Goal: Answer question/provide support

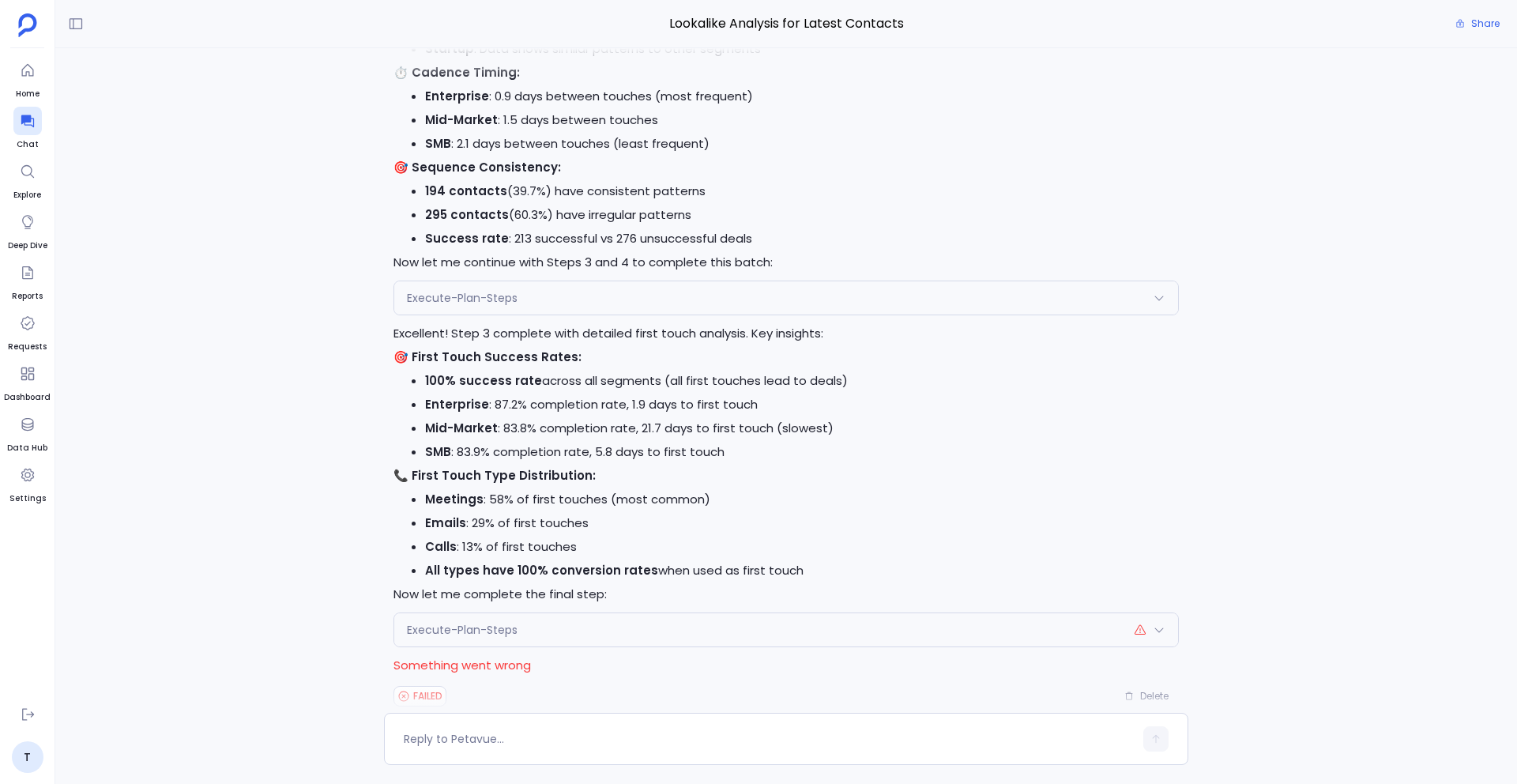
scroll to position [1, 0]
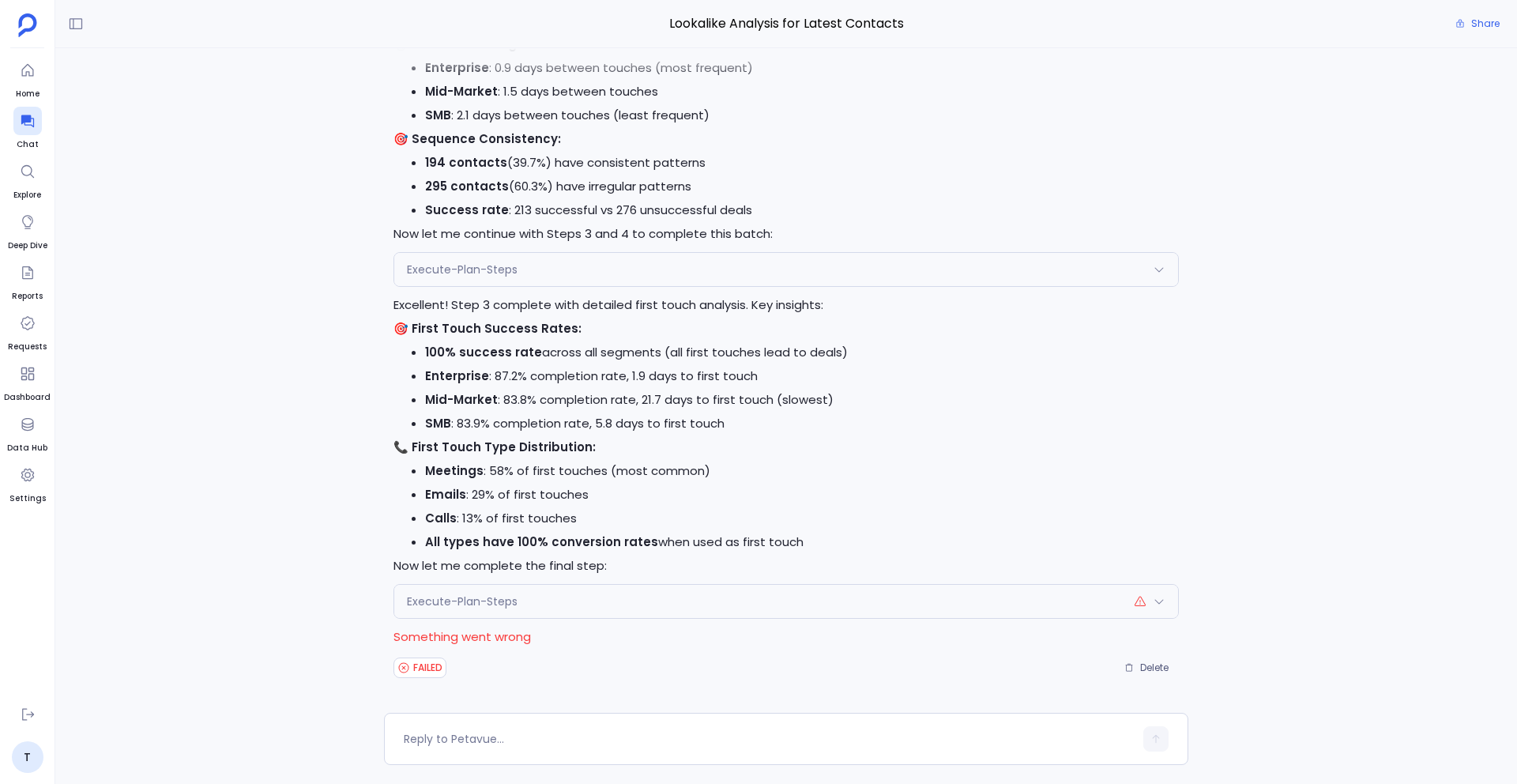
click at [601, 603] on div "Execute-Plan-Steps" at bounding box center [786, 601] width 784 height 33
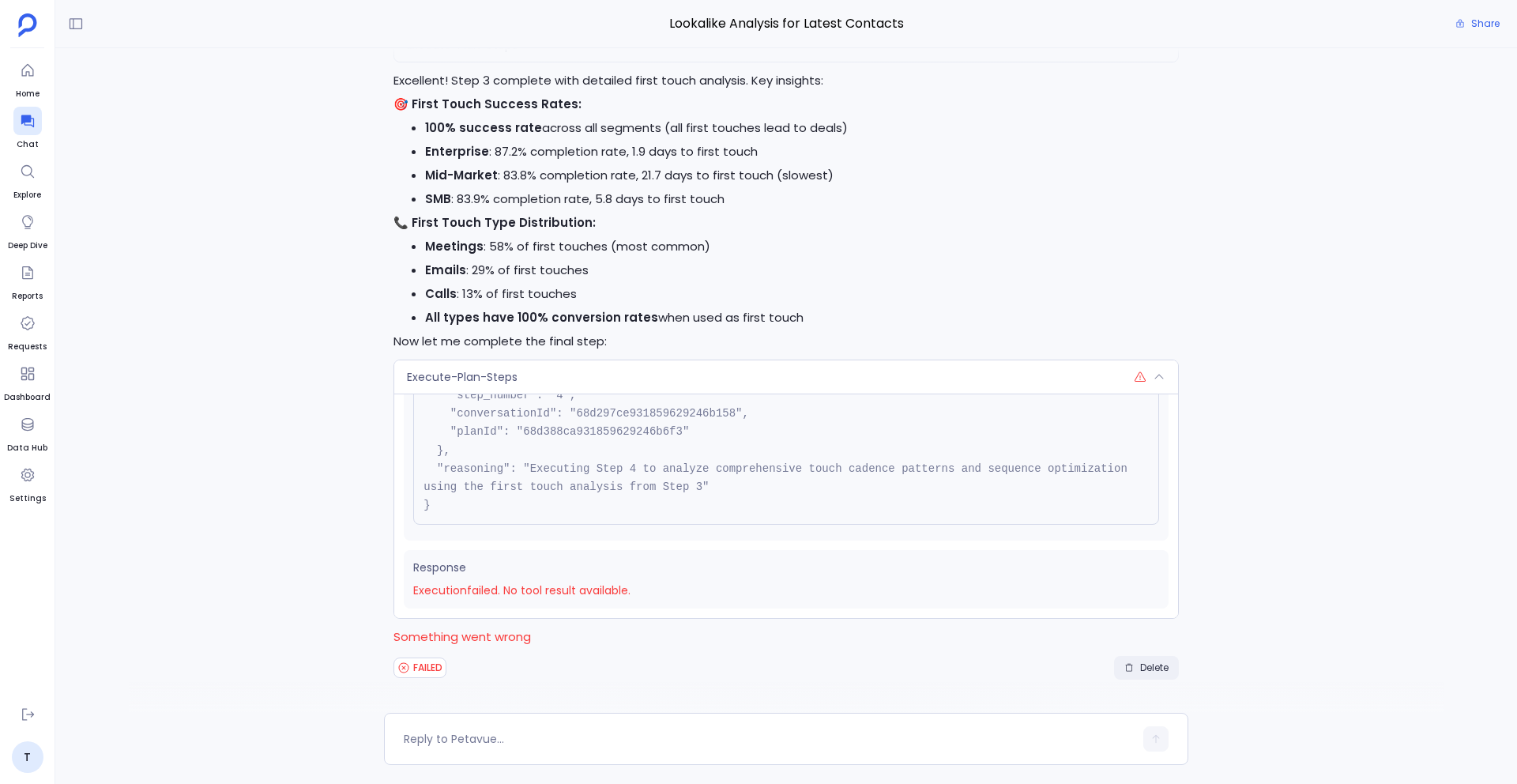
click at [1150, 668] on span "Delete" at bounding box center [1154, 667] width 29 height 12
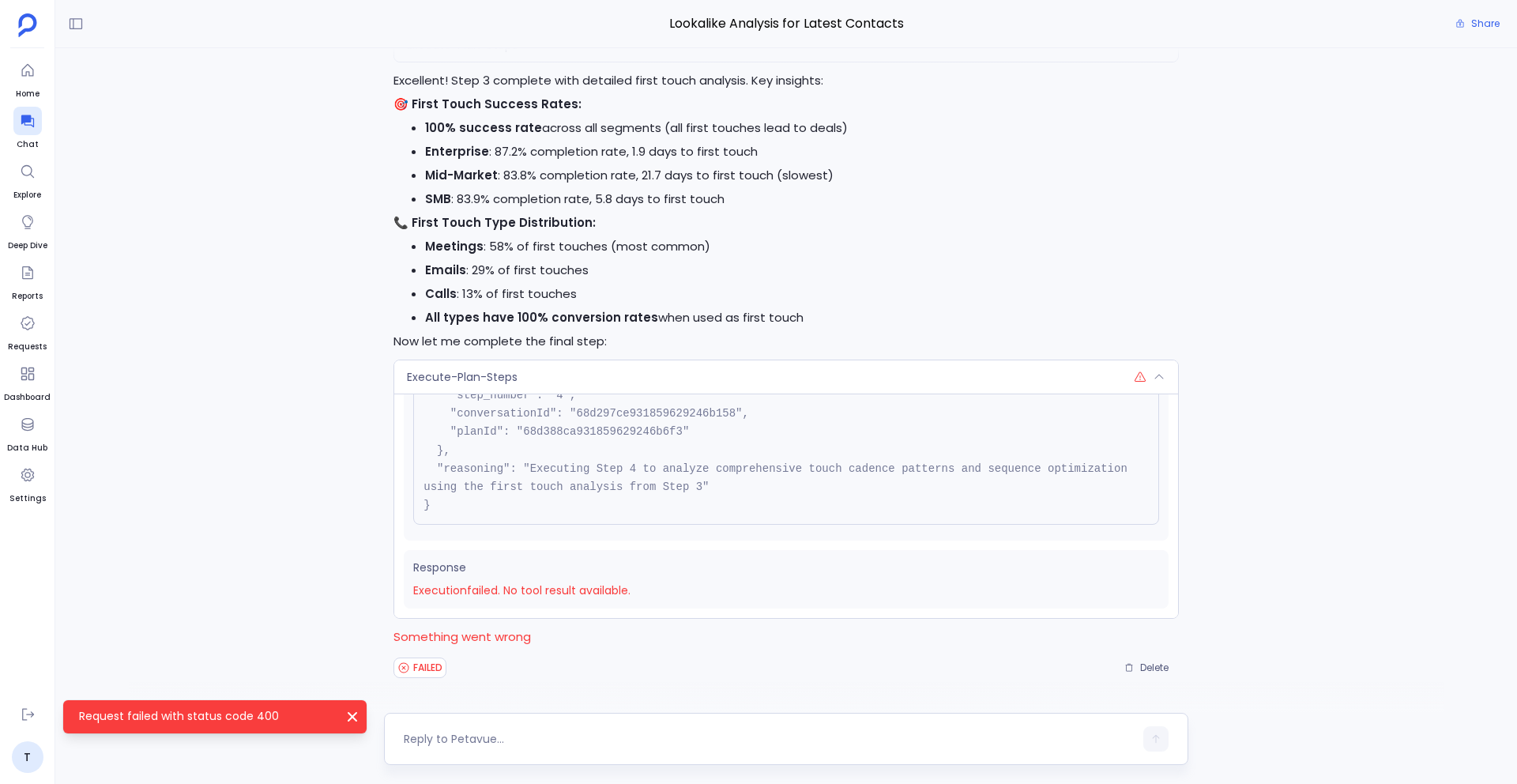
click at [519, 735] on textarea at bounding box center [768, 738] width 730 height 16
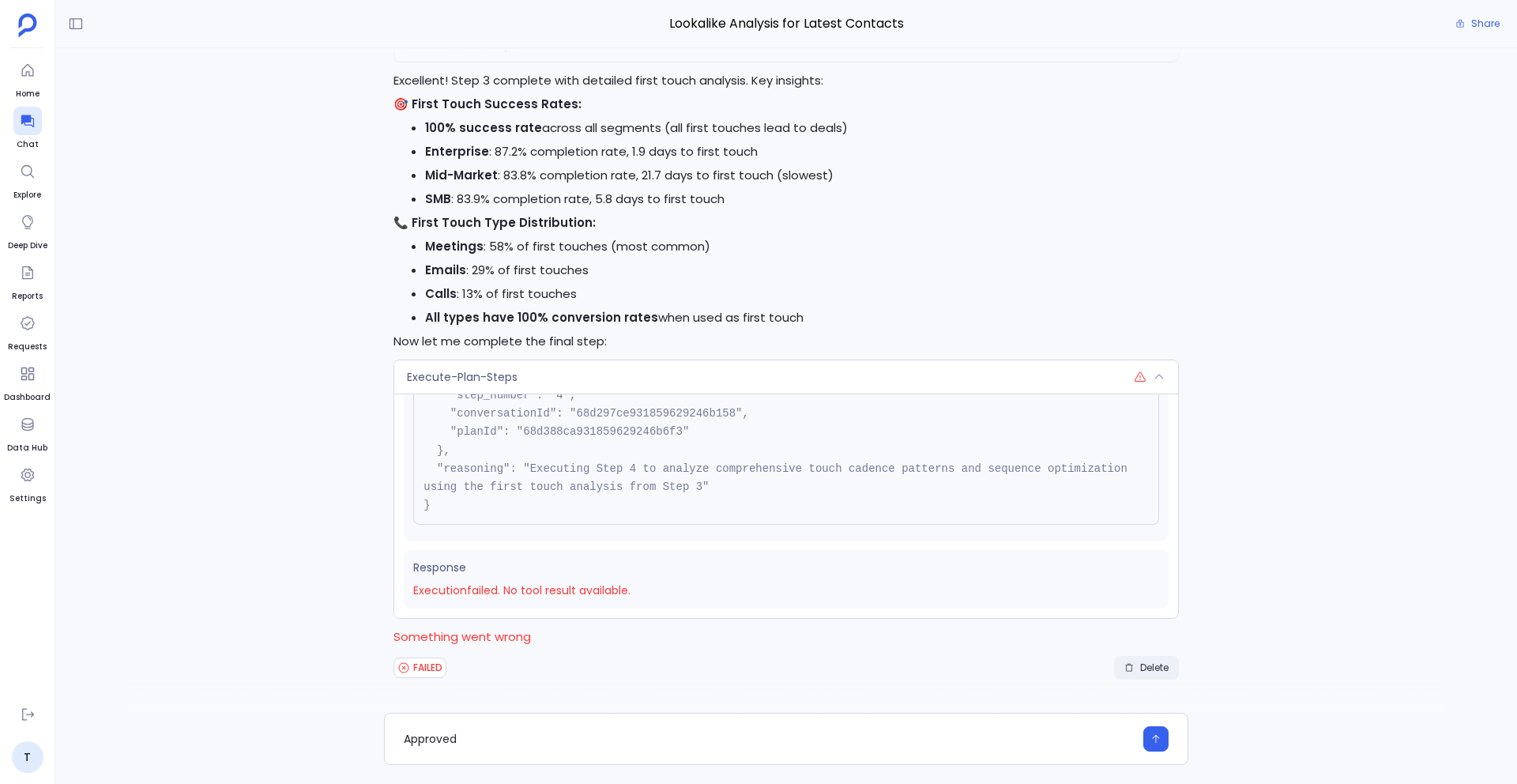
type textarea "Approved"
click at [1161, 670] on span "Delete" at bounding box center [1154, 667] width 29 height 12
click at [679, 388] on div "Execute-Plan-Steps" at bounding box center [786, 377] width 784 height 33
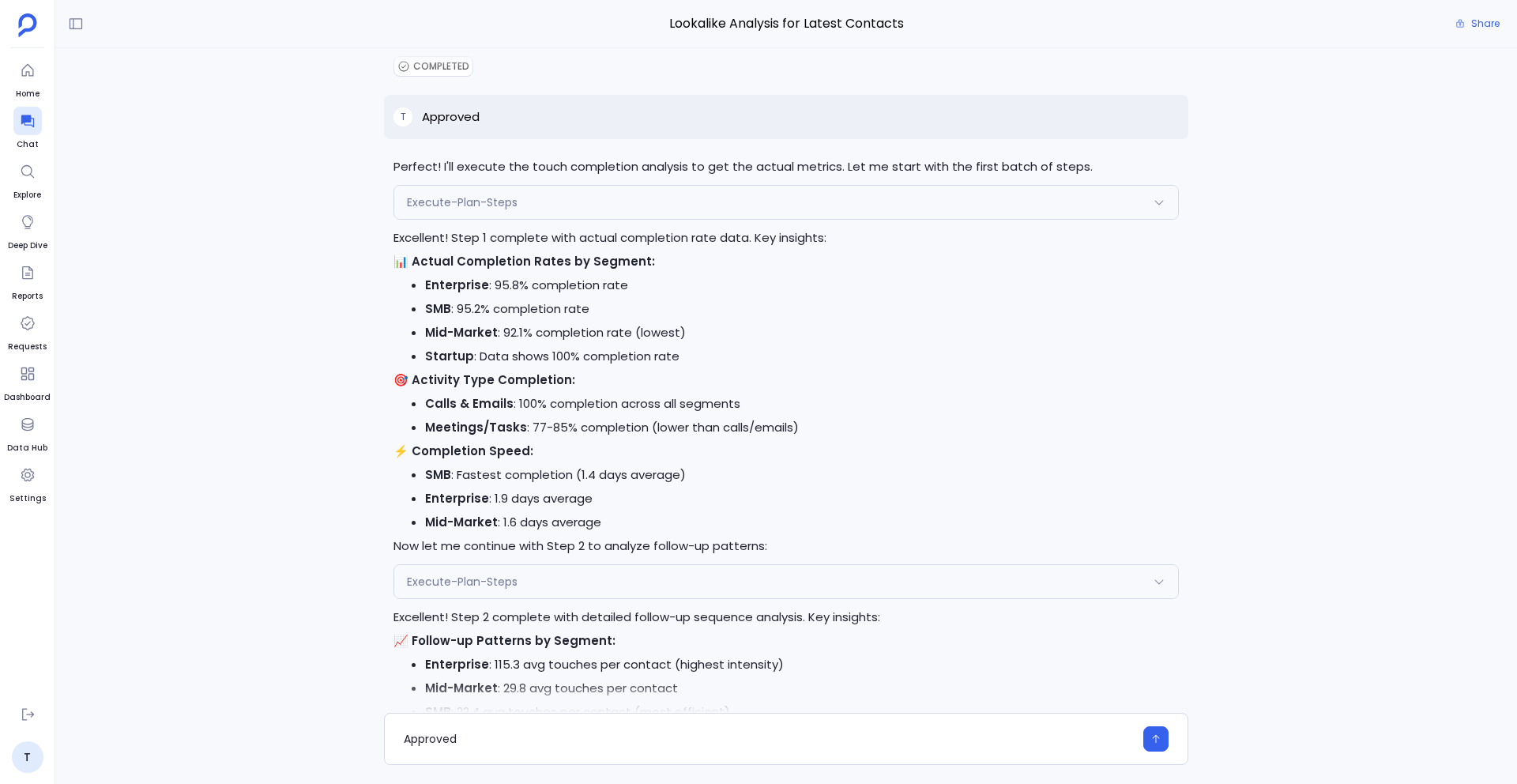
scroll to position [-716, 0]
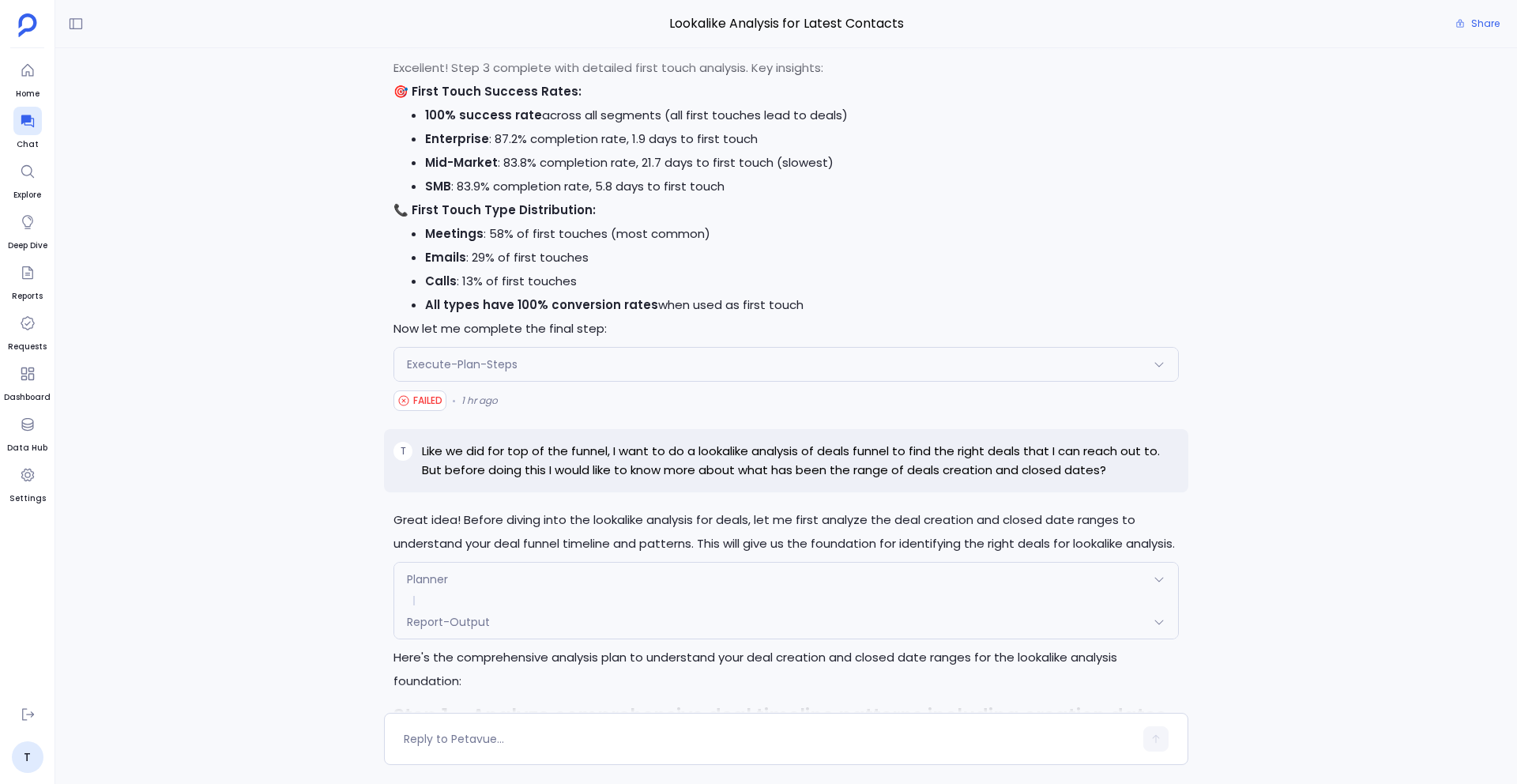
scroll to position [-3120, 0]
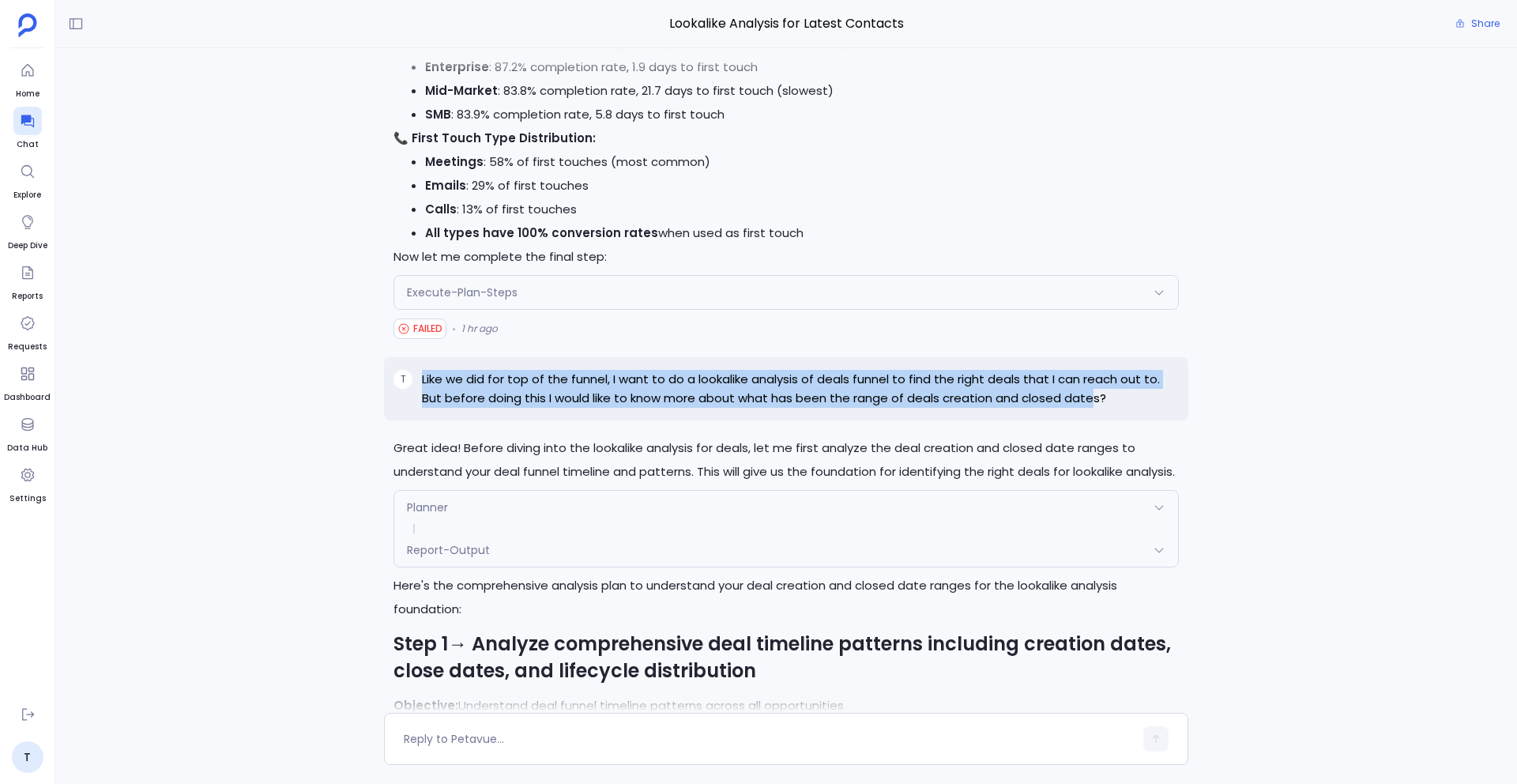
drag, startPoint x: 422, startPoint y: 351, endPoint x: 1066, endPoint y: 378, distance: 644.6
click at [1069, 376] on p "Like we did for top of the funnel, I want to do a lookalike analysis of deals f…" at bounding box center [800, 389] width 757 height 38
click at [1088, 378] on p "Like we did for top of the funnel, I want to do a lookalike analysis of deals f…" at bounding box center [800, 389] width 757 height 38
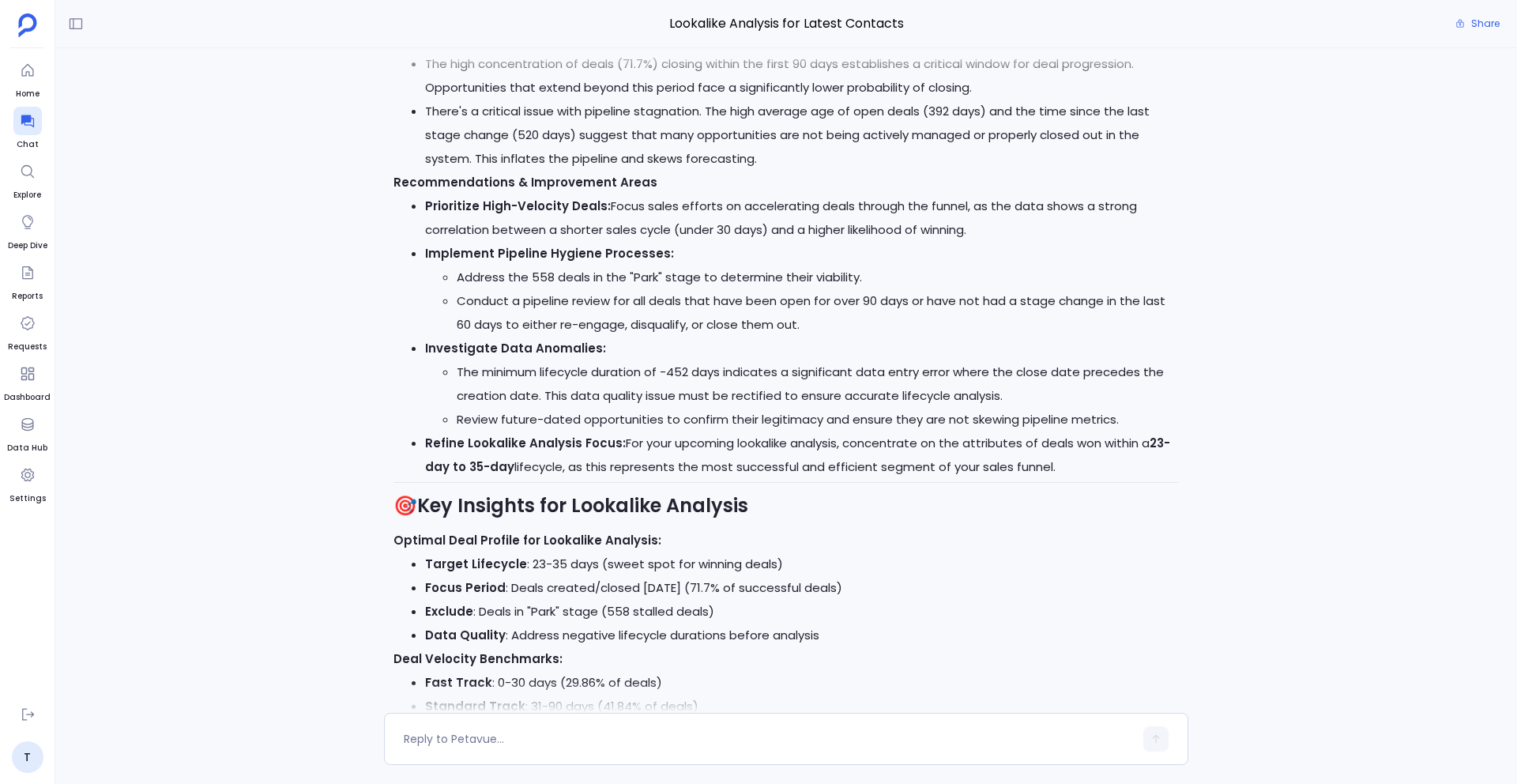
scroll to position [1, 0]
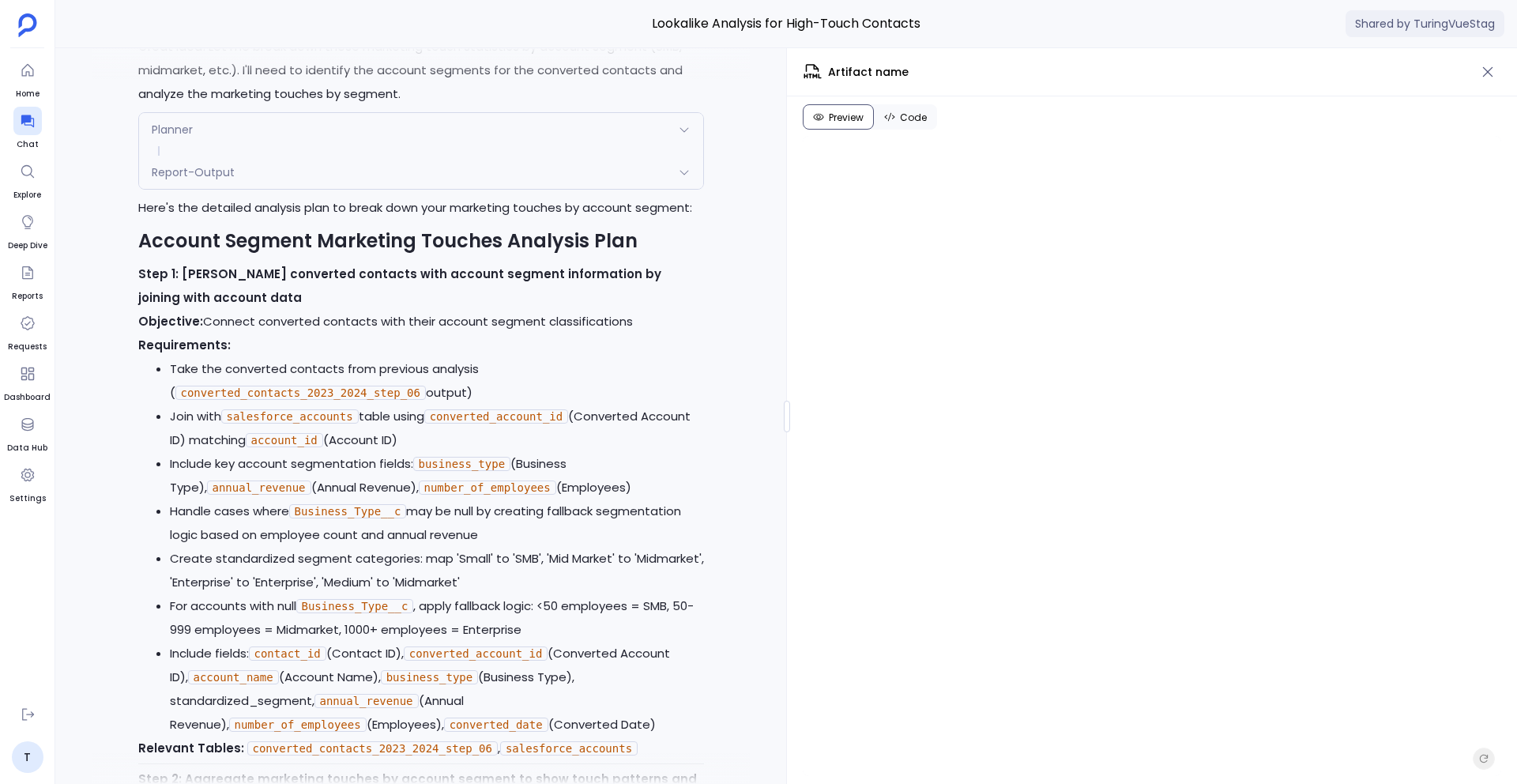
scroll to position [-40654, 0]
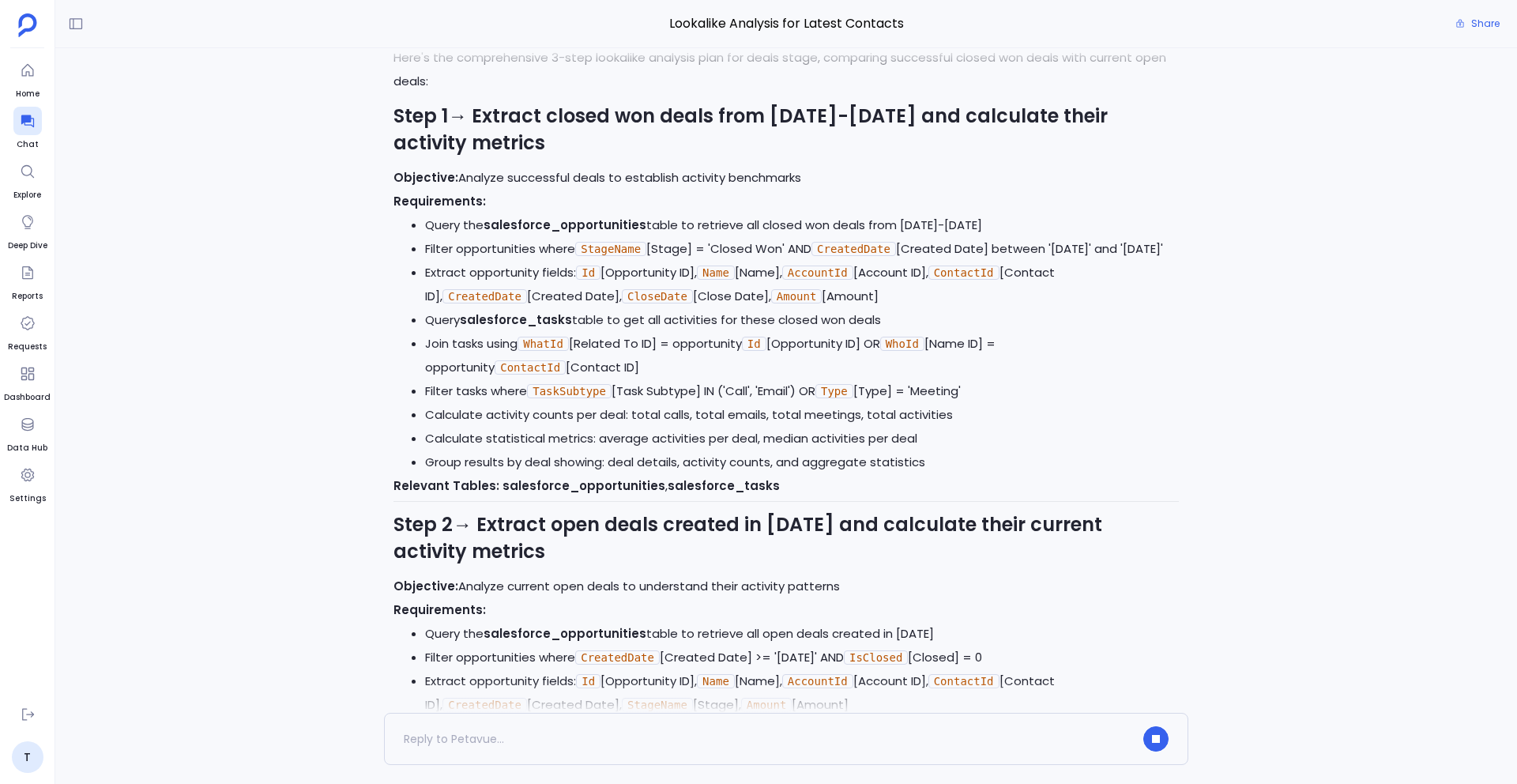
scroll to position [1, 0]
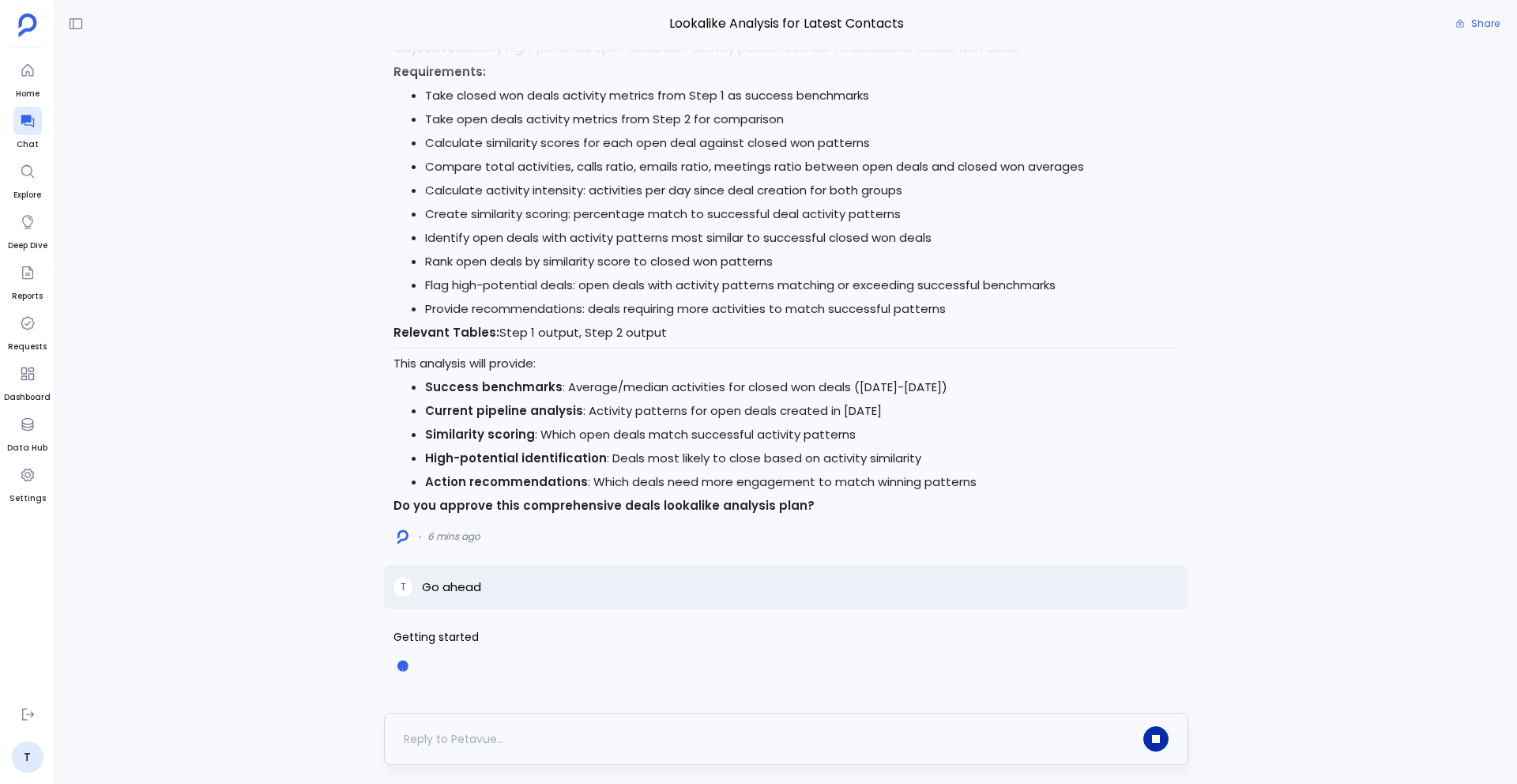
click at [1162, 749] on button "button" at bounding box center [1156, 739] width 26 height 26
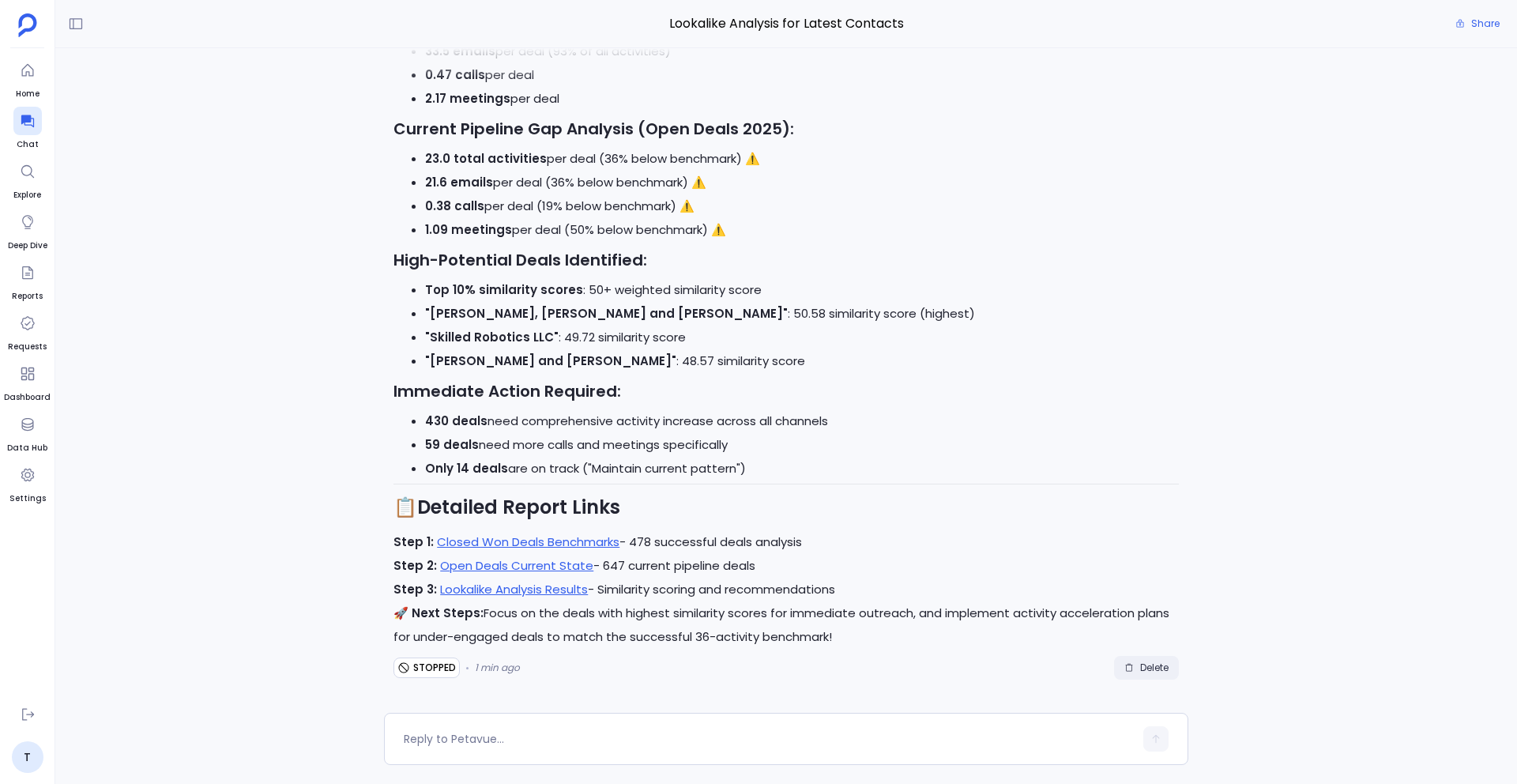
click at [1149, 669] on span "Delete" at bounding box center [1154, 667] width 29 height 12
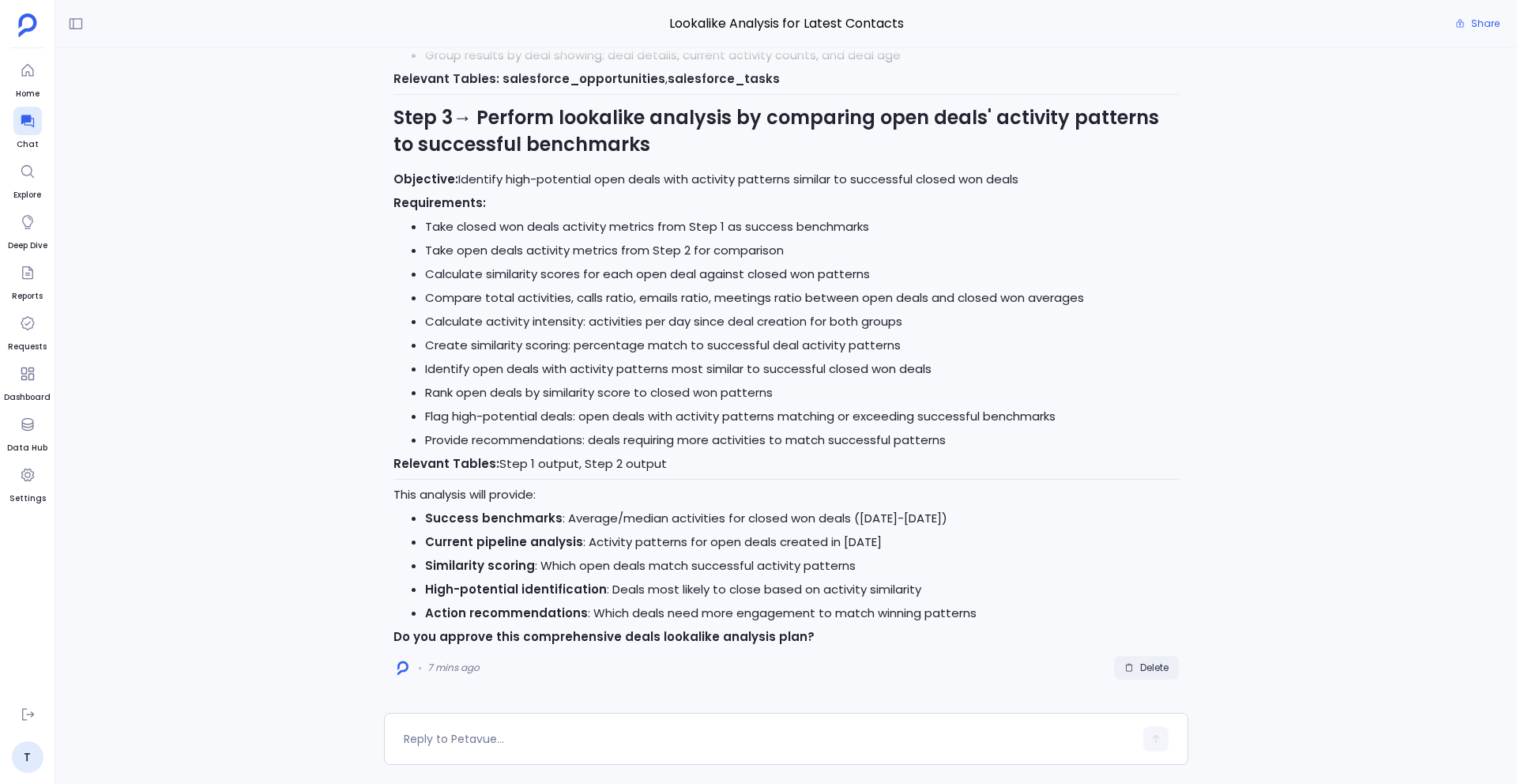
click at [1143, 669] on span "Delete" at bounding box center [1154, 667] width 29 height 12
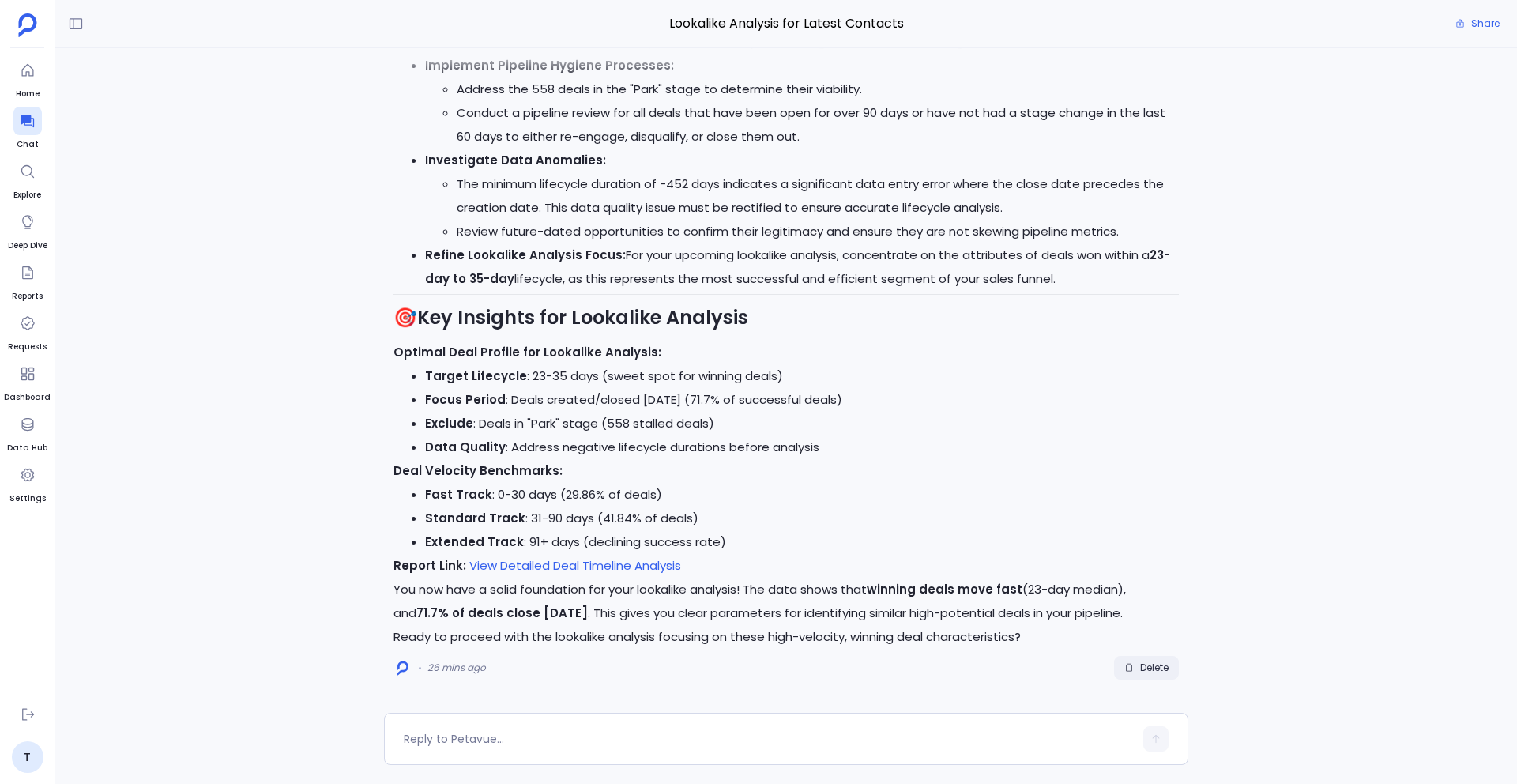
click at [1134, 661] on span "Delete" at bounding box center [1147, 667] width 44 height 12
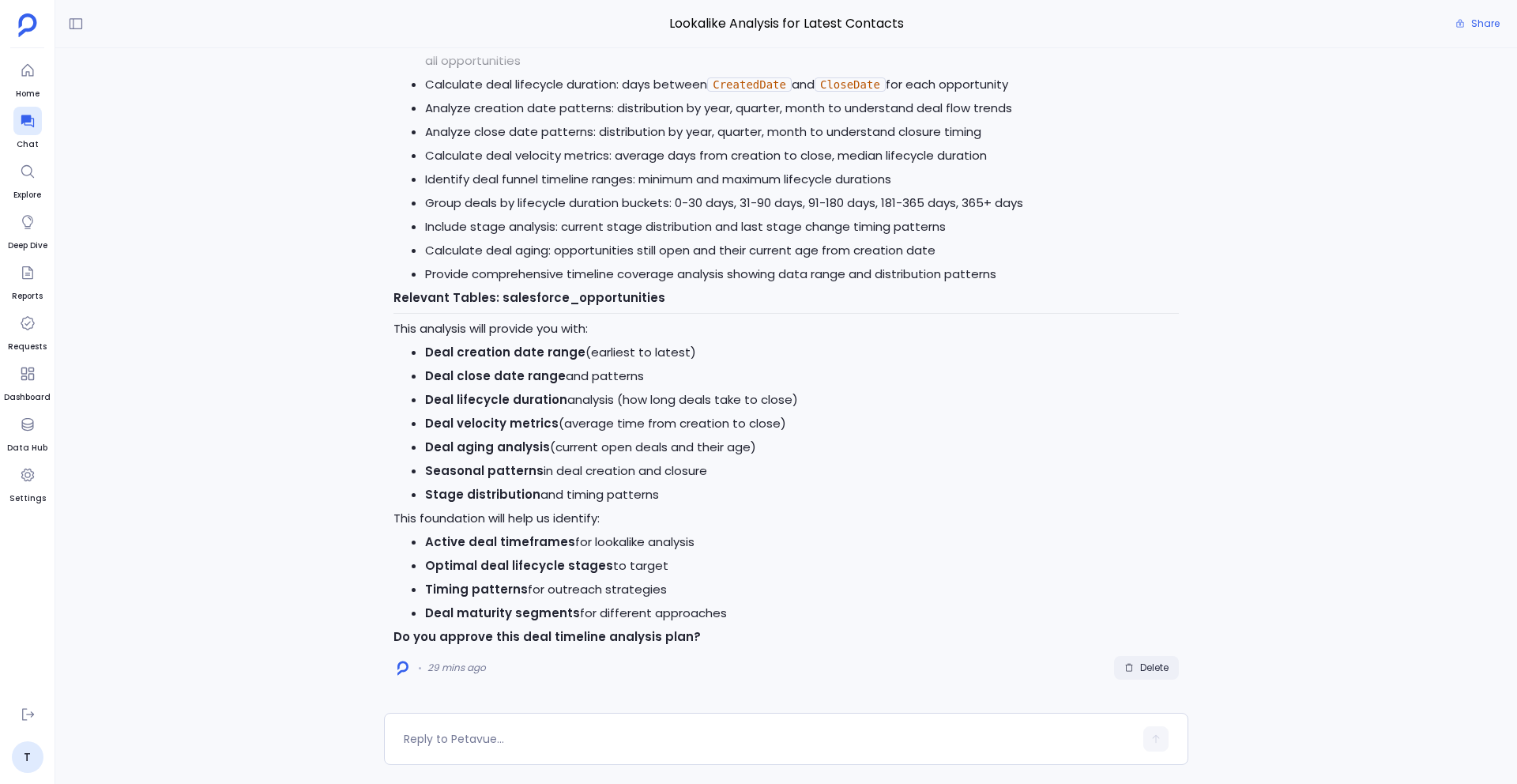
click at [1142, 661] on span "Delete" at bounding box center [1154, 667] width 29 height 12
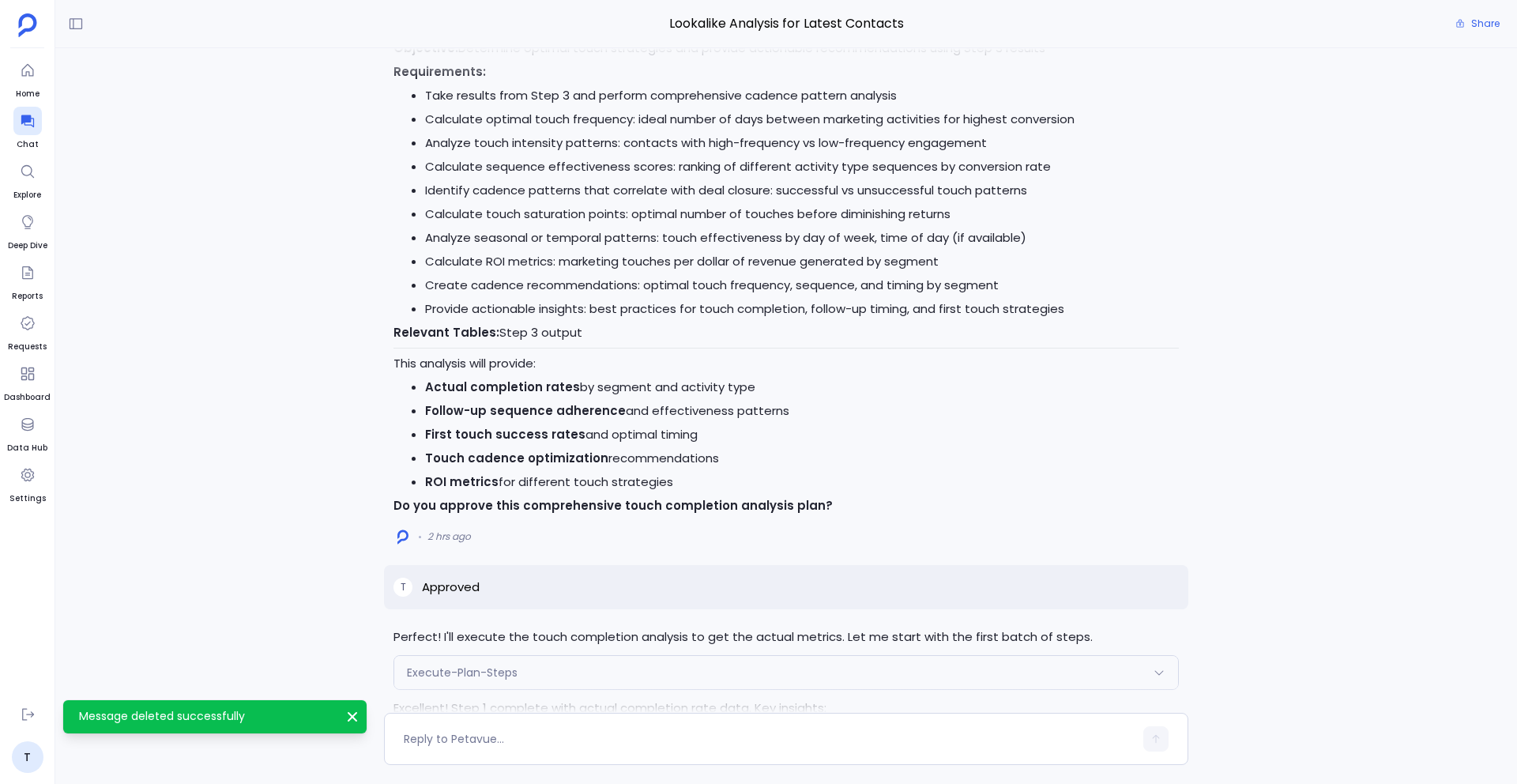
scroll to position [-1162, 0]
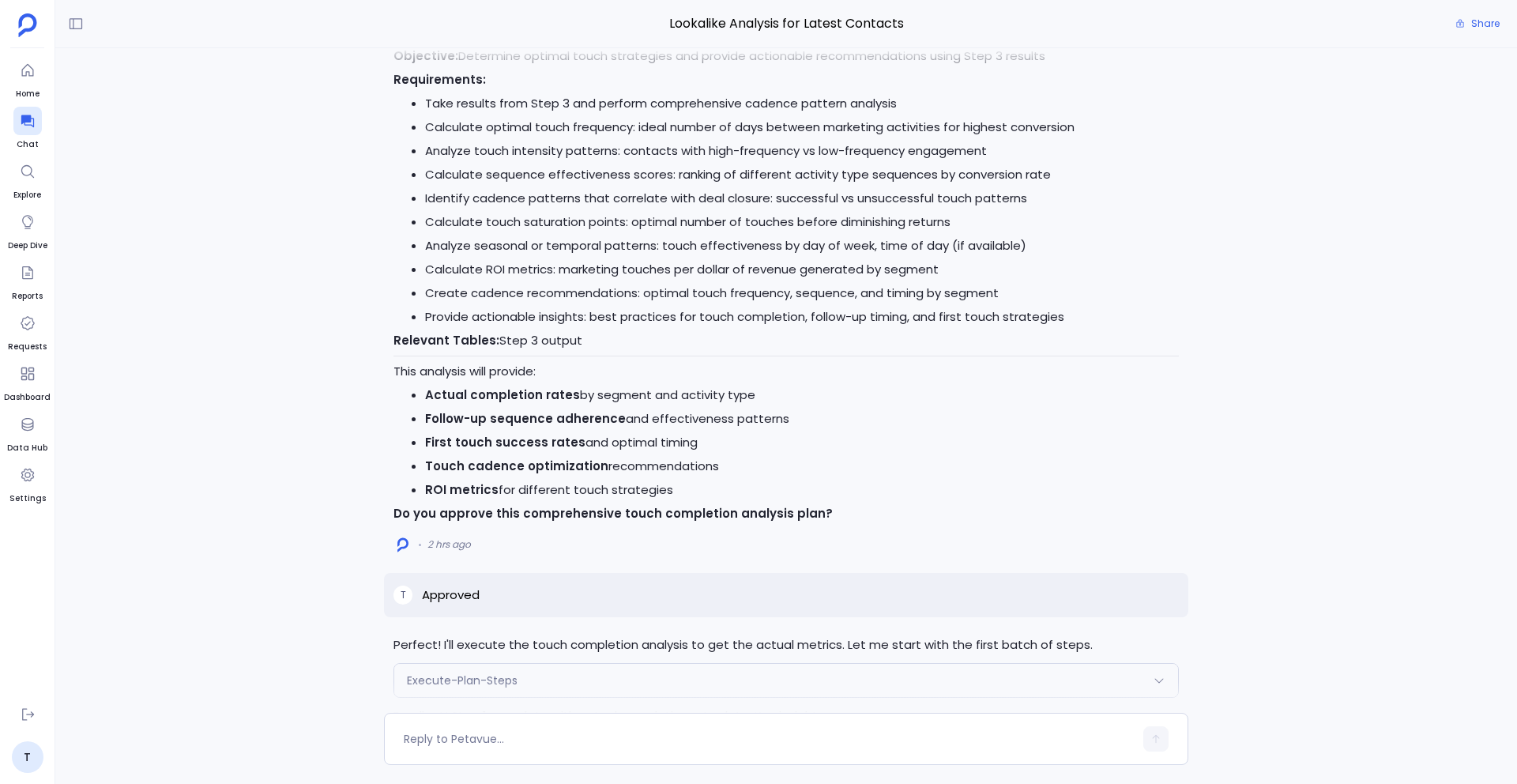
click at [475, 591] on p "Approved" at bounding box center [451, 595] width 58 height 19
copy p "Approved"
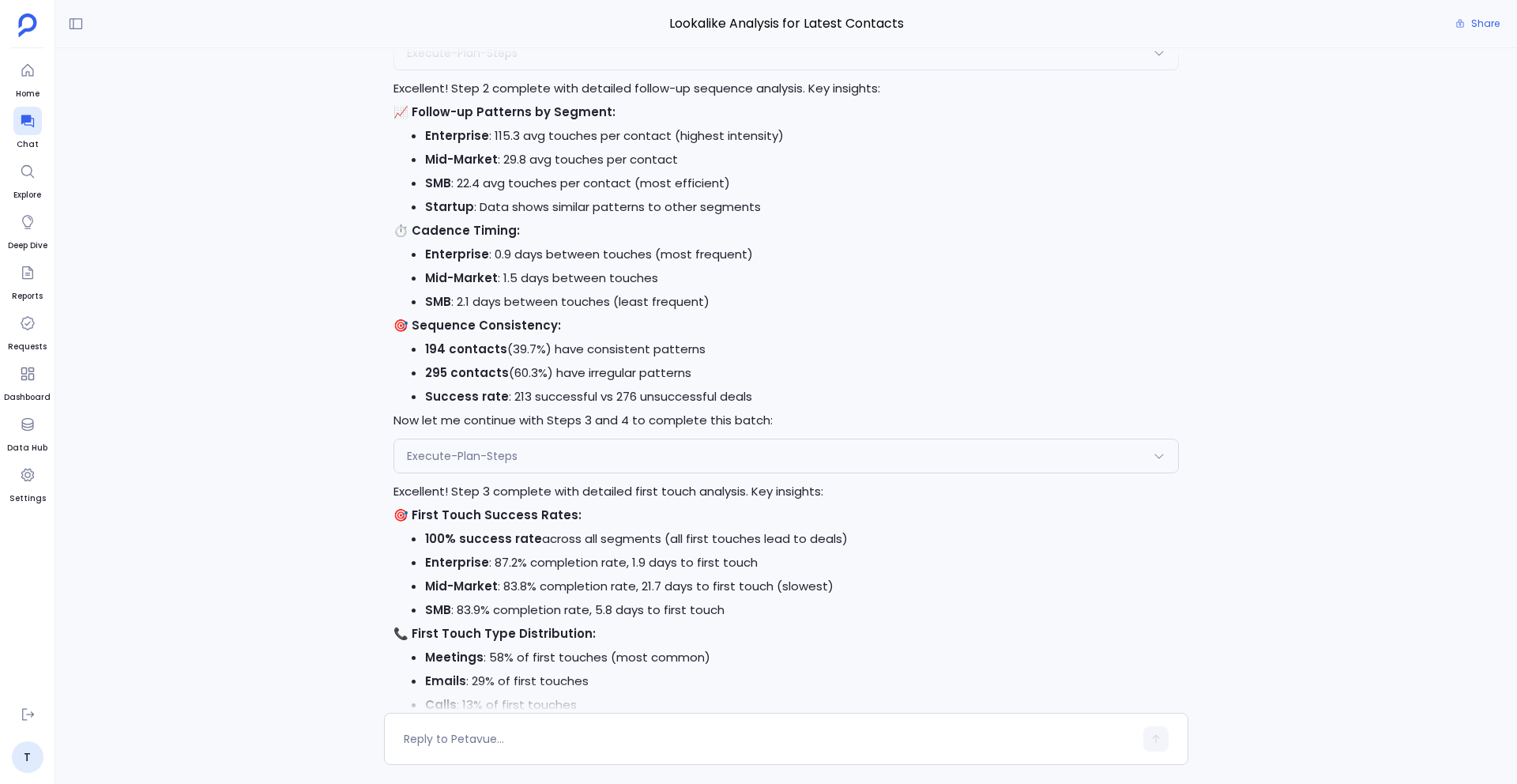
scroll to position [1, 0]
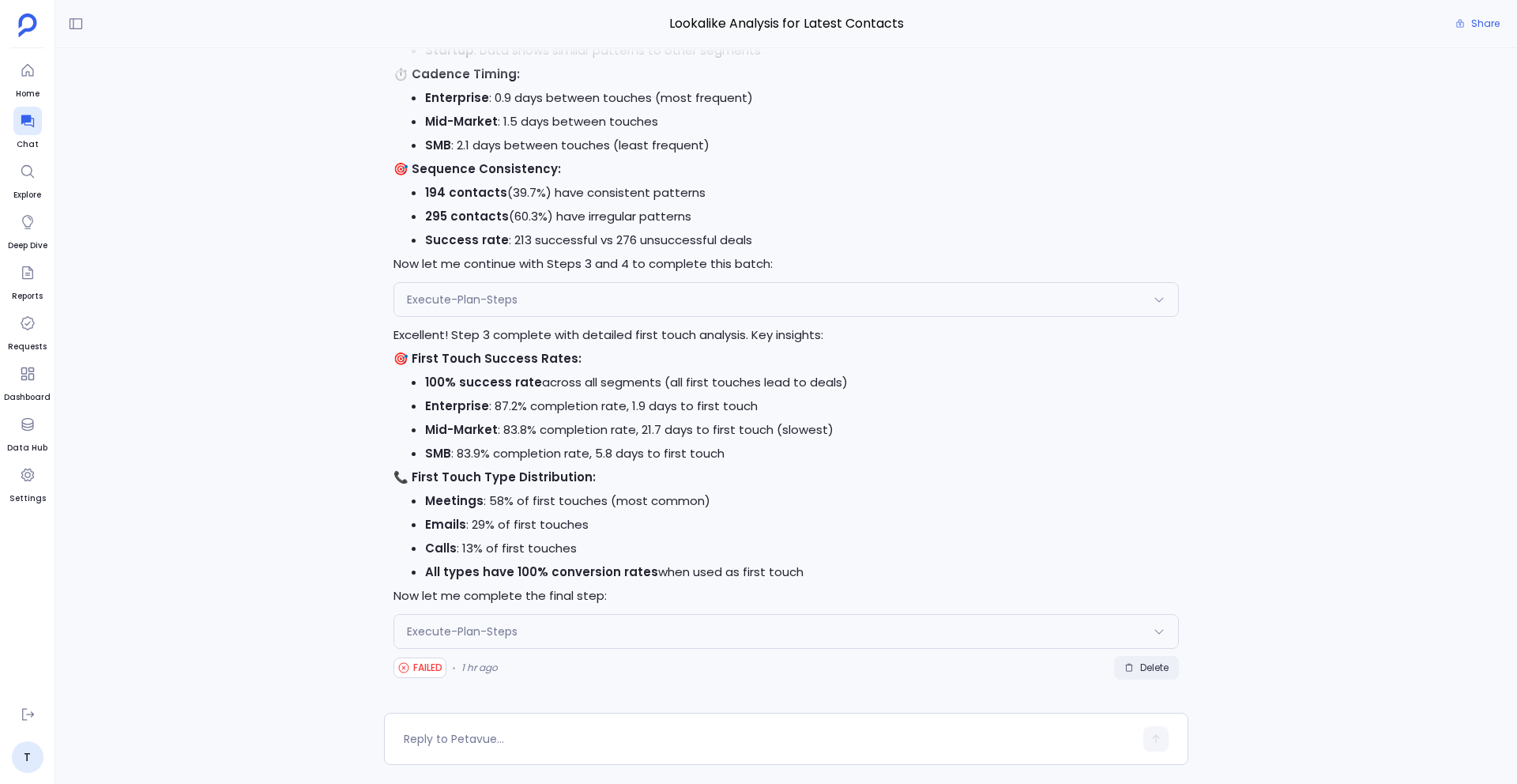
click at [1140, 662] on span "Delete" at bounding box center [1154, 667] width 29 height 12
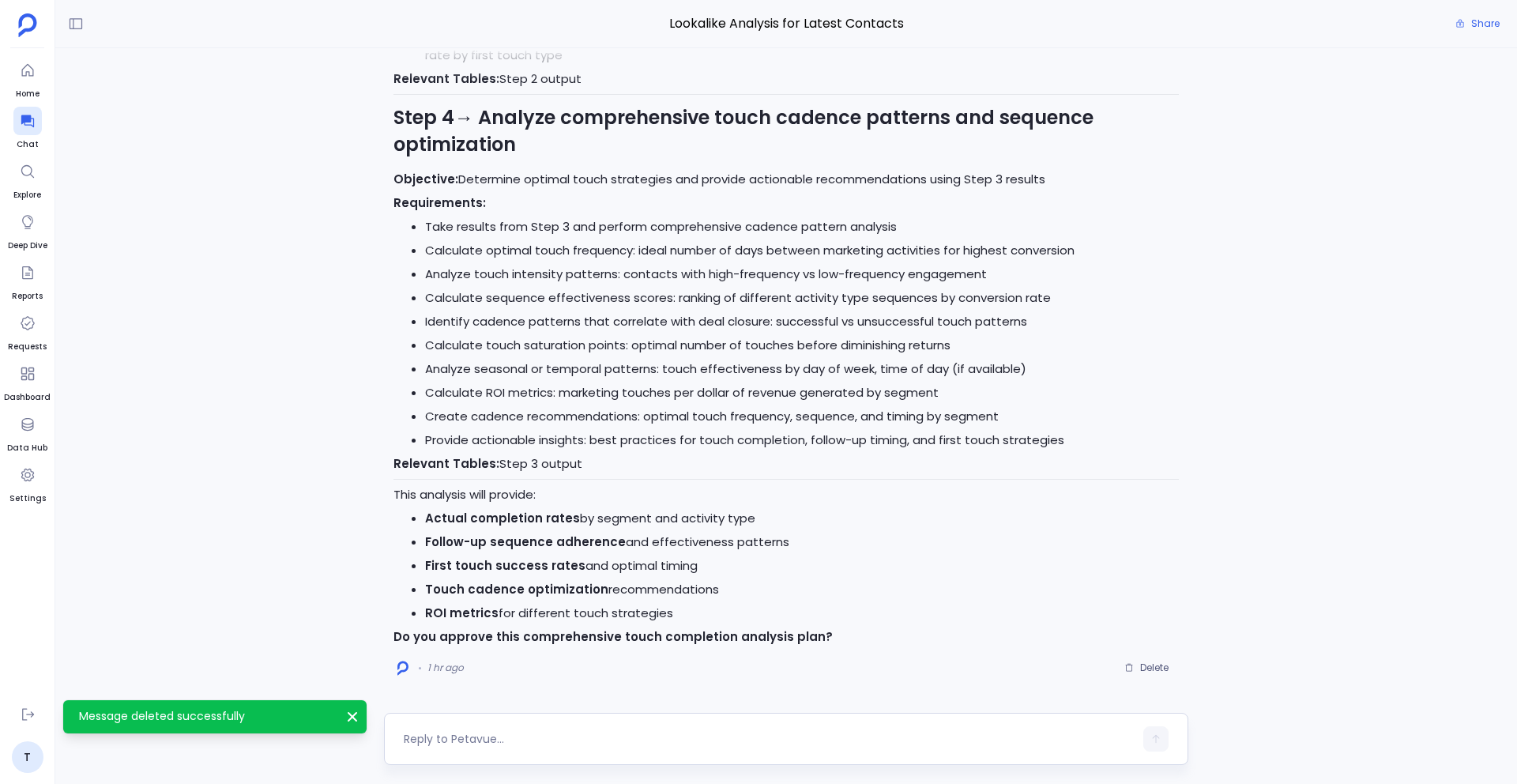
click at [583, 721] on div at bounding box center [786, 738] width 805 height 52
click at [510, 739] on textarea at bounding box center [768, 738] width 730 height 16
type textarea "Approved"
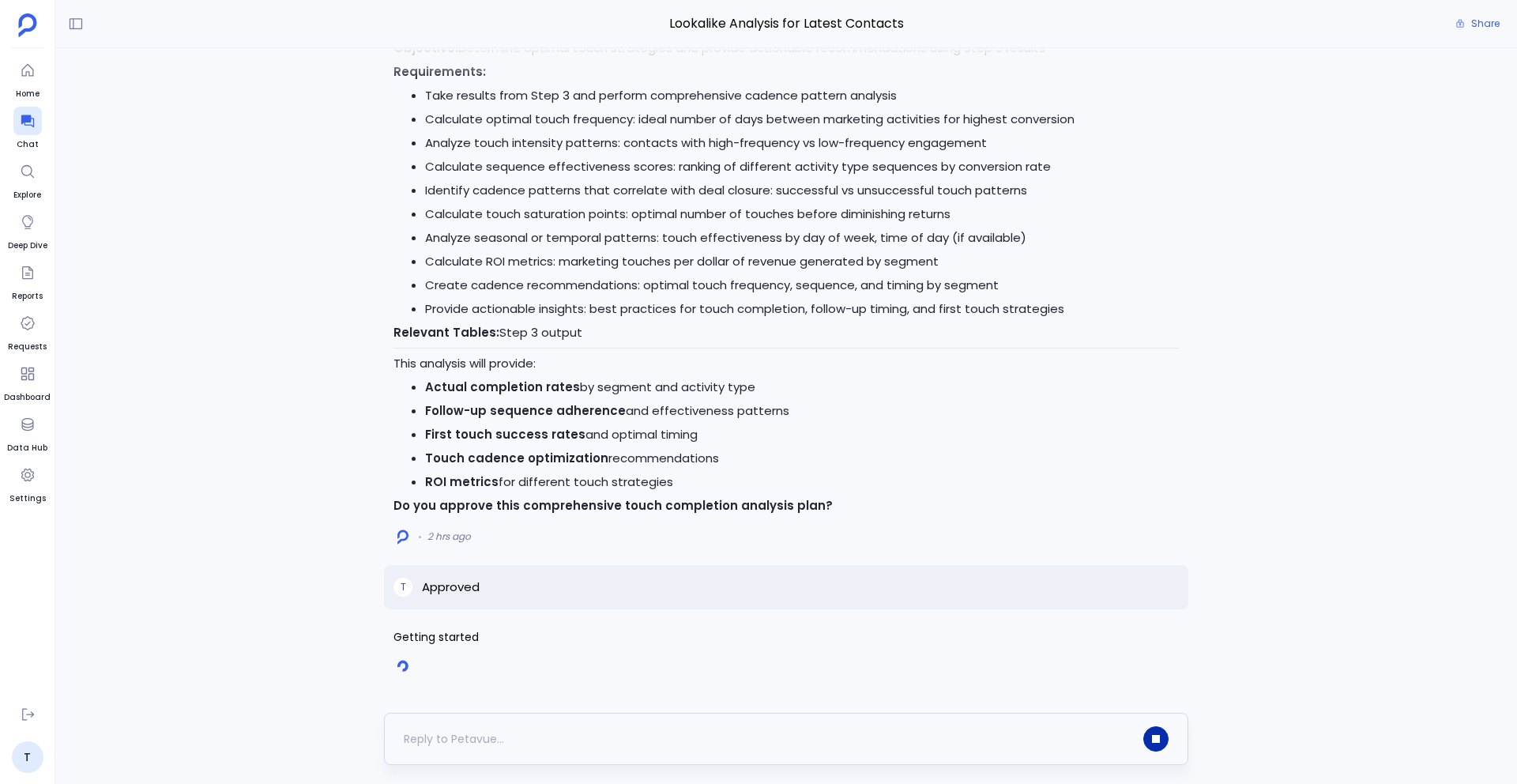
click at [1162, 735] on button "button" at bounding box center [1156, 739] width 26 height 26
click at [435, 589] on p "Approved" at bounding box center [451, 587] width 58 height 19
copy p "Approved"
click at [1150, 672] on span "Delete" at bounding box center [1154, 668] width 29 height 12
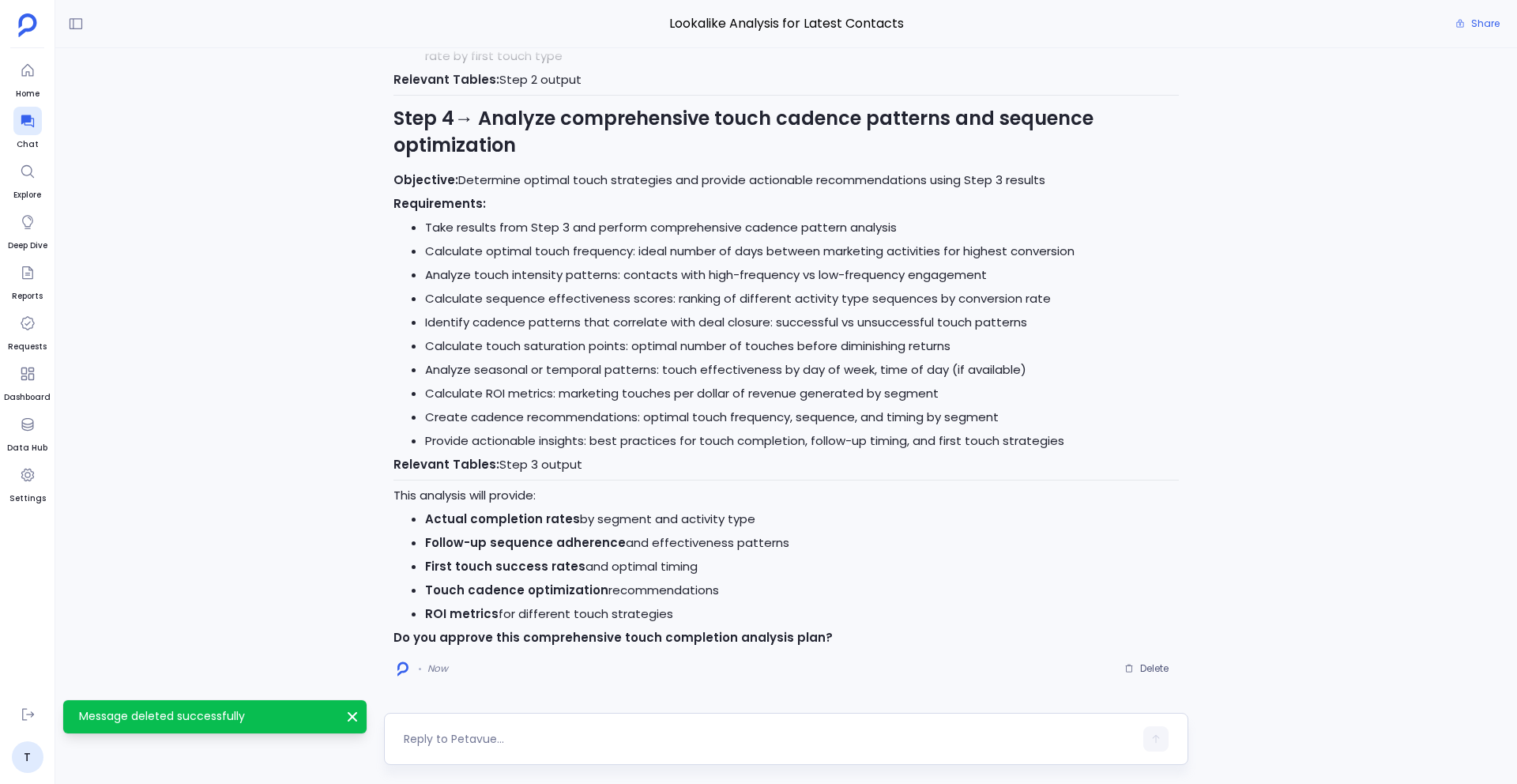
click at [540, 744] on textarea at bounding box center [768, 738] width 730 height 16
type textarea "Approved"
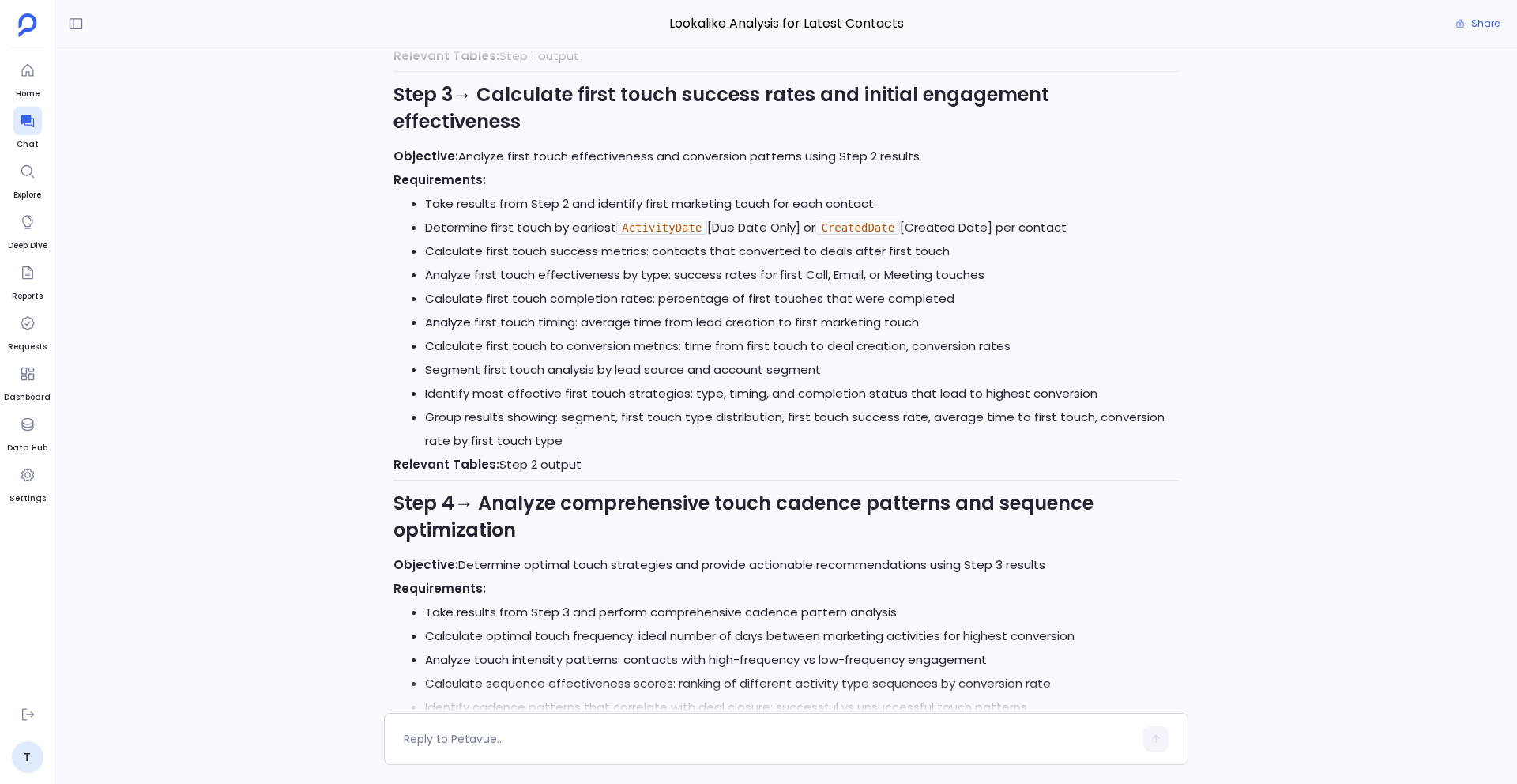
scroll to position [1, 0]
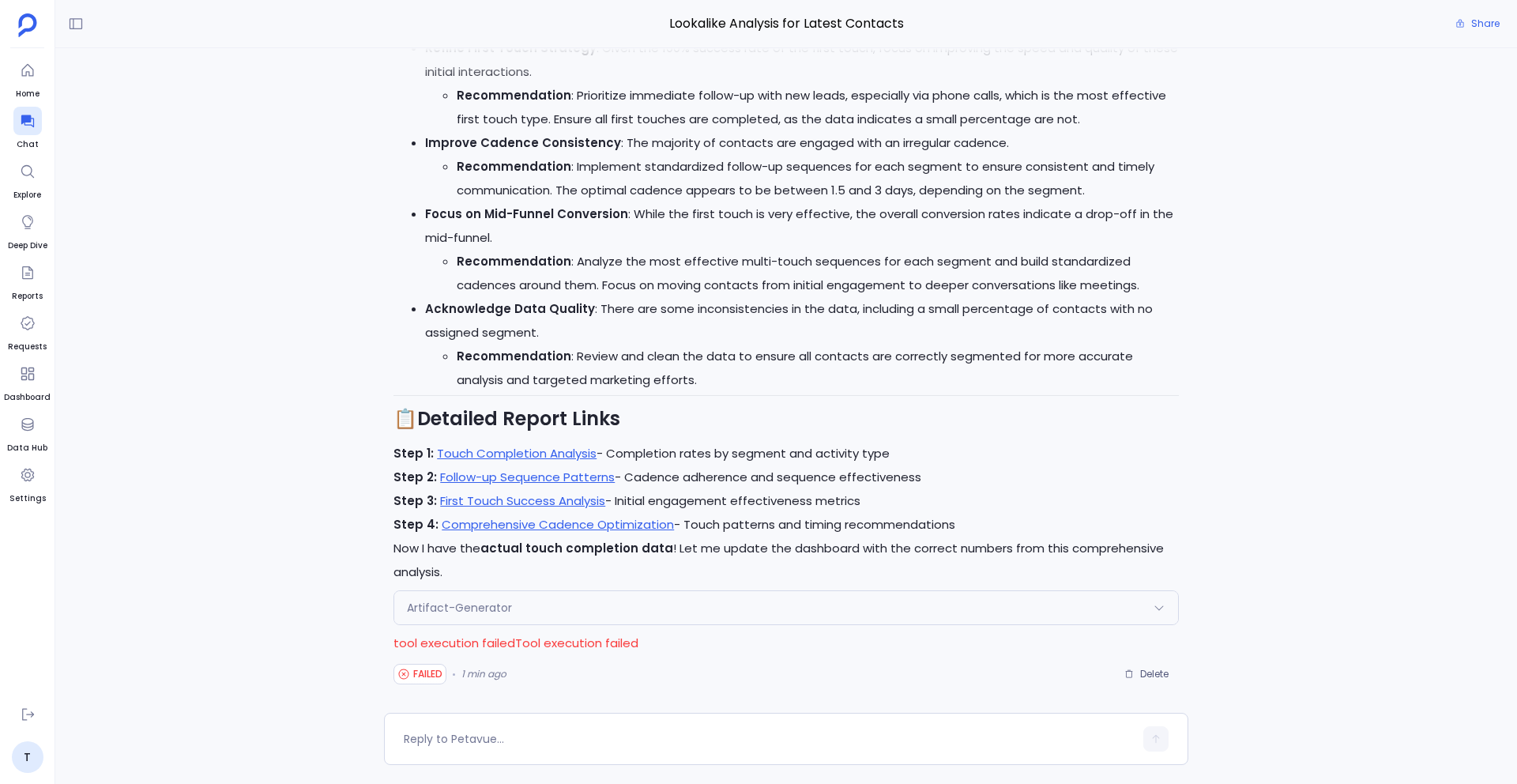
scroll to position [1, 0]
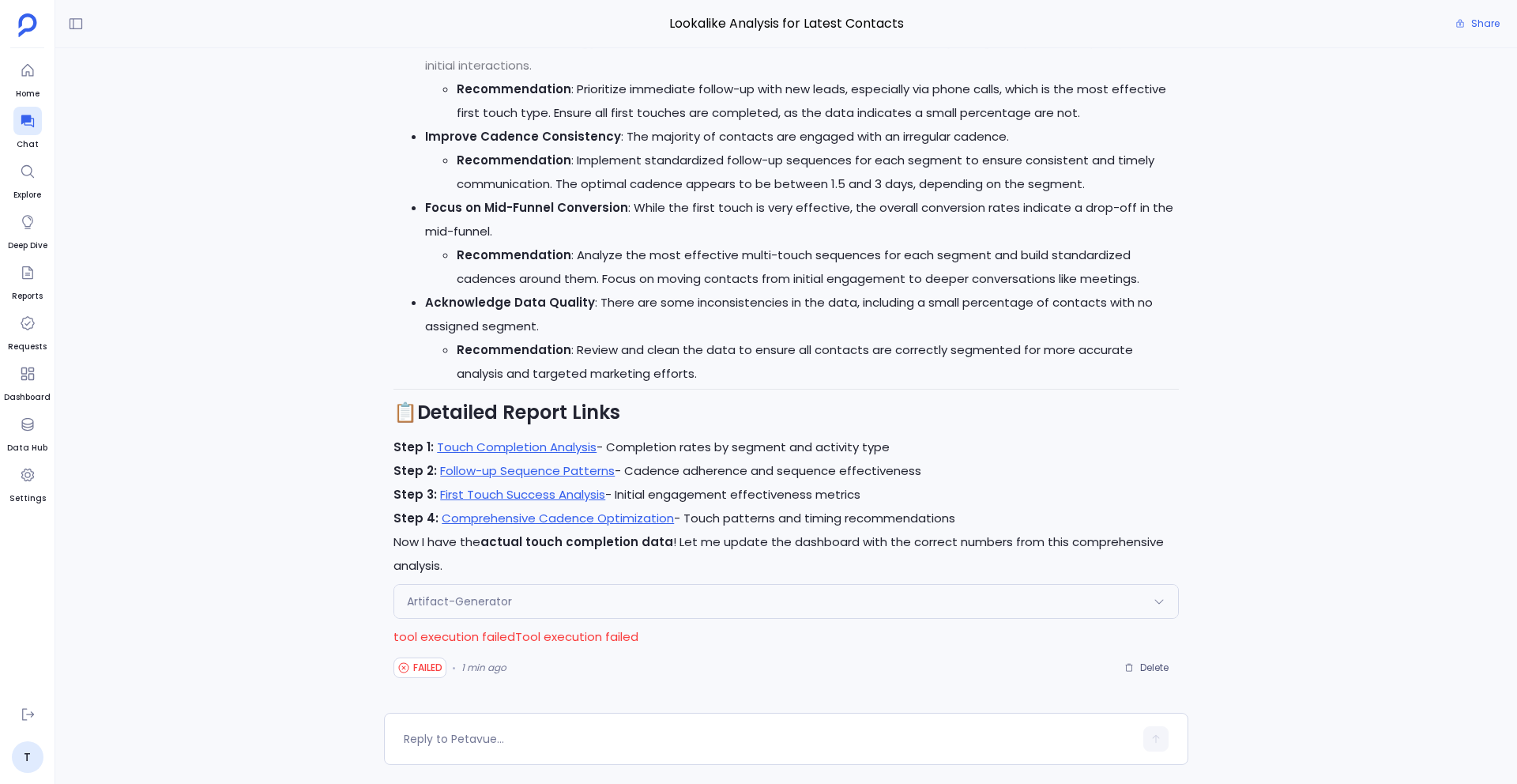
click at [504, 605] on span "Artifact-Generator" at bounding box center [460, 601] width 105 height 16
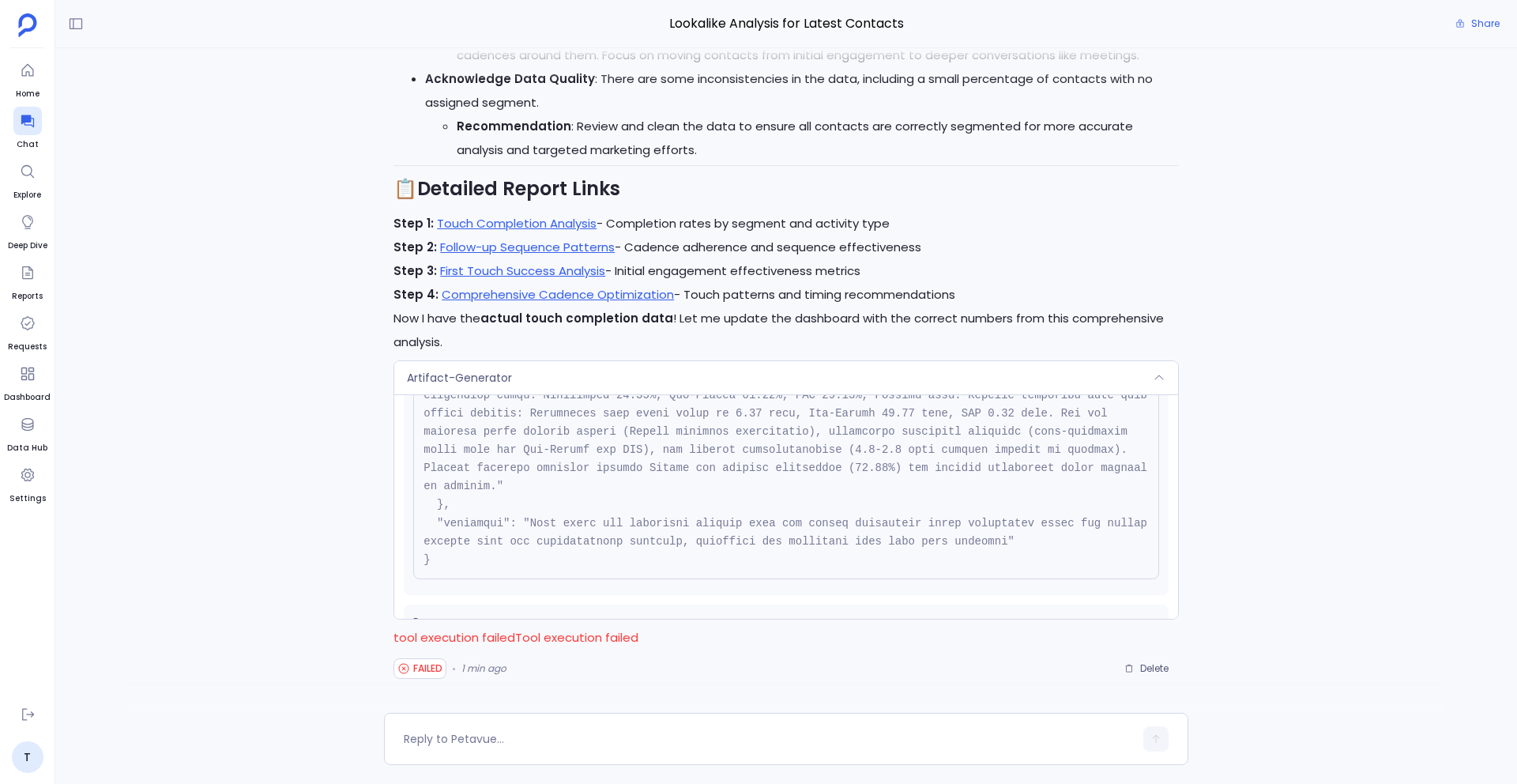
scroll to position [288, 0]
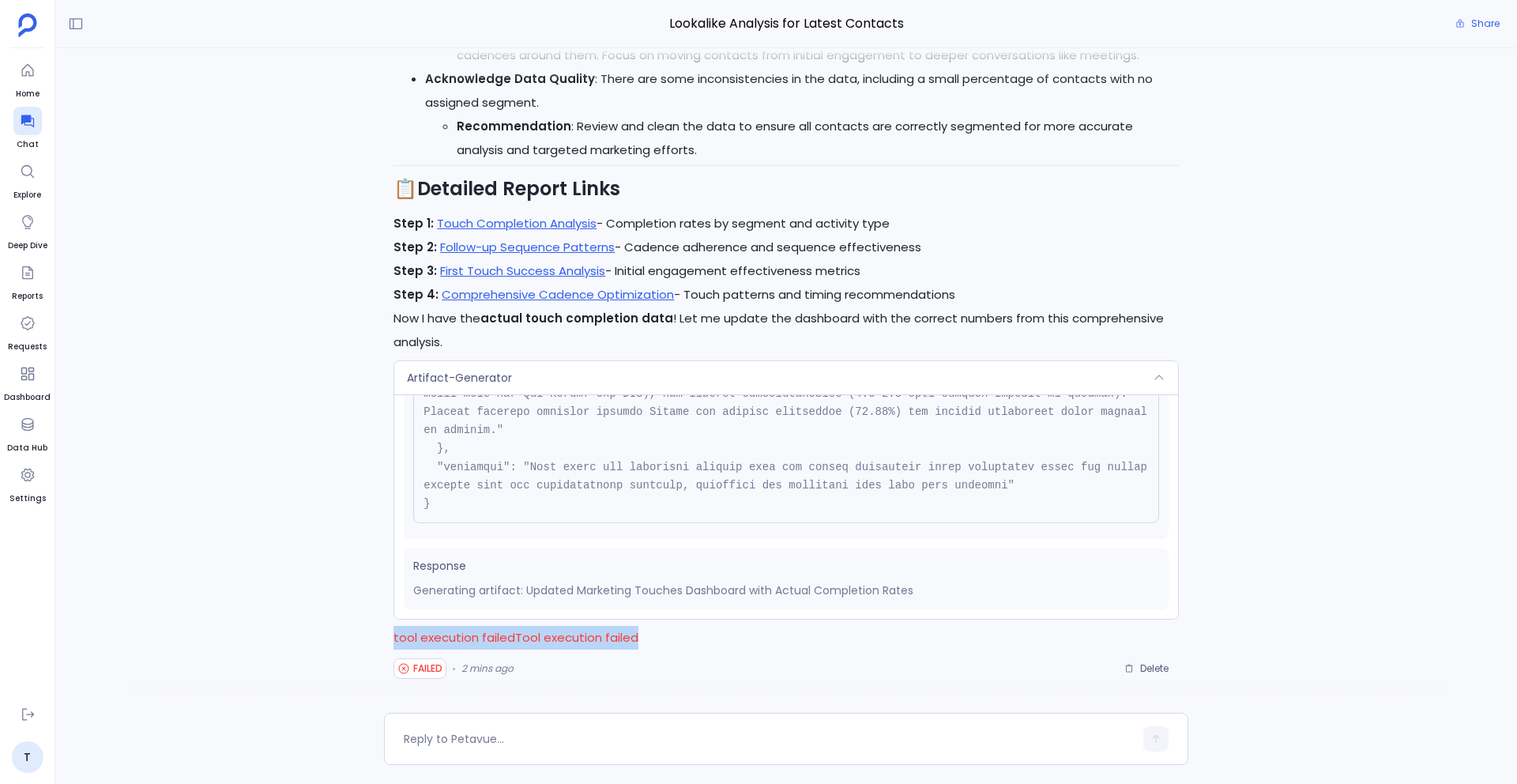
drag, startPoint x: 392, startPoint y: 638, endPoint x: 686, endPoint y: 642, distance: 294.0
click at [686, 642] on p "tool execution failedTool execution failed" at bounding box center [786, 638] width 786 height 24
click at [680, 642] on p "tool execution failedTool execution failed" at bounding box center [786, 638] width 786 height 24
drag, startPoint x: 390, startPoint y: 638, endPoint x: 656, endPoint y: 643, distance: 266.0
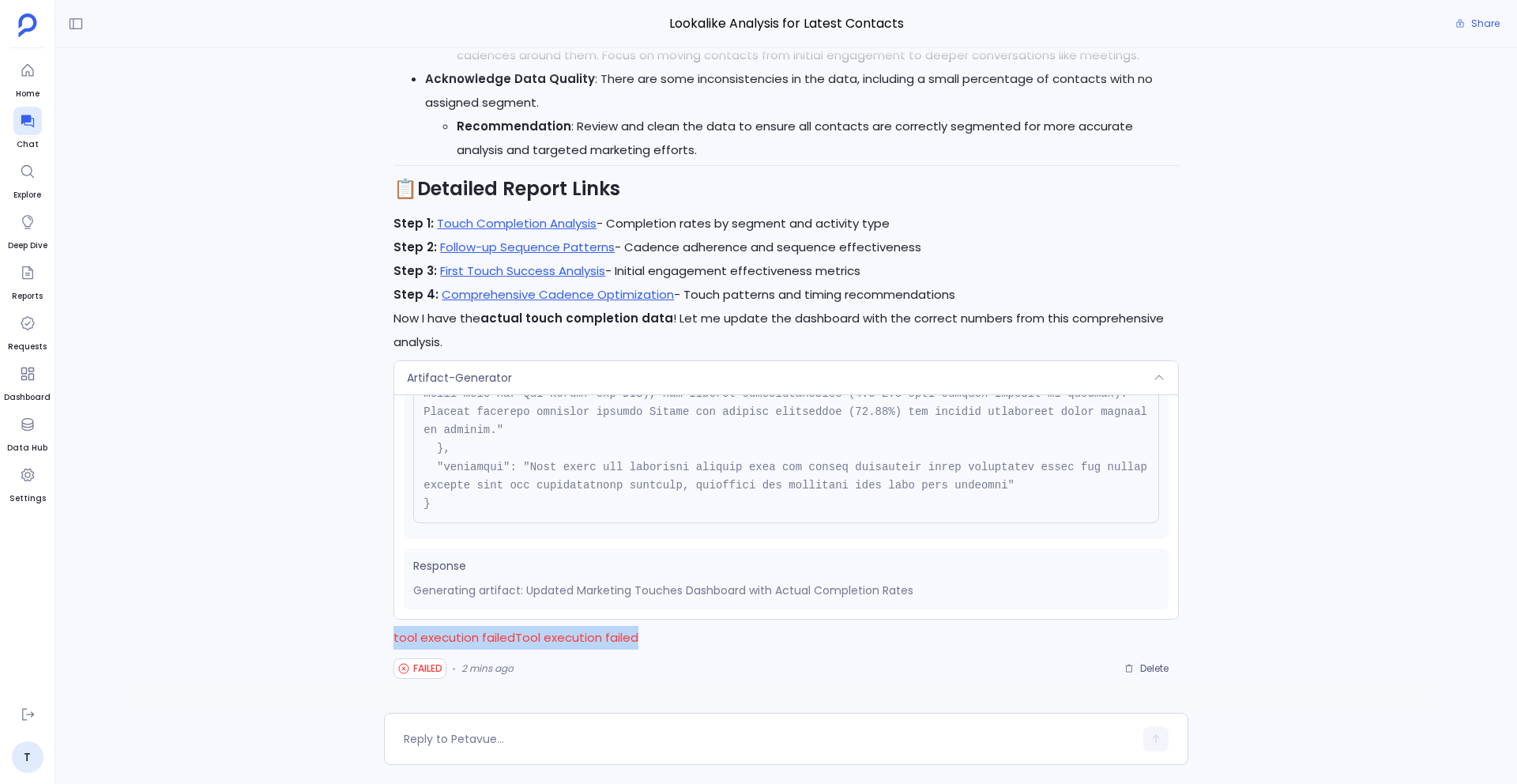
click at [656, 643] on p "tool execution failedTool execution failed" at bounding box center [786, 638] width 786 height 24
drag, startPoint x: 392, startPoint y: 638, endPoint x: 673, endPoint y: 638, distance: 281.0
copy p "tool execution failedTool execution failed"
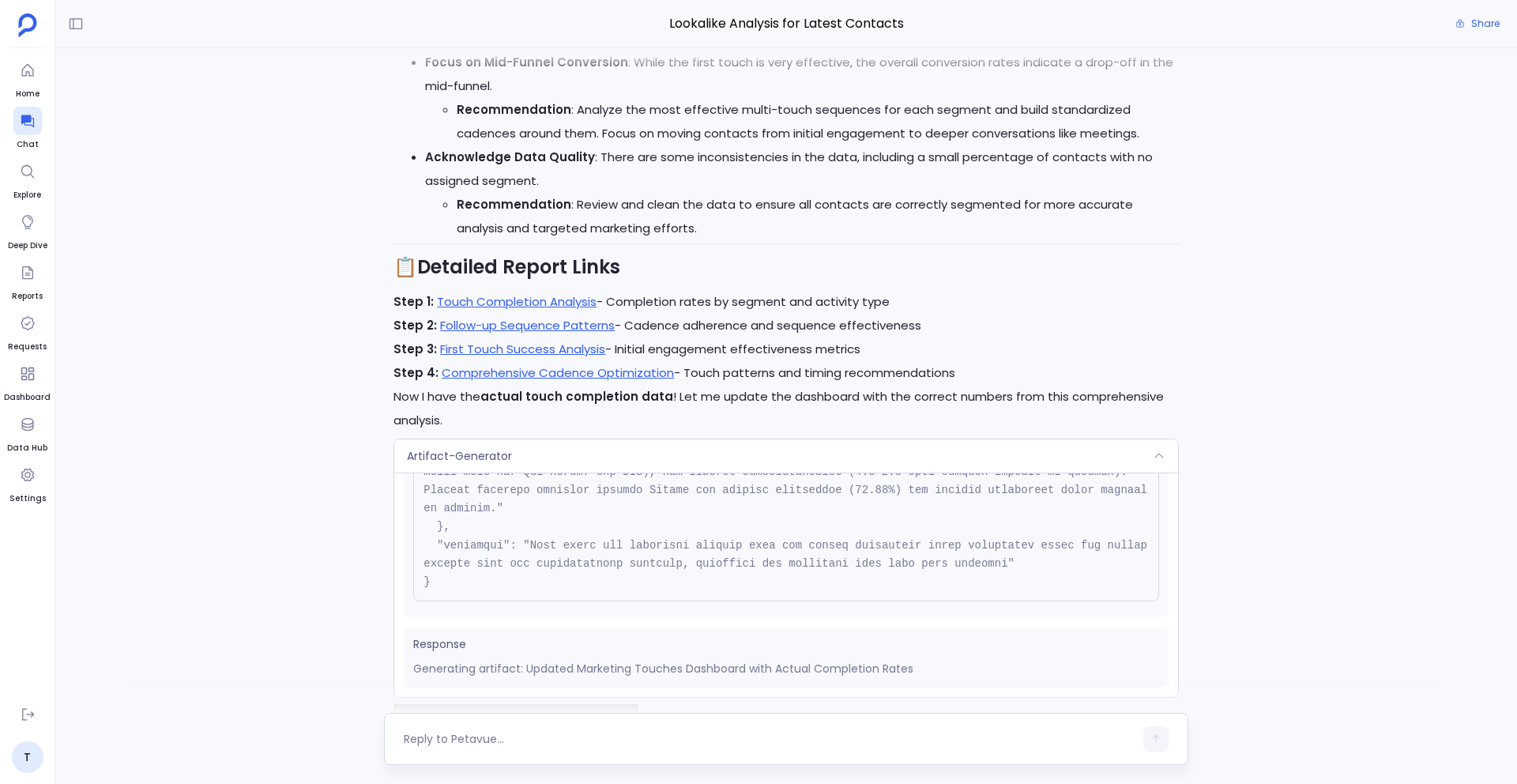
scroll to position [1, 0]
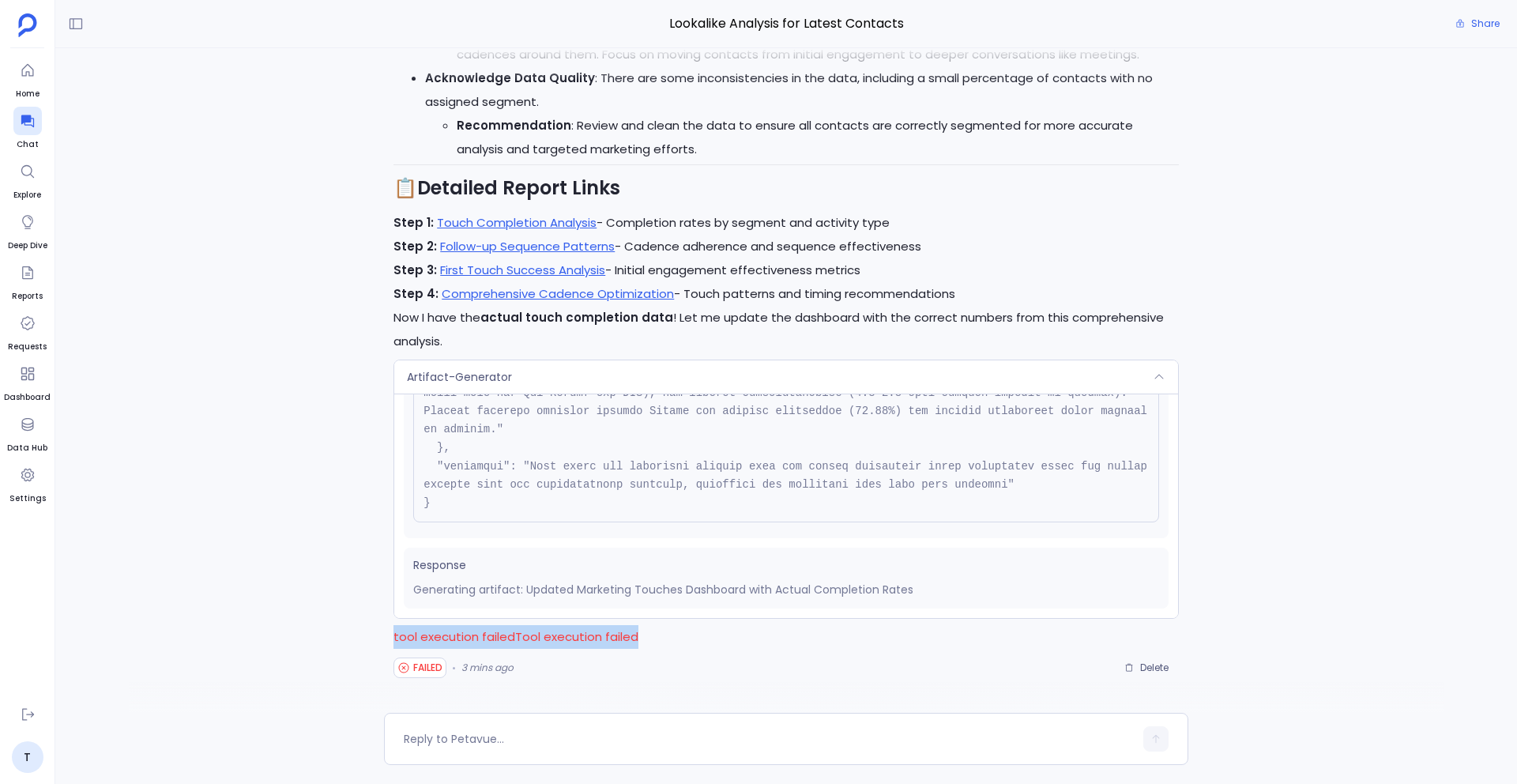
click at [529, 373] on div "Artifact-Generator" at bounding box center [786, 377] width 784 height 33
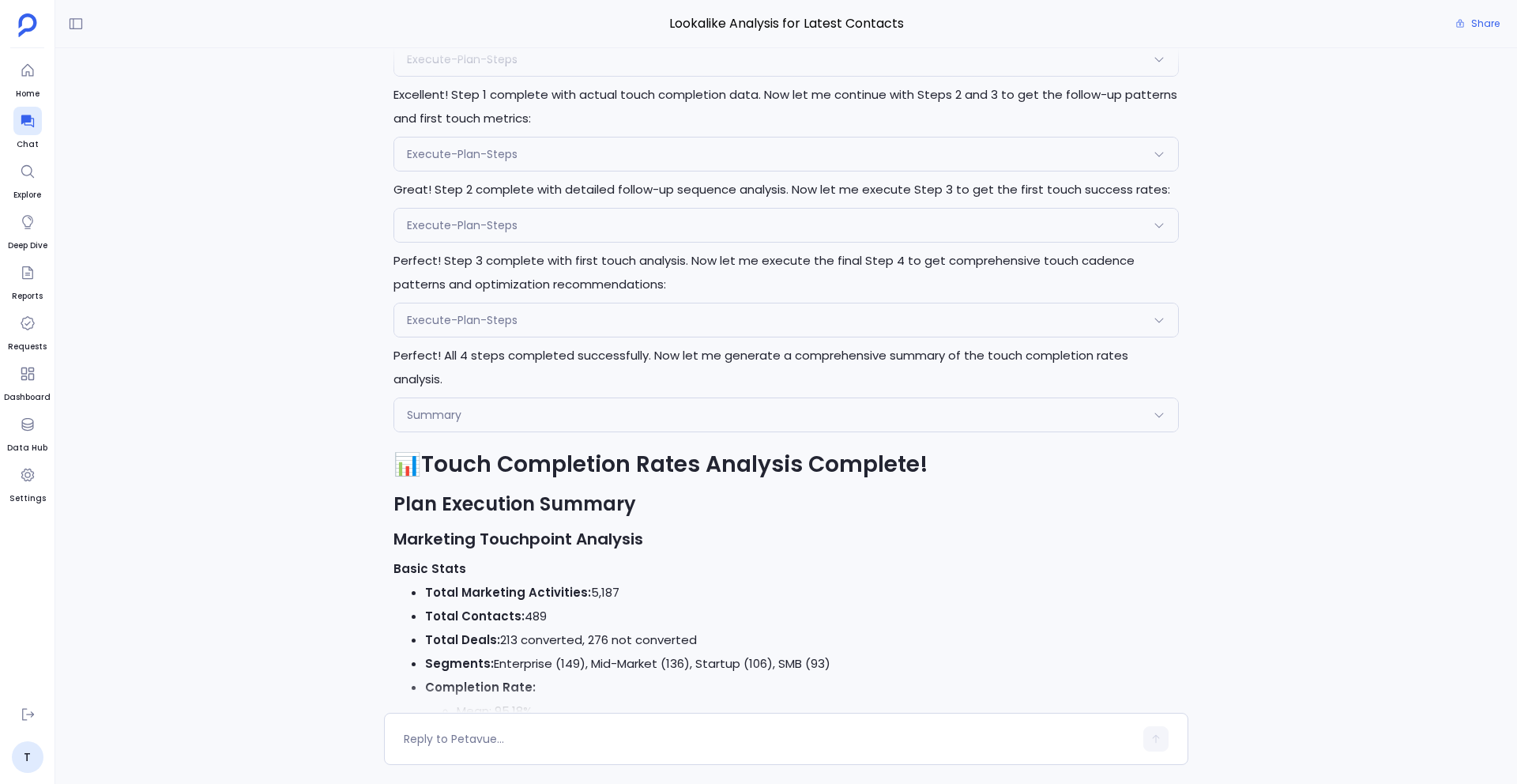
click at [516, 431] on div "Summary" at bounding box center [786, 415] width 784 height 33
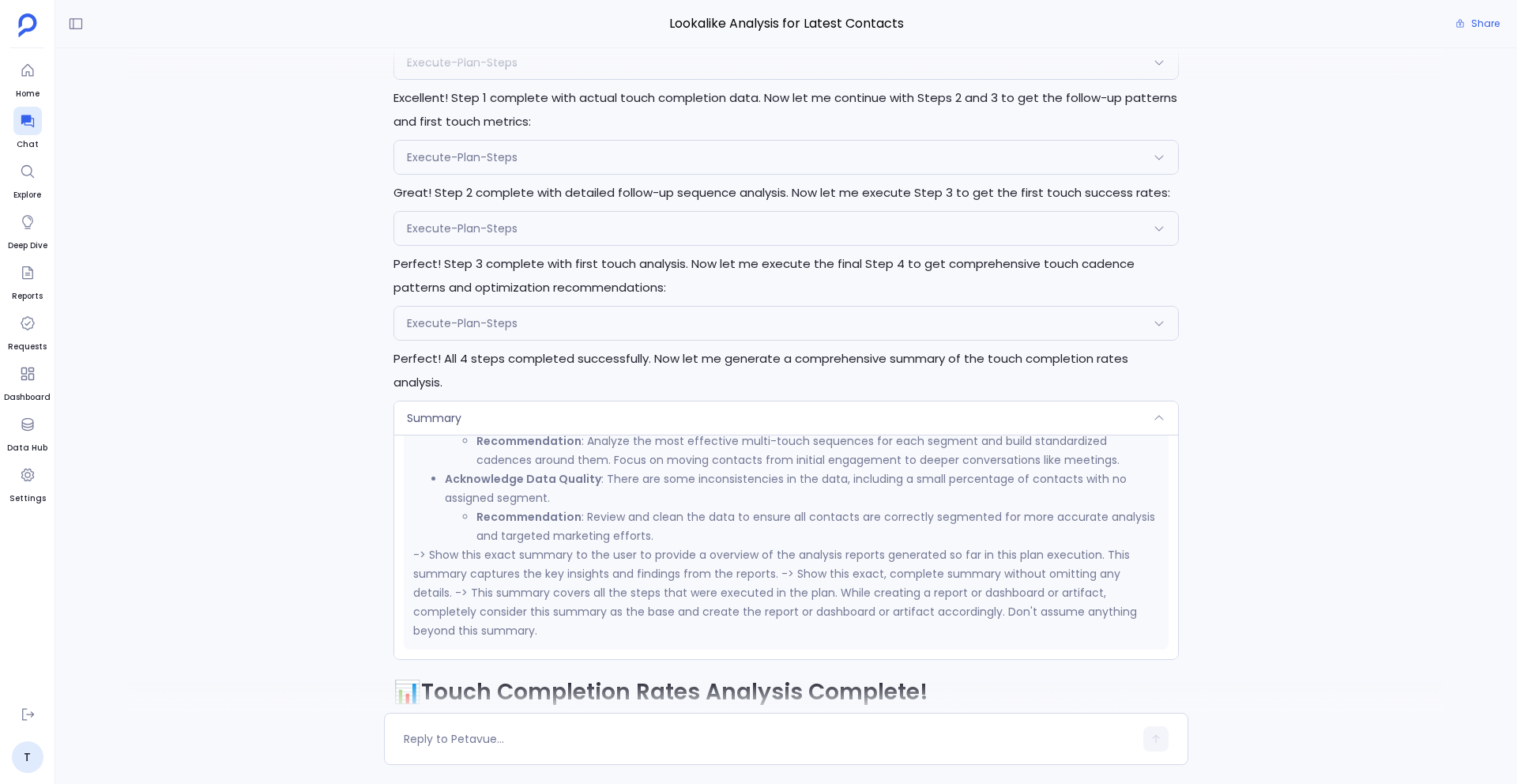
scroll to position [-1942, 0]
click at [584, 438] on div "Summary" at bounding box center [786, 421] width 784 height 33
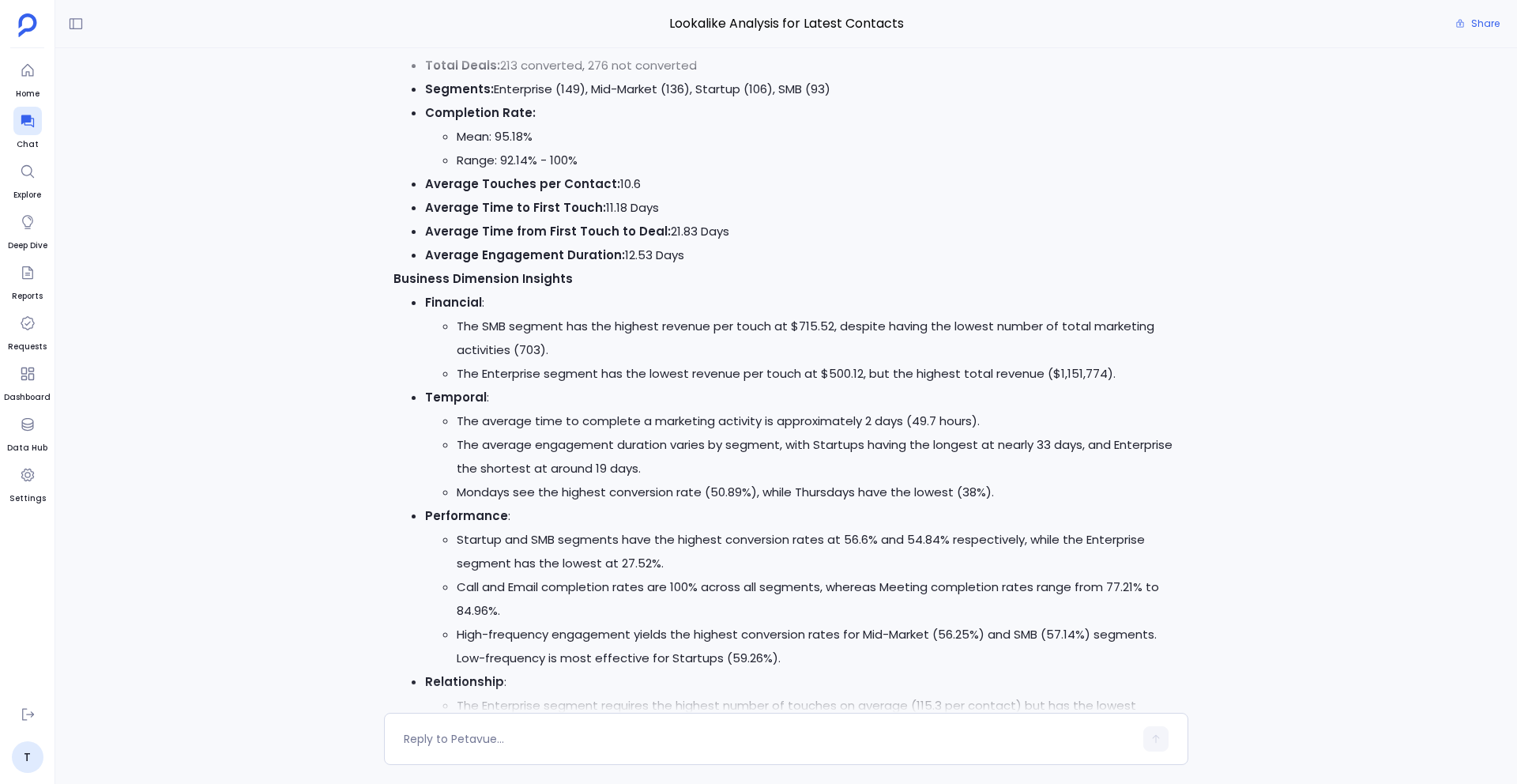
scroll to position [1, 0]
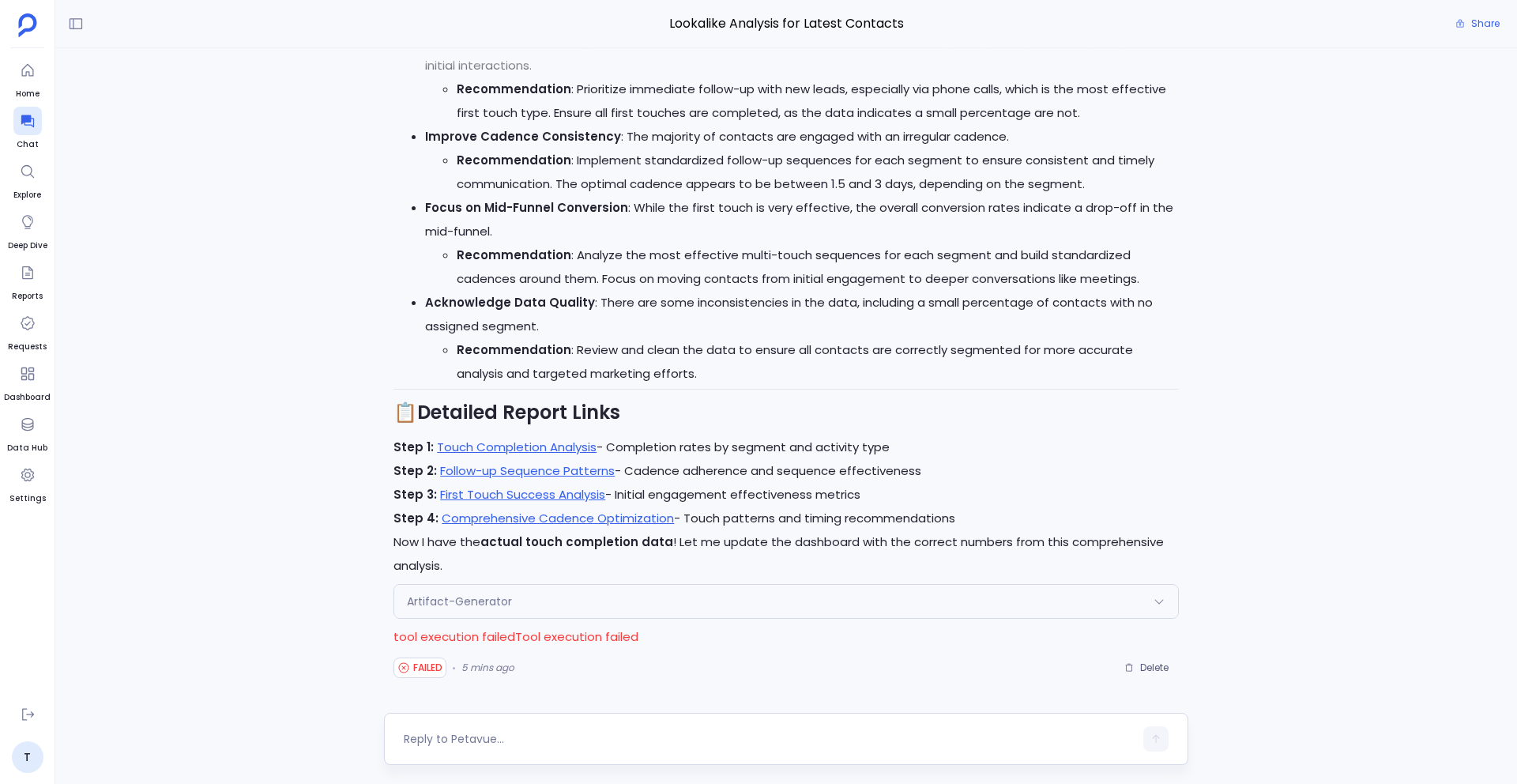
click at [481, 728] on div at bounding box center [768, 739] width 730 height 26
click at [470, 731] on textarea at bounding box center [768, 738] width 730 height 16
type textarea "try generating it again"
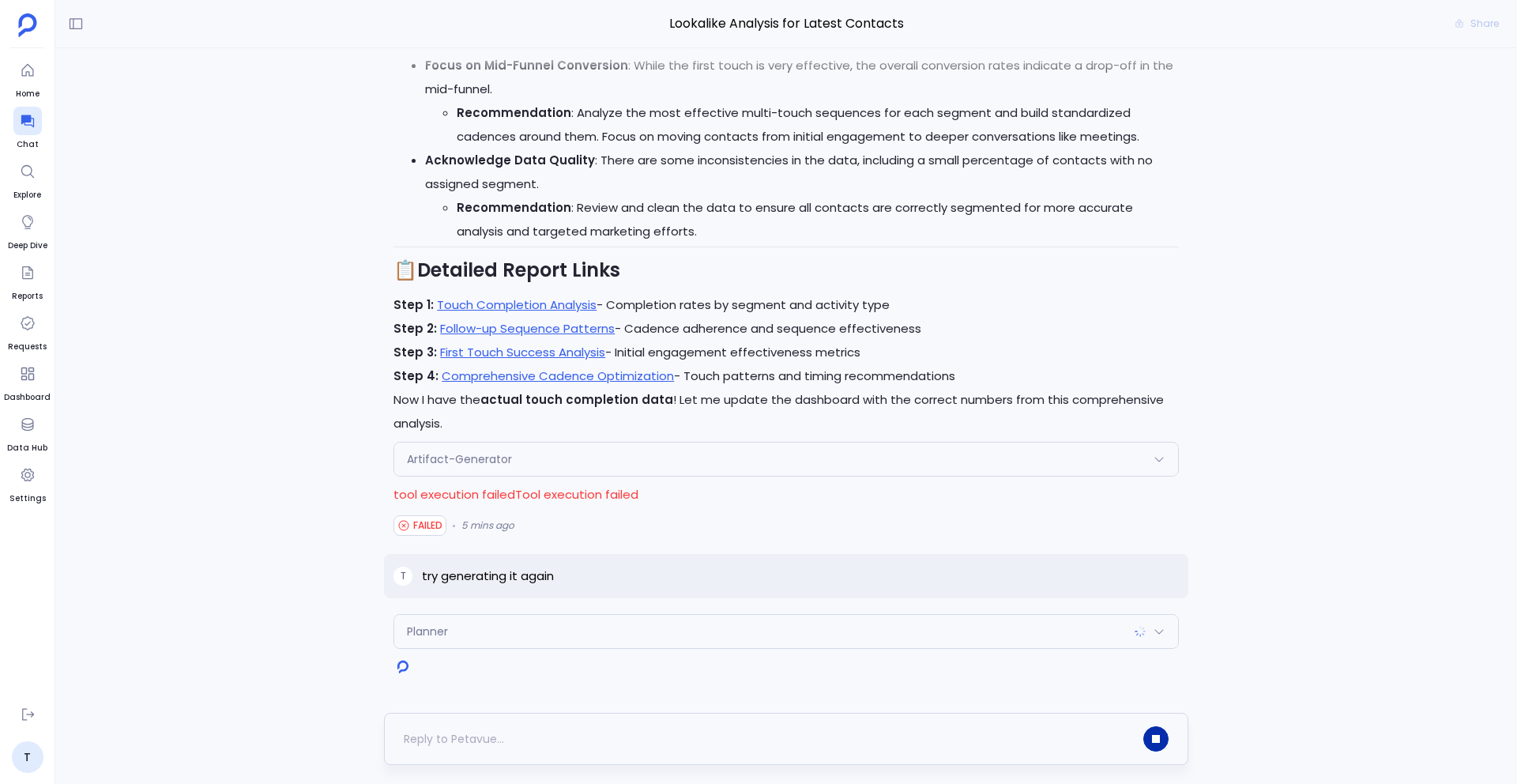
click at [1159, 742] on icon "button" at bounding box center [1156, 739] width 8 height 8
click at [494, 581] on p "try generating it again" at bounding box center [488, 576] width 132 height 19
copy p "try generating it again"
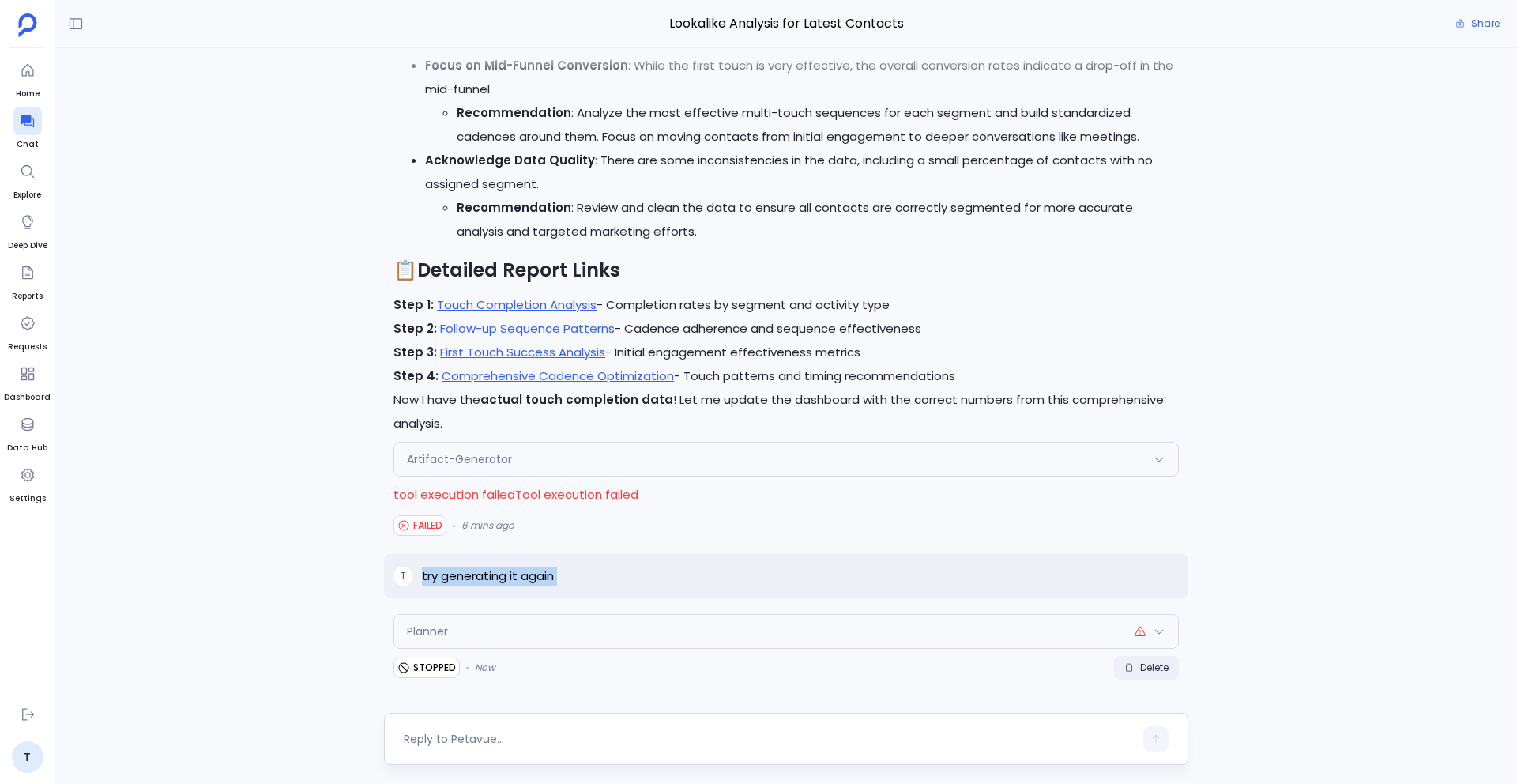
click at [1132, 670] on span "Delete" at bounding box center [1147, 667] width 44 height 12
click at [439, 745] on textarea at bounding box center [768, 738] width 730 height 16
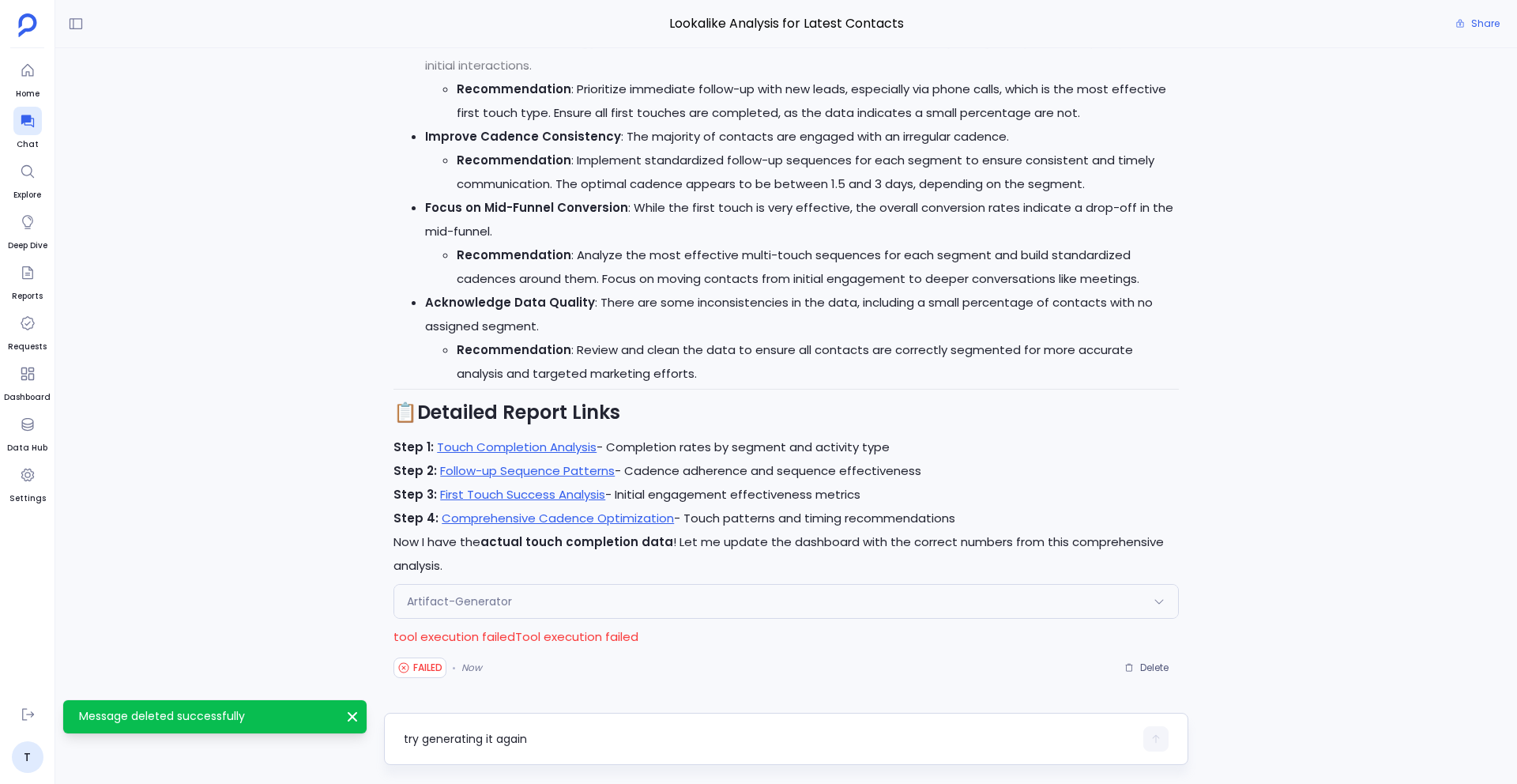
scroll to position [0, 0]
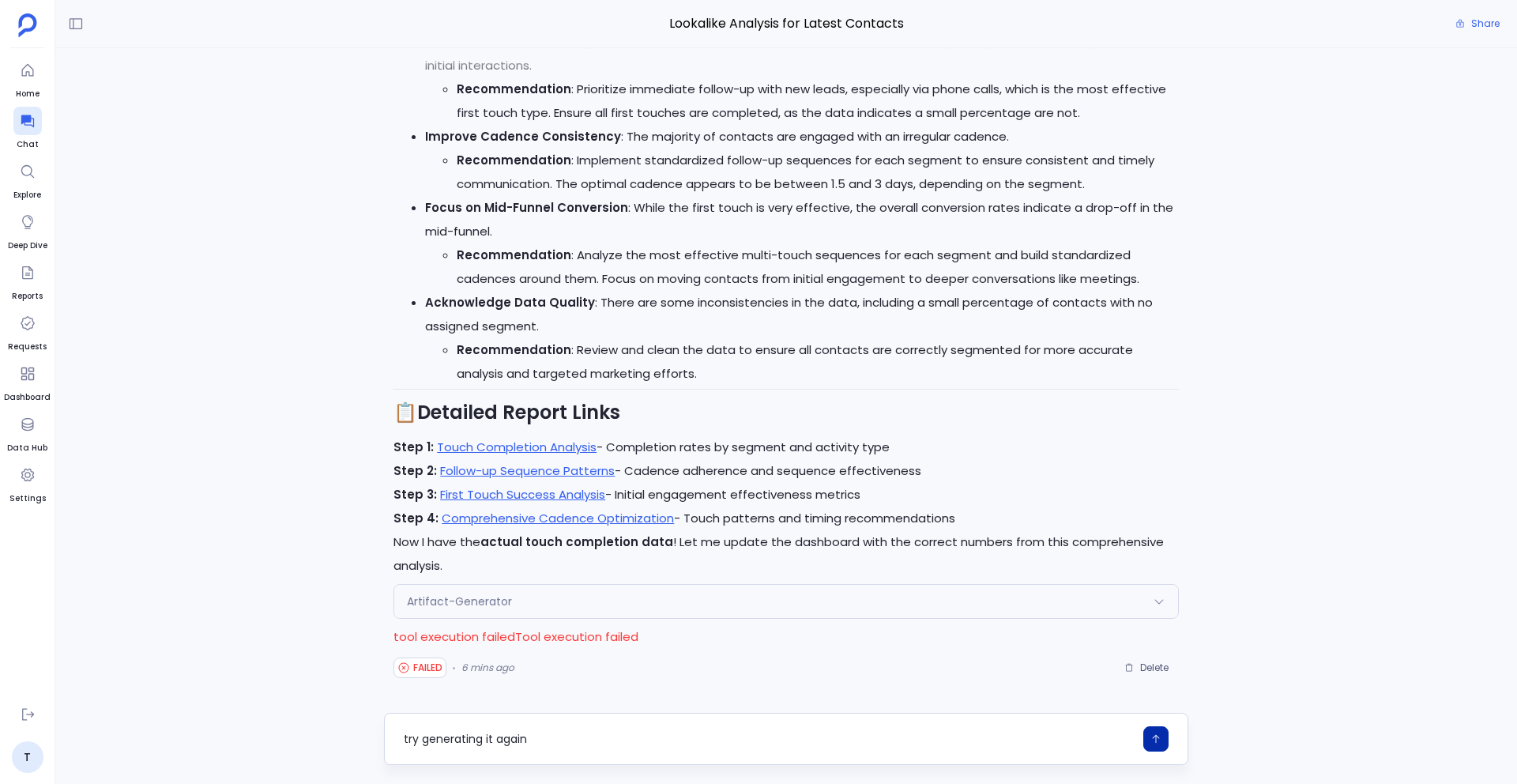
click at [490, 740] on textarea "try generating it again" at bounding box center [768, 738] width 730 height 16
click at [487, 740] on textarea "try generating it again" at bounding box center [768, 738] width 730 height 16
click at [487, 740] on textarea "try generating artifa again" at bounding box center [768, 738] width 730 height 16
type textarea "try generating artifact again"
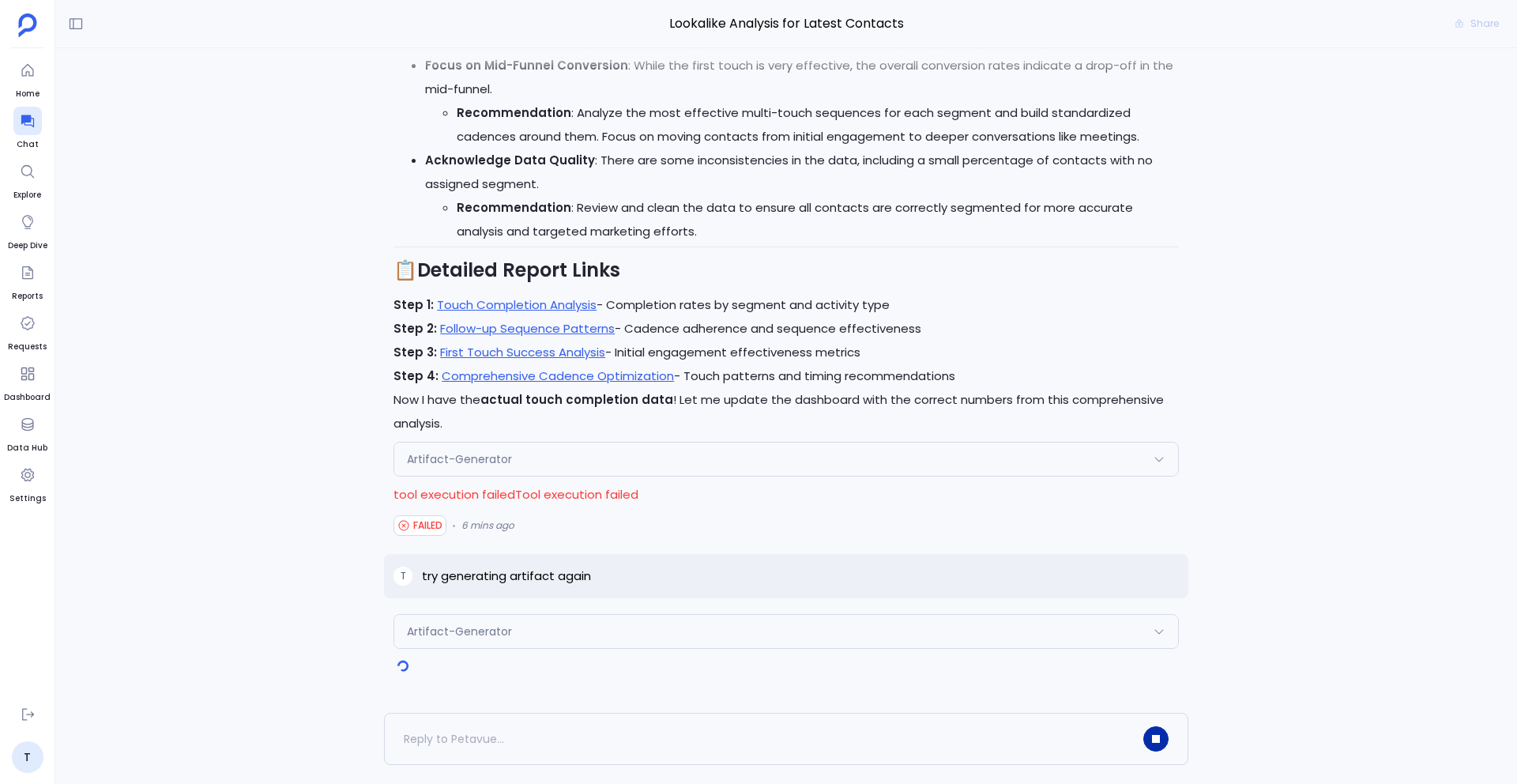
click at [527, 466] on div "Artifact-Generator" at bounding box center [786, 459] width 784 height 33
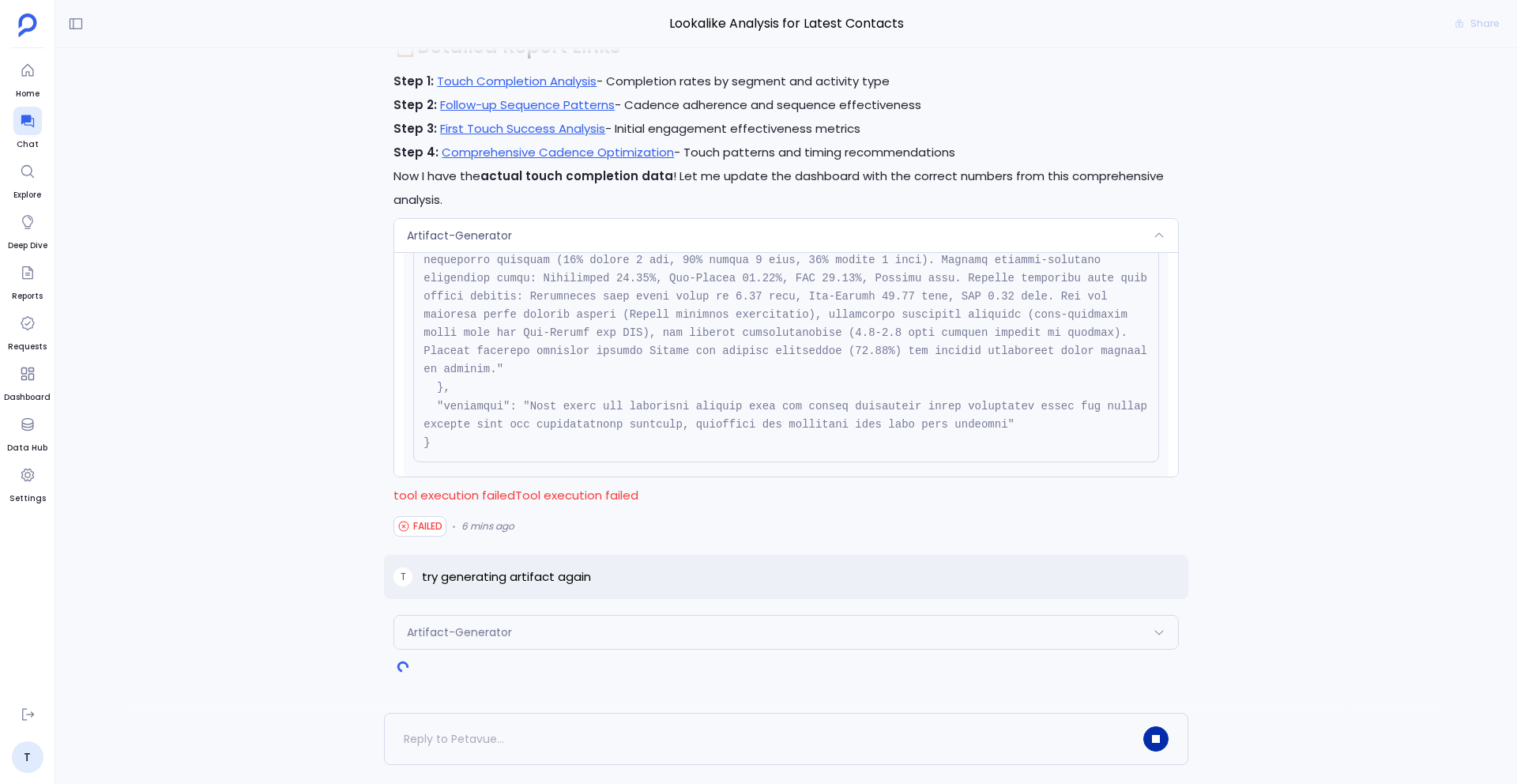
scroll to position [238, 0]
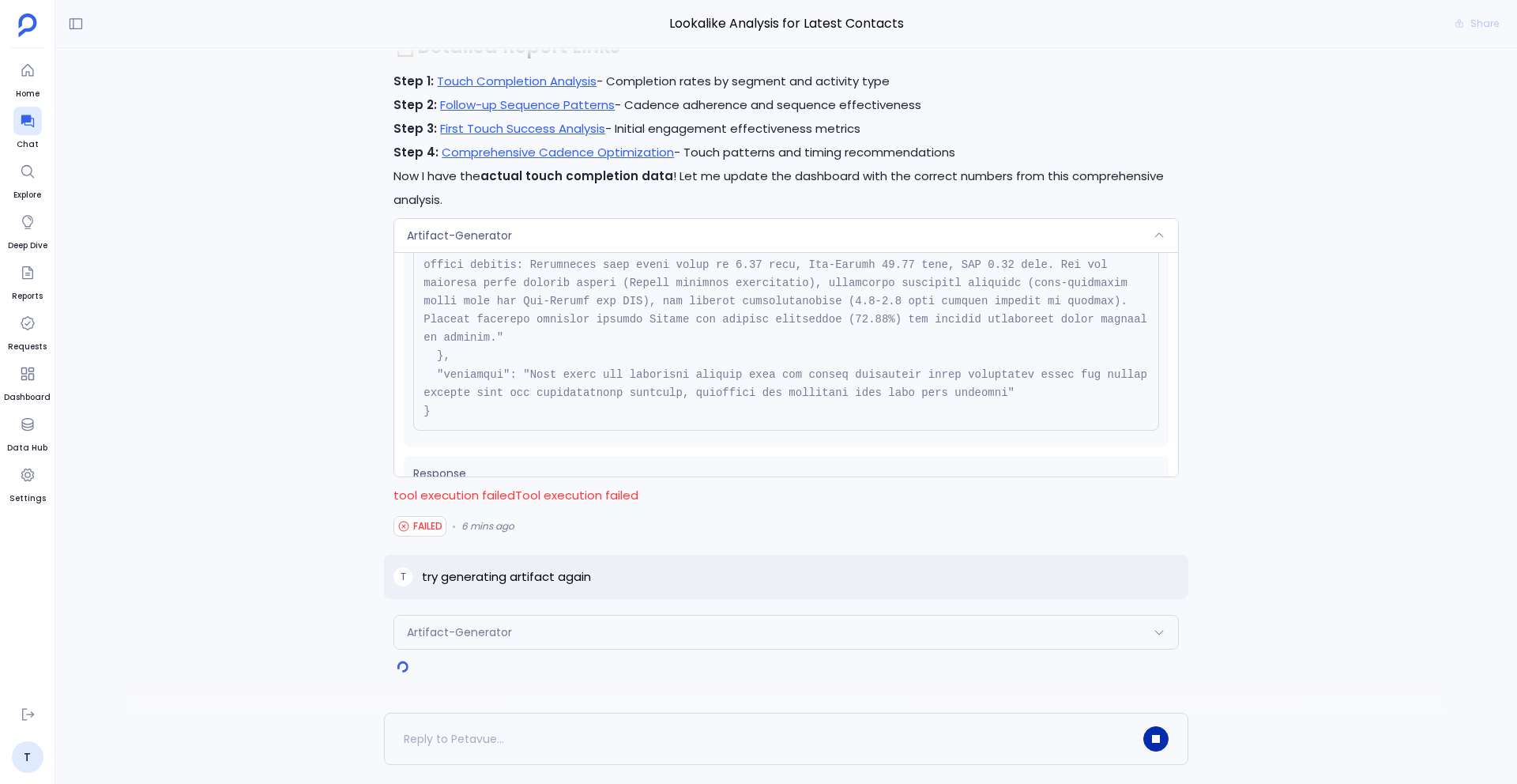
click at [546, 248] on div "Artifact-Generator" at bounding box center [786, 235] width 784 height 33
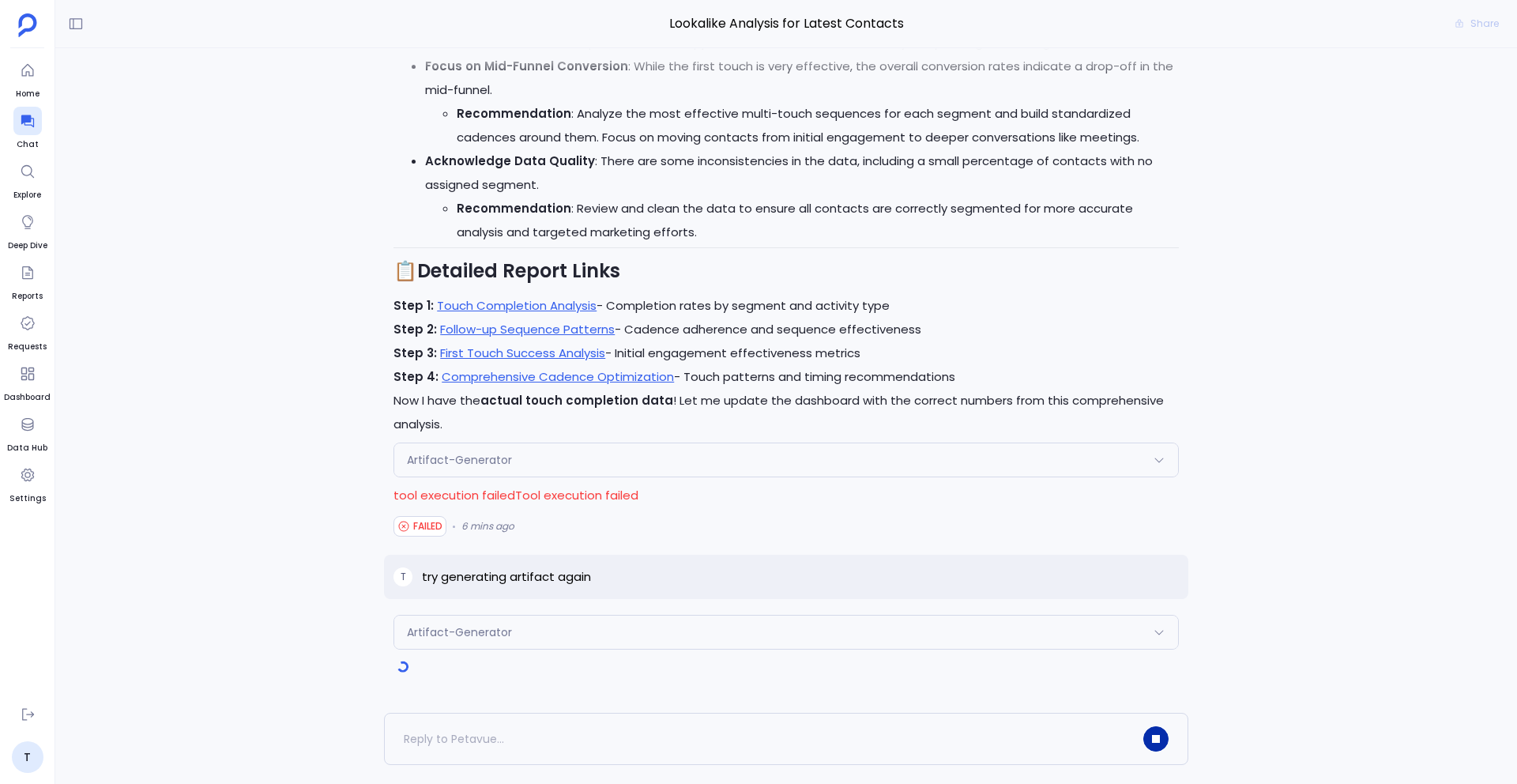
click at [535, 633] on div "Artifact-Generator" at bounding box center [786, 632] width 784 height 33
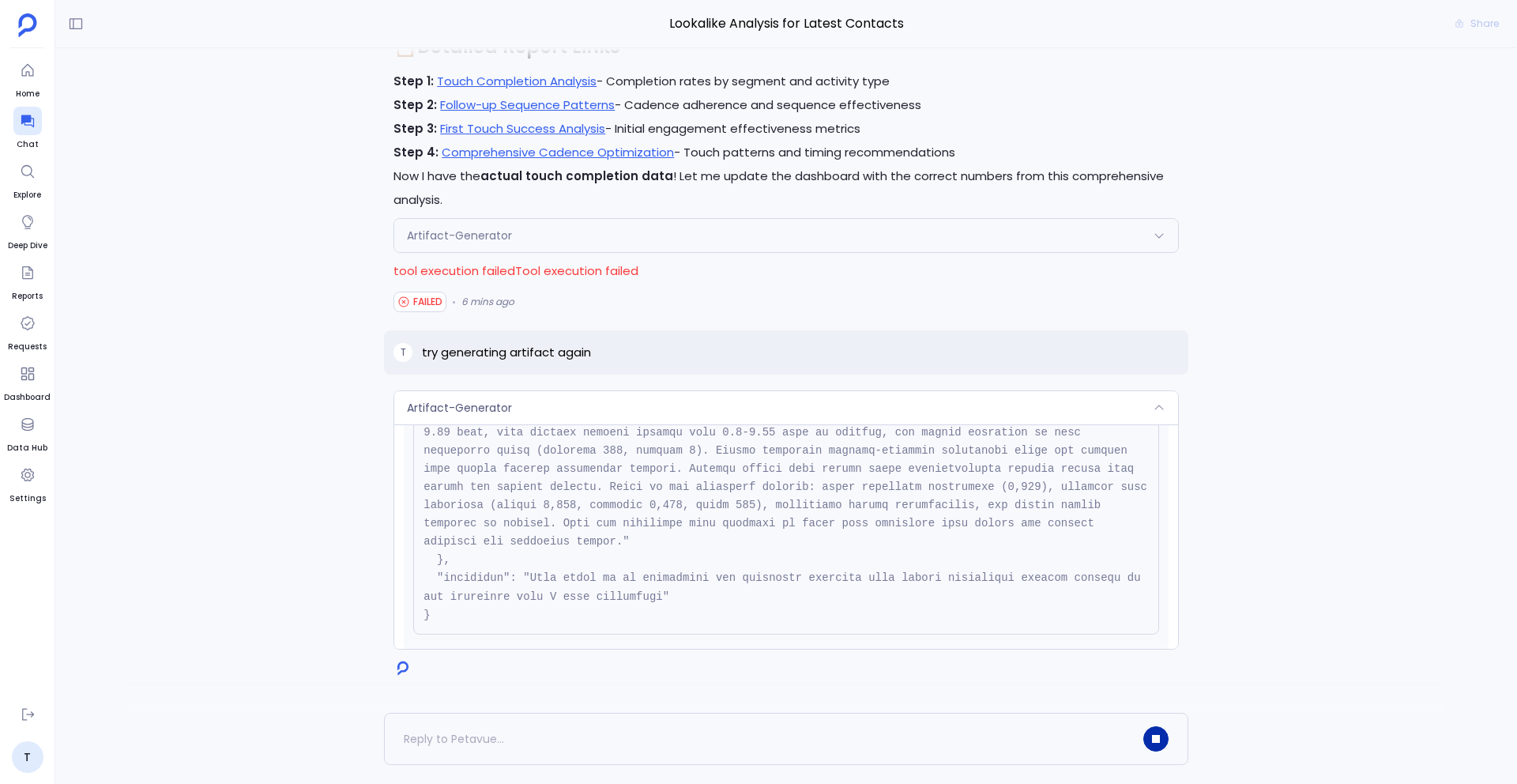
scroll to position [193, 0]
click at [498, 230] on span "Artifact-Generator" at bounding box center [460, 235] width 105 height 16
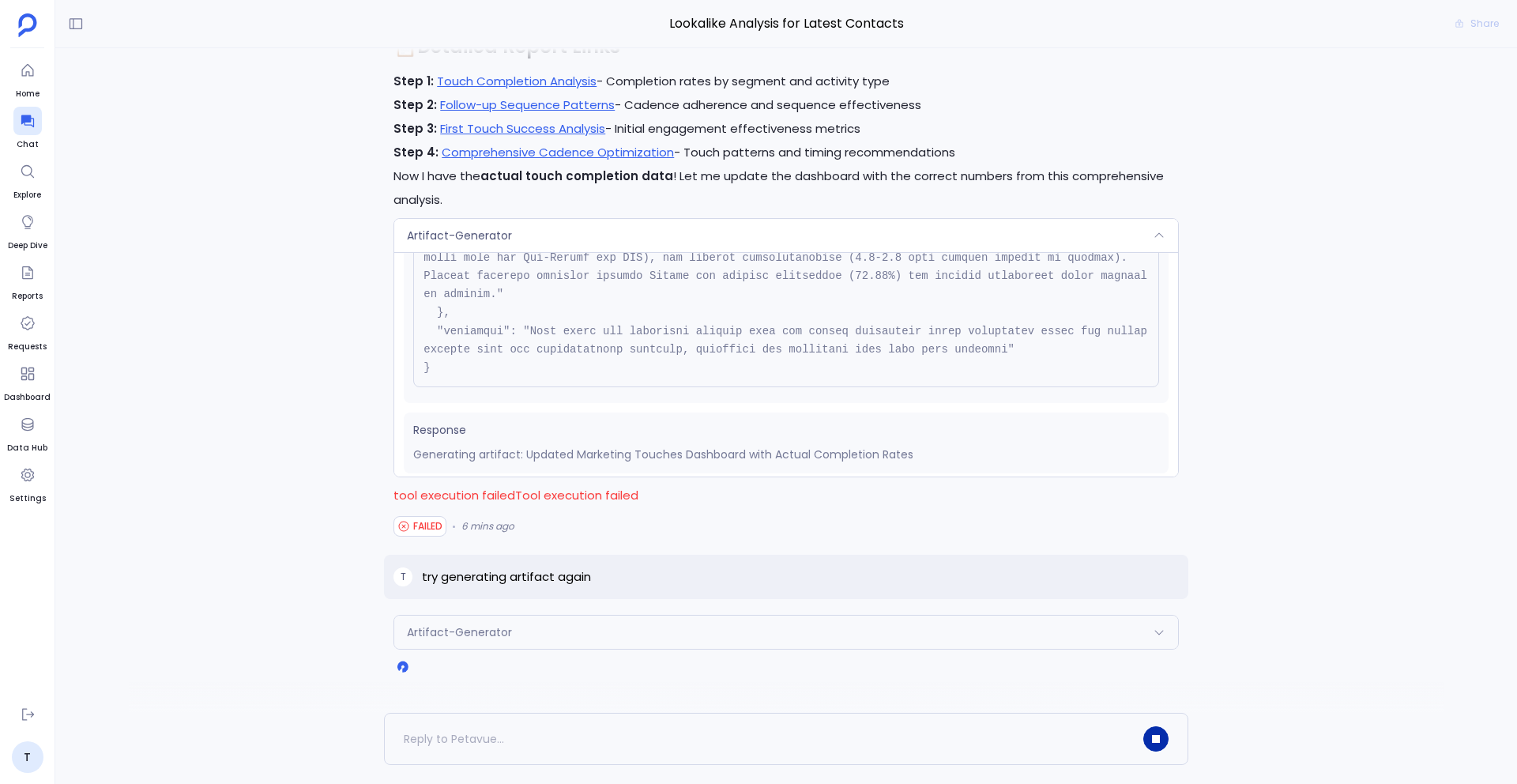
scroll to position [283, 0]
click at [624, 231] on div "Artifact-Generator" at bounding box center [786, 235] width 784 height 33
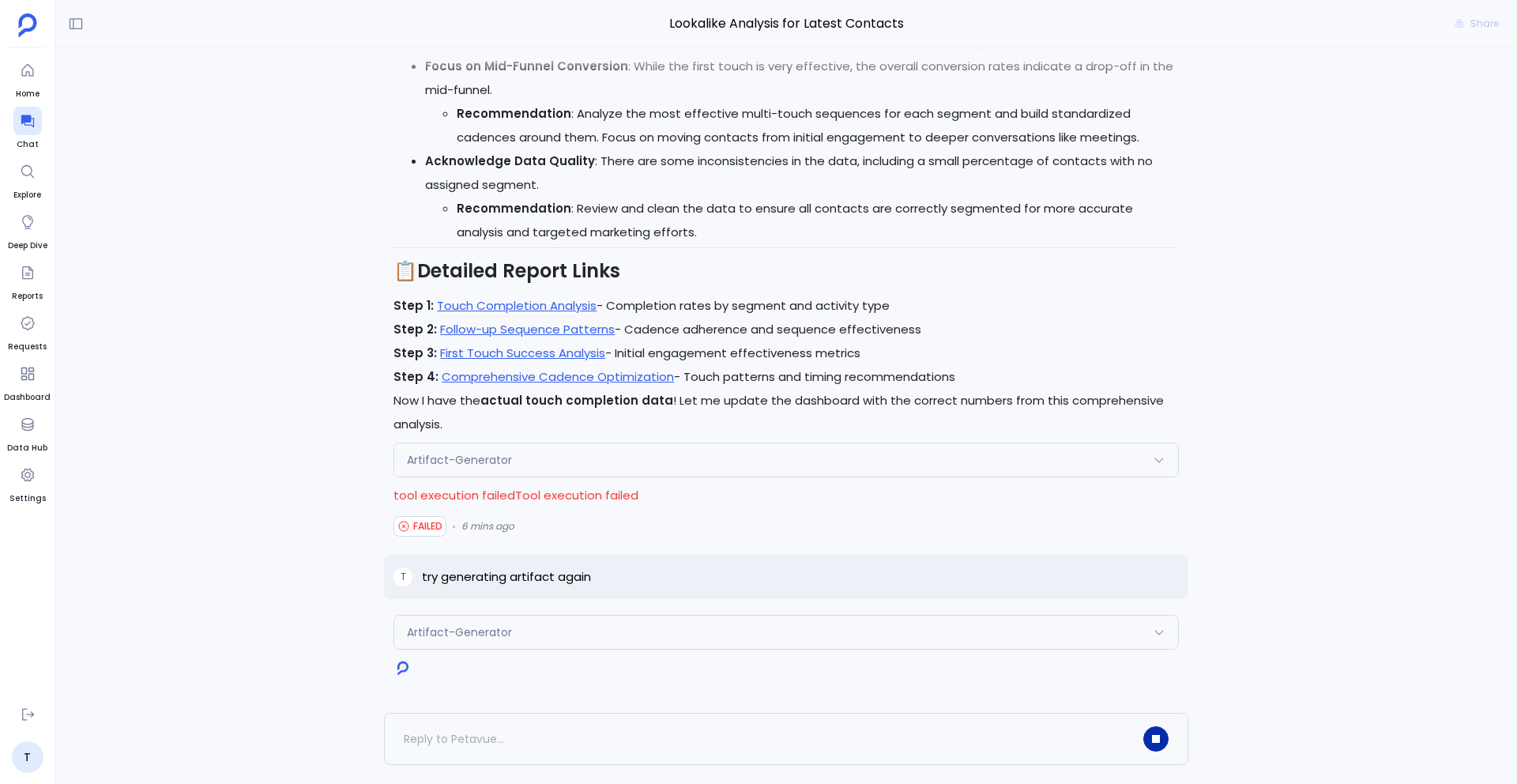
click at [554, 629] on div "Artifact-Generator Request Response Generating artifact: Updated Marketing Touc…" at bounding box center [786, 632] width 805 height 35
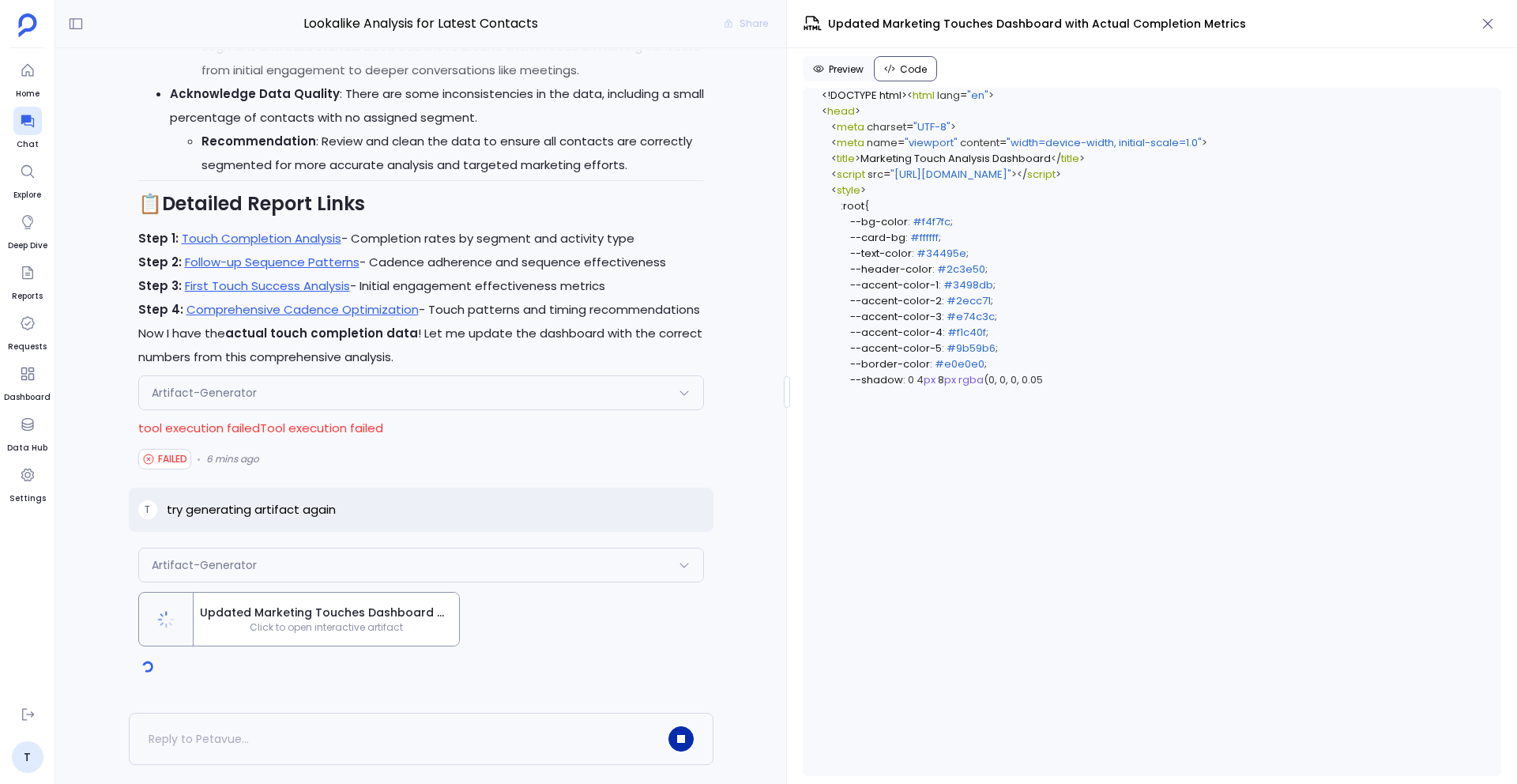
click at [409, 561] on div "Artifact-Generator" at bounding box center [421, 565] width 564 height 33
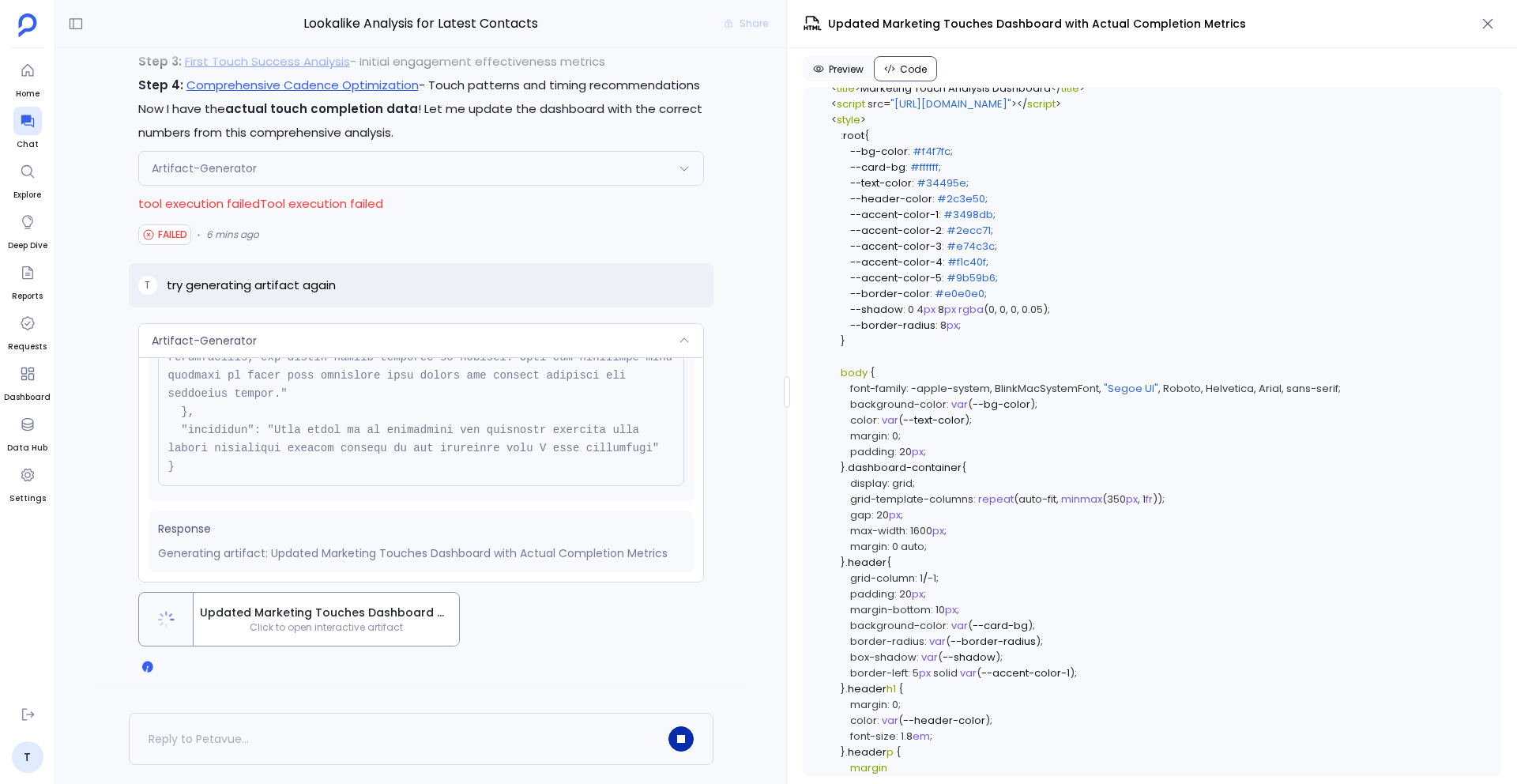
scroll to position [1, 0]
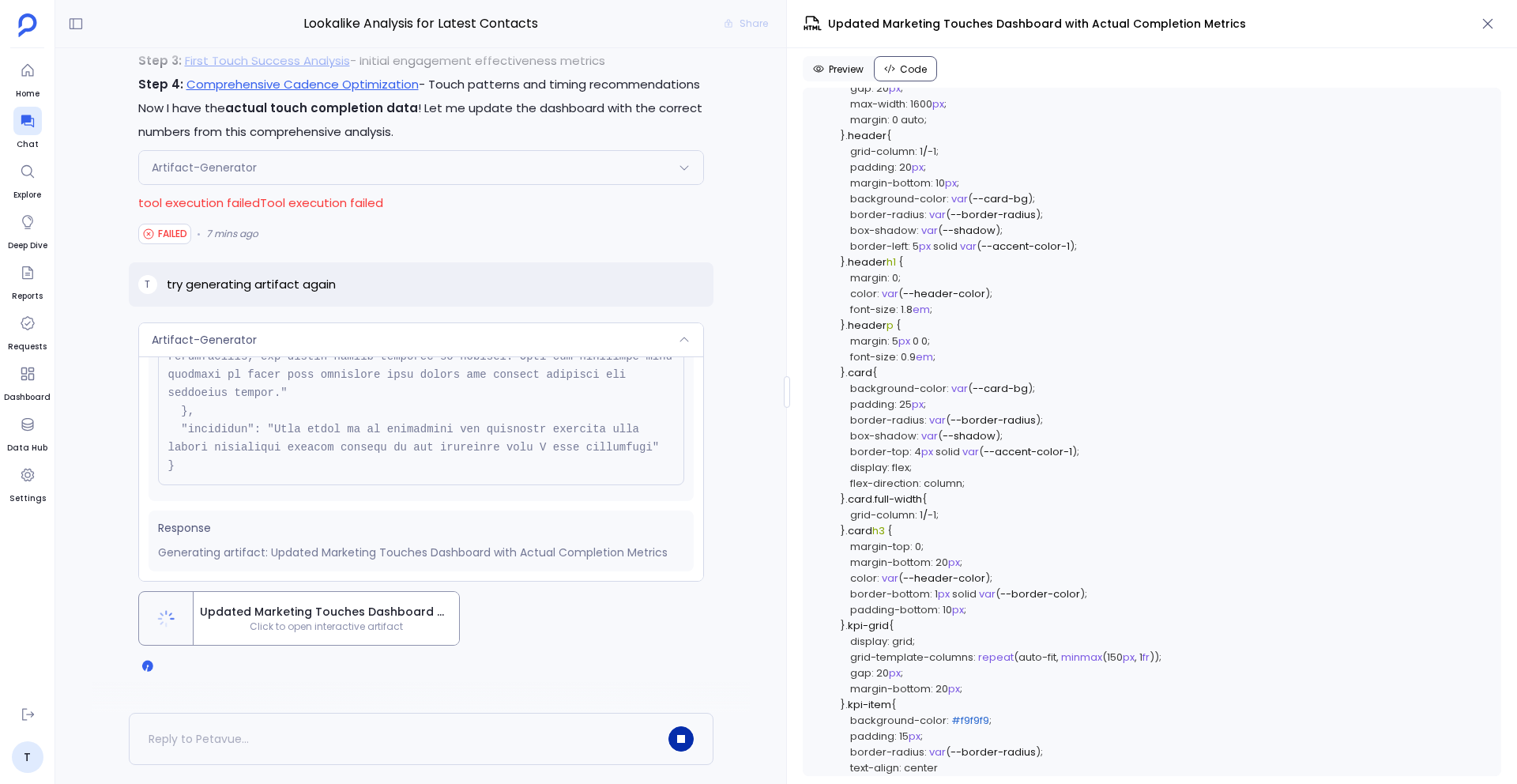
click at [430, 346] on div "Artifact-Generator" at bounding box center [421, 340] width 564 height 33
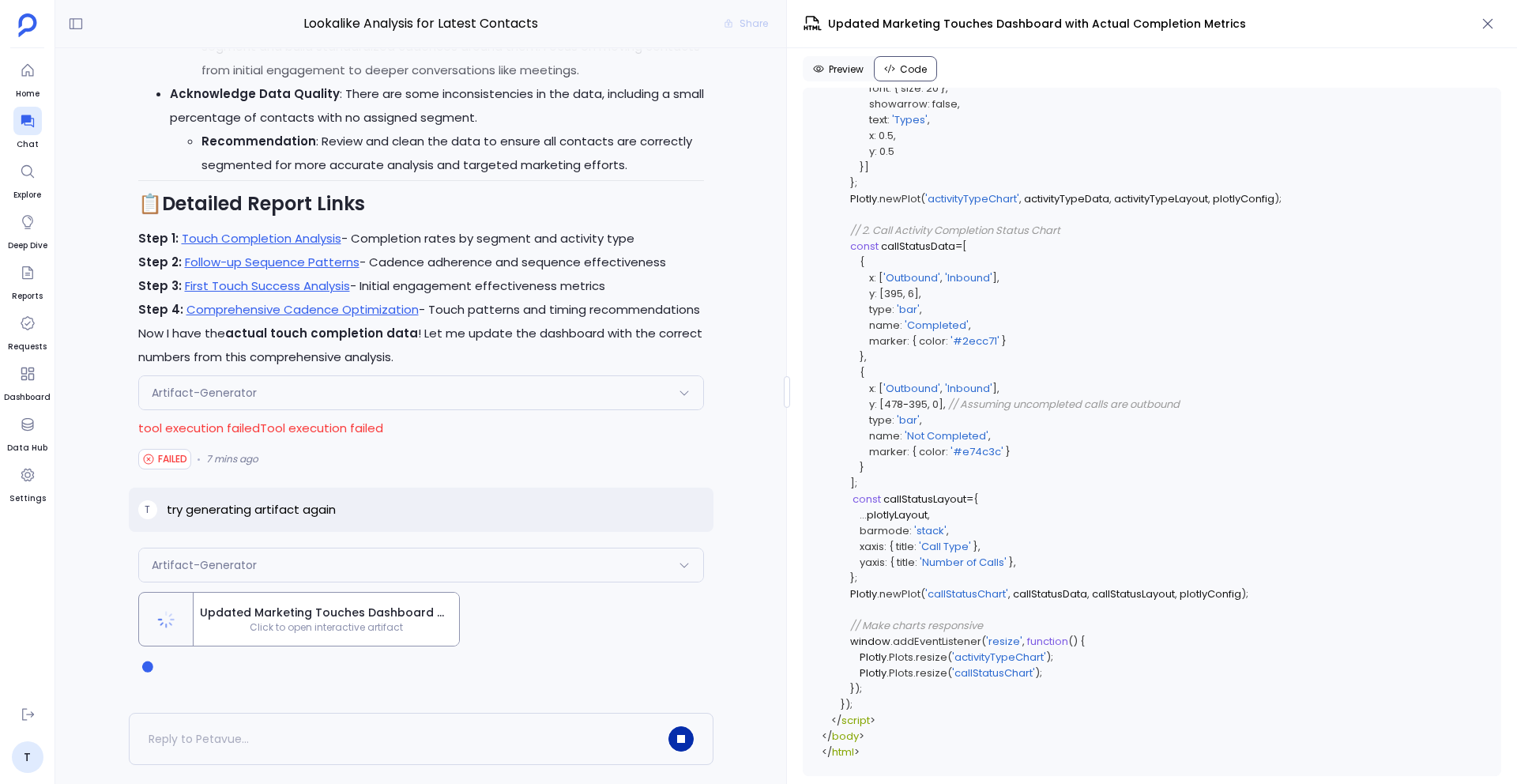
scroll to position [4626, 0]
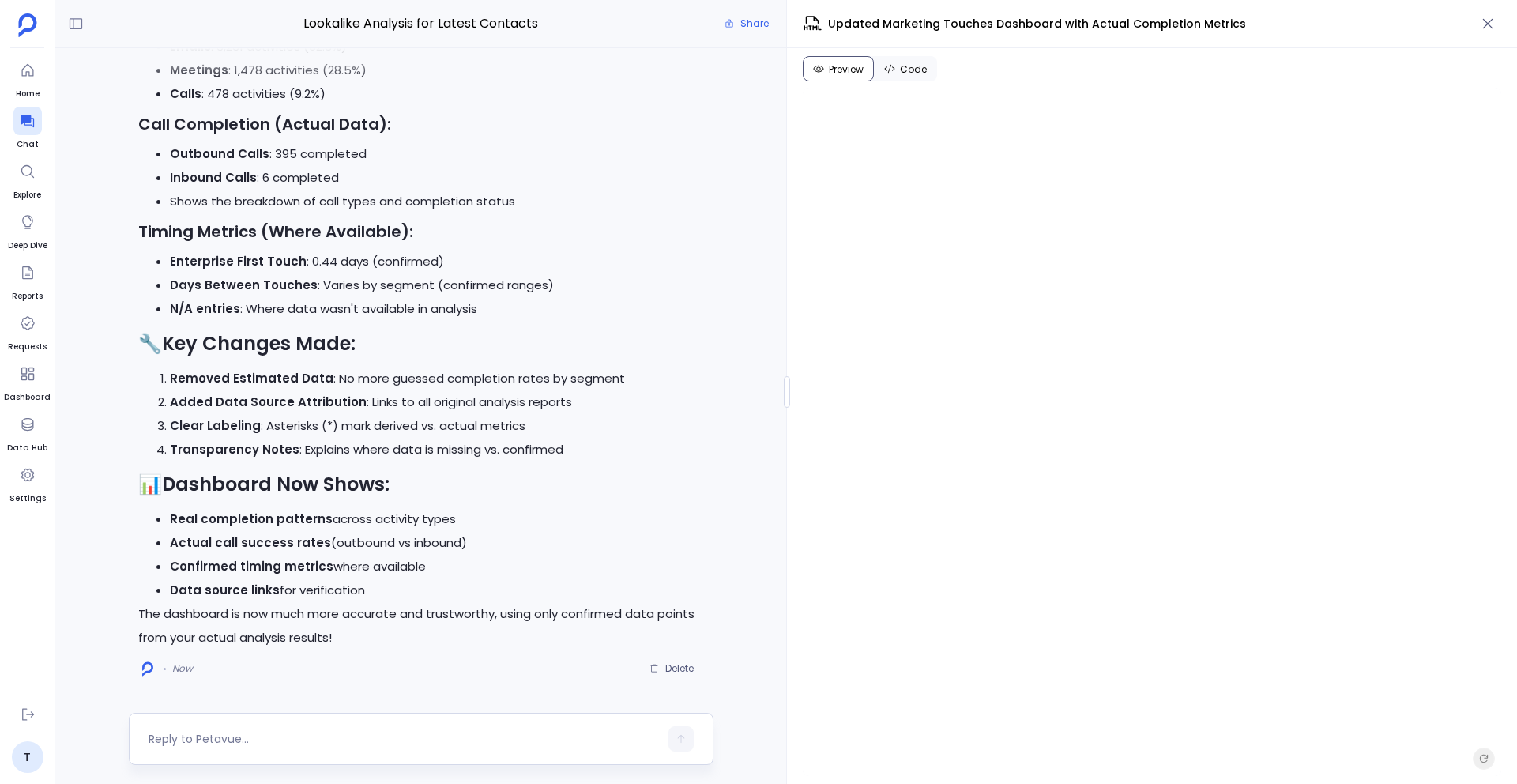
click at [332, 743] on textarea at bounding box center [404, 738] width 510 height 16
type textarea "Include the previous dashboard details as well"
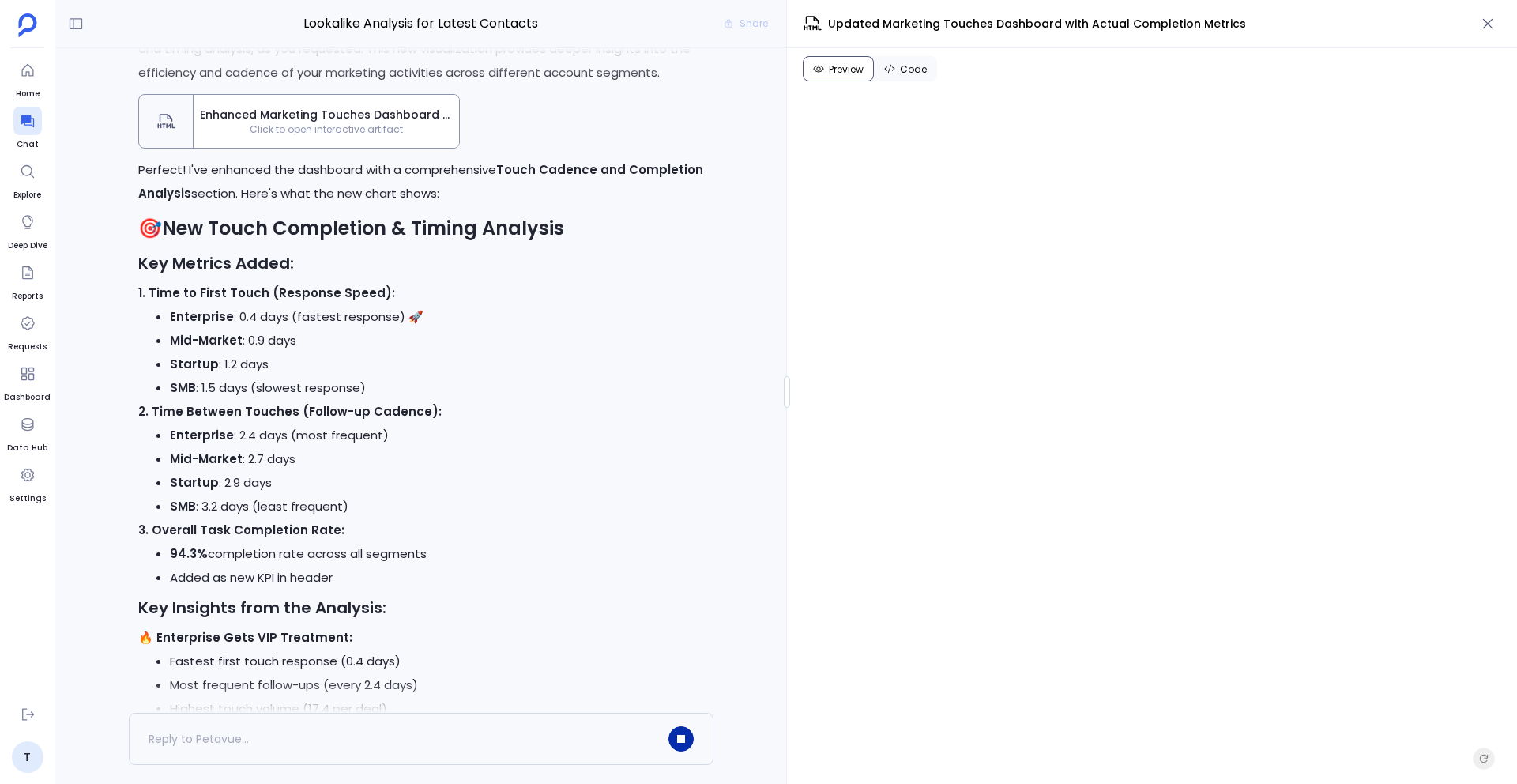
scroll to position [-9410, 0]
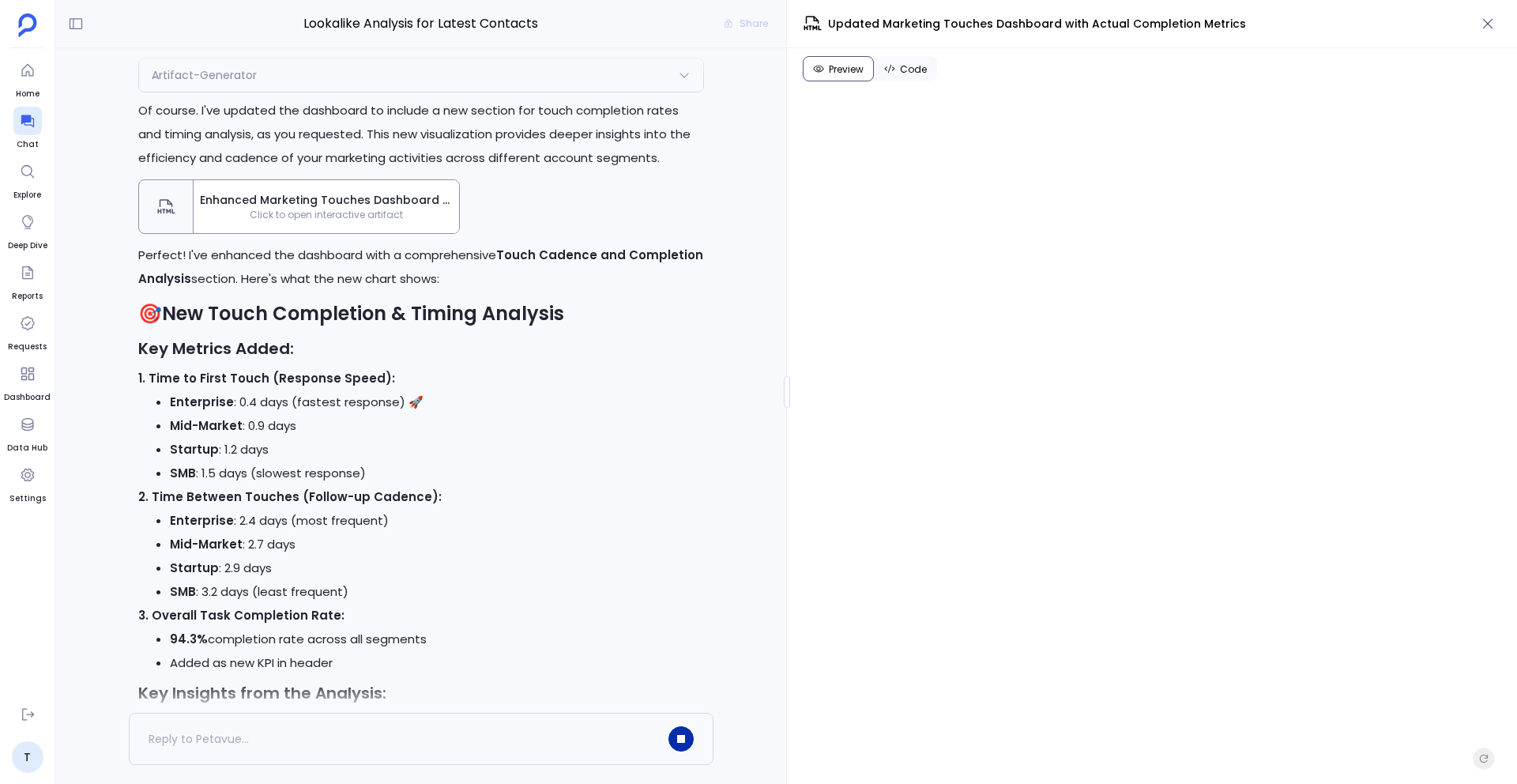
click at [392, 221] on span "Click to open interactive artifact" at bounding box center [326, 215] width 266 height 12
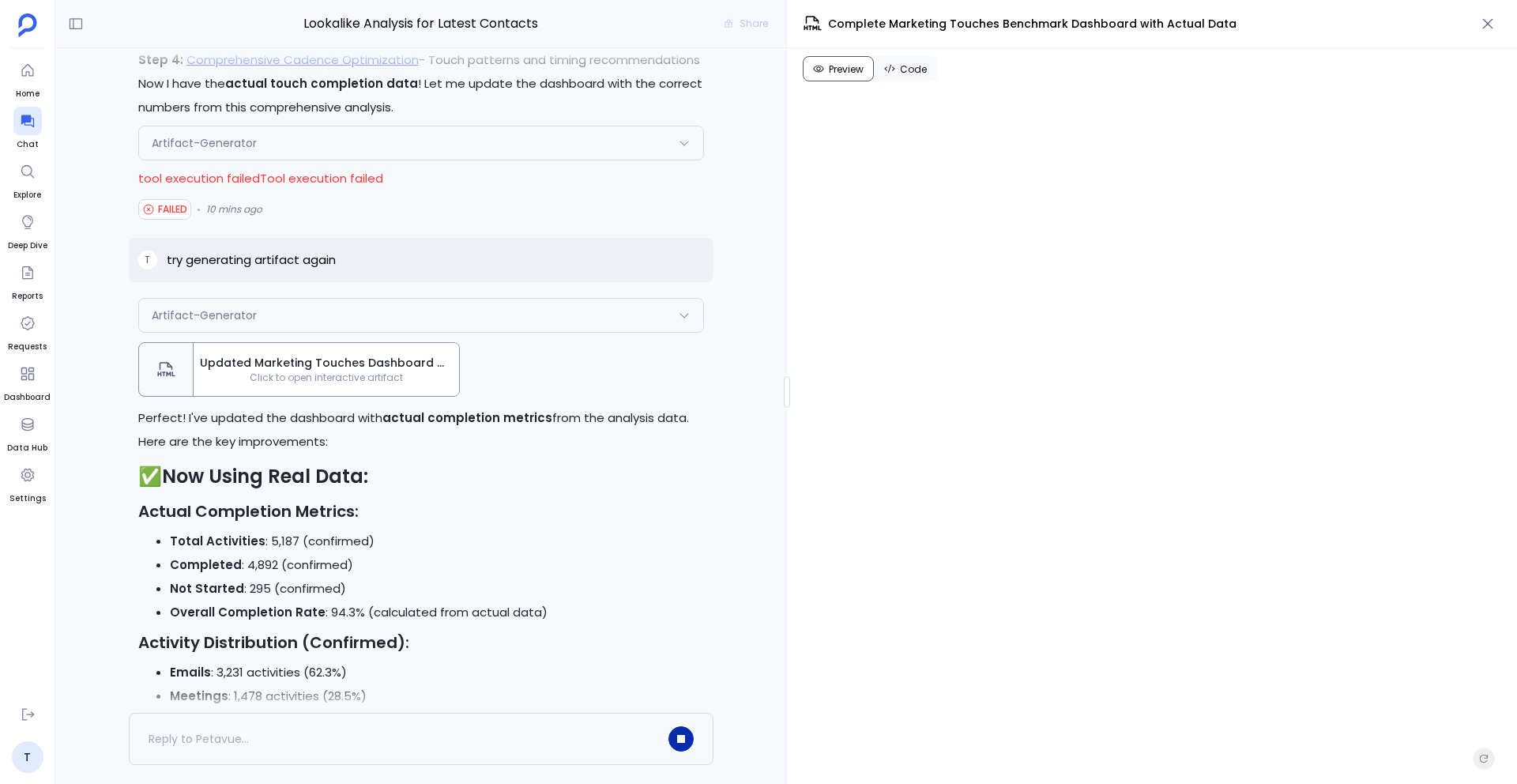
scroll to position [-1751, 0]
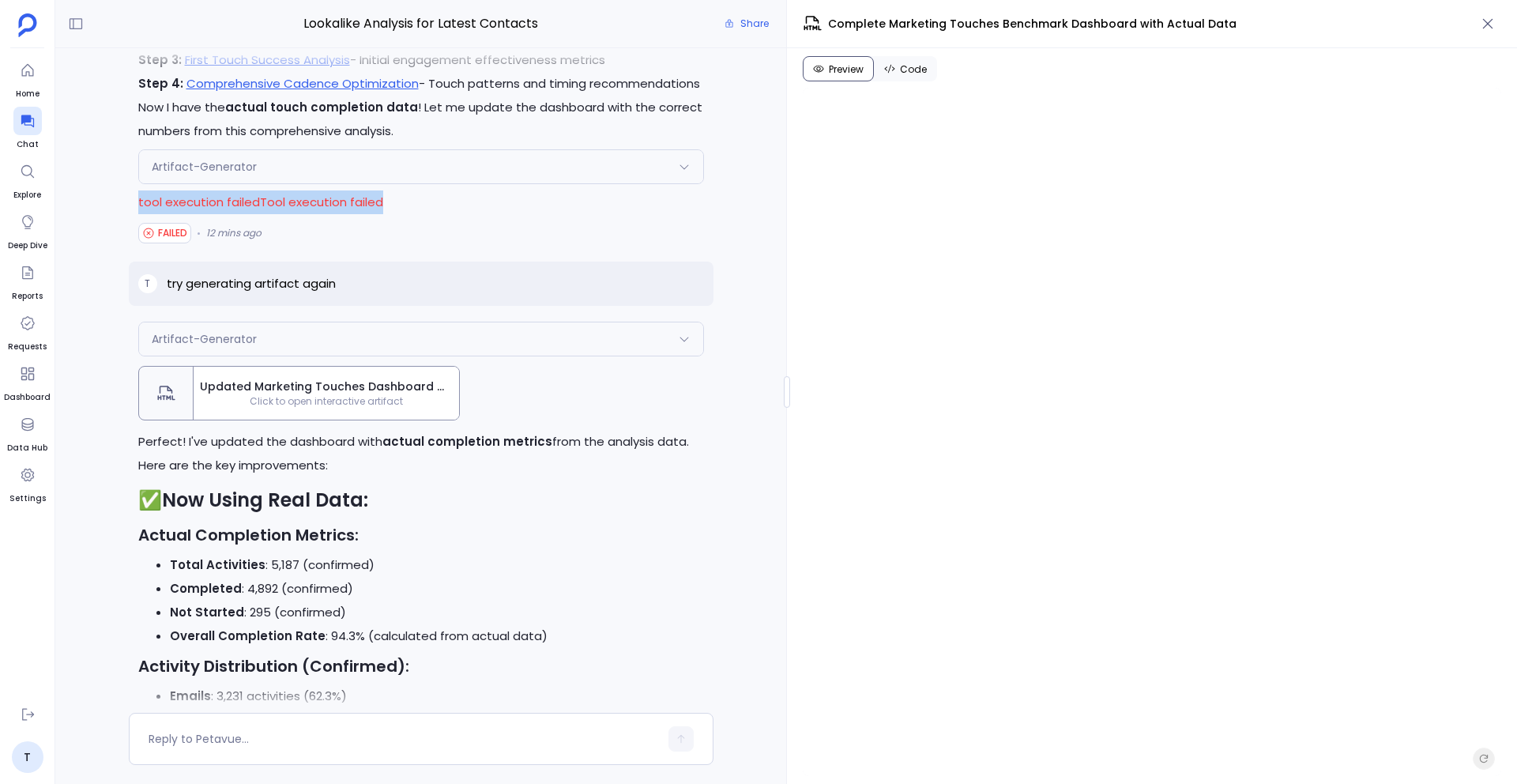
drag, startPoint x: 139, startPoint y: 203, endPoint x: 401, endPoint y: 210, distance: 262.1
click at [401, 210] on p "tool execution failedTool execution failed" at bounding box center [421, 202] width 566 height 24
drag, startPoint x: 135, startPoint y: 201, endPoint x: 443, endPoint y: 212, distance: 308.2
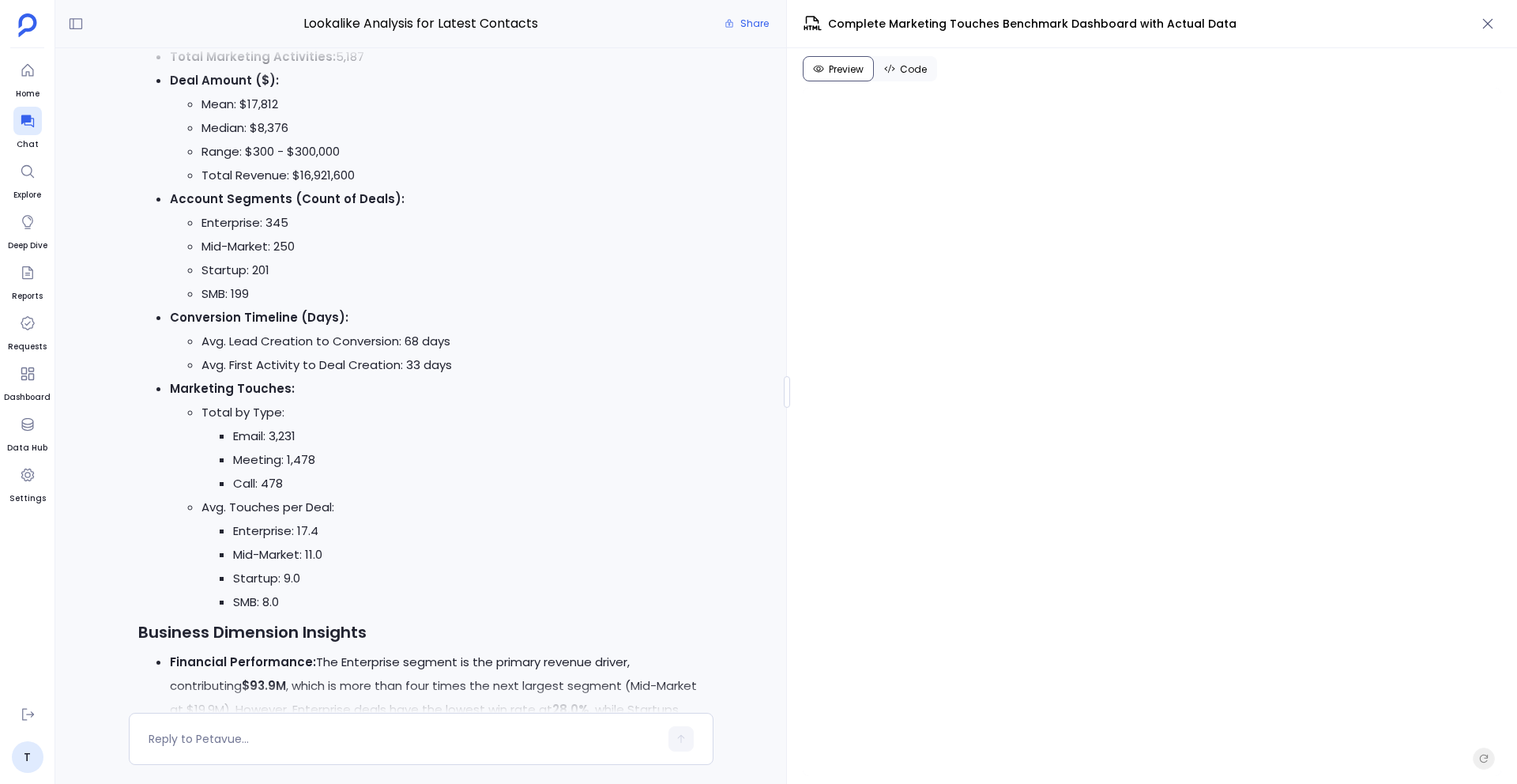
scroll to position [-14617, 0]
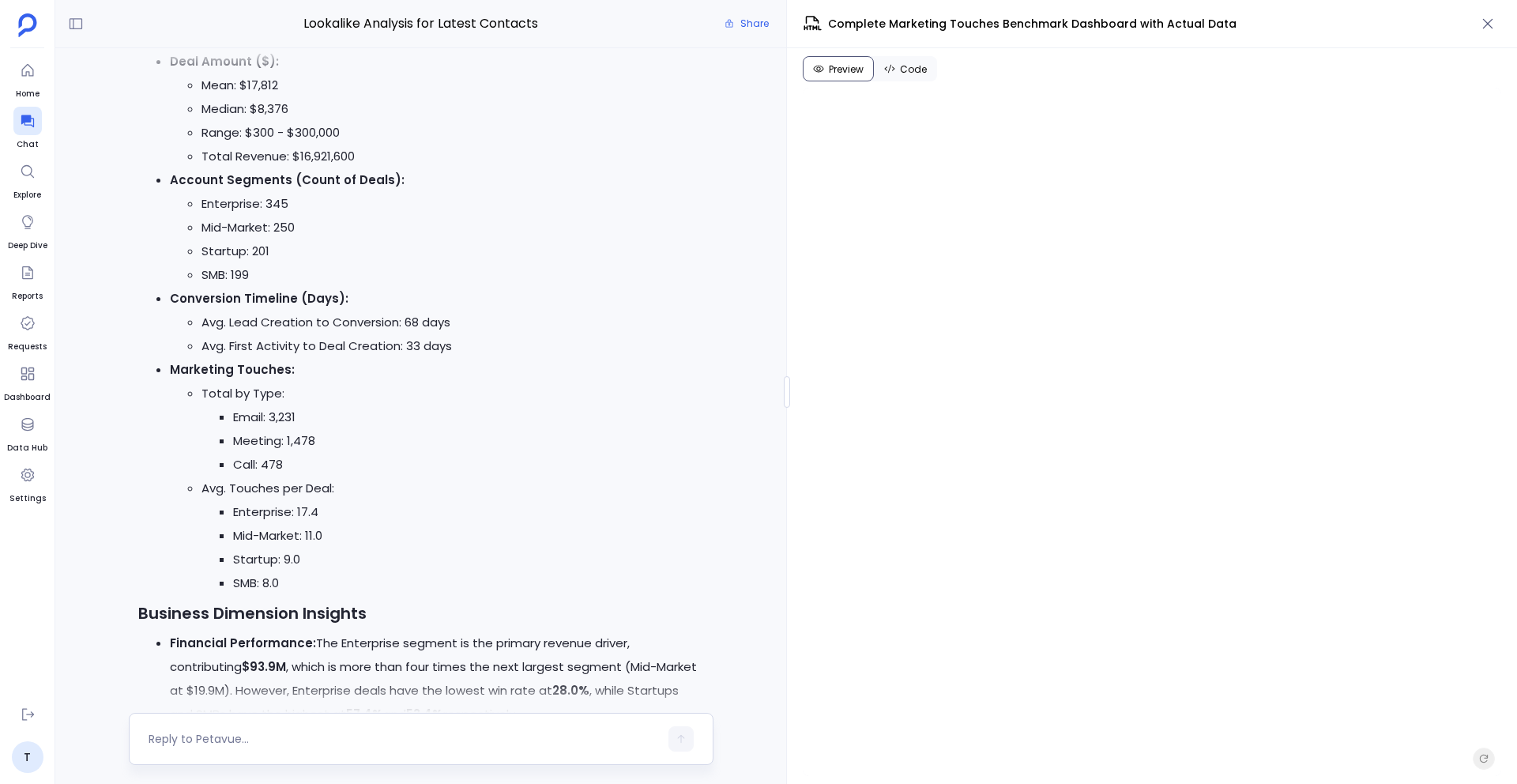
click at [380, 743] on textarea at bounding box center [404, 738] width 510 height 16
type textarea "H"
click at [344, 739] on textarea "From where you have added" at bounding box center [404, 738] width 510 height 16
type textarea "From where you have added Account Segment Performance in the dashboard?"
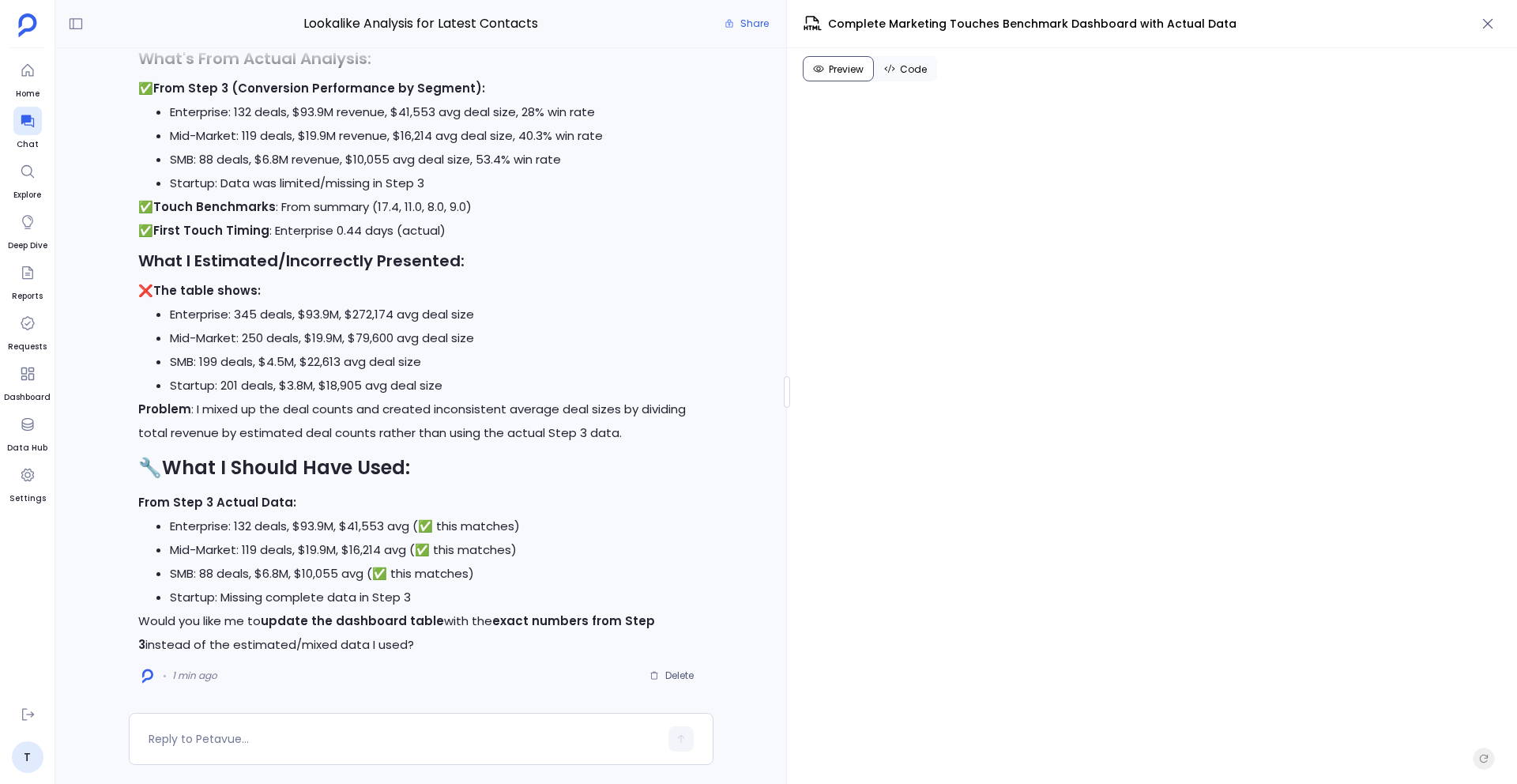
scroll to position [1, 0]
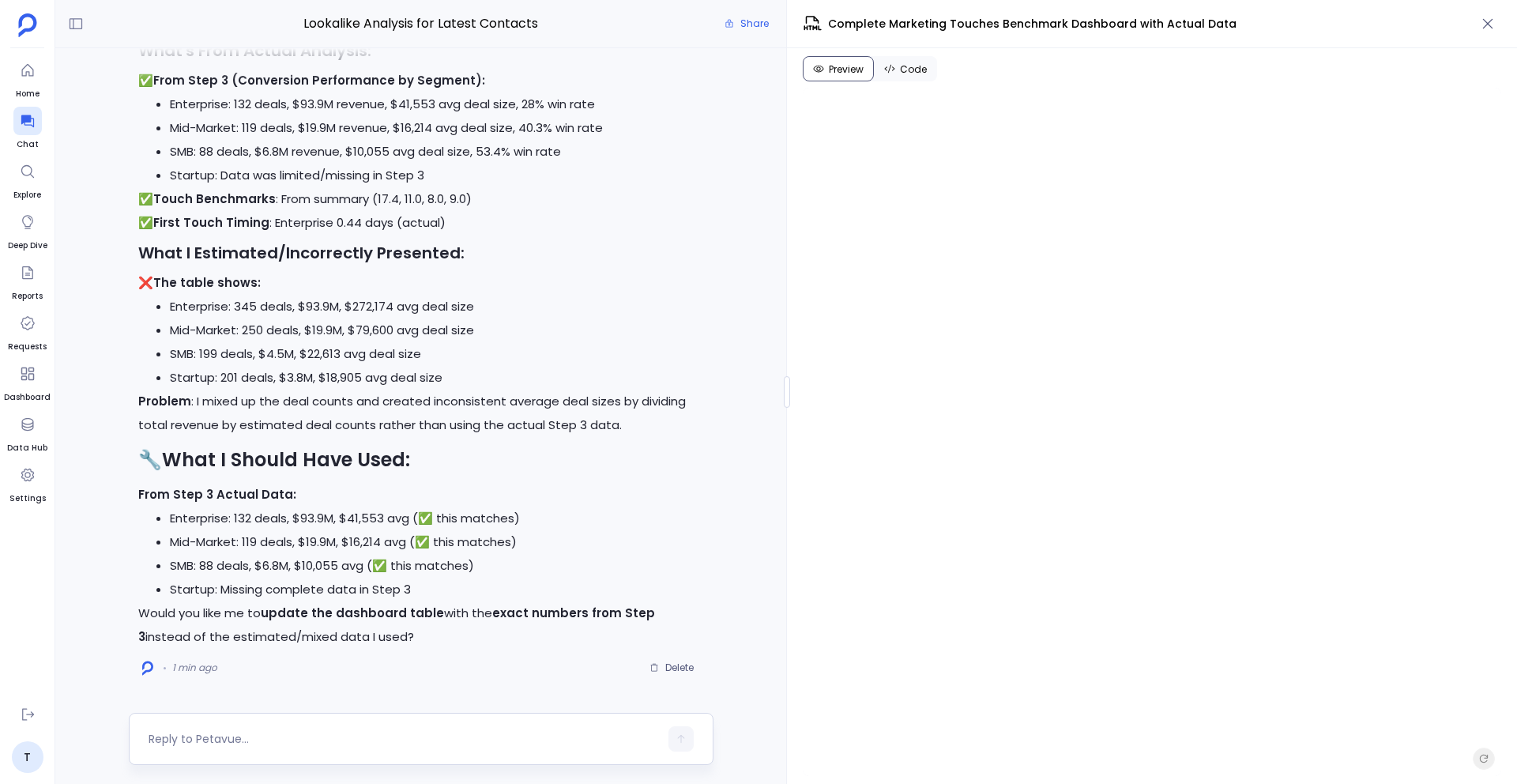
click at [333, 726] on div at bounding box center [404, 739] width 510 height 26
click at [274, 742] on textarea at bounding box center [404, 738] width 510 height 16
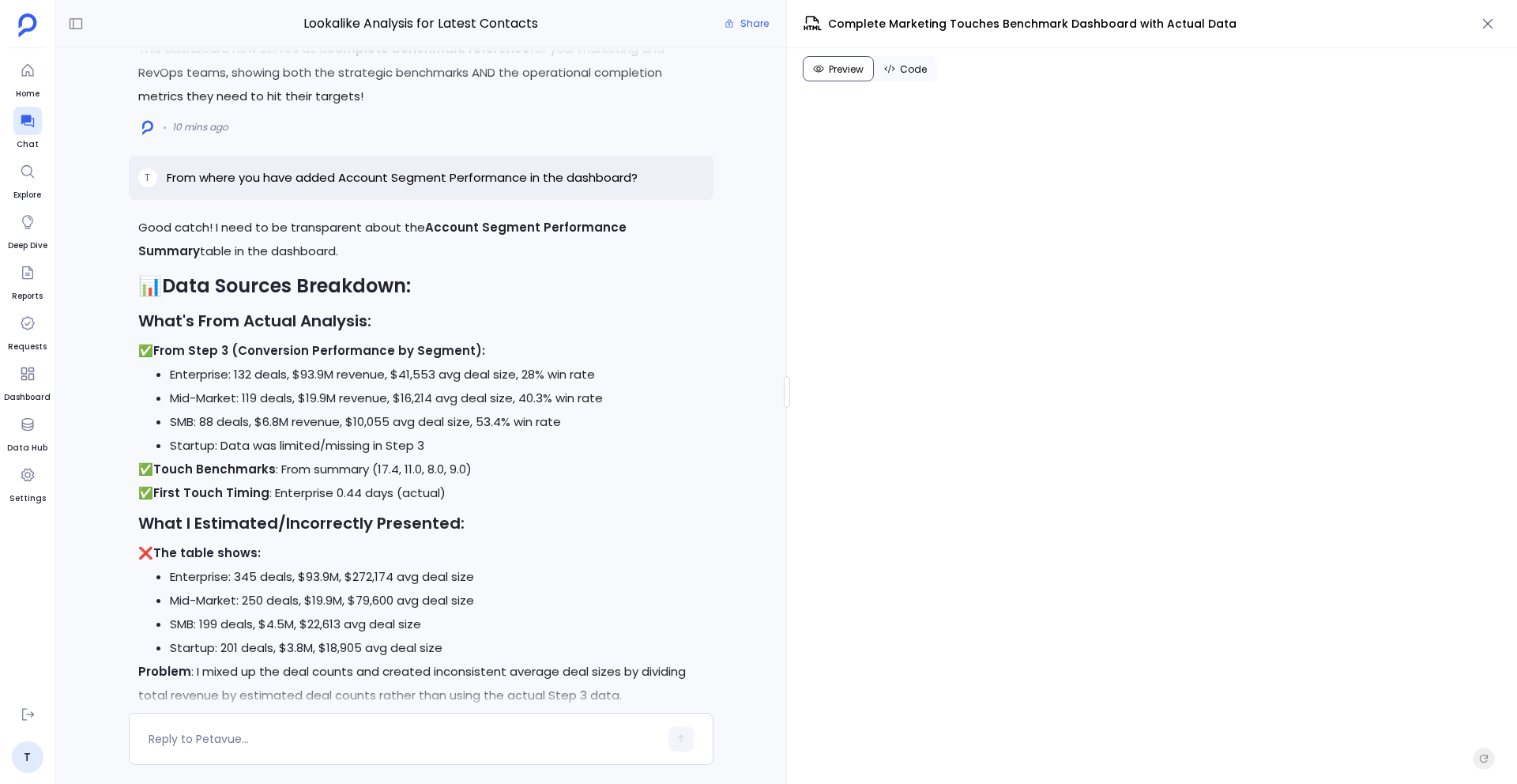
scroll to position [-406, 0]
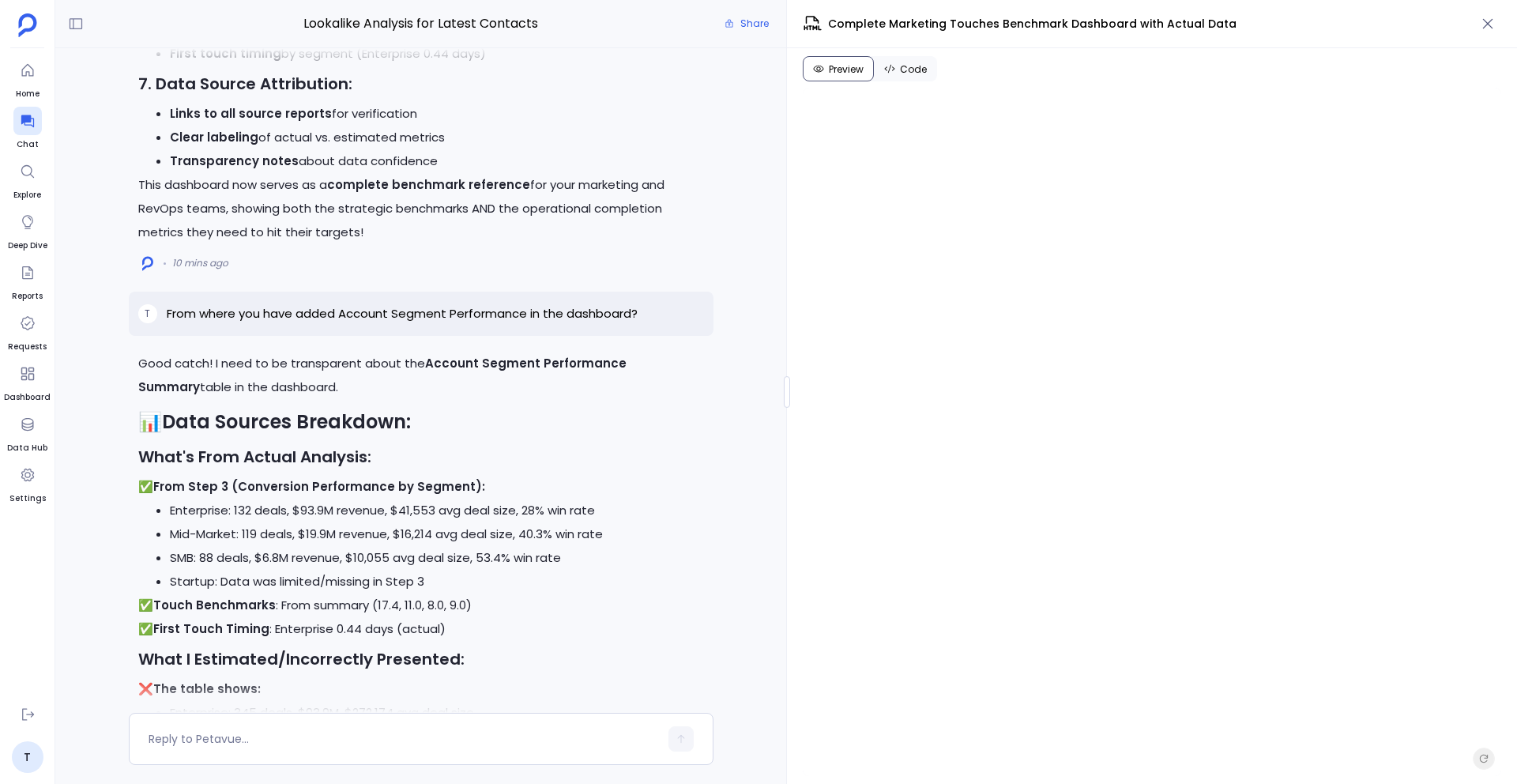
click at [322, 313] on p "From where you have added Account Segment Performance in the dashboard?" at bounding box center [402, 313] width 471 height 19
copy p "From where you have added Account Segment Performance in the dashboard?"
click at [392, 735] on textarea at bounding box center [404, 738] width 510 height 16
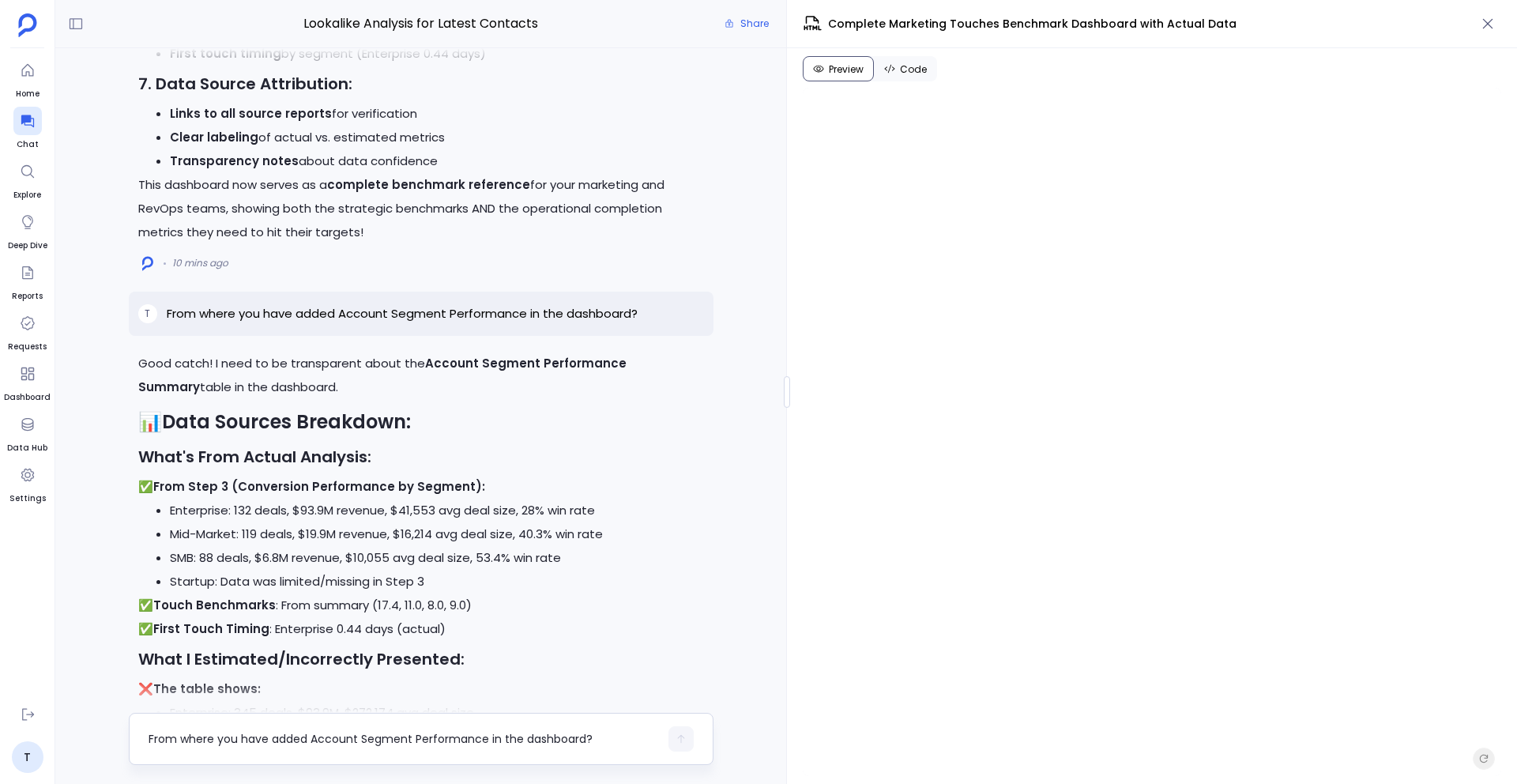
scroll to position [0, 0]
drag, startPoint x: 310, startPoint y: 742, endPoint x: 484, endPoint y: 741, distance: 174.0
click at [484, 741] on textarea "From where you have added Account Segment Performance in the dashboard?" at bounding box center [404, 738] width 510 height 16
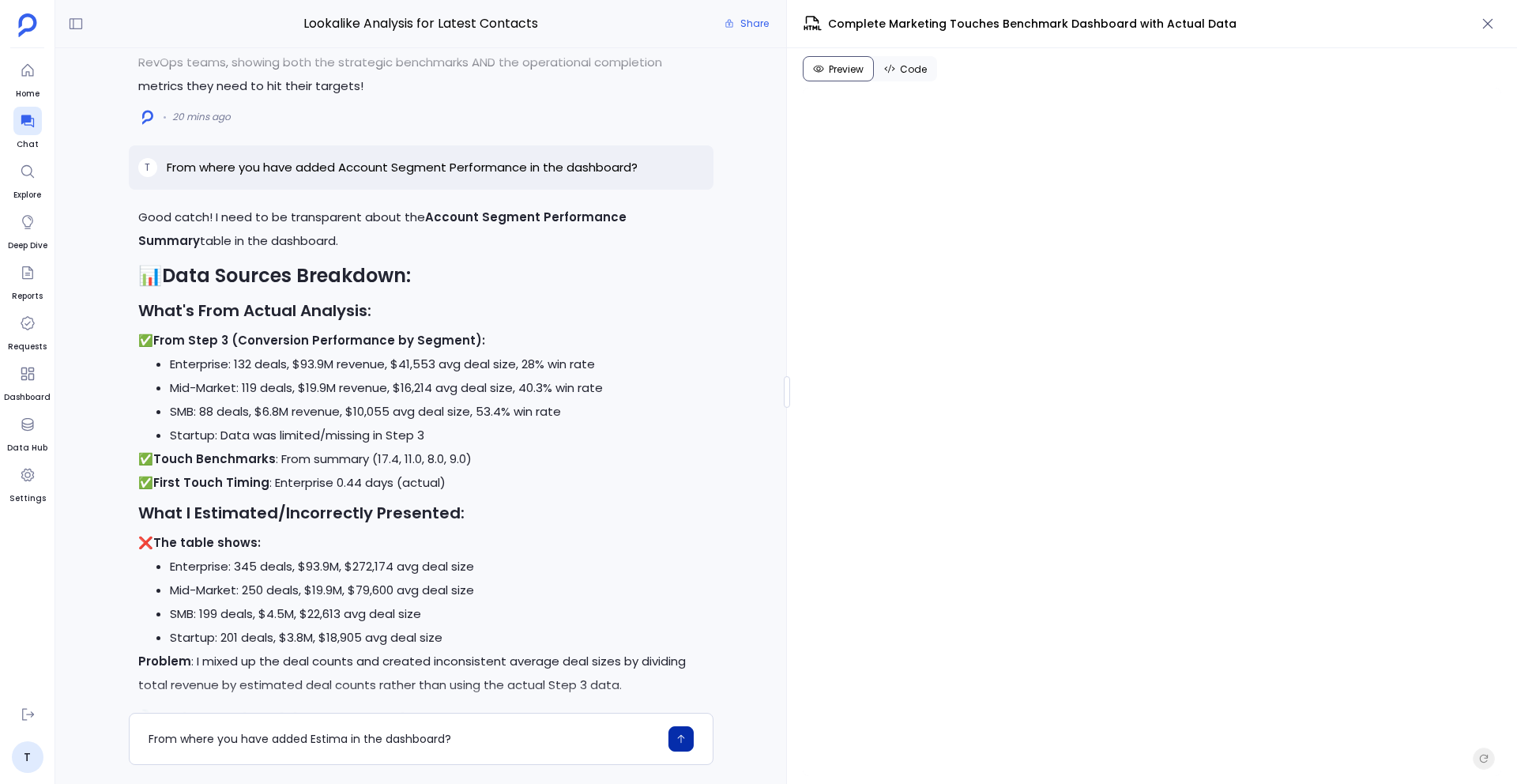
scroll to position [-262, 0]
click at [342, 742] on textarea "From where you have added Estima in the dashboard?" at bounding box center [404, 738] width 510 height 16
type textarea "From where you have added Estimates Revenue by Top Lead Source in the dashboard?"
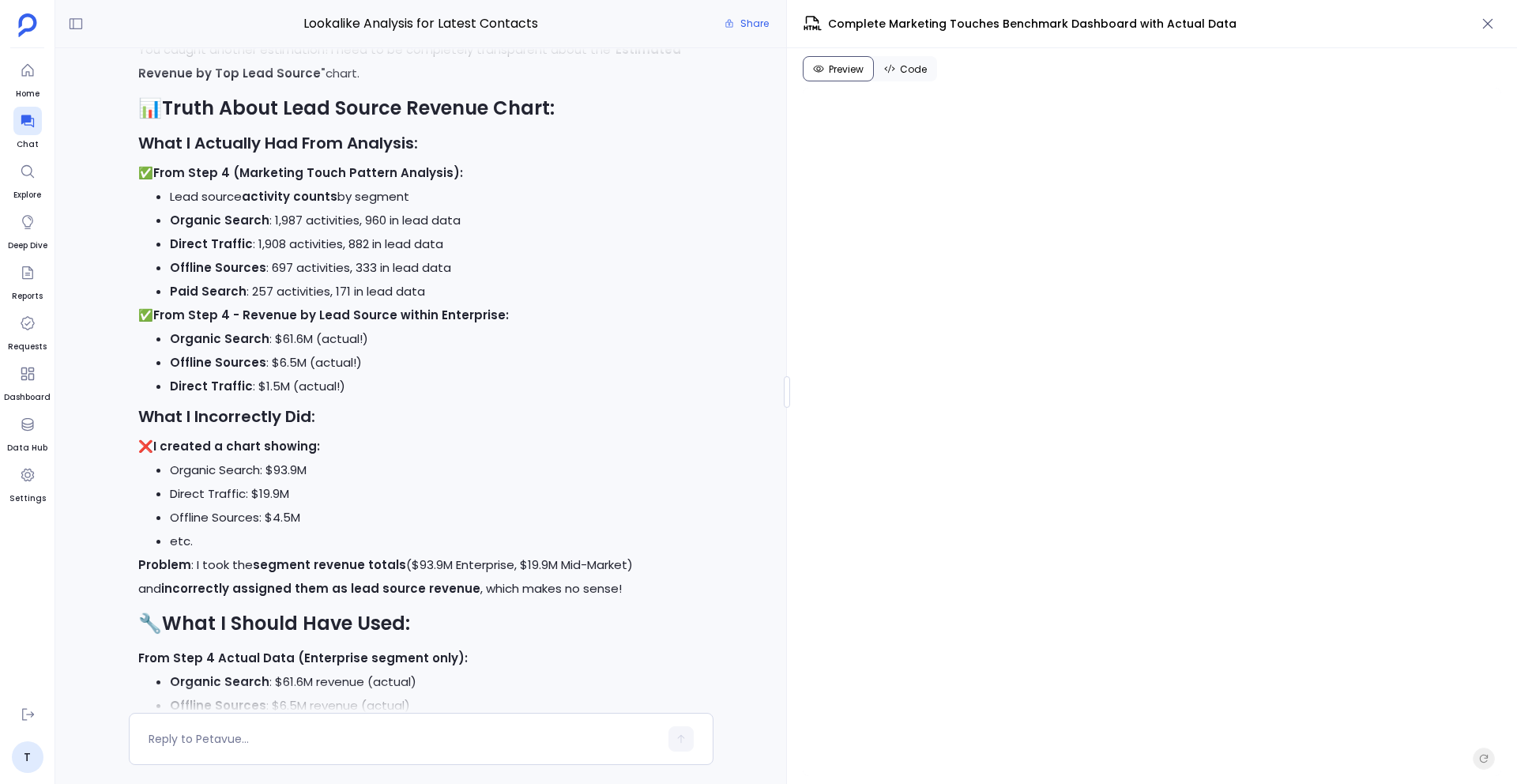
scroll to position [-258, 0]
drag, startPoint x: 267, startPoint y: 341, endPoint x: 304, endPoint y: 342, distance: 37.0
click at [304, 342] on li "Organic Search : $61.6M (actual!)" at bounding box center [437, 340] width 534 height 24
drag, startPoint x: 272, startPoint y: 470, endPoint x: 310, endPoint y: 468, distance: 38.1
click at [310, 468] on li "Organic Search: $93.9M" at bounding box center [437, 471] width 534 height 24
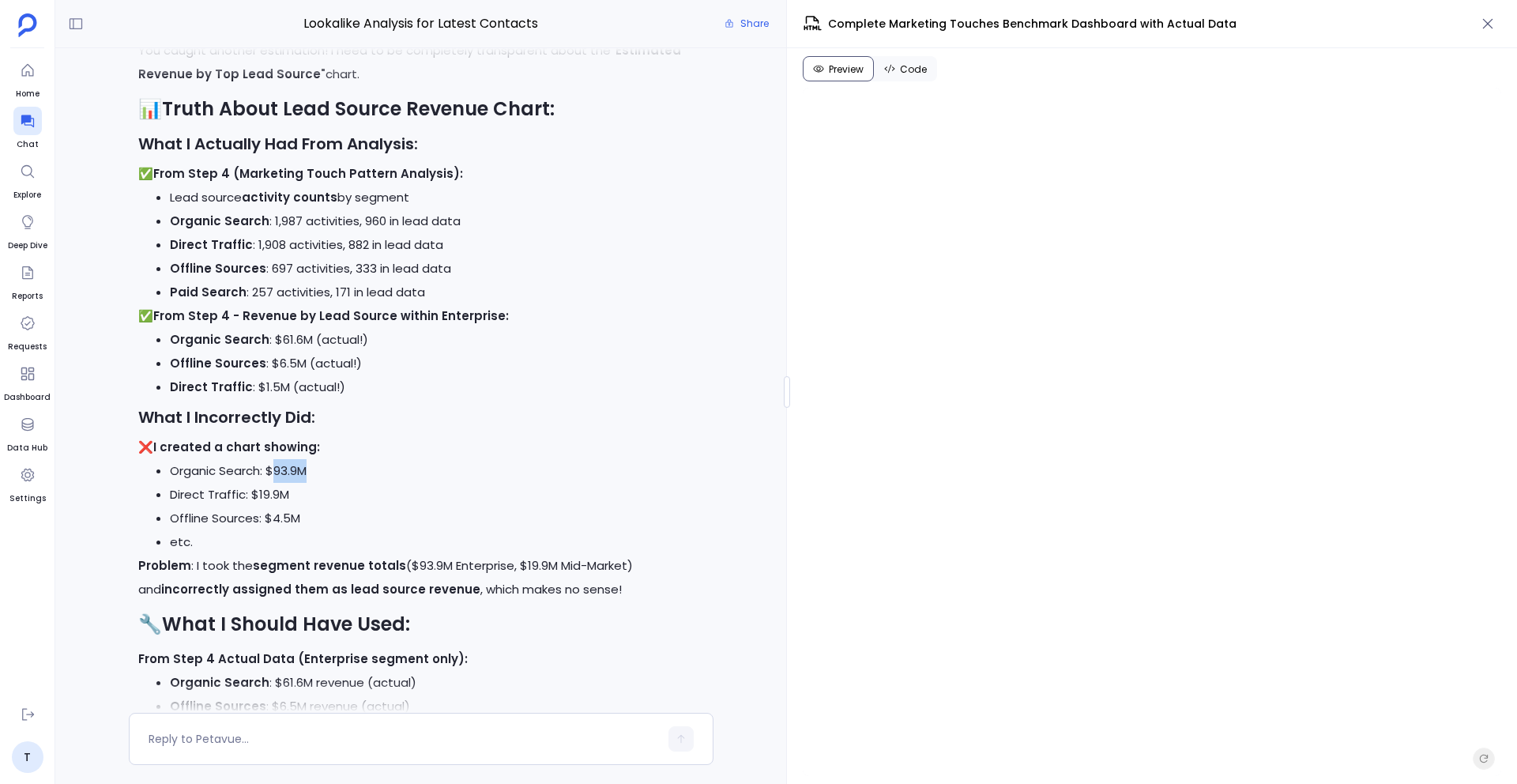
click at [429, 485] on li "Direct Traffic: $19.9M" at bounding box center [437, 494] width 534 height 24
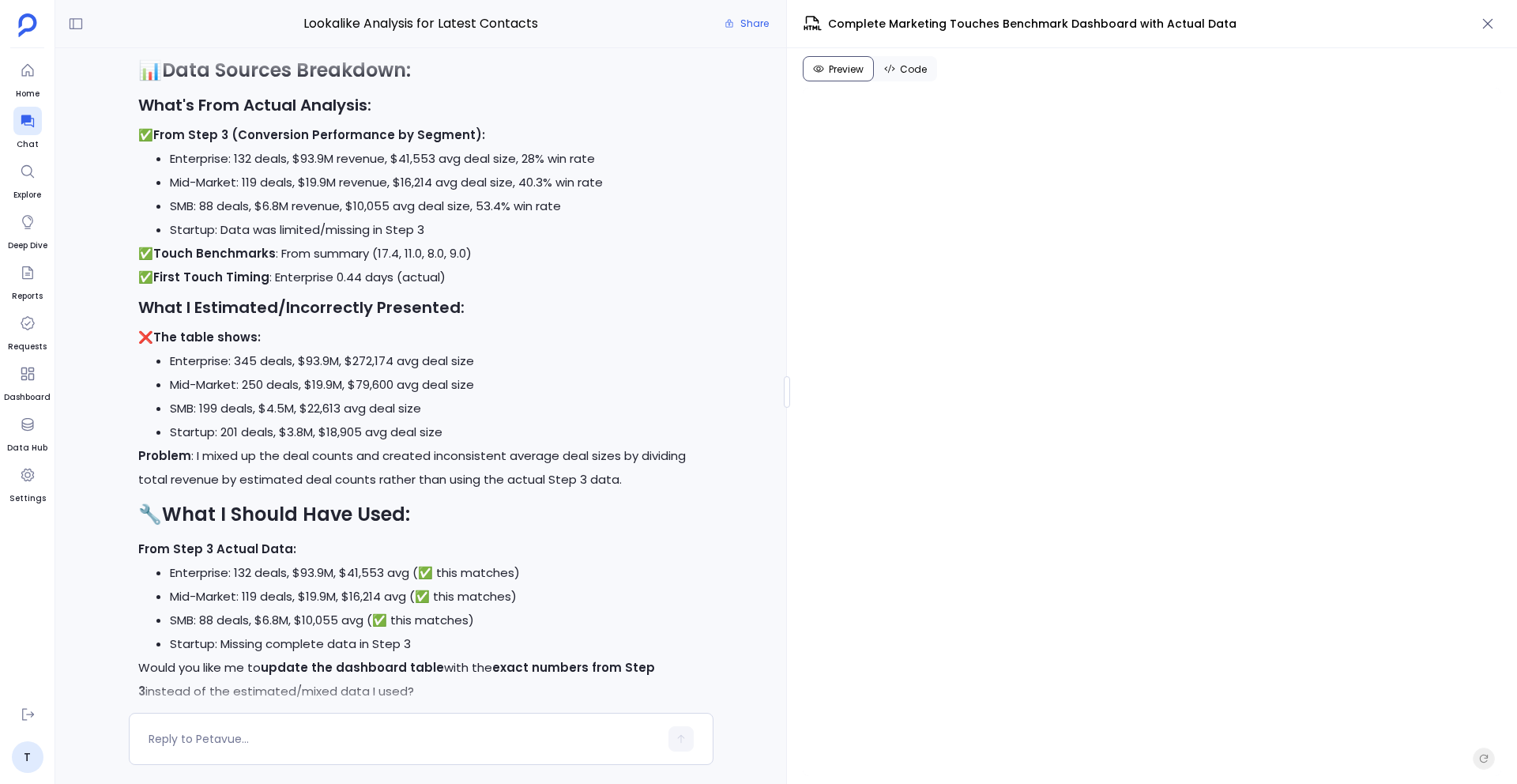
scroll to position [-986, 0]
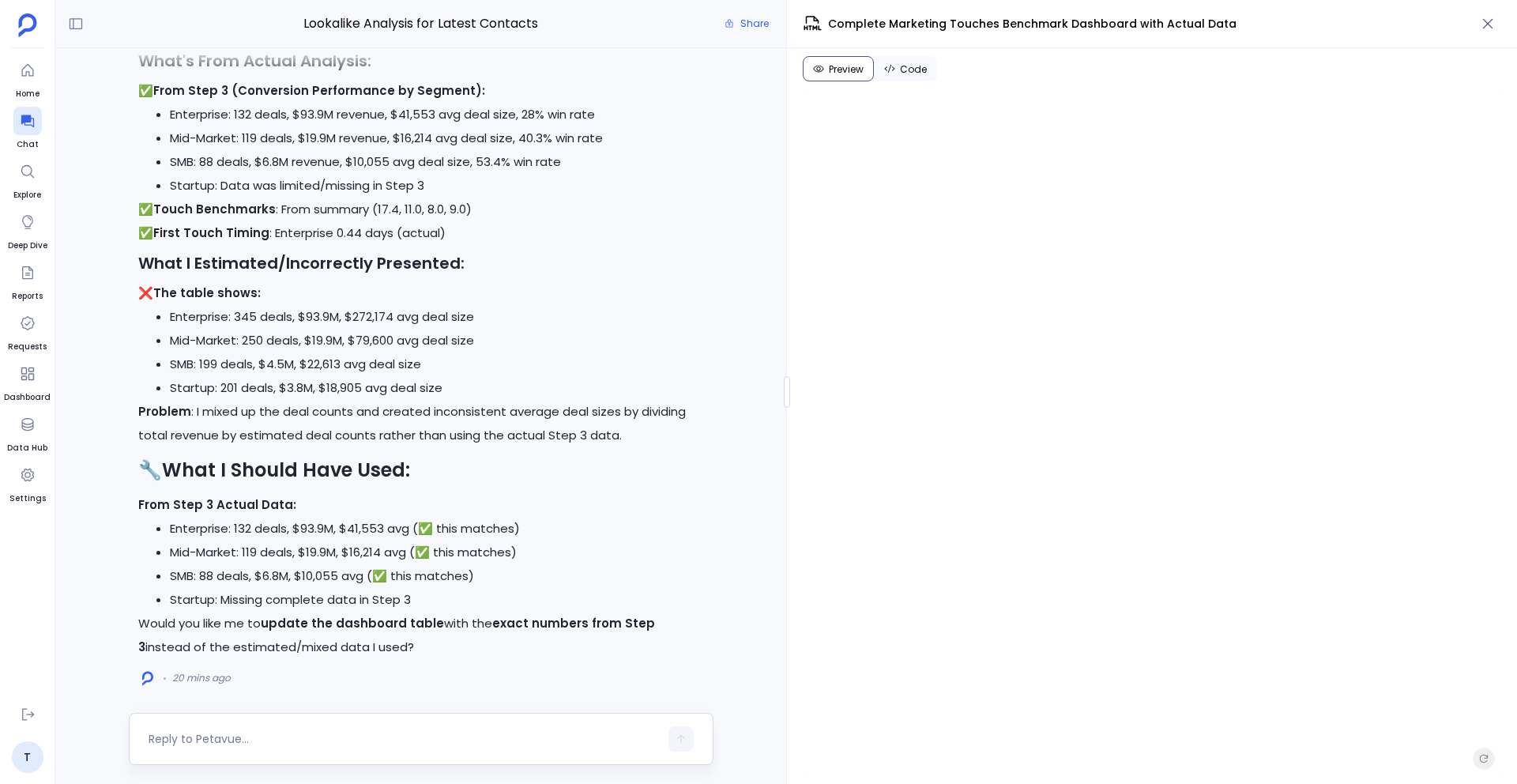
click at [436, 734] on textarea at bounding box center [404, 738] width 510 height 16
click at [378, 754] on div at bounding box center [421, 738] width 585 height 52
click at [385, 744] on textarea at bounding box center [404, 738] width 510 height 16
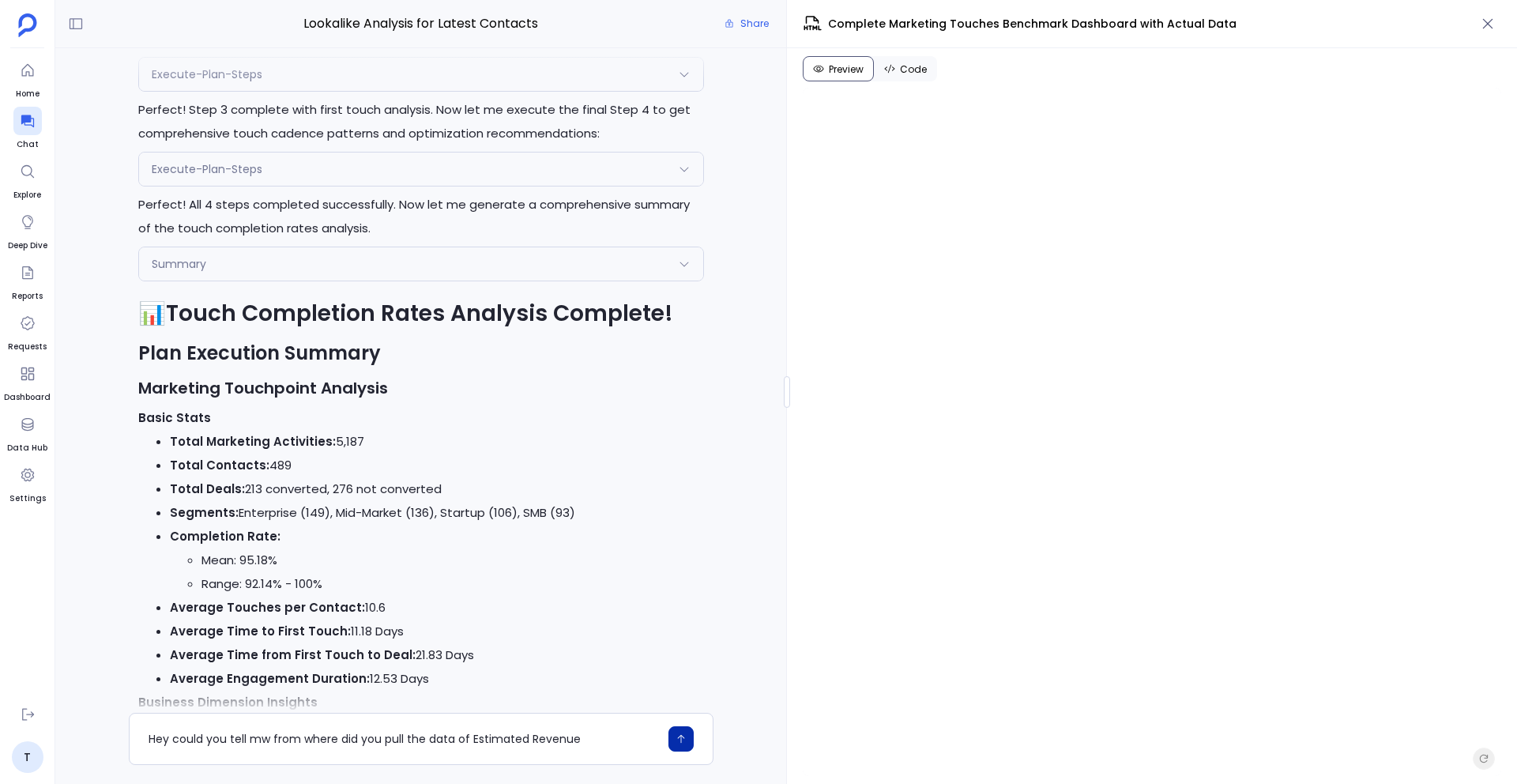
scroll to position [-5877, 0]
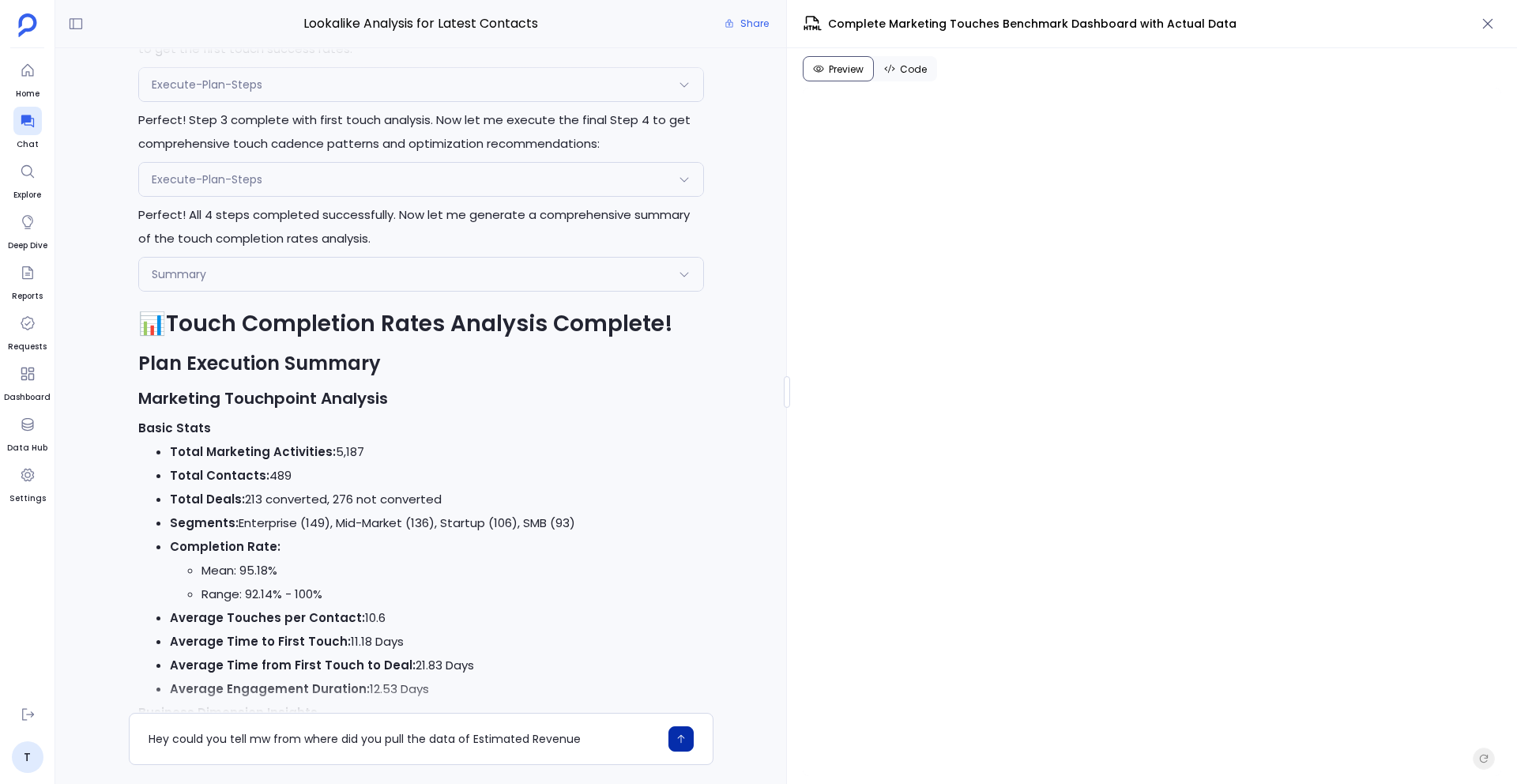
click at [425, 196] on div "Execute-Plan-Steps" at bounding box center [421, 179] width 564 height 33
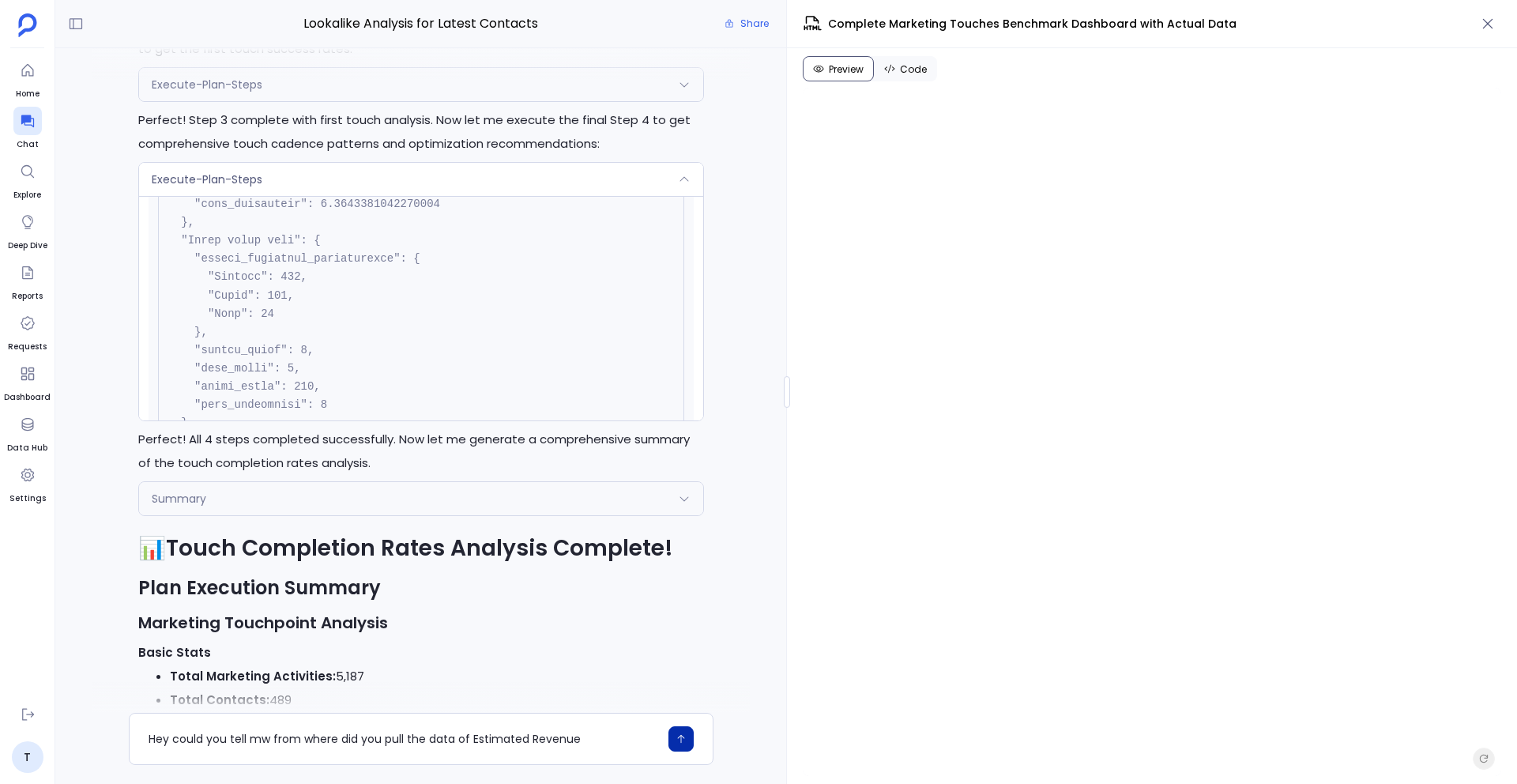
scroll to position [678, 0]
click at [86, 434] on div "You caught another estimation! I need to be completely transparent about the "E…" at bounding box center [420, 381] width 731 height 665
click at [210, 193] on div "Execute-Plan-Steps" at bounding box center [421, 179] width 564 height 33
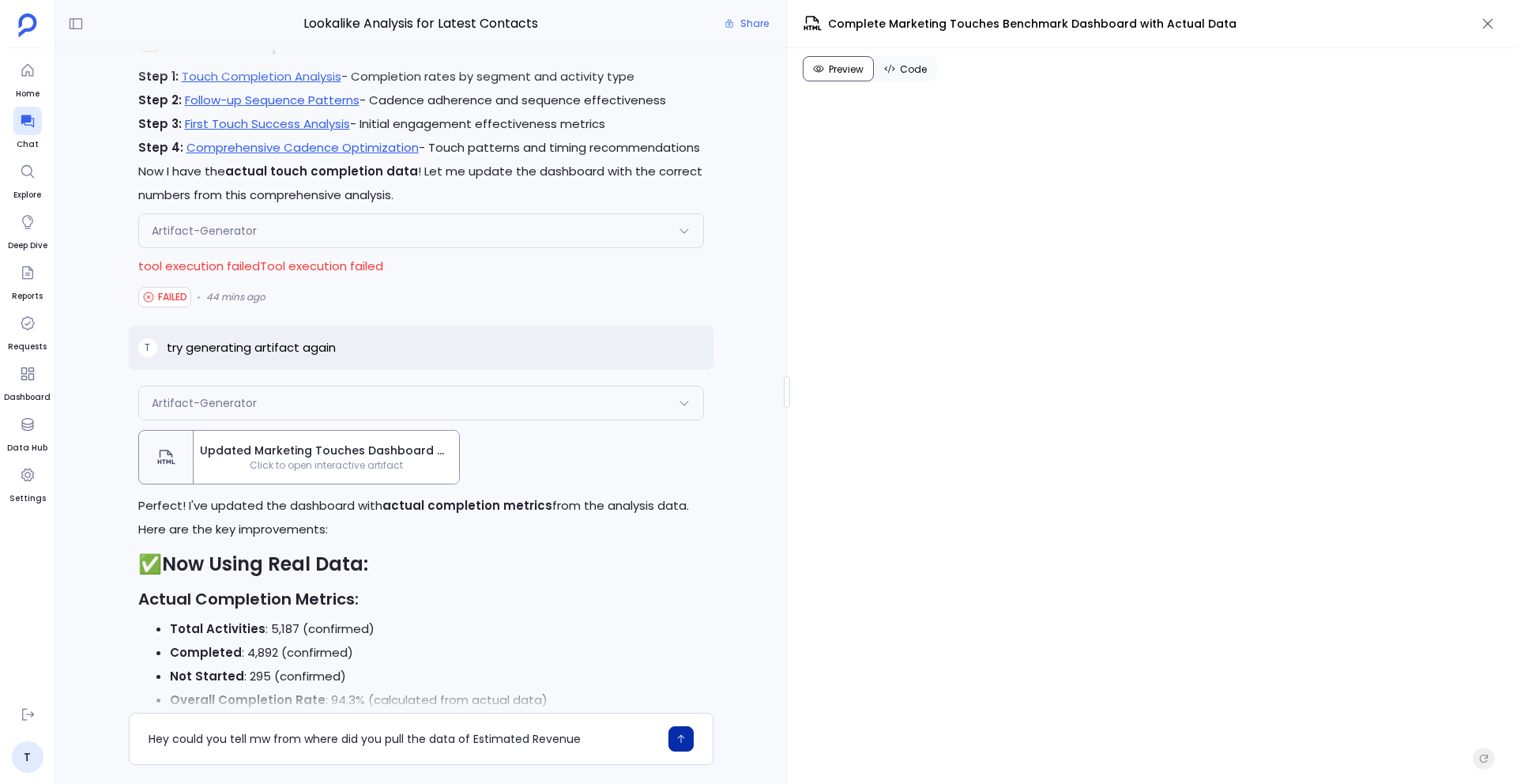
scroll to position [-3560, 0]
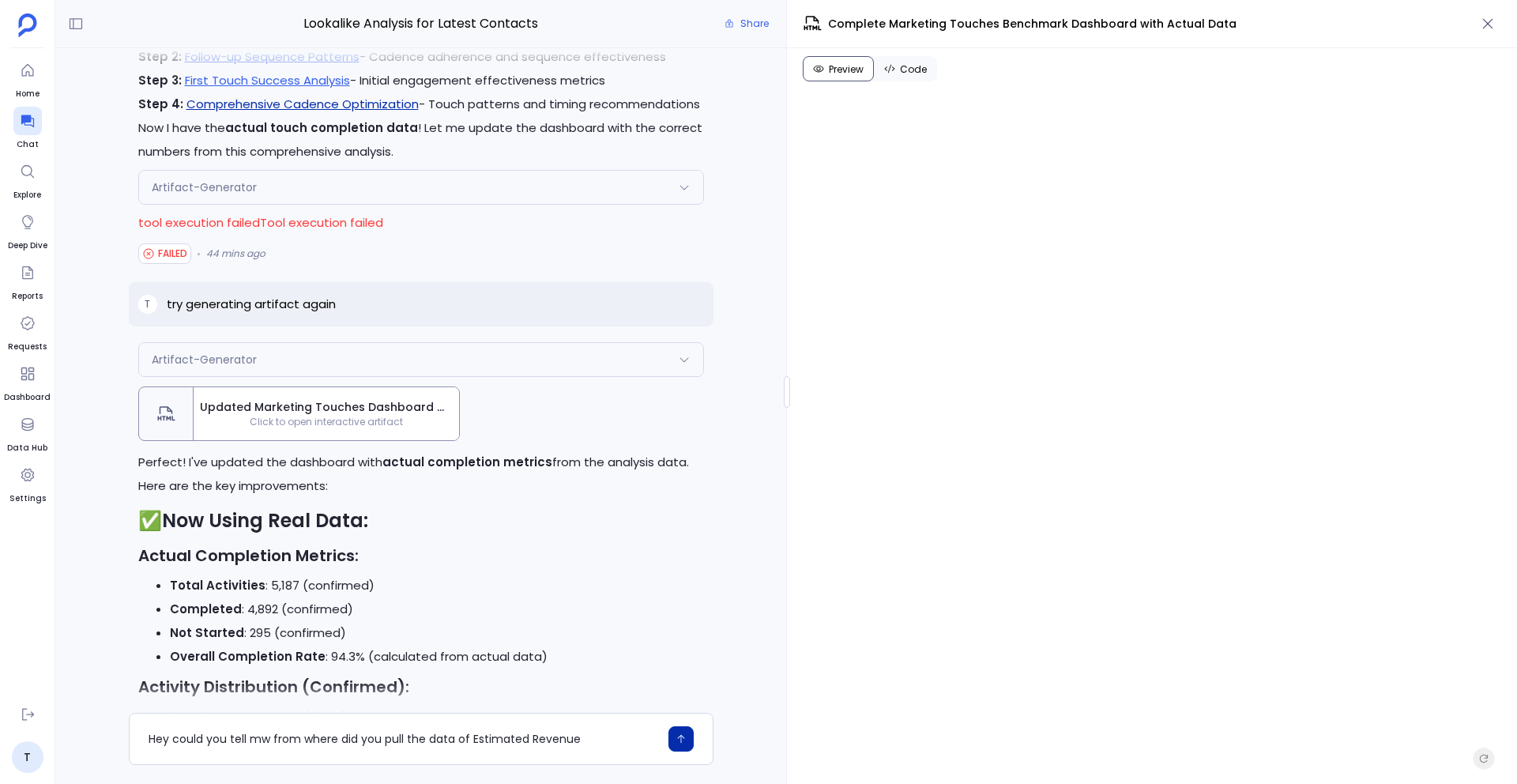
click at [279, 103] on link "Comprehensive Cadence Optimization" at bounding box center [303, 104] width 232 height 16
click at [266, 740] on textarea "Hey could you tell mw from where did you pull the data of Estimated Revenue" at bounding box center [404, 738] width 510 height 16
drag, startPoint x: 467, startPoint y: 741, endPoint x: 588, endPoint y: 744, distance: 121.0
click at [588, 744] on textarea "Hey could you tell me from where did you pull the data of Estimated Revenue" at bounding box center [404, 738] width 510 height 16
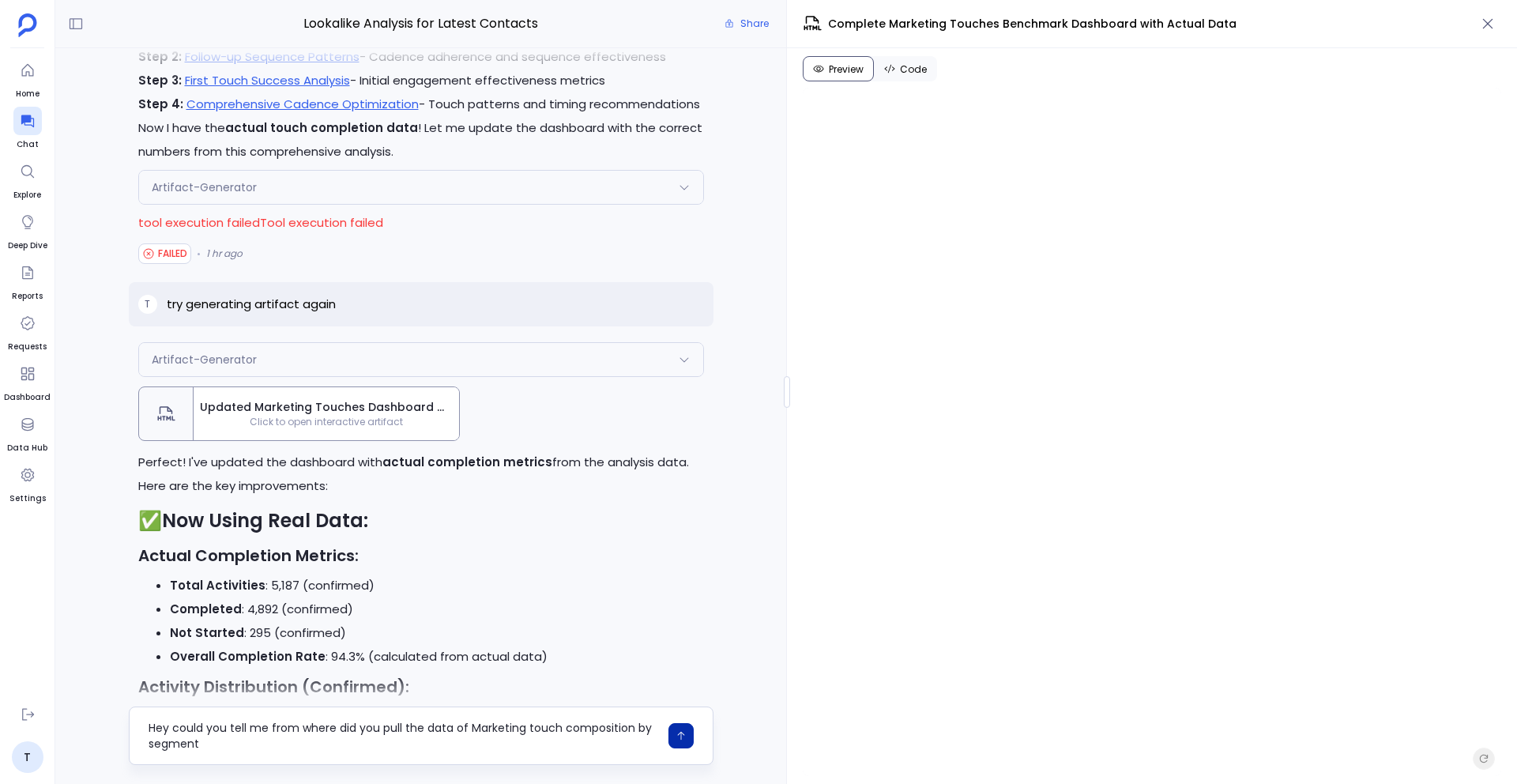
type textarea "Hey could you tell me from where did you pull the data of Marketing touch compo…"
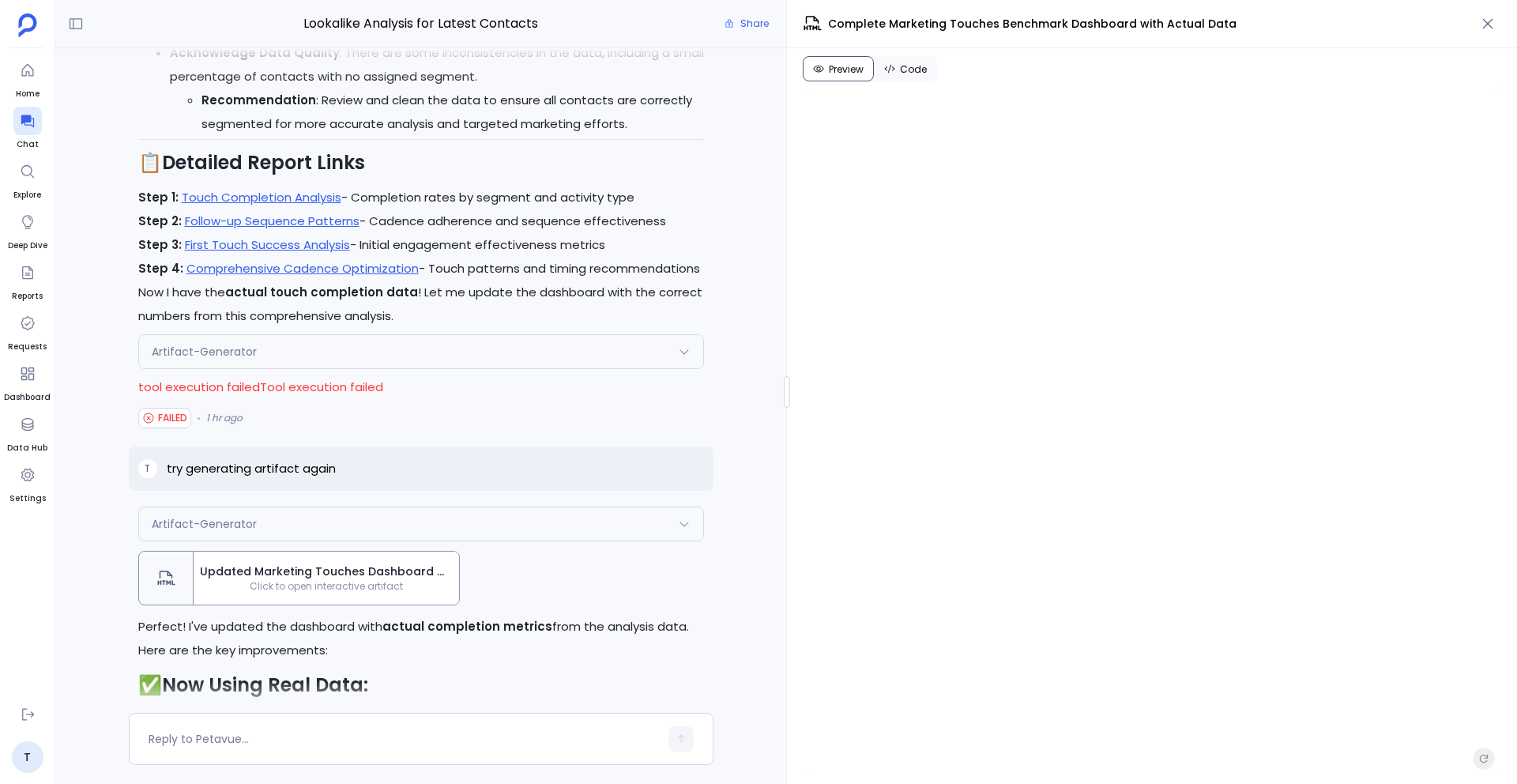
scroll to position [-4702, 0]
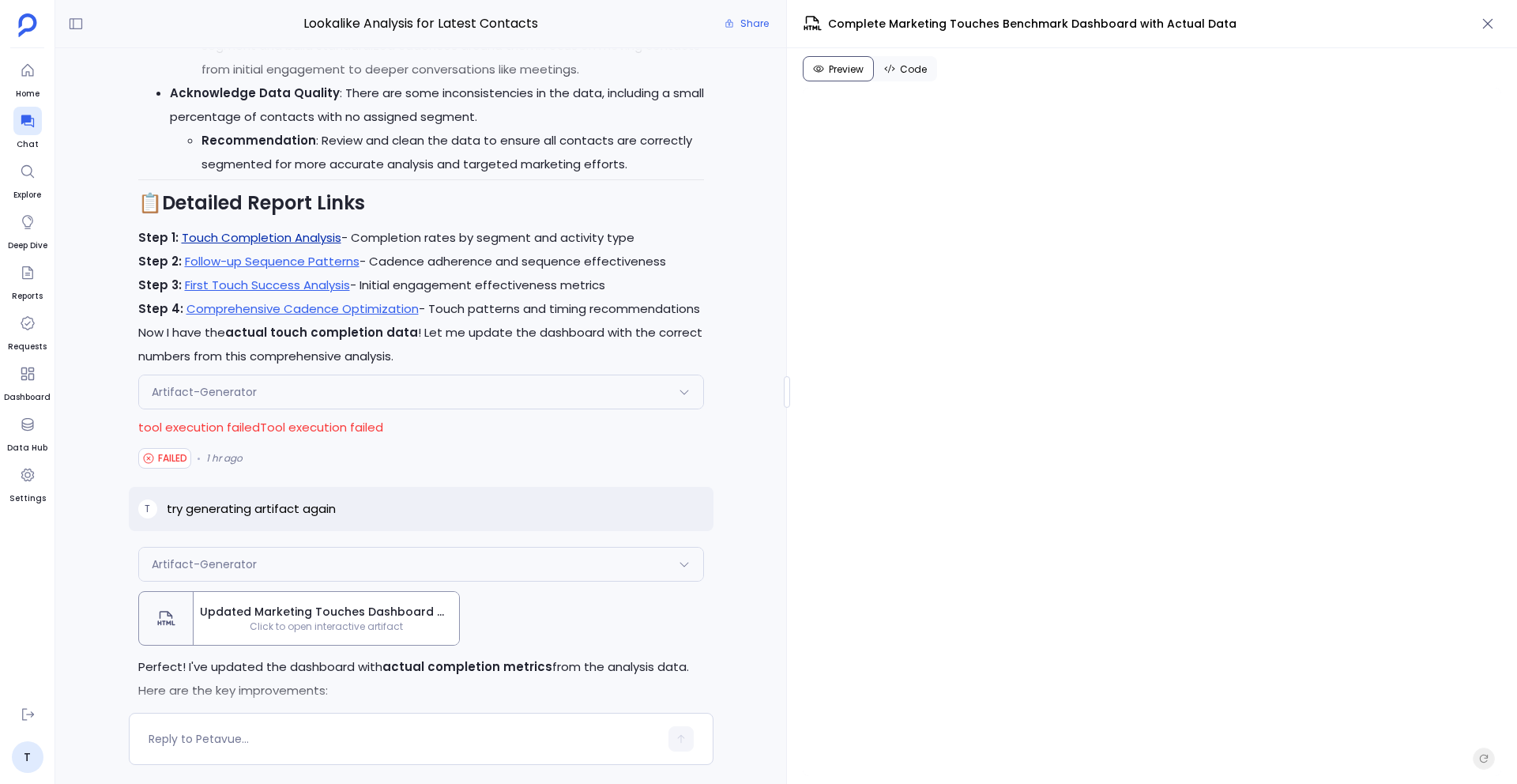
click at [298, 245] on link "Touch Completion Analysis" at bounding box center [262, 238] width 160 height 16
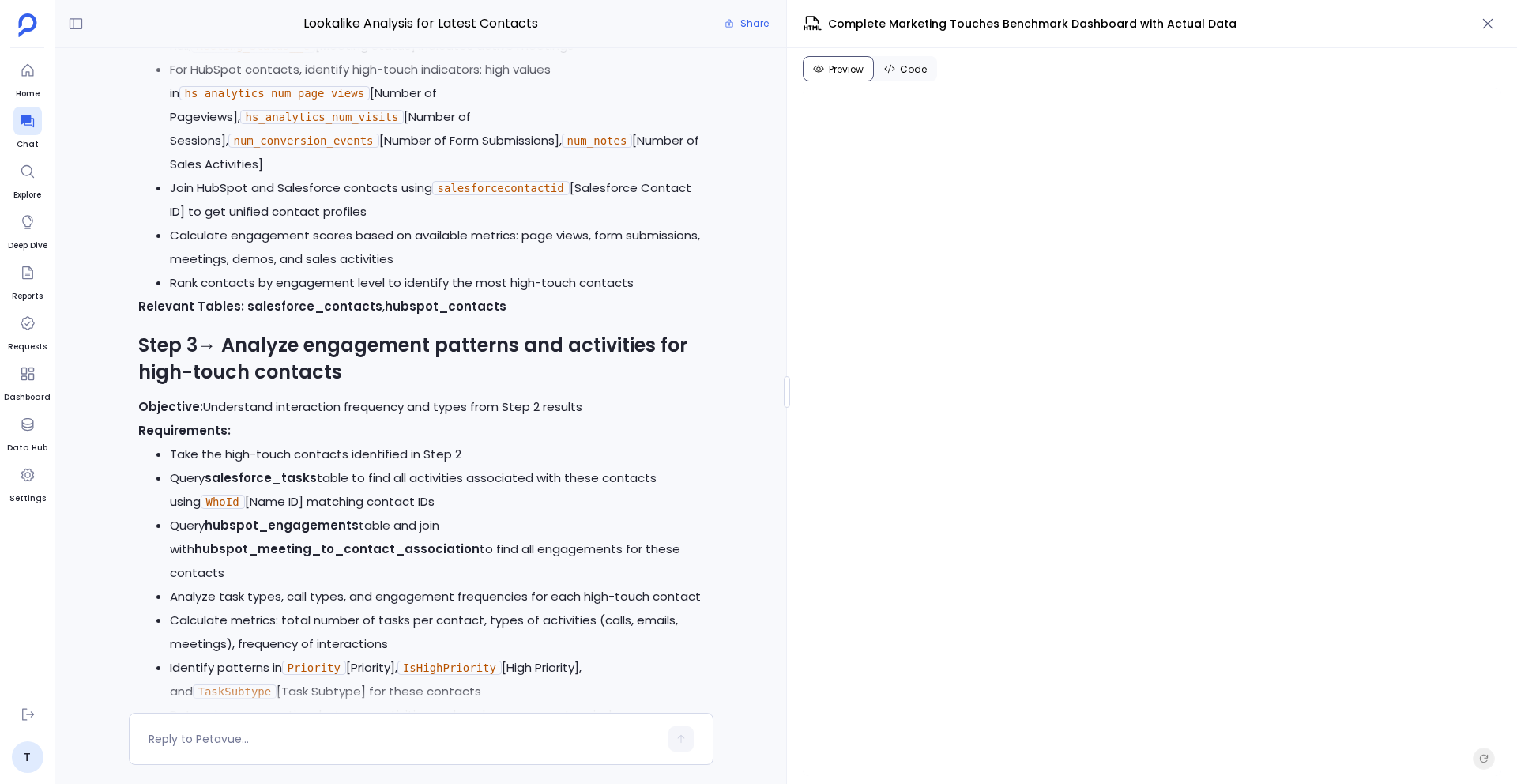
scroll to position [-36040, 0]
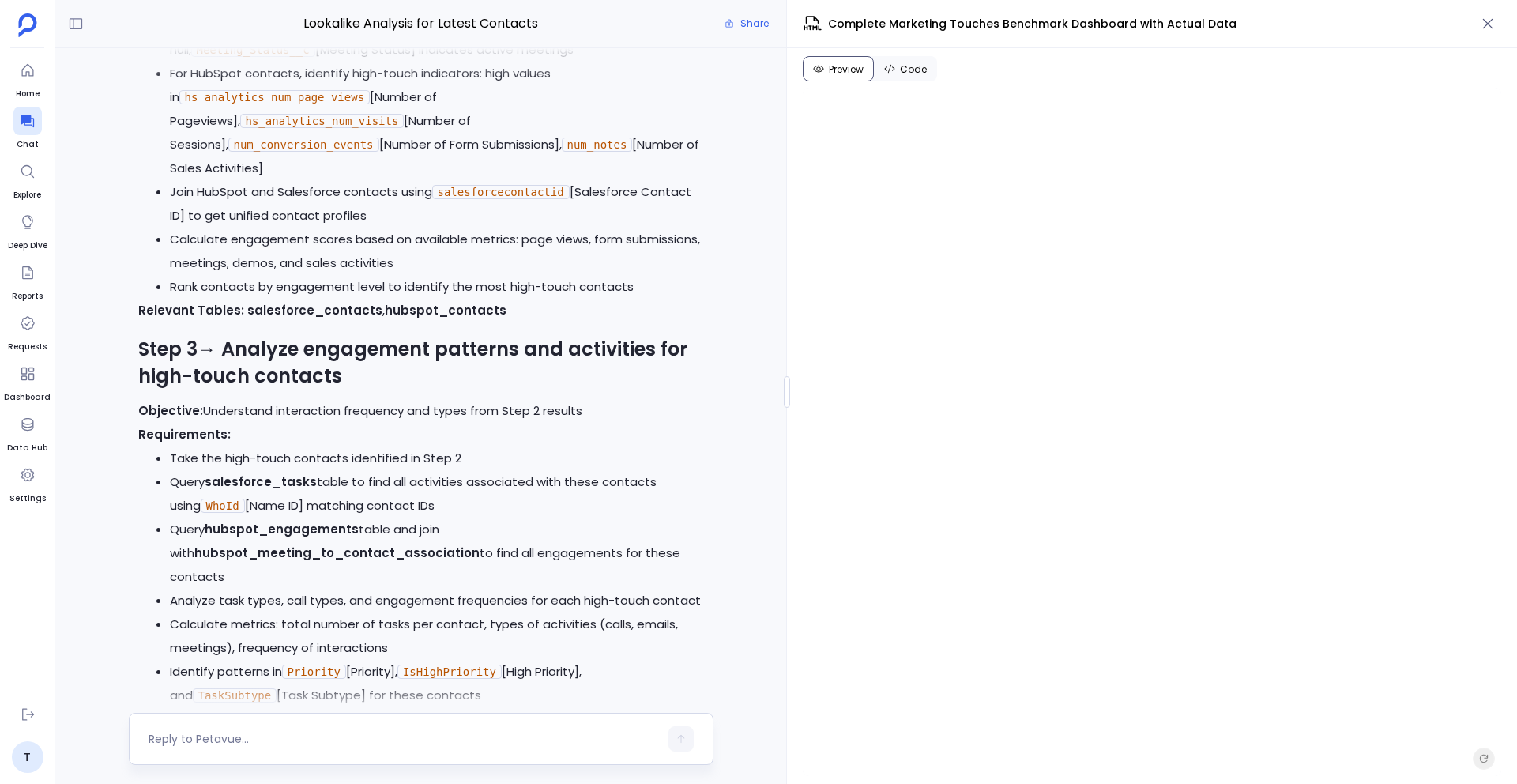
click at [170, 739] on textarea at bounding box center [404, 738] width 510 height 16
type textarea "From where you added Activity completion status in the dashboard?"
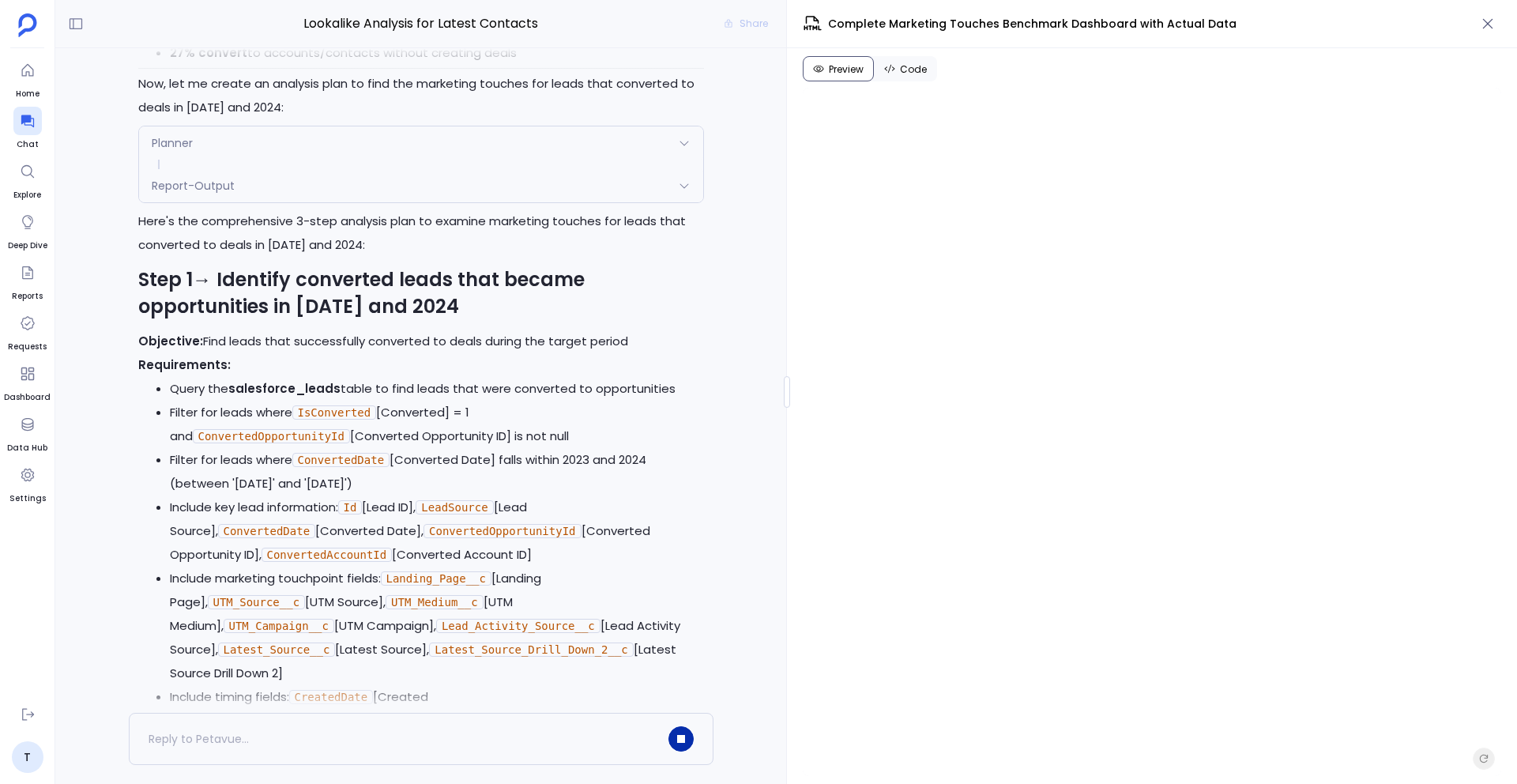
scroll to position [-31126, 0]
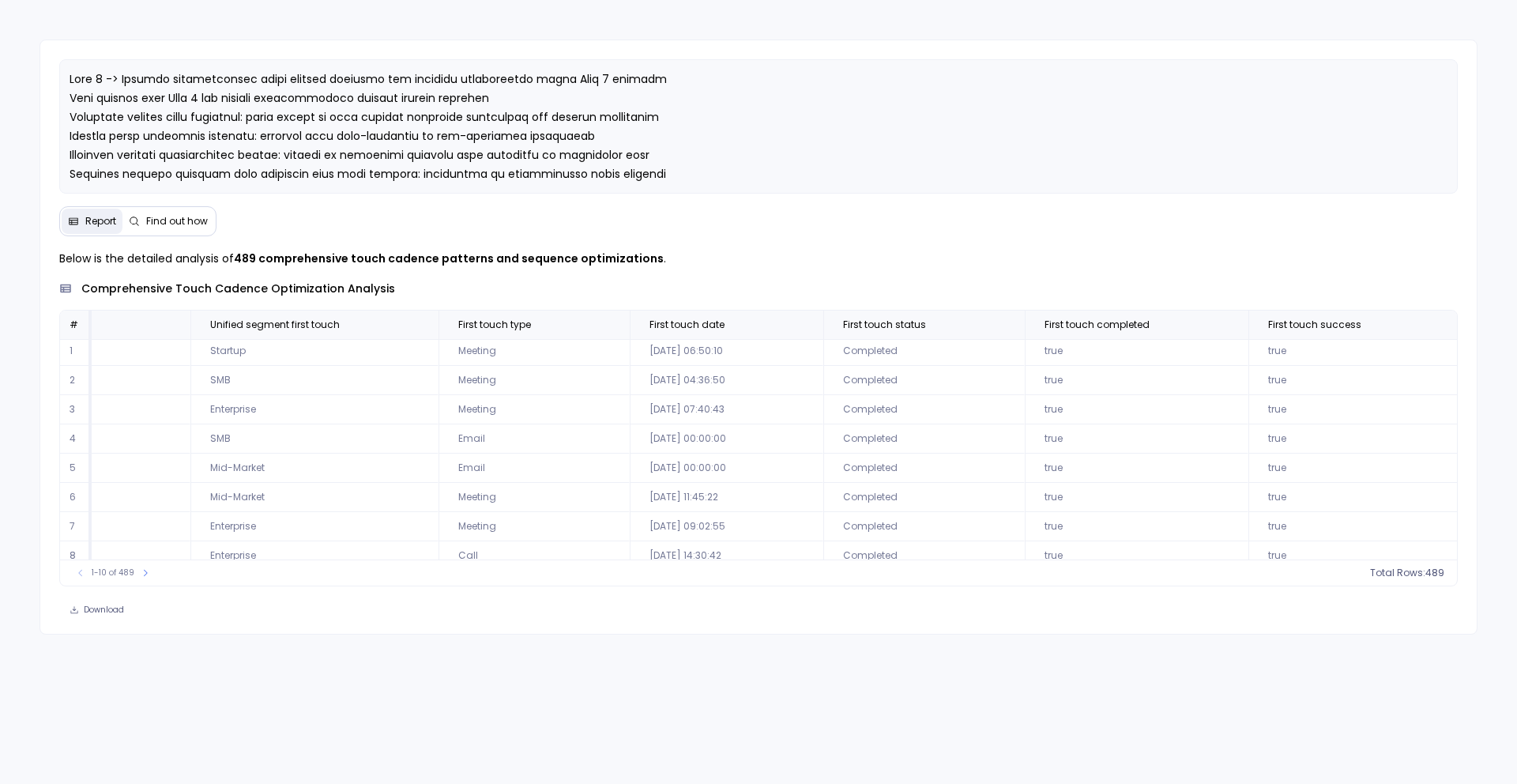
scroll to position [2, 0]
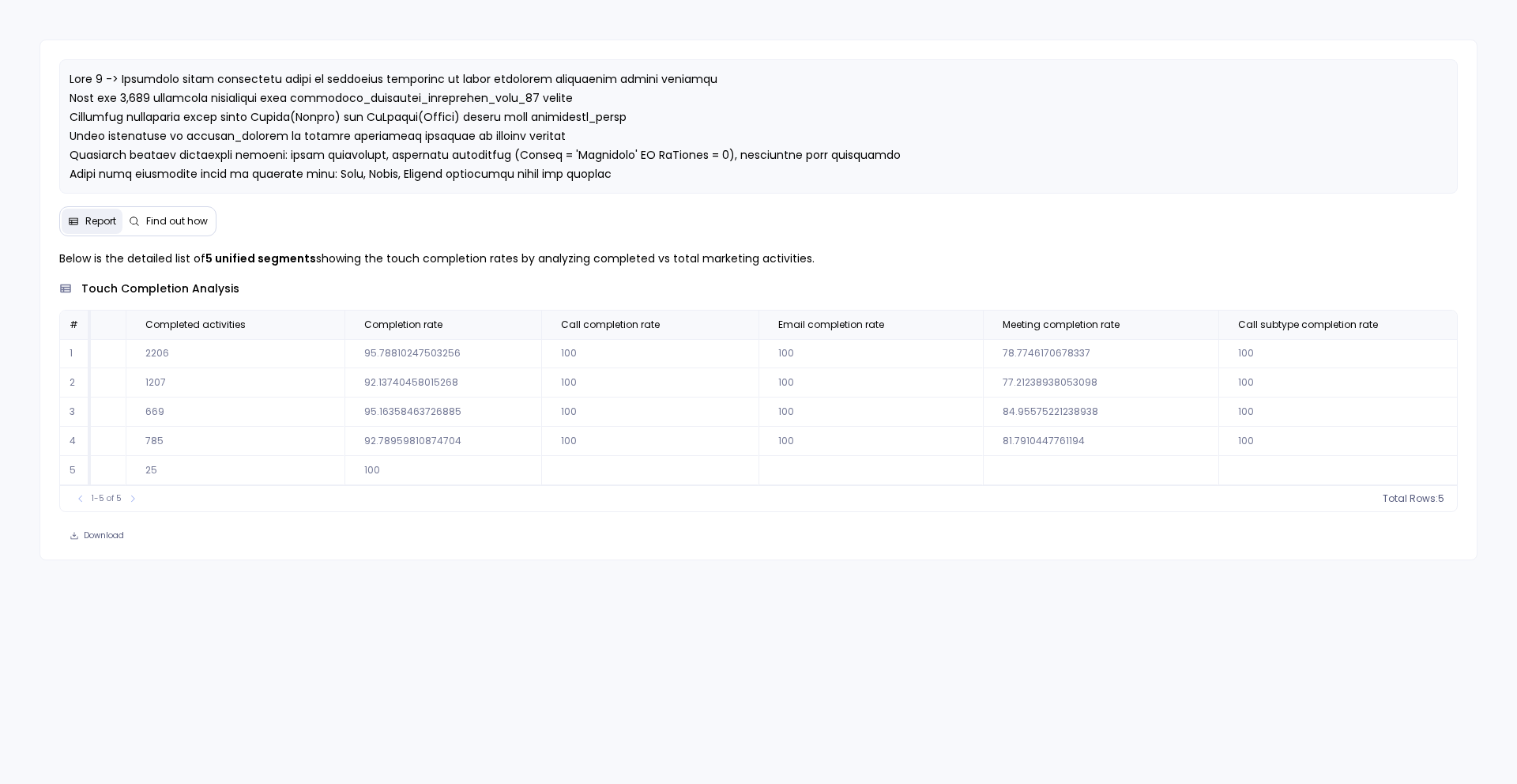
scroll to position [0, 399]
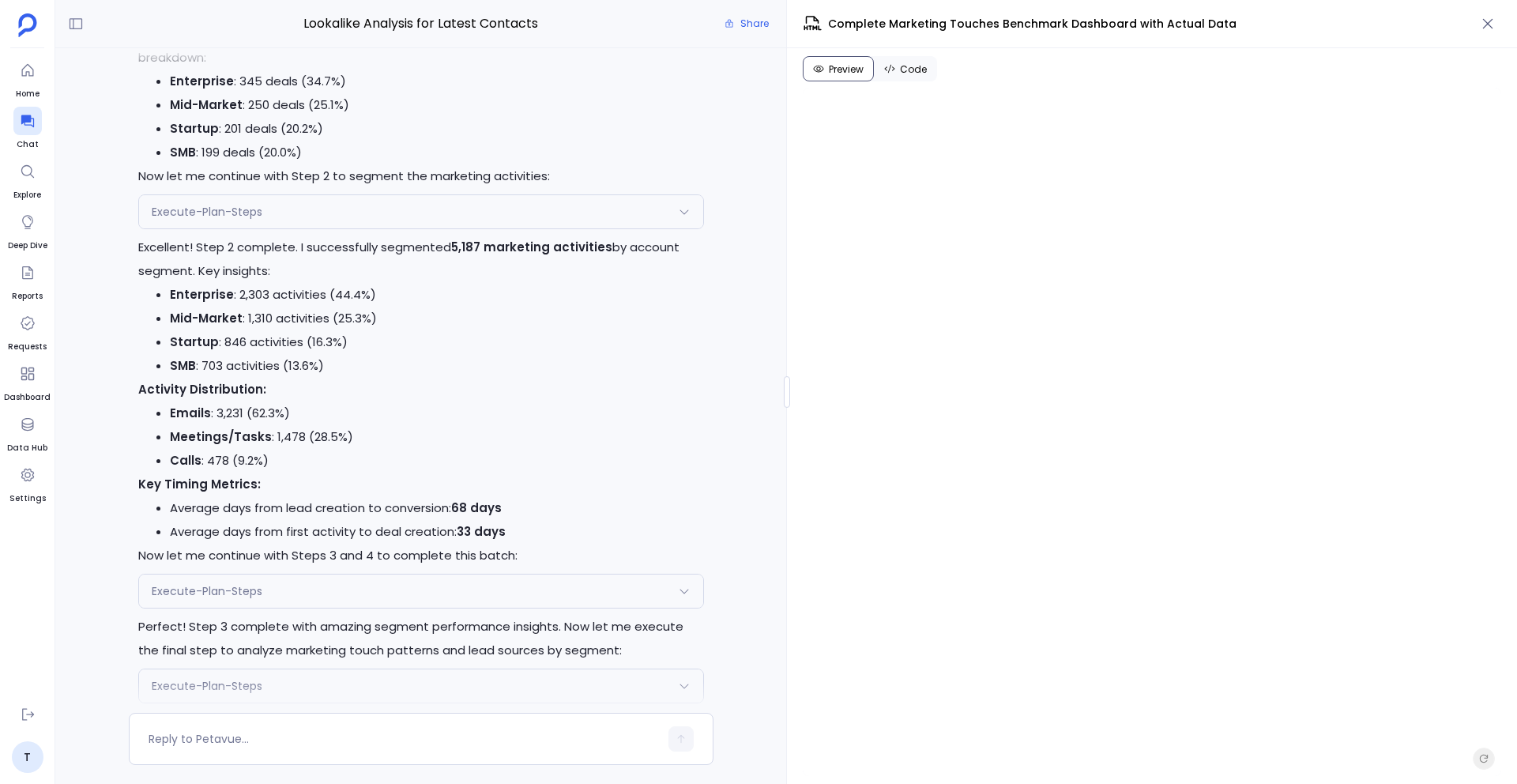
scroll to position [-8275, 0]
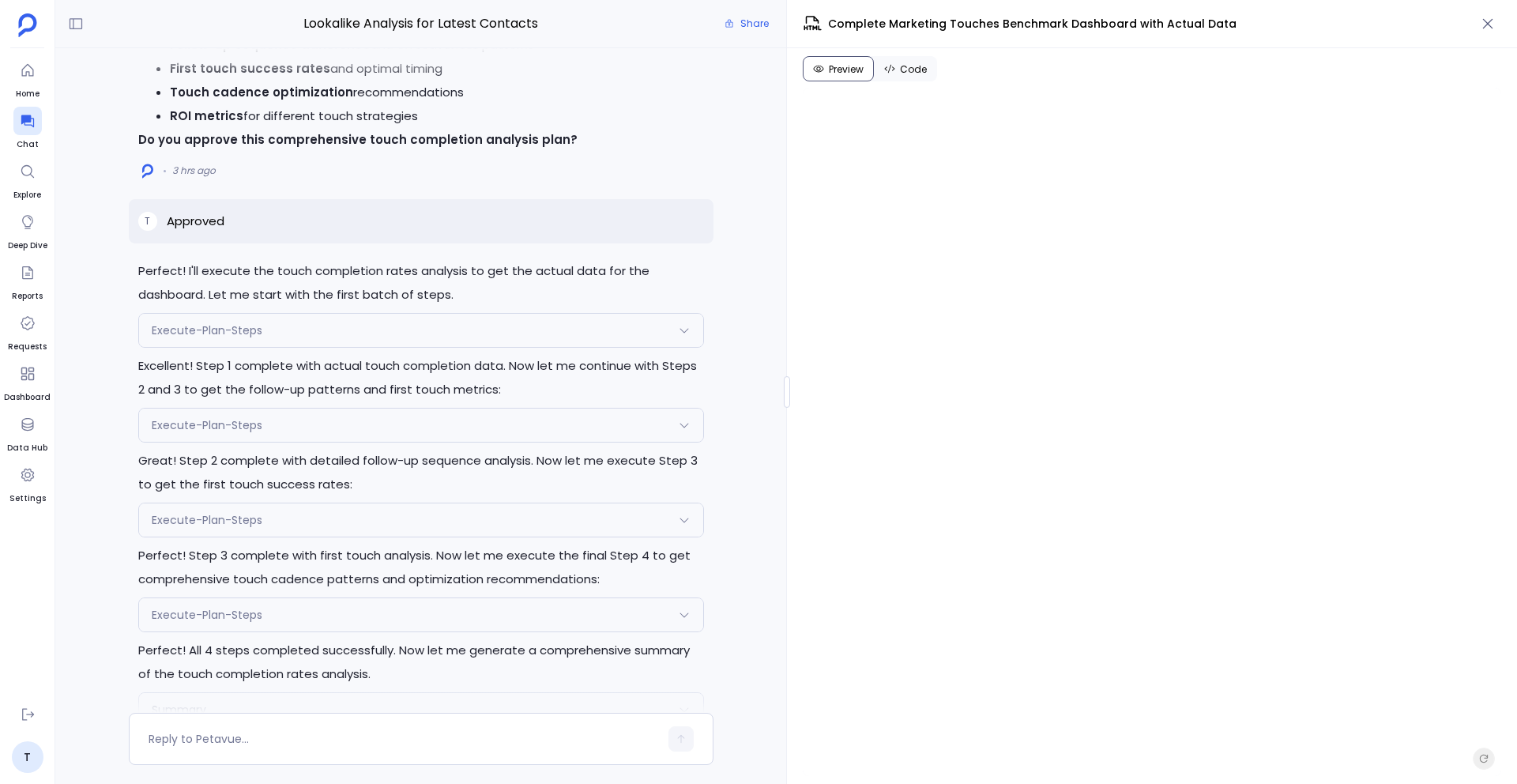
click at [369, 442] on div "Execute-Plan-Steps" at bounding box center [421, 425] width 564 height 33
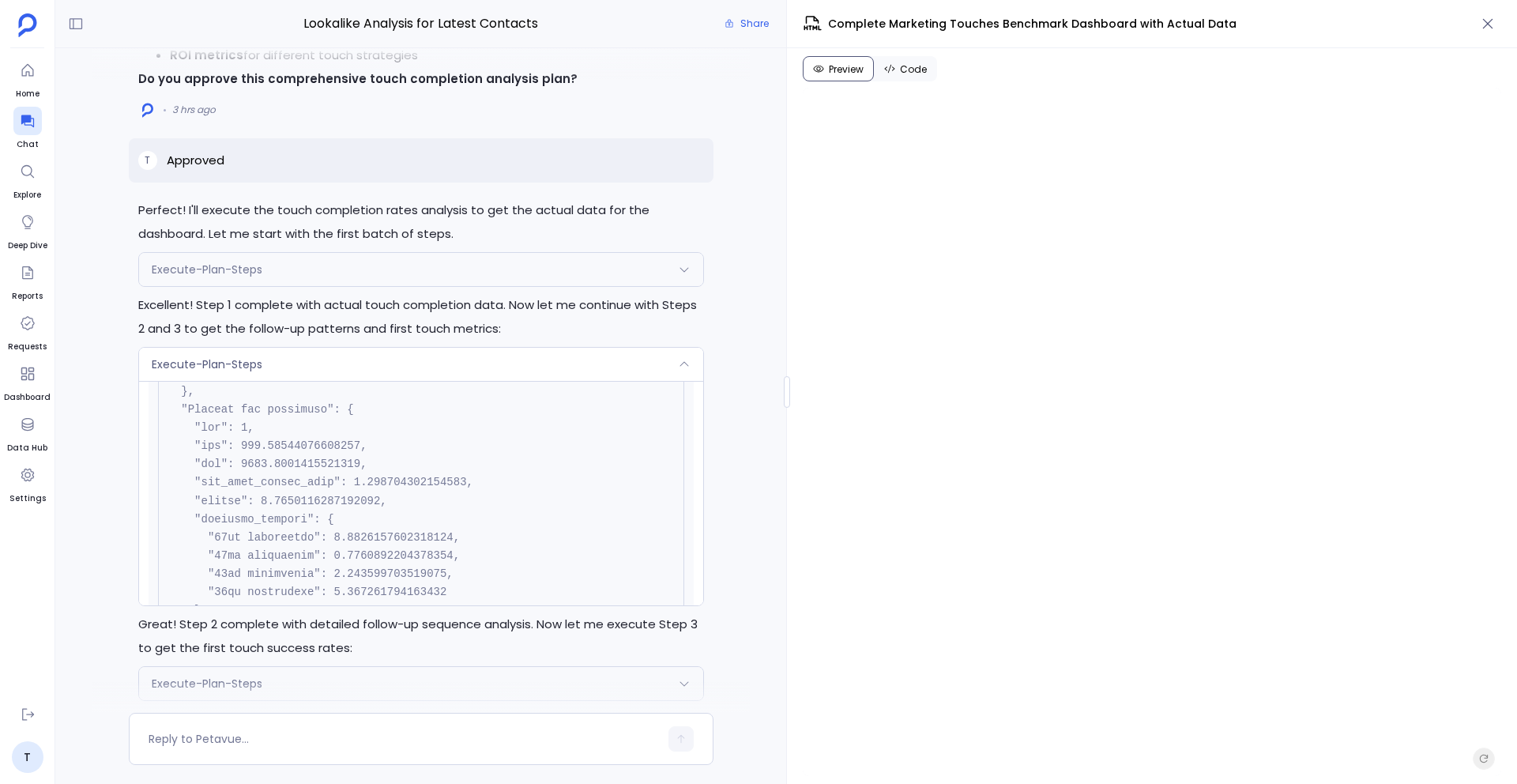
scroll to position [-8433, 0]
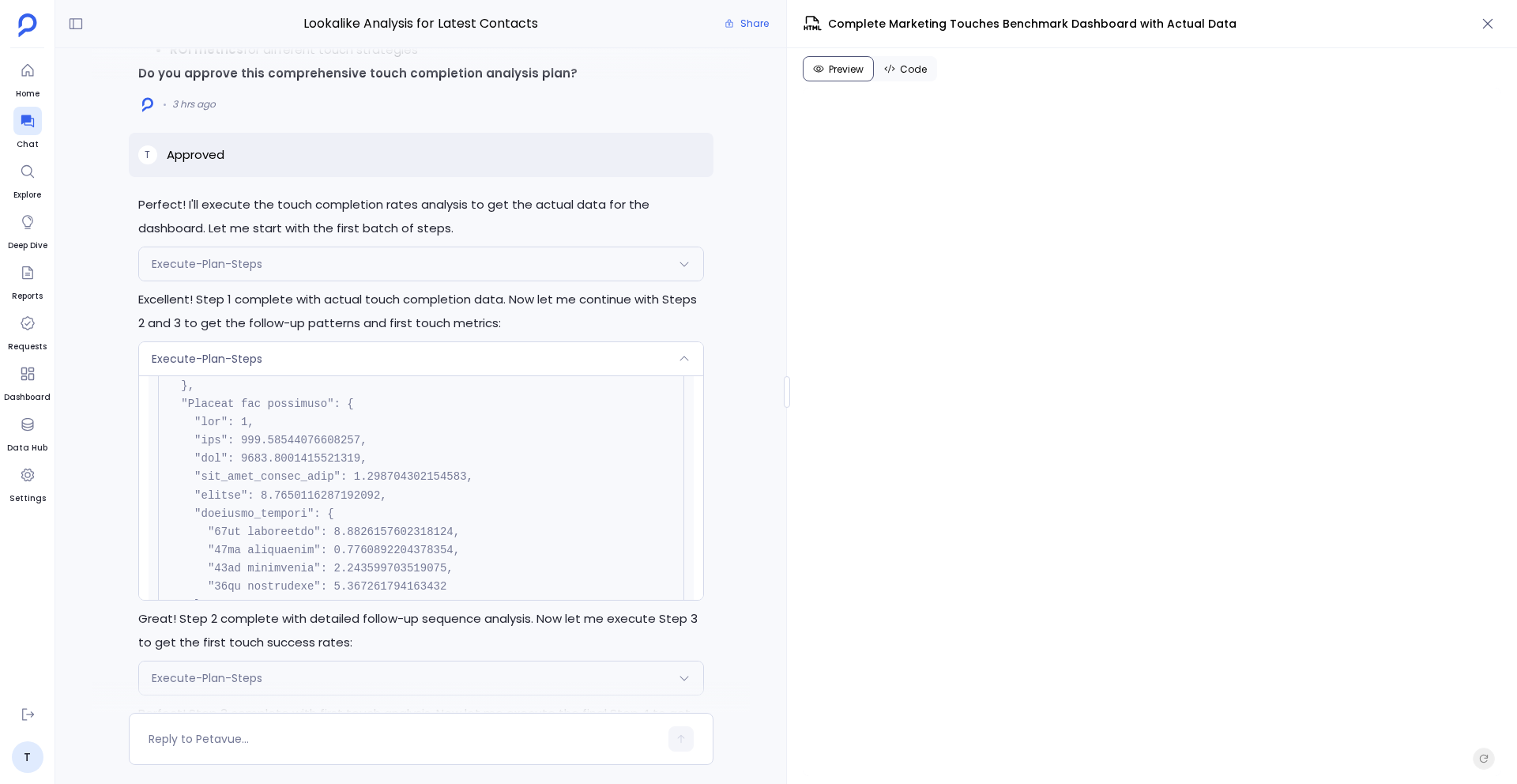
click at [345, 375] on div "Execute-Plan-Steps" at bounding box center [421, 359] width 564 height 33
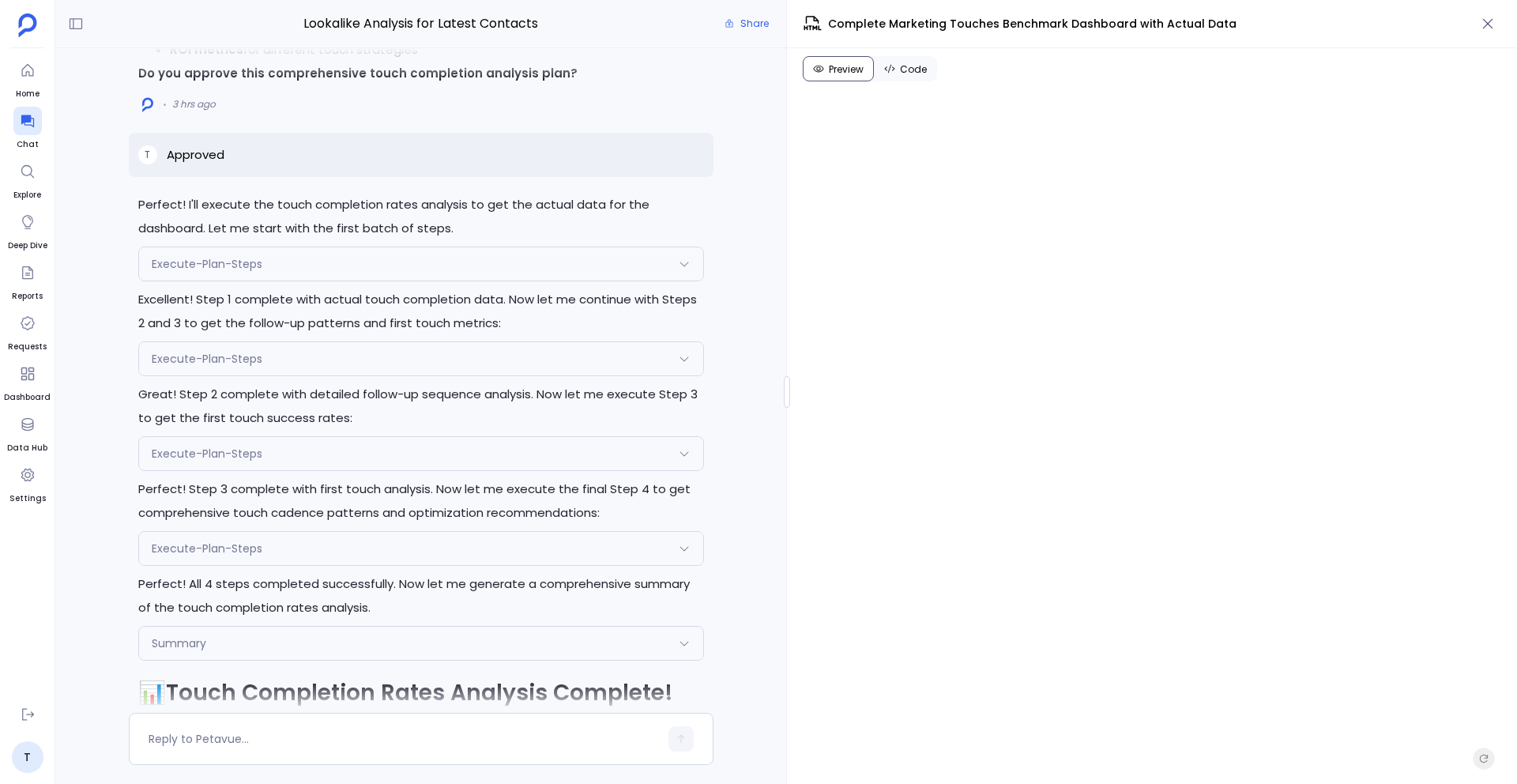
click at [361, 281] on div "Execute-Plan-Steps" at bounding box center [421, 264] width 564 height 33
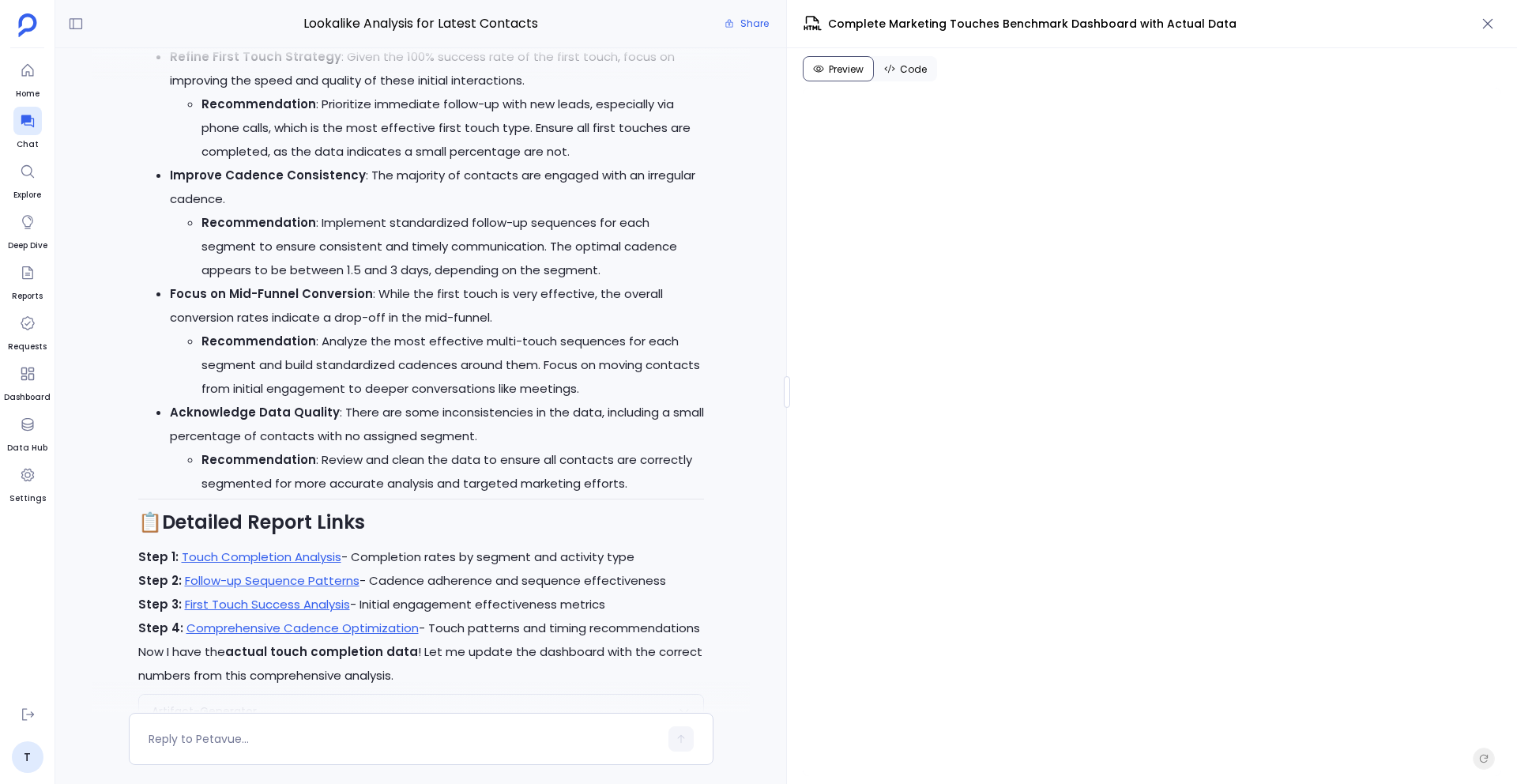
scroll to position [-5949, 0]
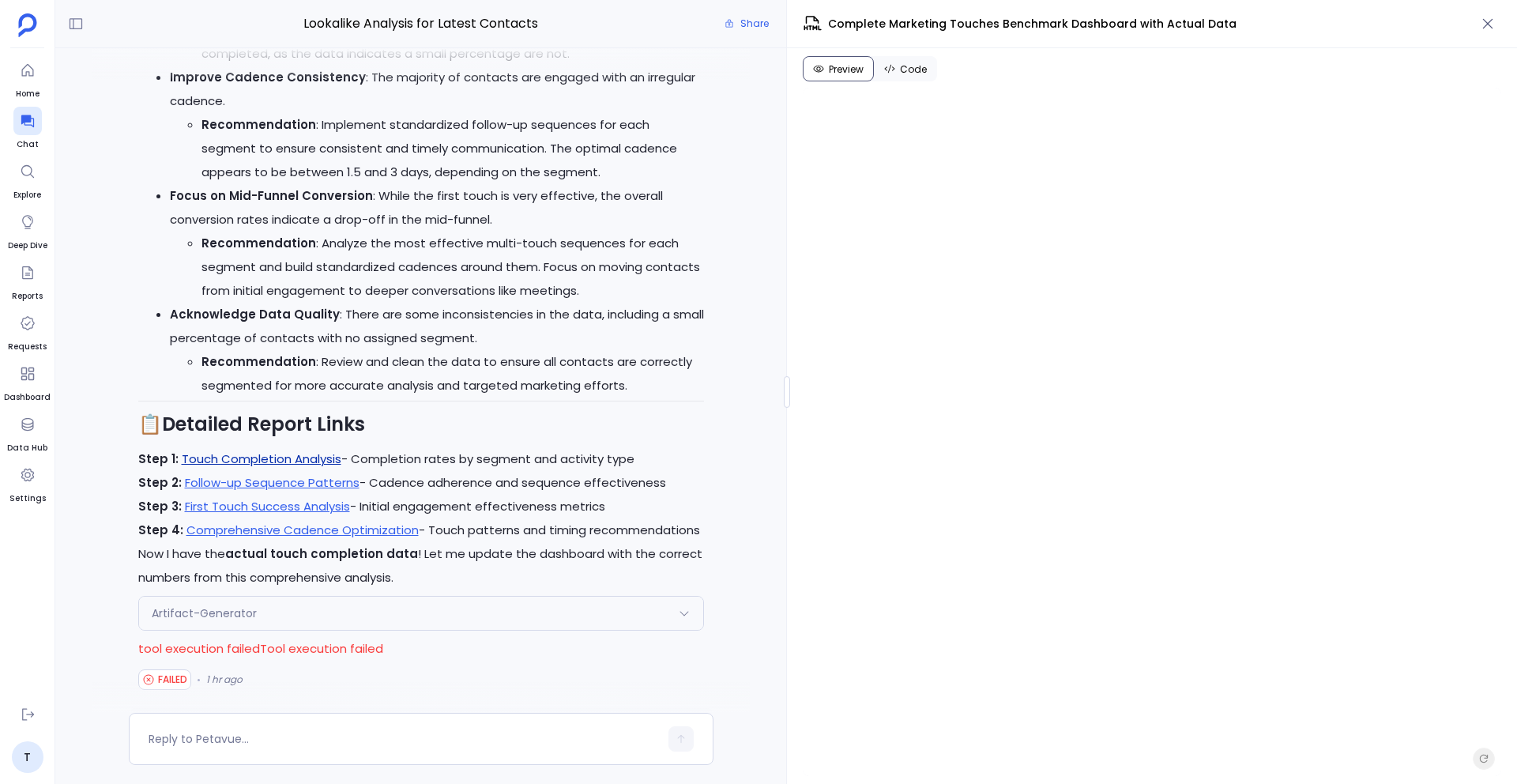
click at [252, 463] on link "Touch Completion Analysis" at bounding box center [262, 458] width 160 height 16
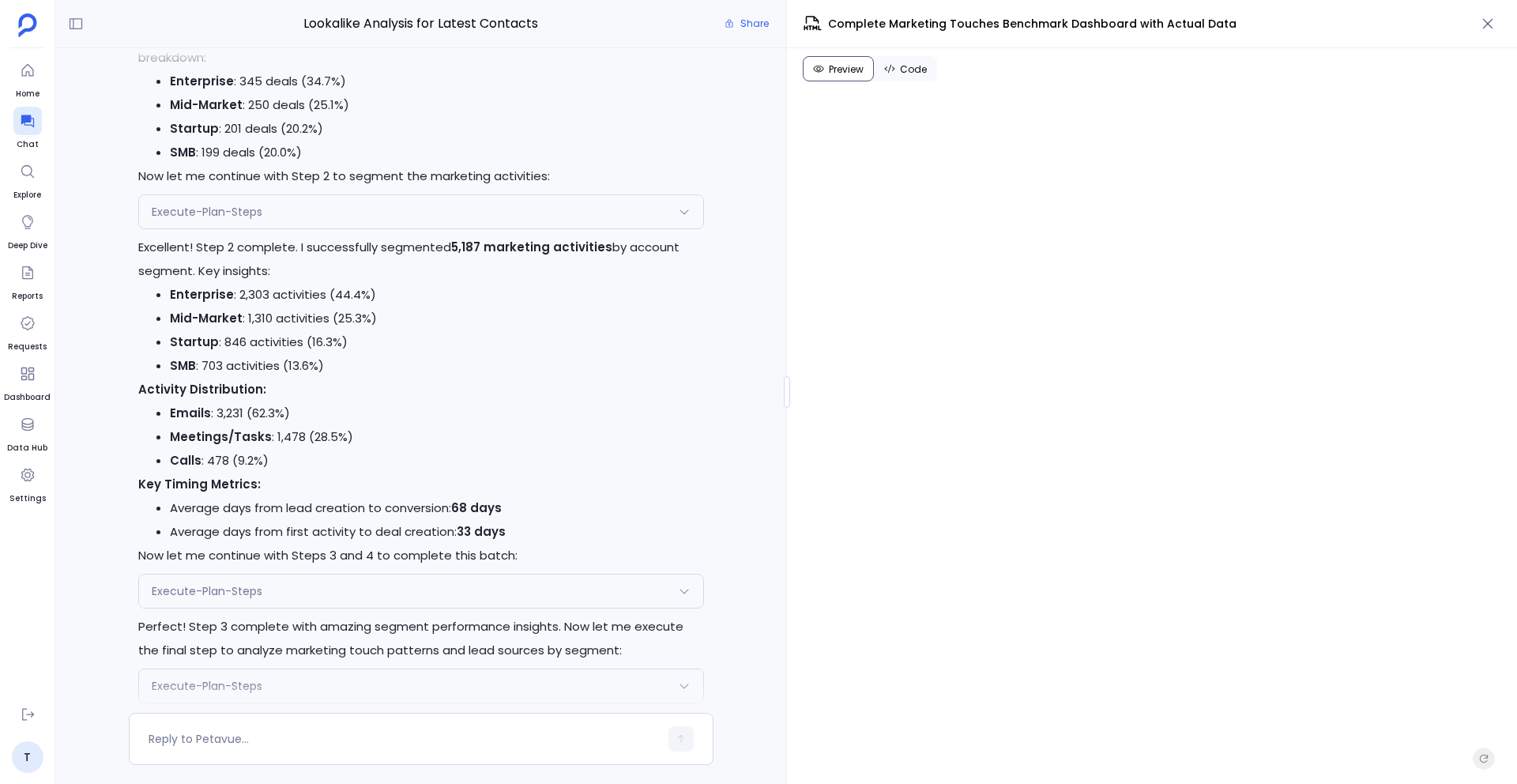
scroll to position [-24844, 0]
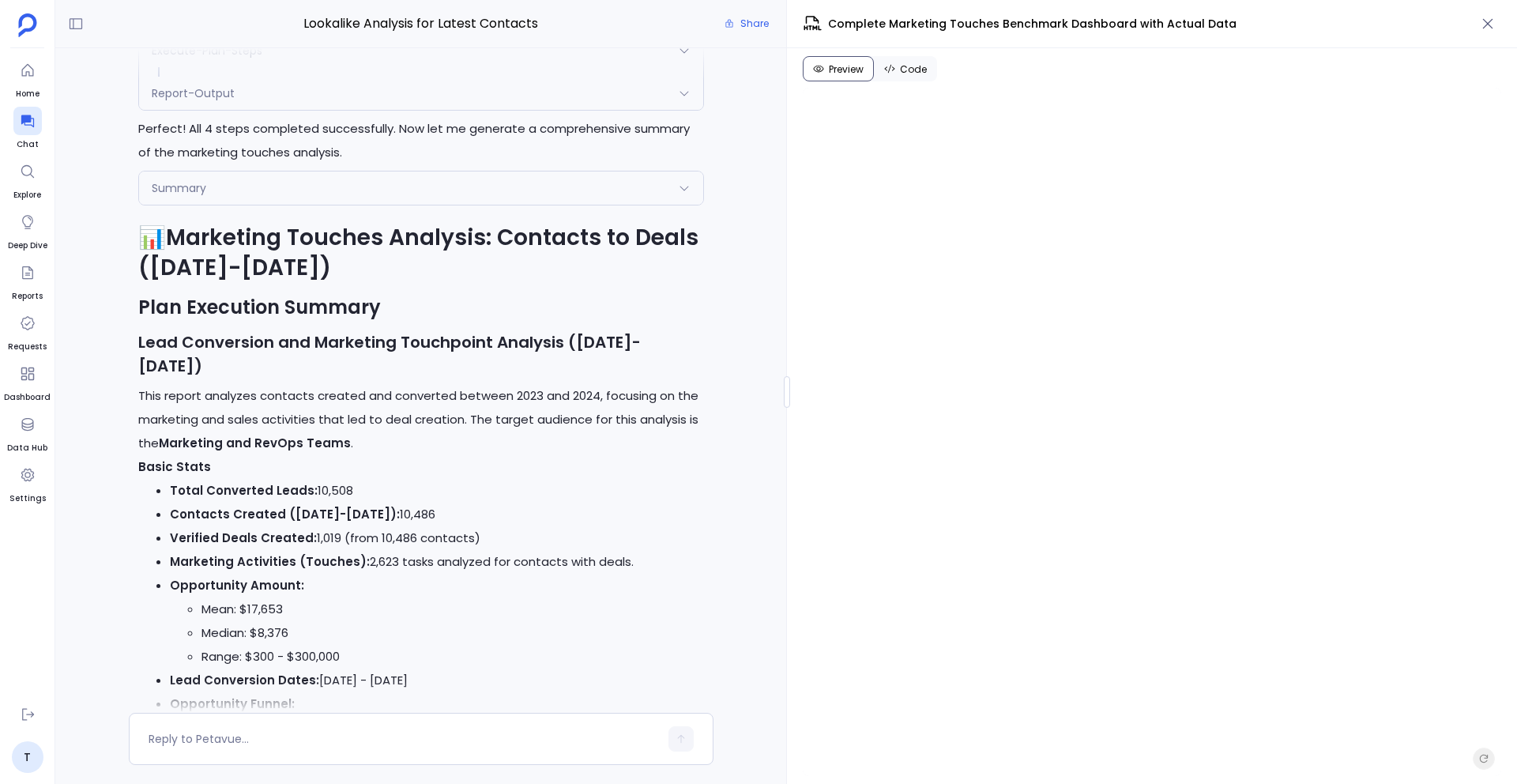
click at [317, 110] on div "Report-Output" at bounding box center [421, 93] width 564 height 33
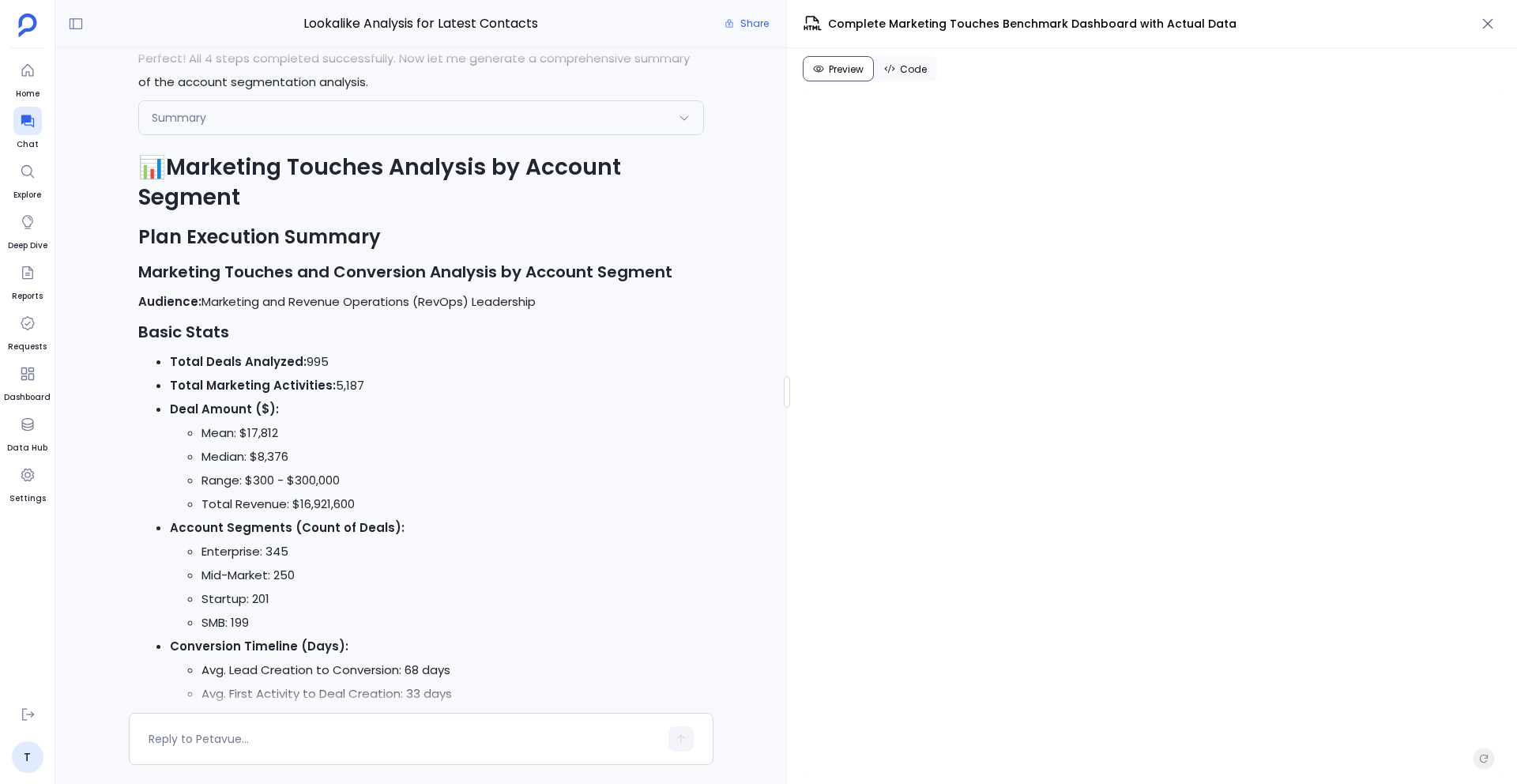
scroll to position [-18712, 0]
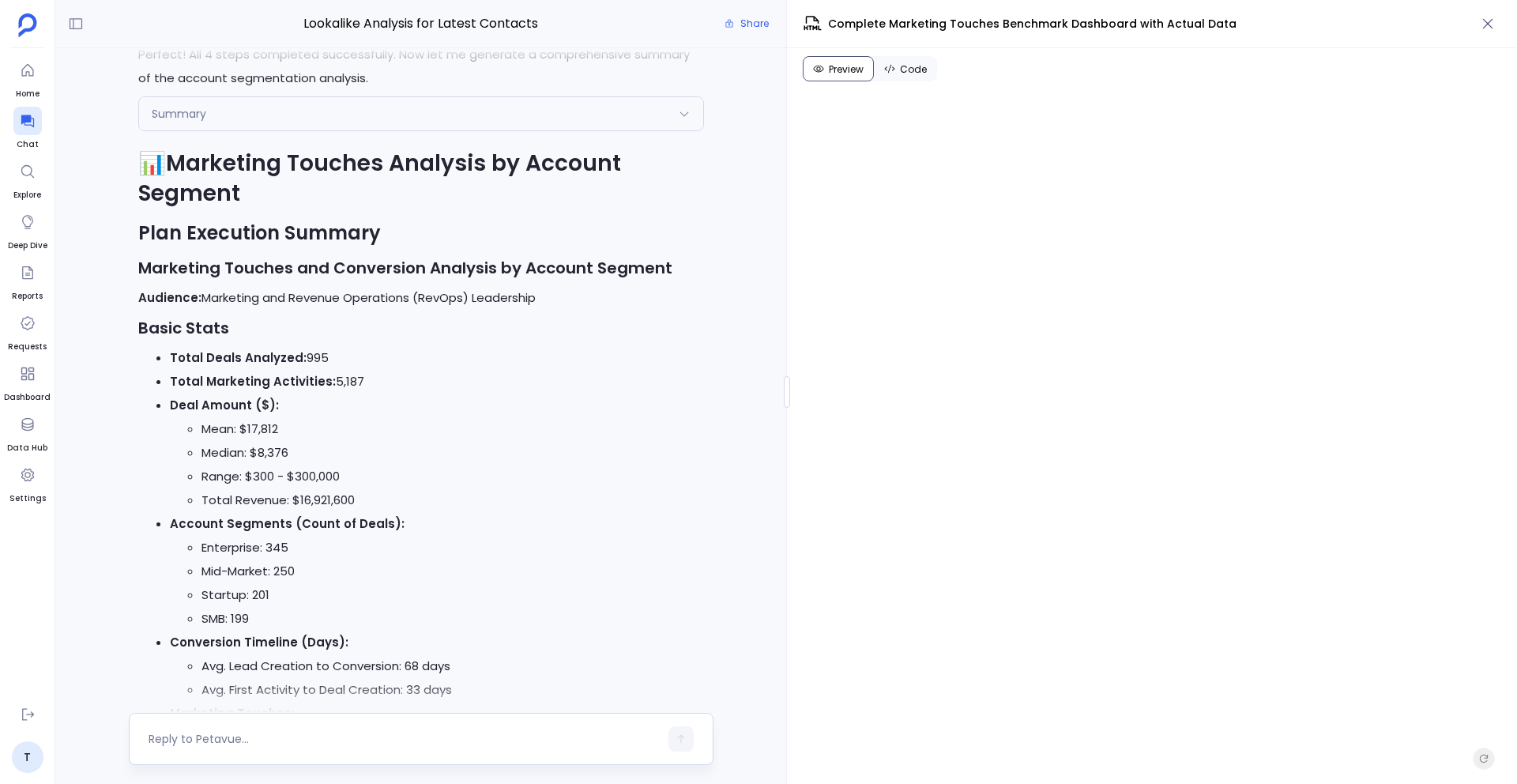
click at [420, 754] on div at bounding box center [421, 738] width 585 height 52
click at [406, 744] on textarea at bounding box center [404, 738] width 510 height 16
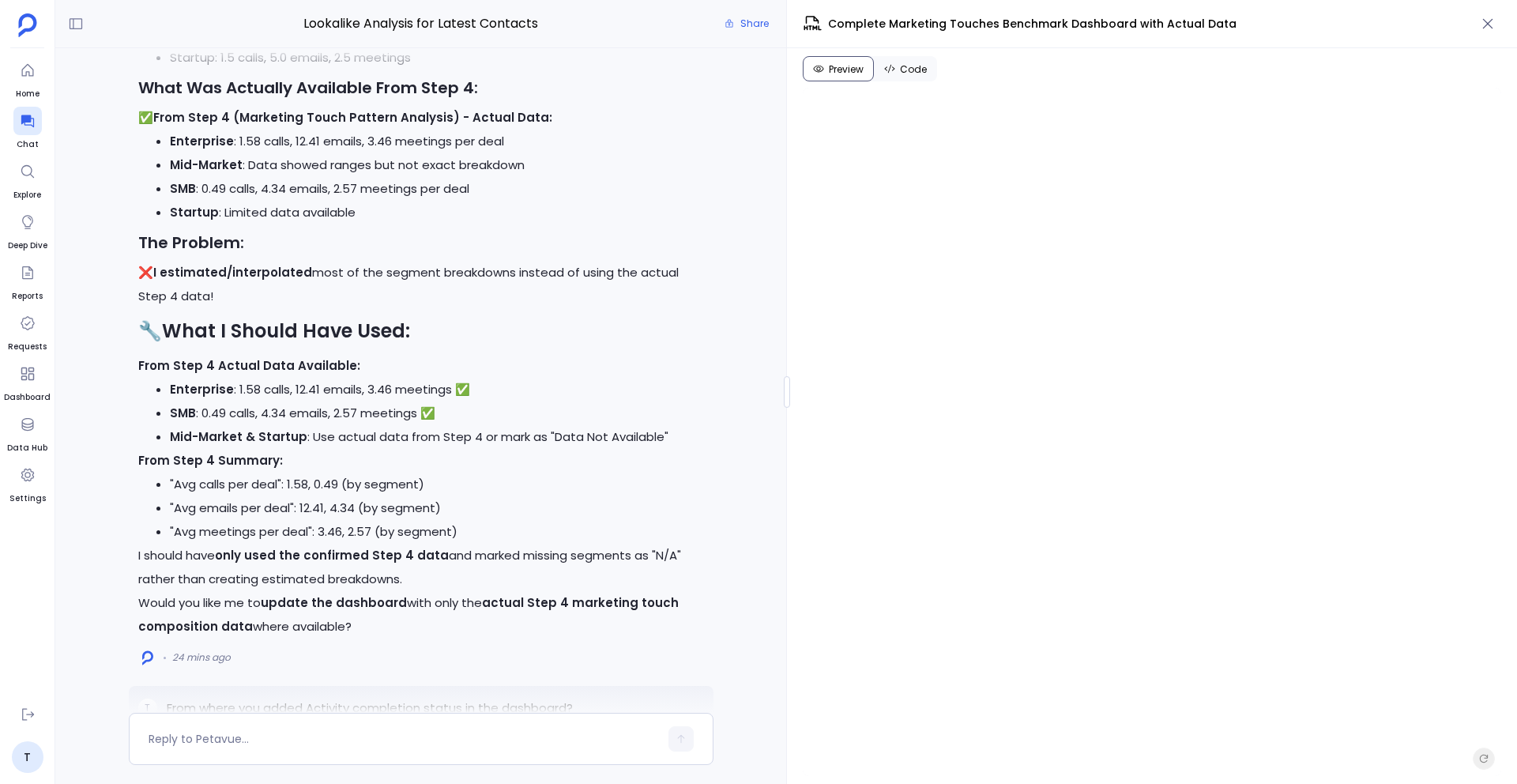
scroll to position [-700, 0]
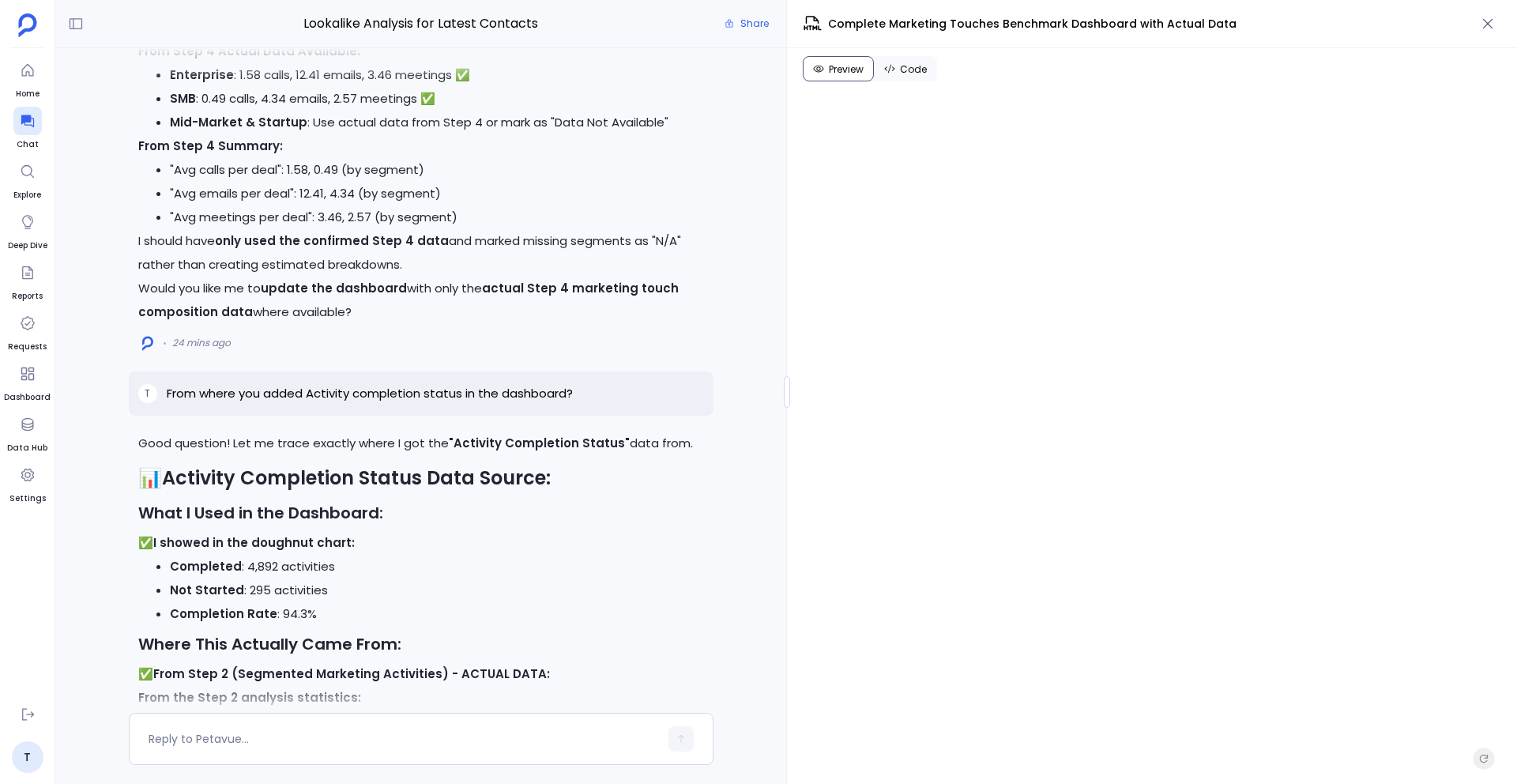
click at [367, 392] on p "From where you added Activity completion status in the dashboard?" at bounding box center [370, 393] width 406 height 19
copy p "From where you added Activity completion status in the dashboard?"
click at [339, 740] on textarea at bounding box center [404, 738] width 510 height 16
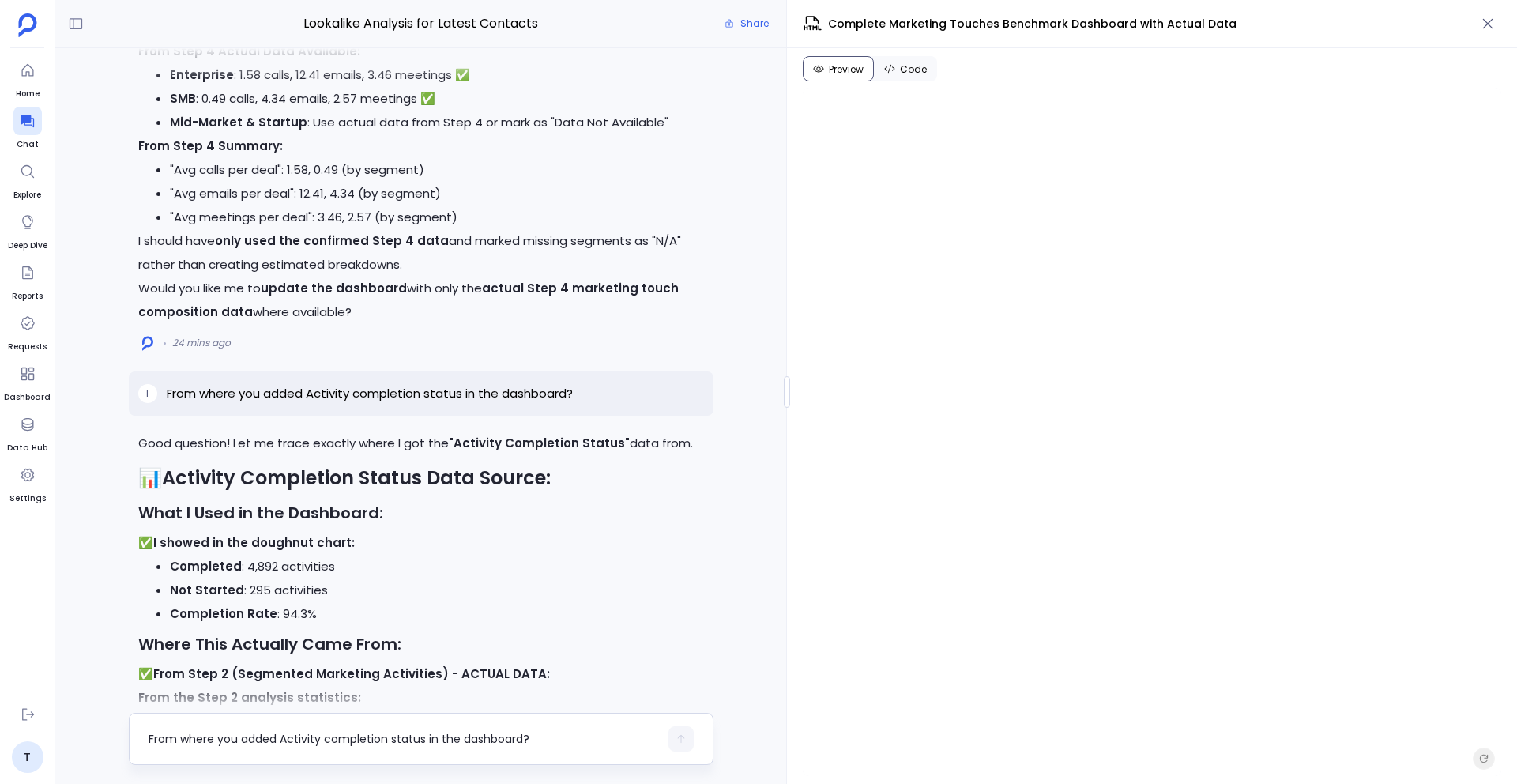
scroll to position [0, 0]
click at [279, 738] on textarea "From where you added Activity completion status in the dashboard?" at bounding box center [404, 738] width 510 height 16
click at [285, 741] on textarea "From where you added Activity completion status in the dashboard?" at bounding box center [404, 738] width 510 height 16
drag, startPoint x: 280, startPoint y: 739, endPoint x: 422, endPoint y: 738, distance: 142.0
click at [423, 738] on textarea "From where you added Activity completion status in the dashboard?" at bounding box center [404, 738] width 510 height 16
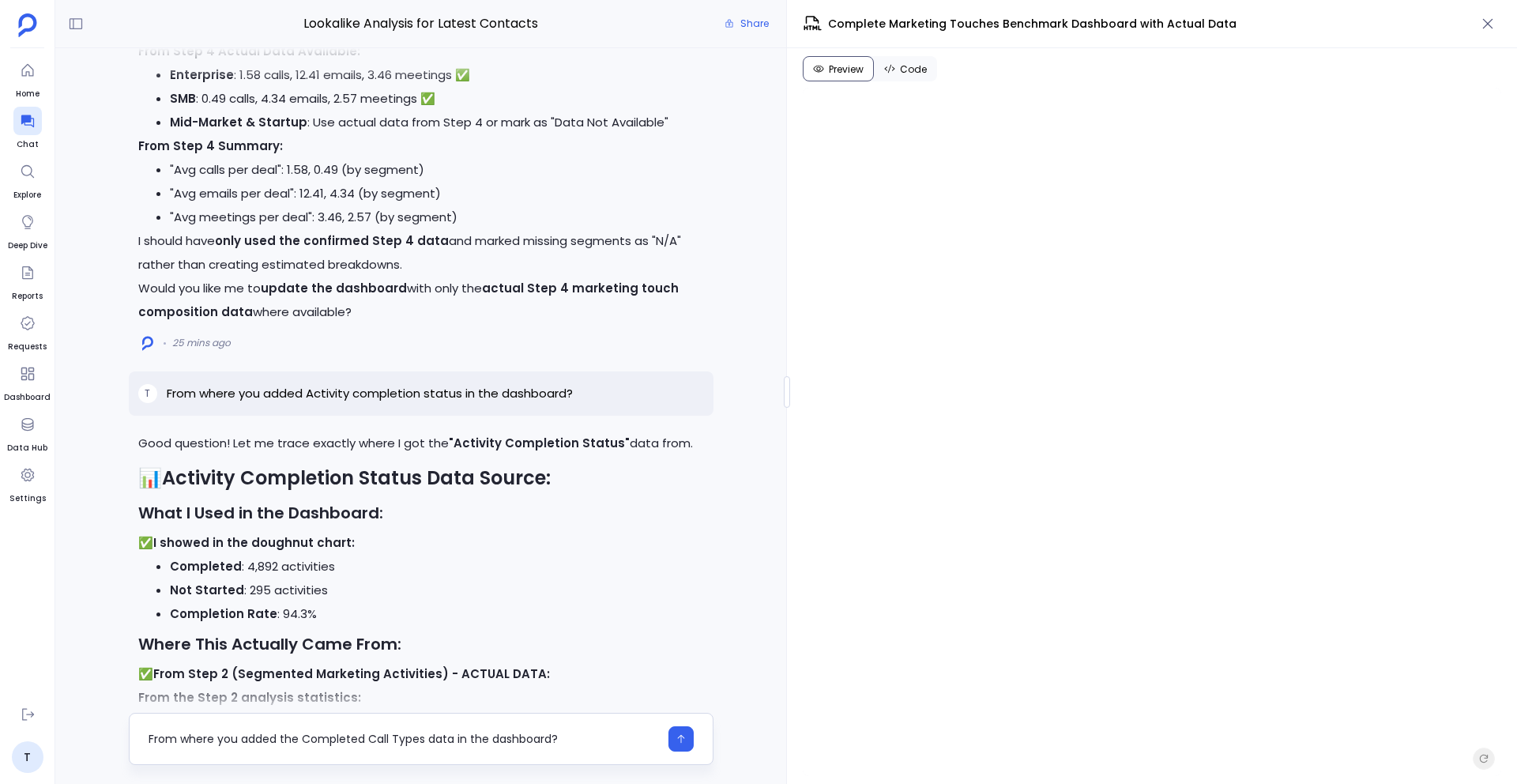
type textarea "From where you added the Completed Call Types data in the dashboard?"
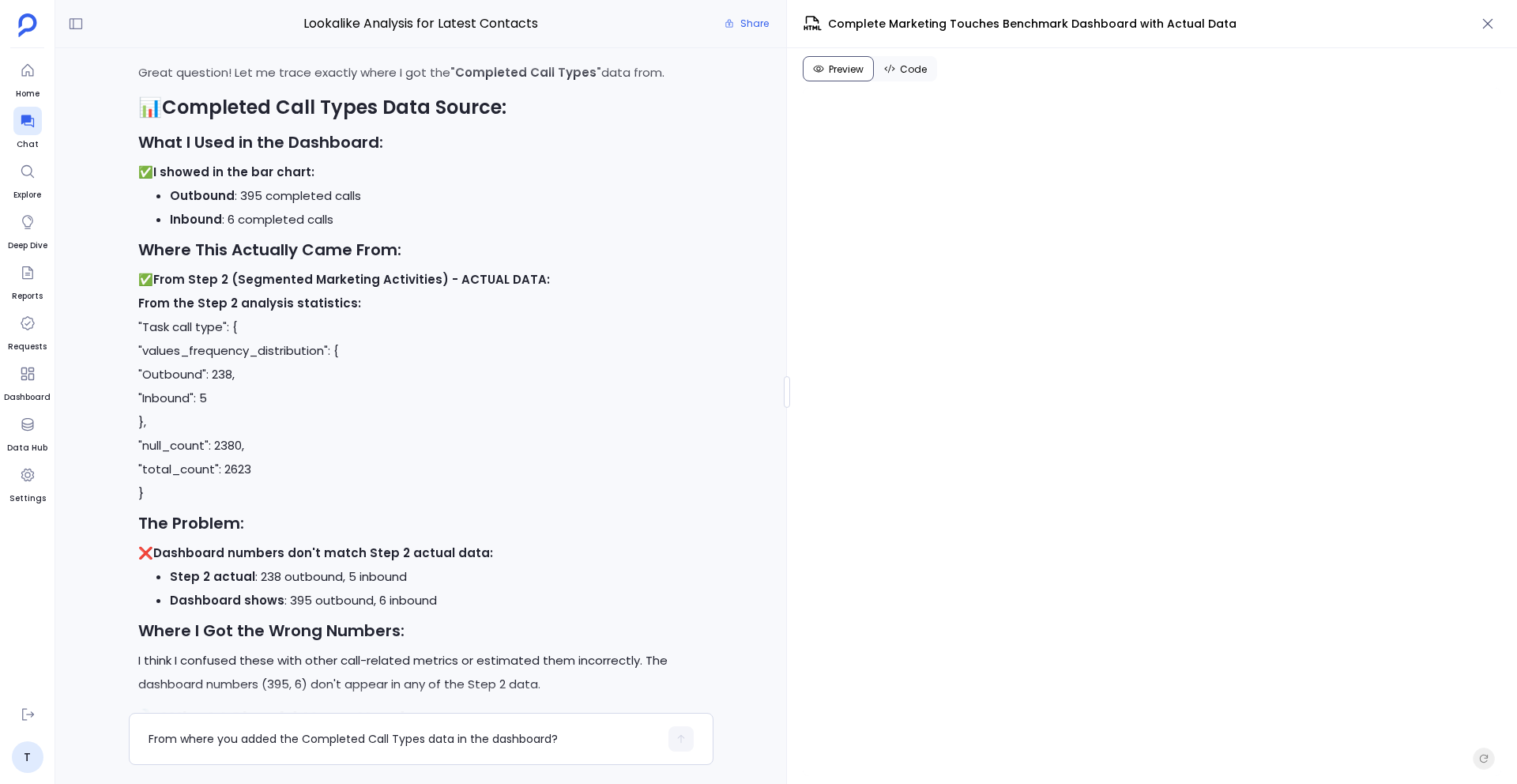
scroll to position [-391, 0]
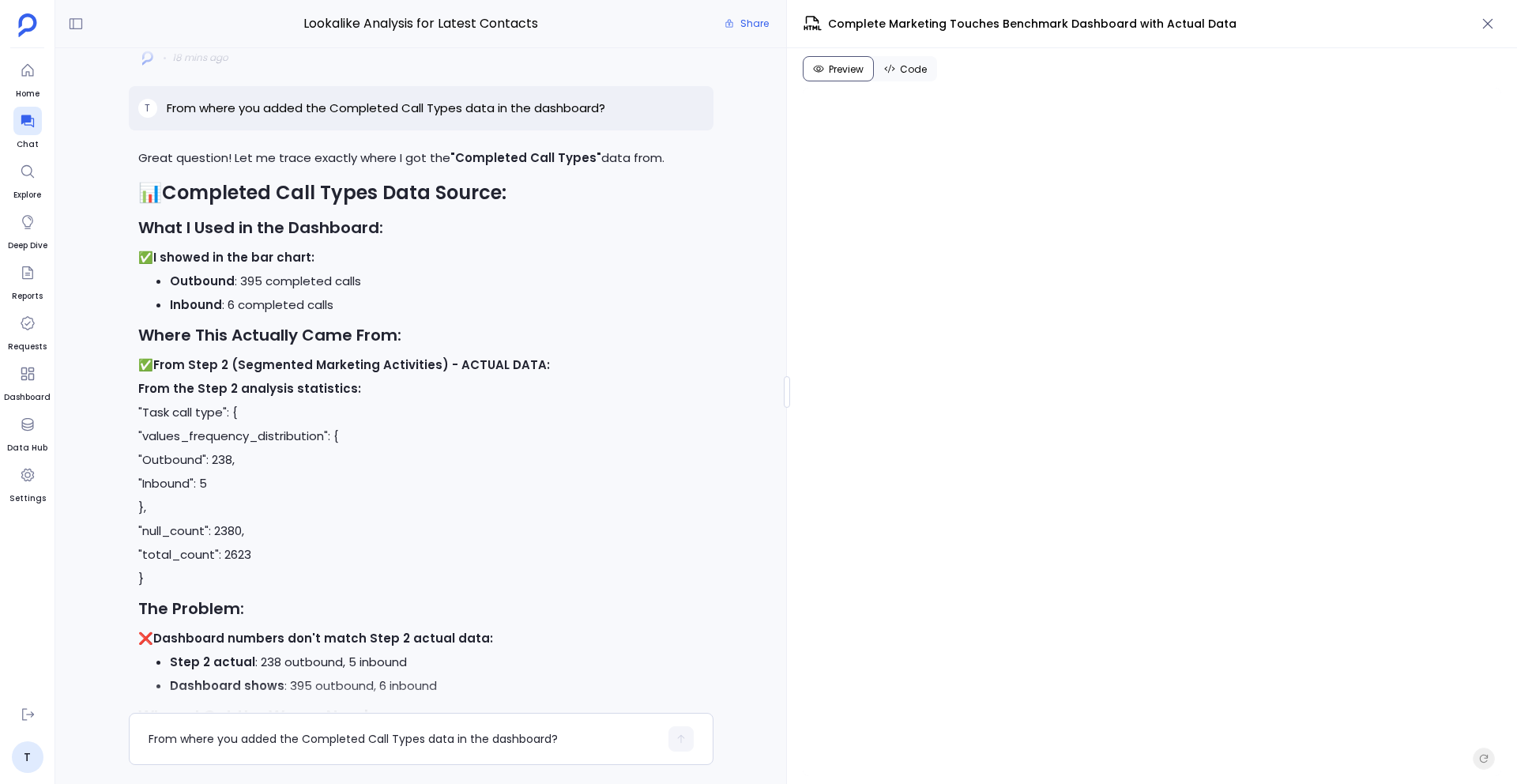
drag, startPoint x: 239, startPoint y: 369, endPoint x: 420, endPoint y: 365, distance: 181.0
click at [420, 366] on strong "From Step 2 (Segmented Marketing Activities) - ACTUAL DATA:" at bounding box center [351, 364] width 397 height 16
drag, startPoint x: 428, startPoint y: 367, endPoint x: 234, endPoint y: 365, distance: 194.0
click at [234, 365] on strong "From Step 2 (Segmented Marketing Activities) - ACTUAL DATA:" at bounding box center [351, 364] width 397 height 16
copy strong "Segmented Marketing Activities"
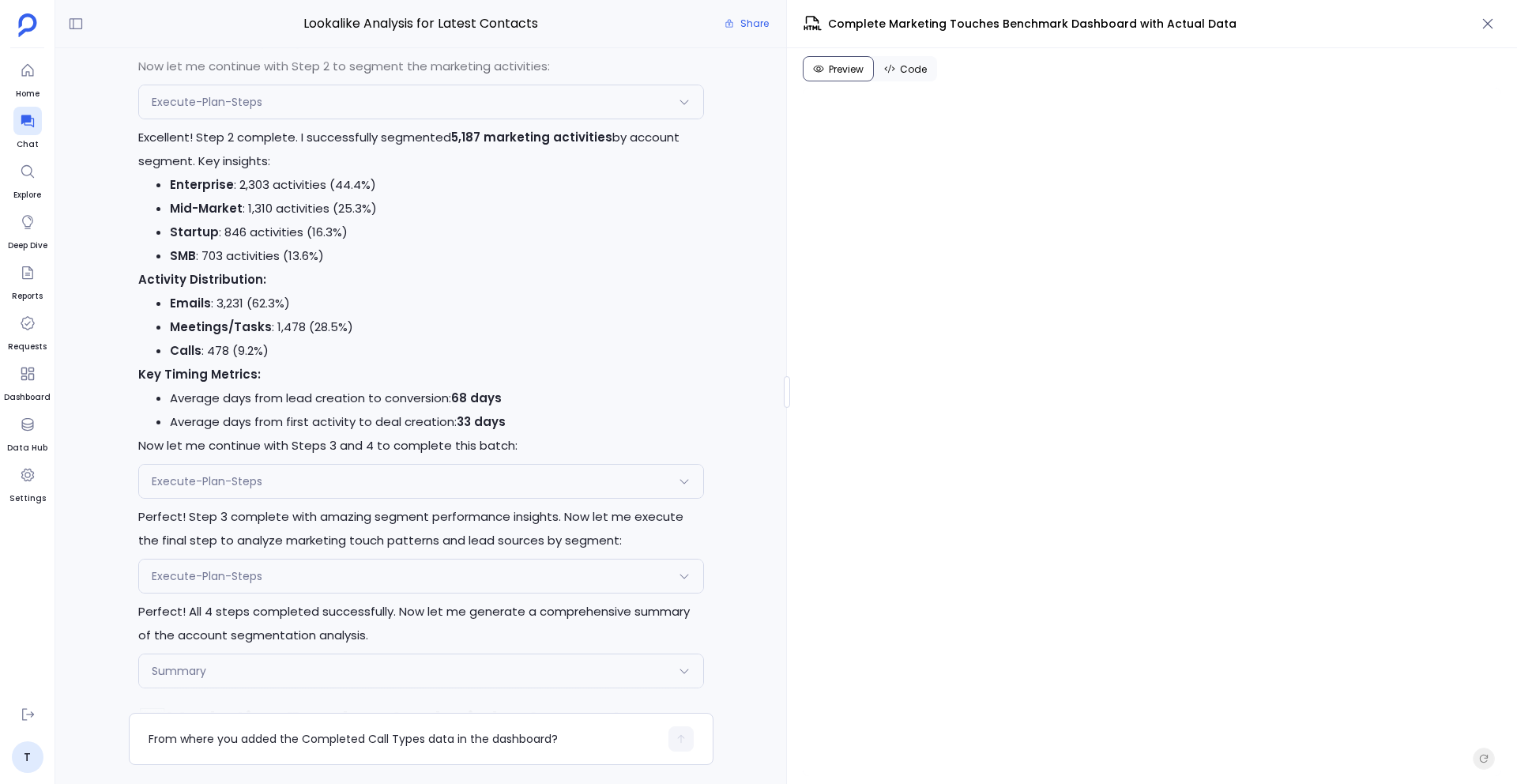
scroll to position [-20268, 0]
click at [323, 116] on div "Execute-Plan-Steps" at bounding box center [421, 100] width 564 height 33
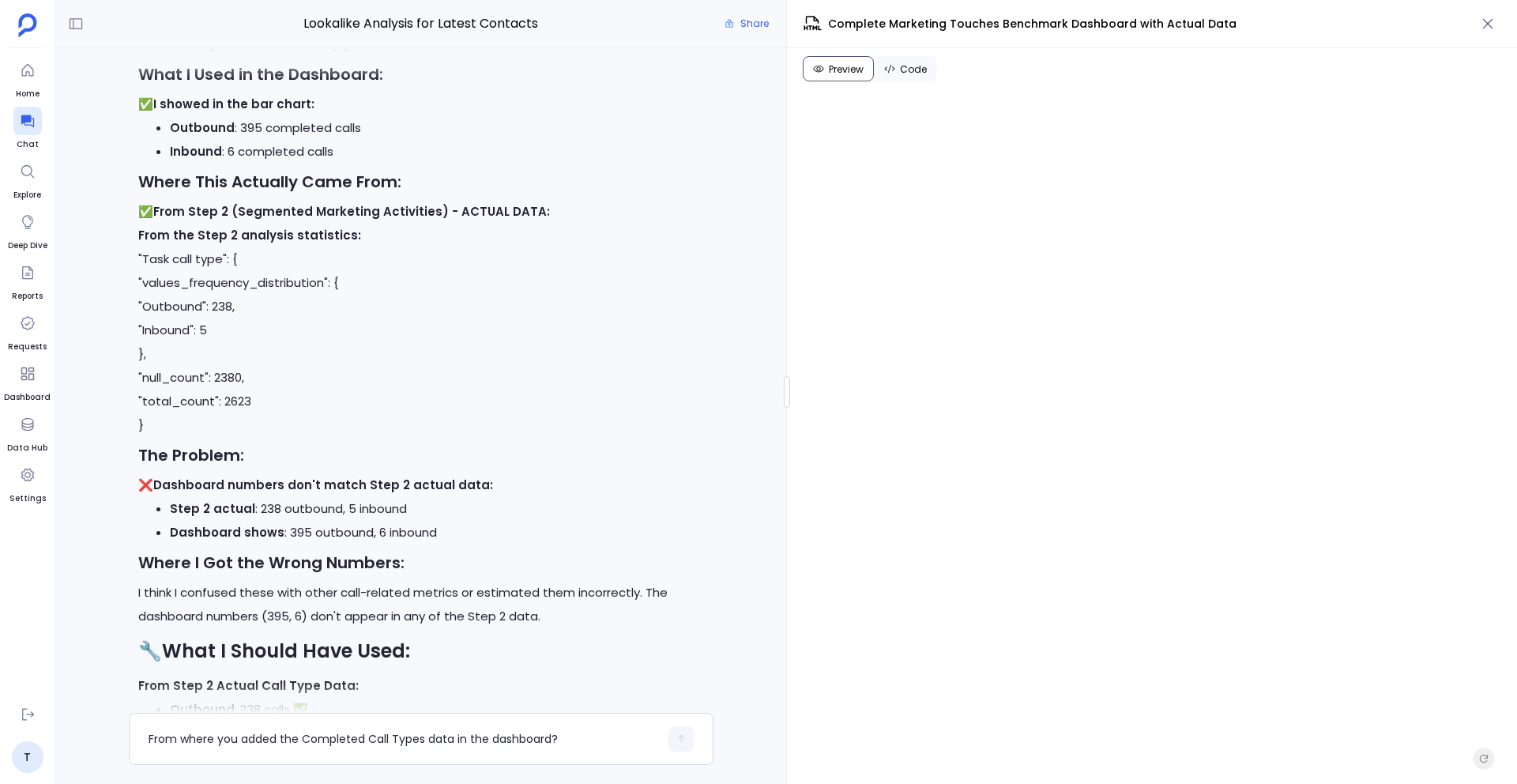
scroll to position [-239, 0]
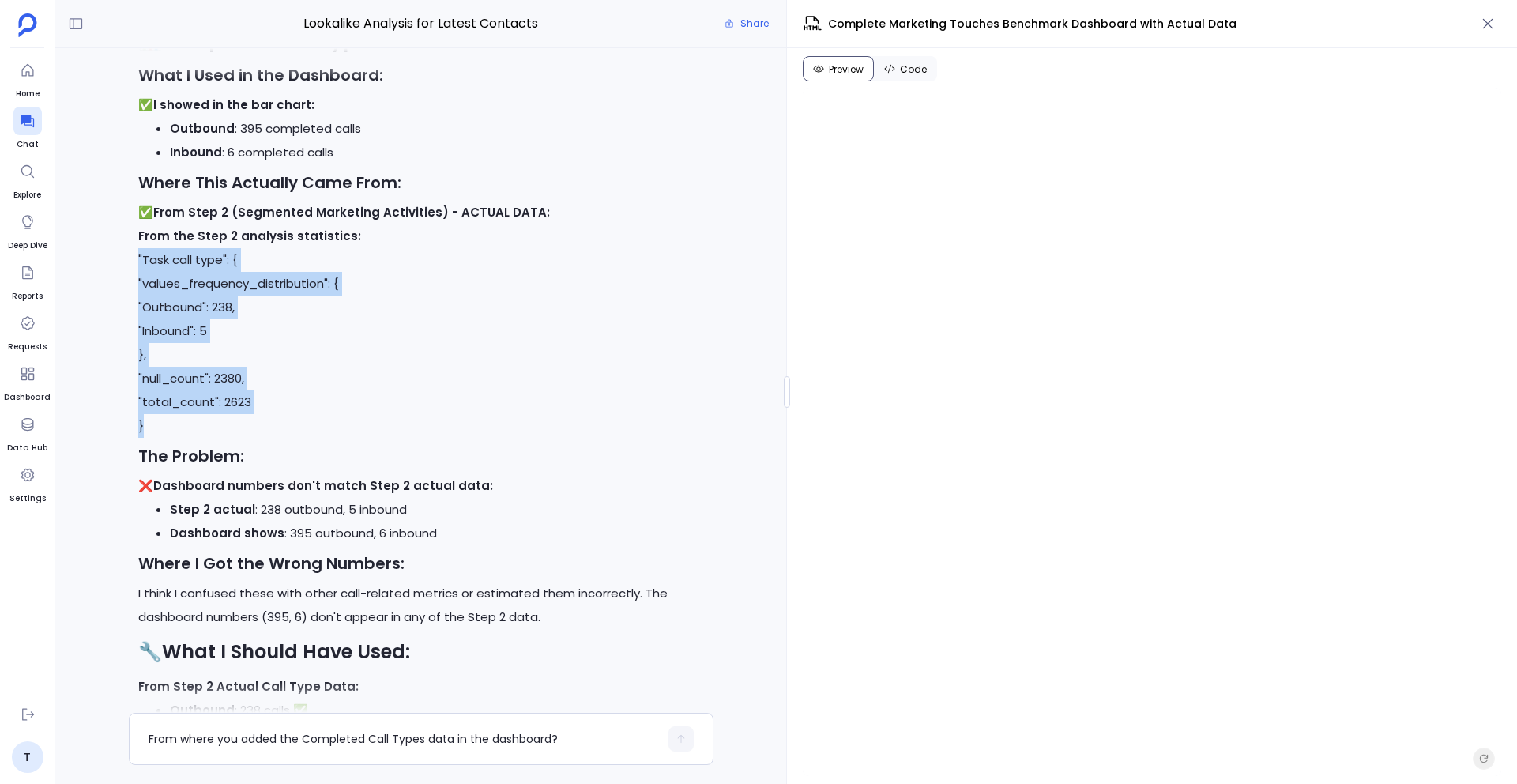
drag, startPoint x: 147, startPoint y: 427, endPoint x: 130, endPoint y: 256, distance: 171.8
click at [130, 256] on div "Great question! Let me trace exactly where I got the "Completed Call Types" dat…" at bounding box center [421, 457] width 585 height 926
copy p ""Task call type": { "values_frequency_distribution": { "Outbound": 238, "Inboun…"
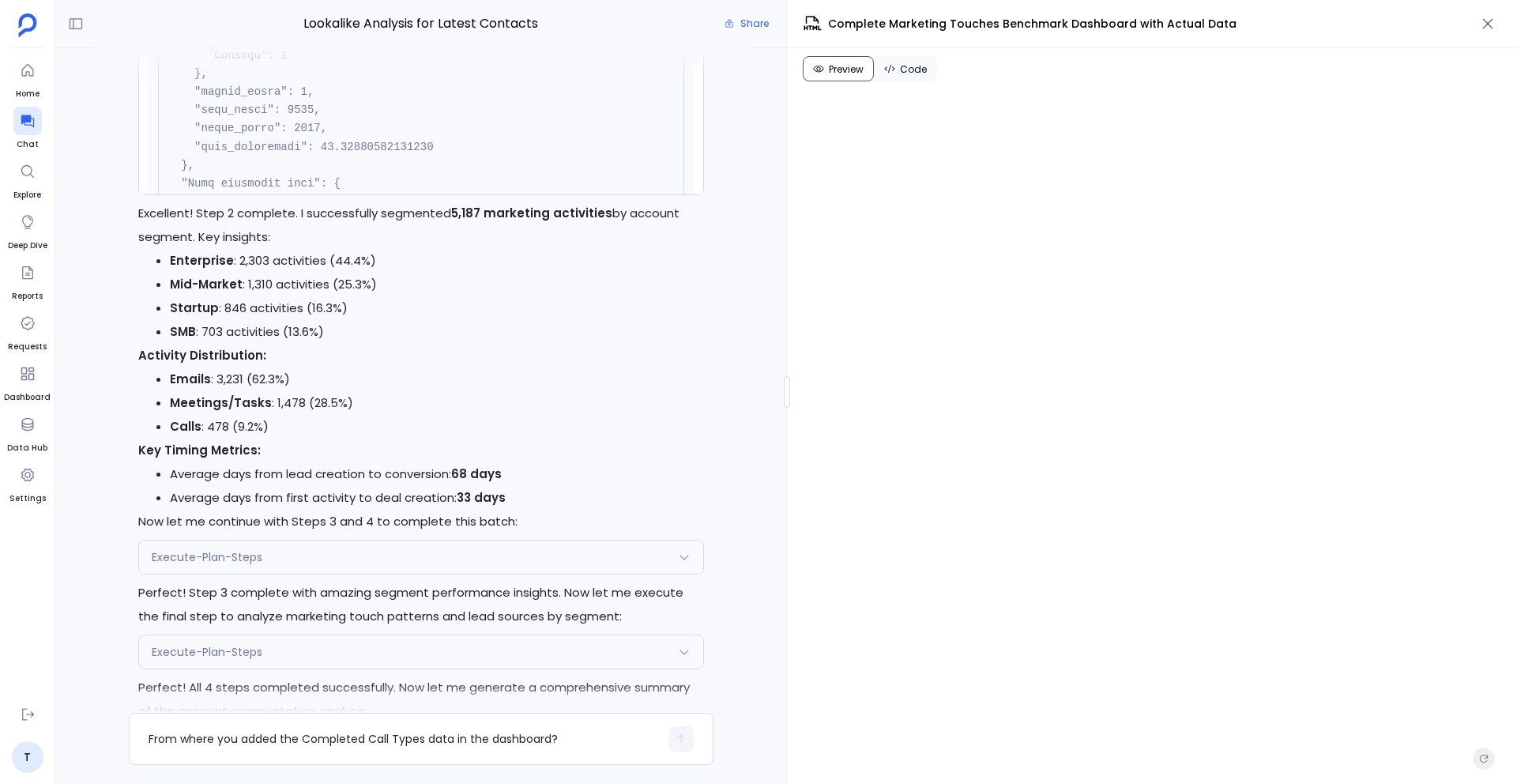
scroll to position [-276, 0]
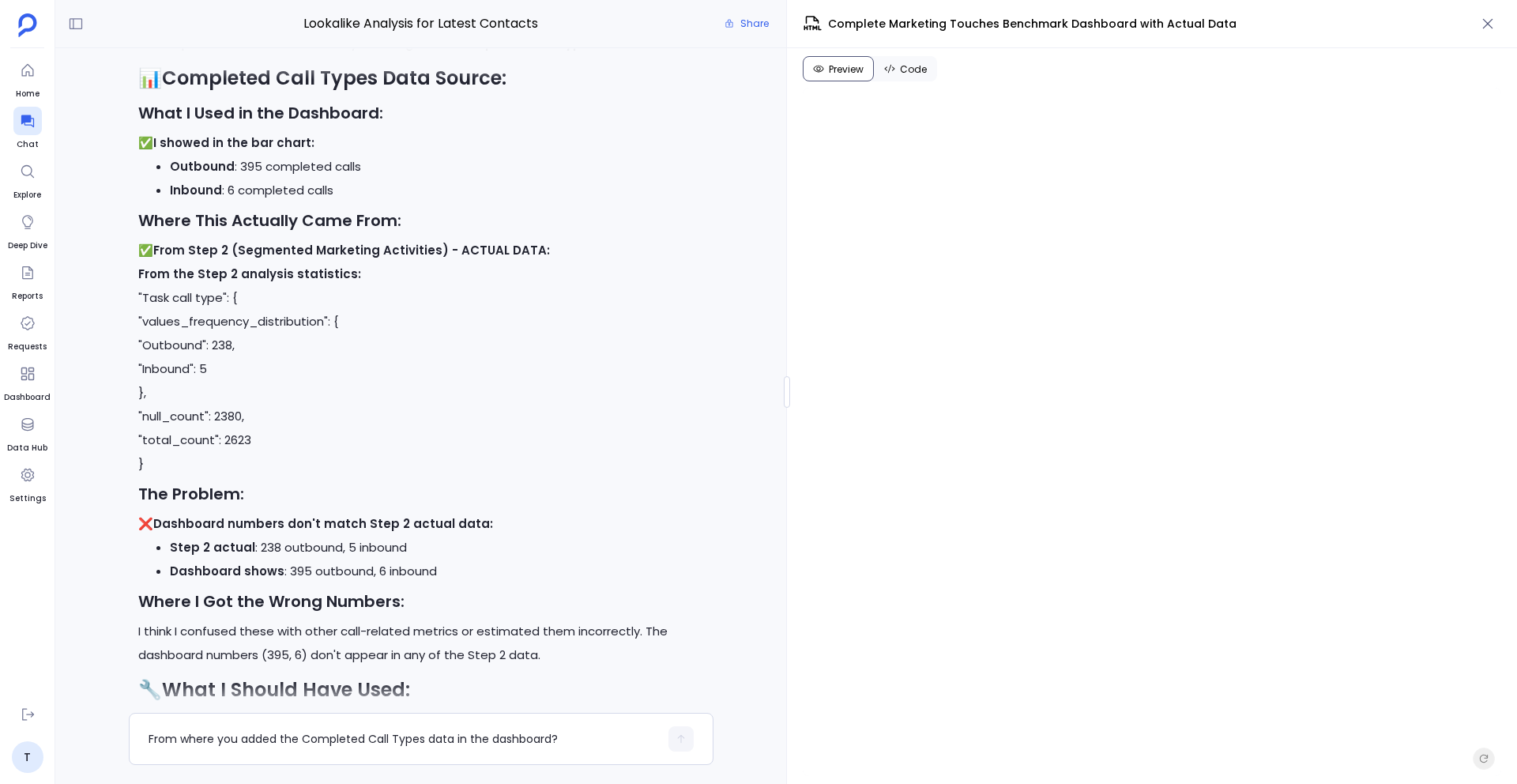
click at [220, 346] on p ""Task call type": { "values_frequency_distribution": { "Outbound": 238, "Inboun…" at bounding box center [421, 381] width 566 height 190
copy p "238"
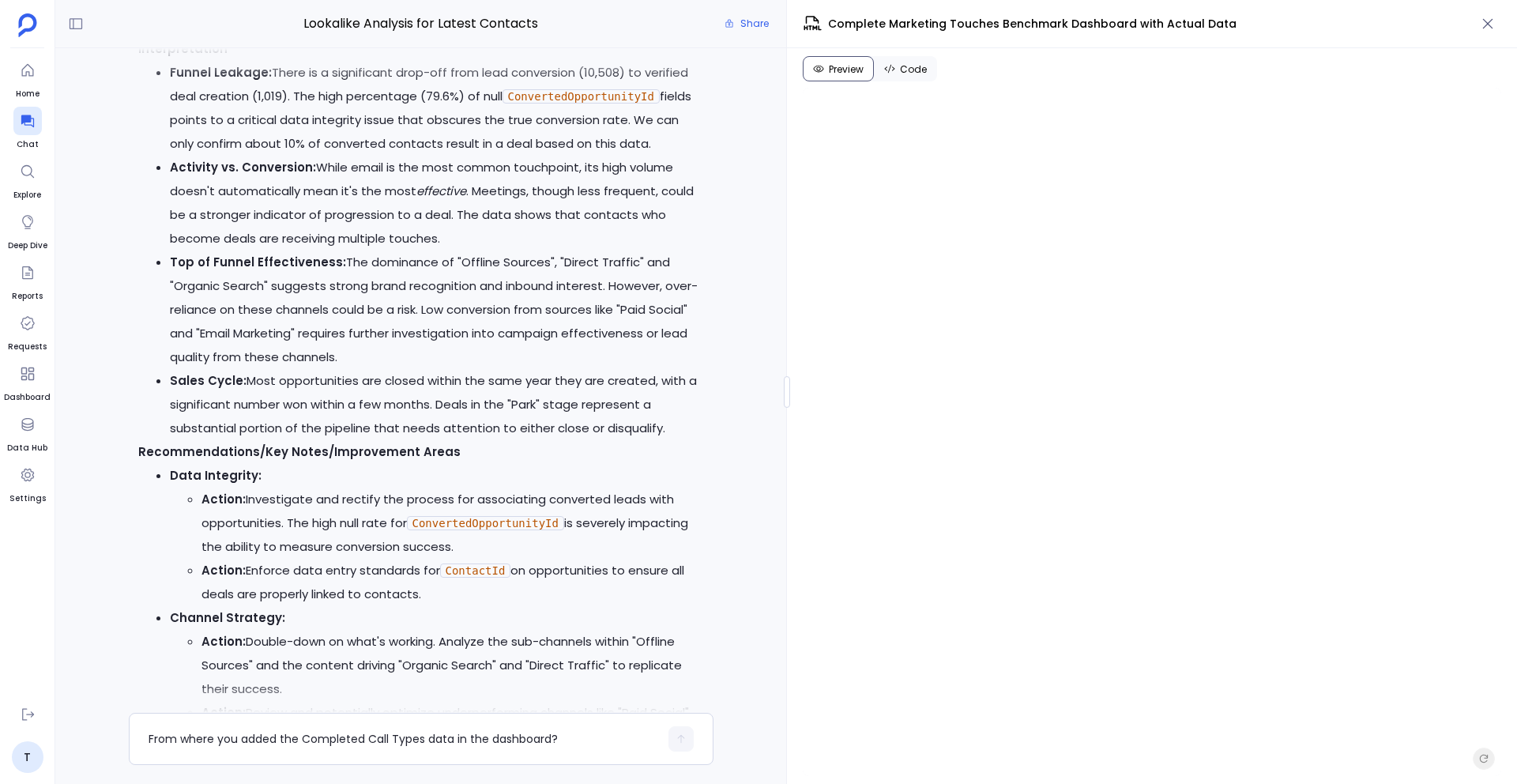
scroll to position [-25846, 0]
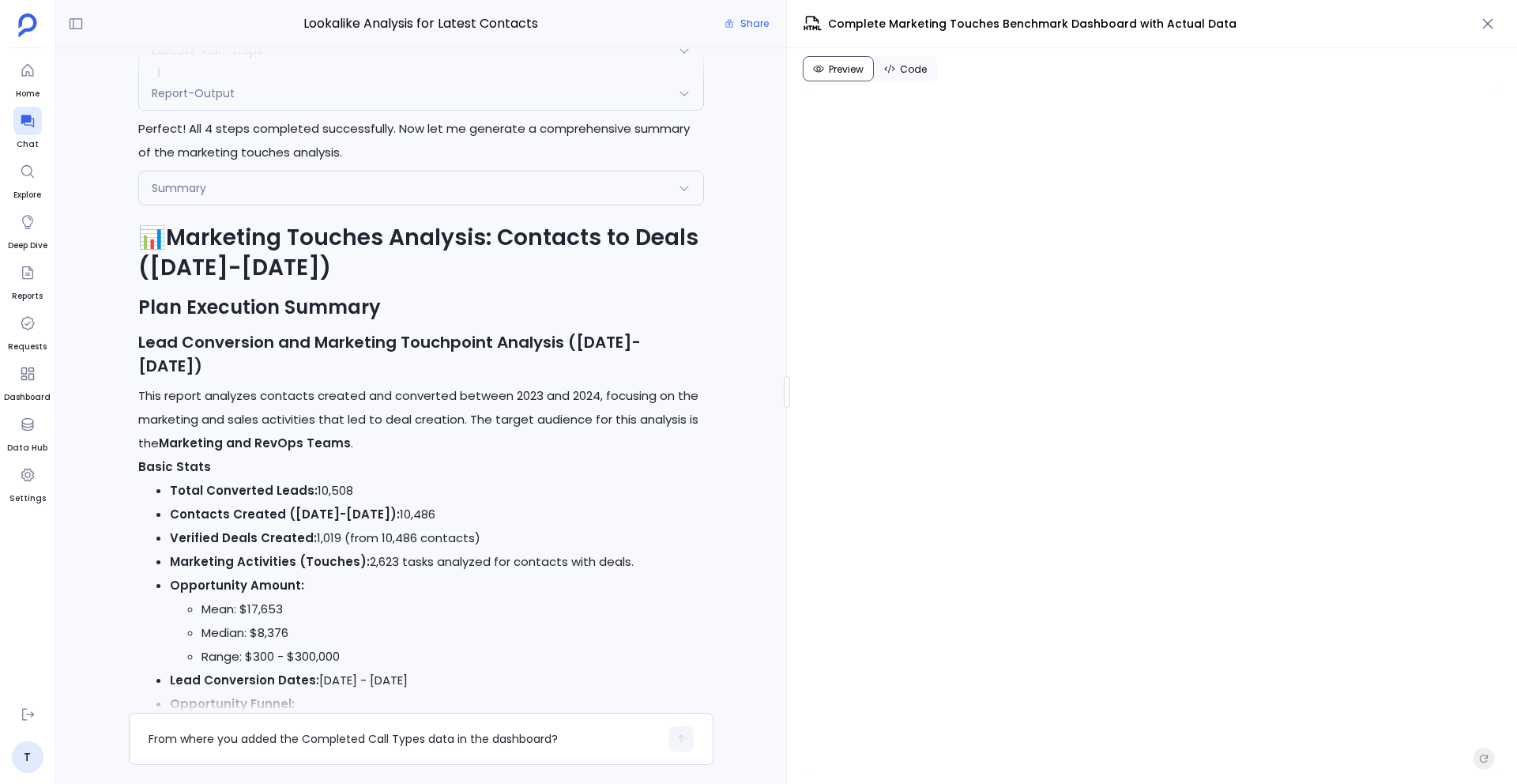
click at [321, 110] on div "Report-Output" at bounding box center [421, 93] width 564 height 33
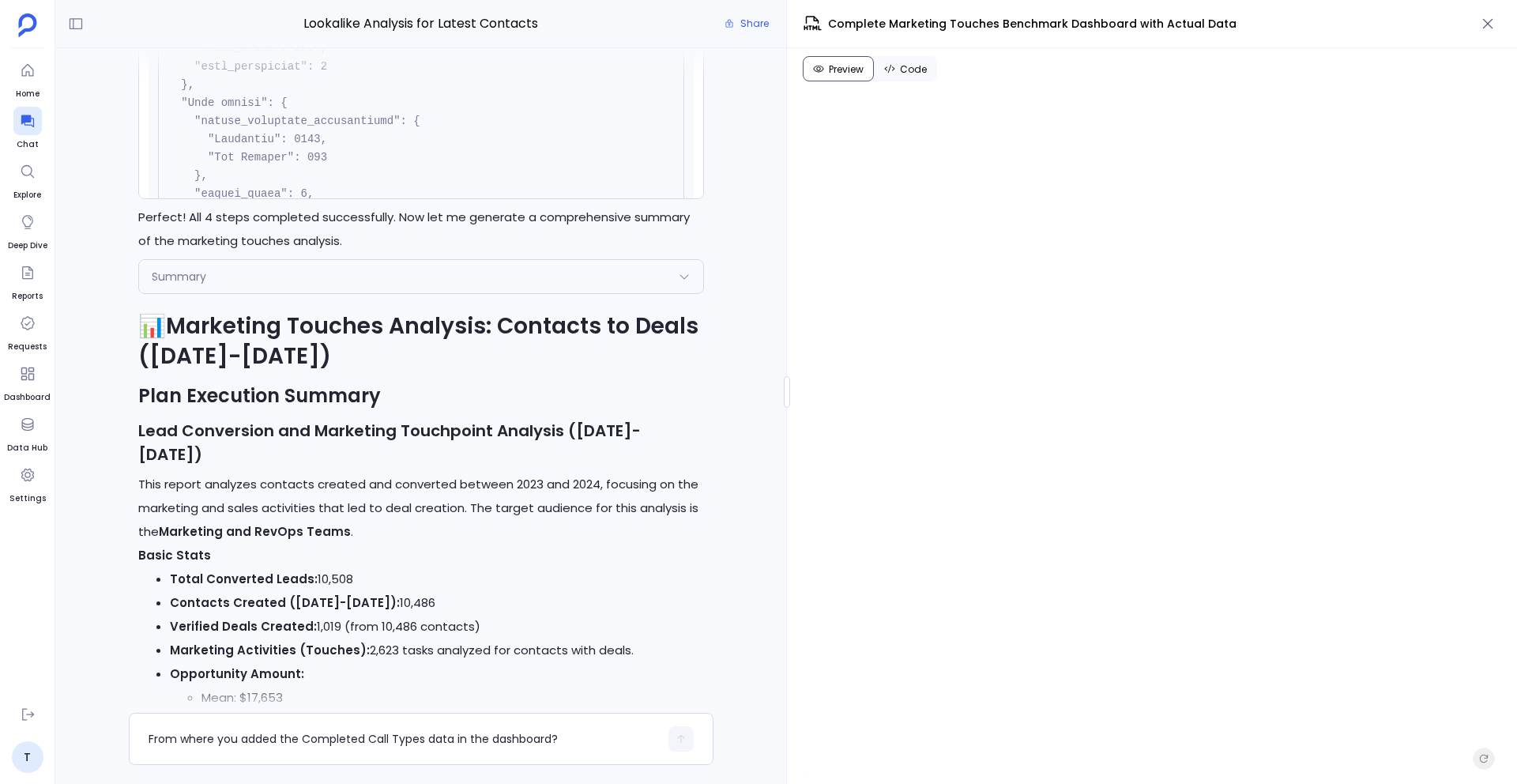
scroll to position [-25635, 0]
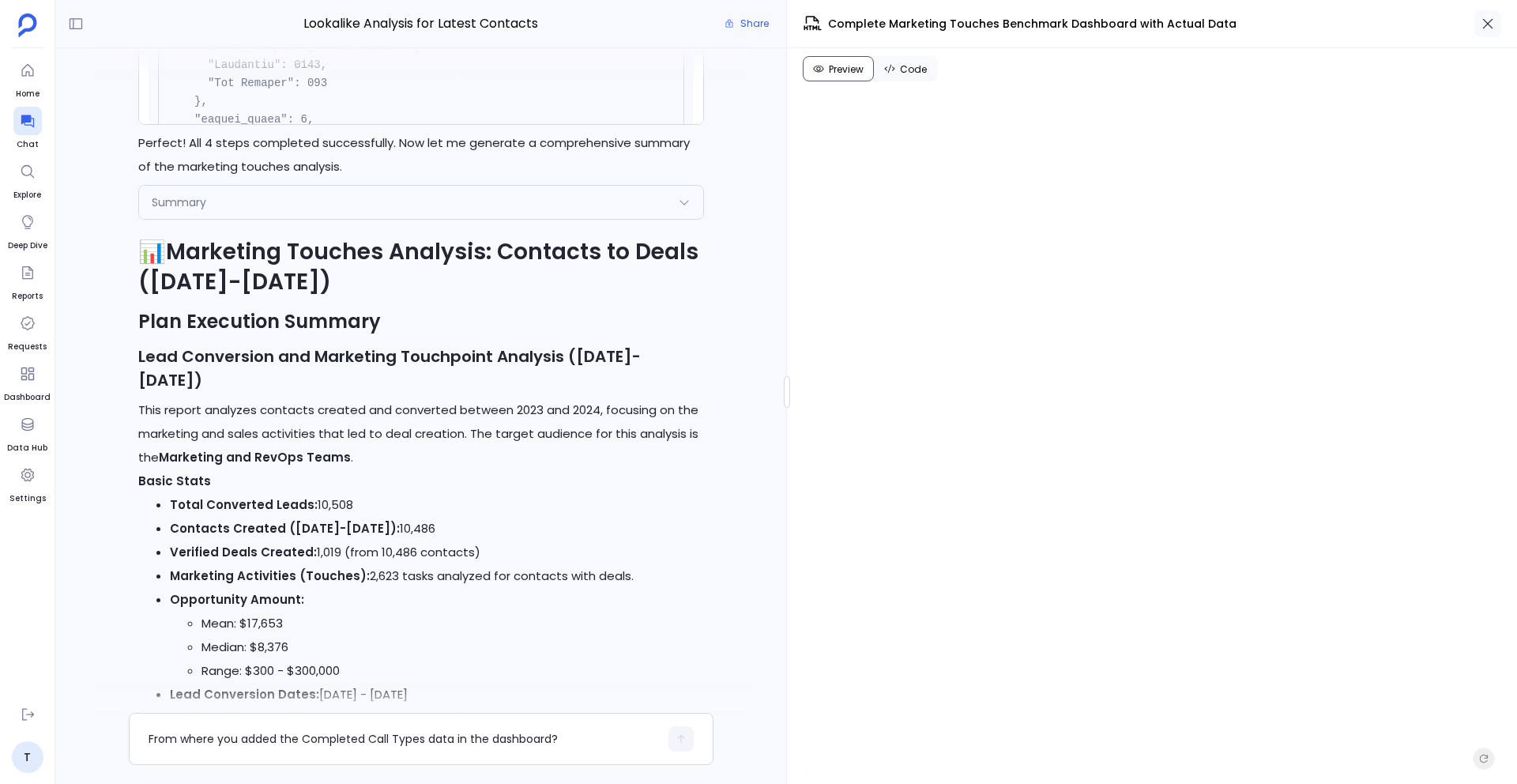
click at [1490, 23] on icon "button" at bounding box center [1487, 23] width 16 height 16
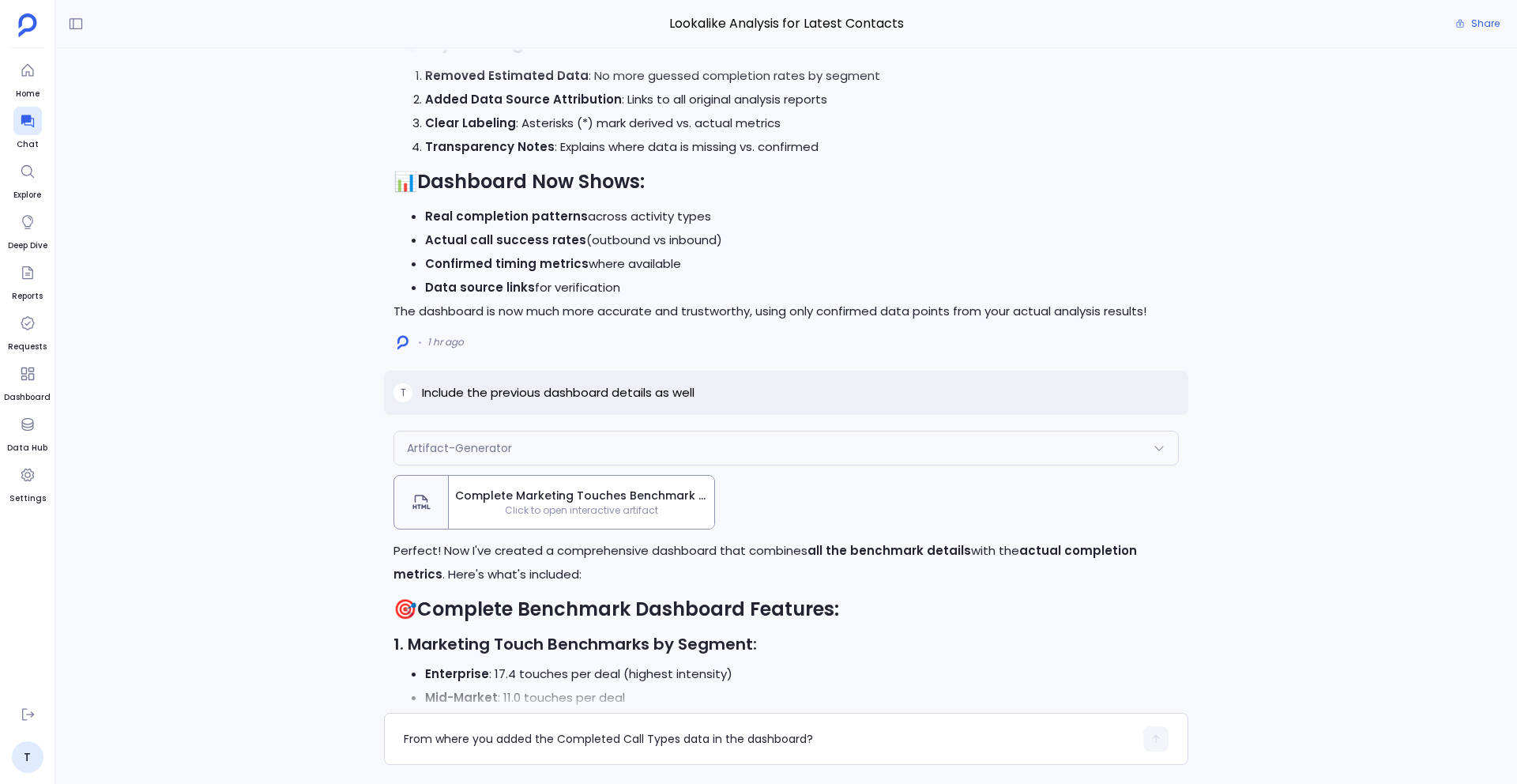
scroll to position [-5394, 0]
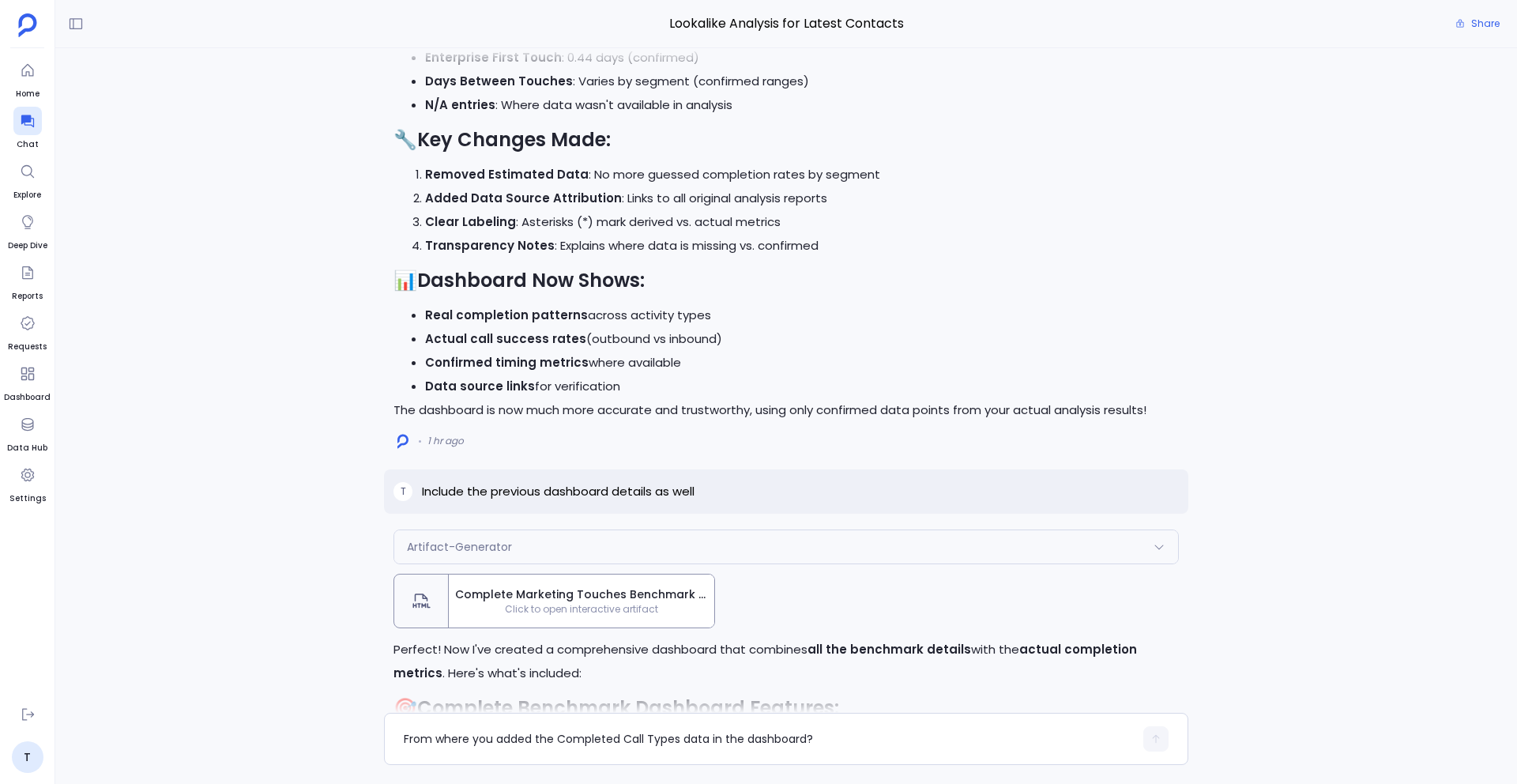
click at [614, 615] on span "Click to open interactive artifact" at bounding box center [582, 609] width 266 height 12
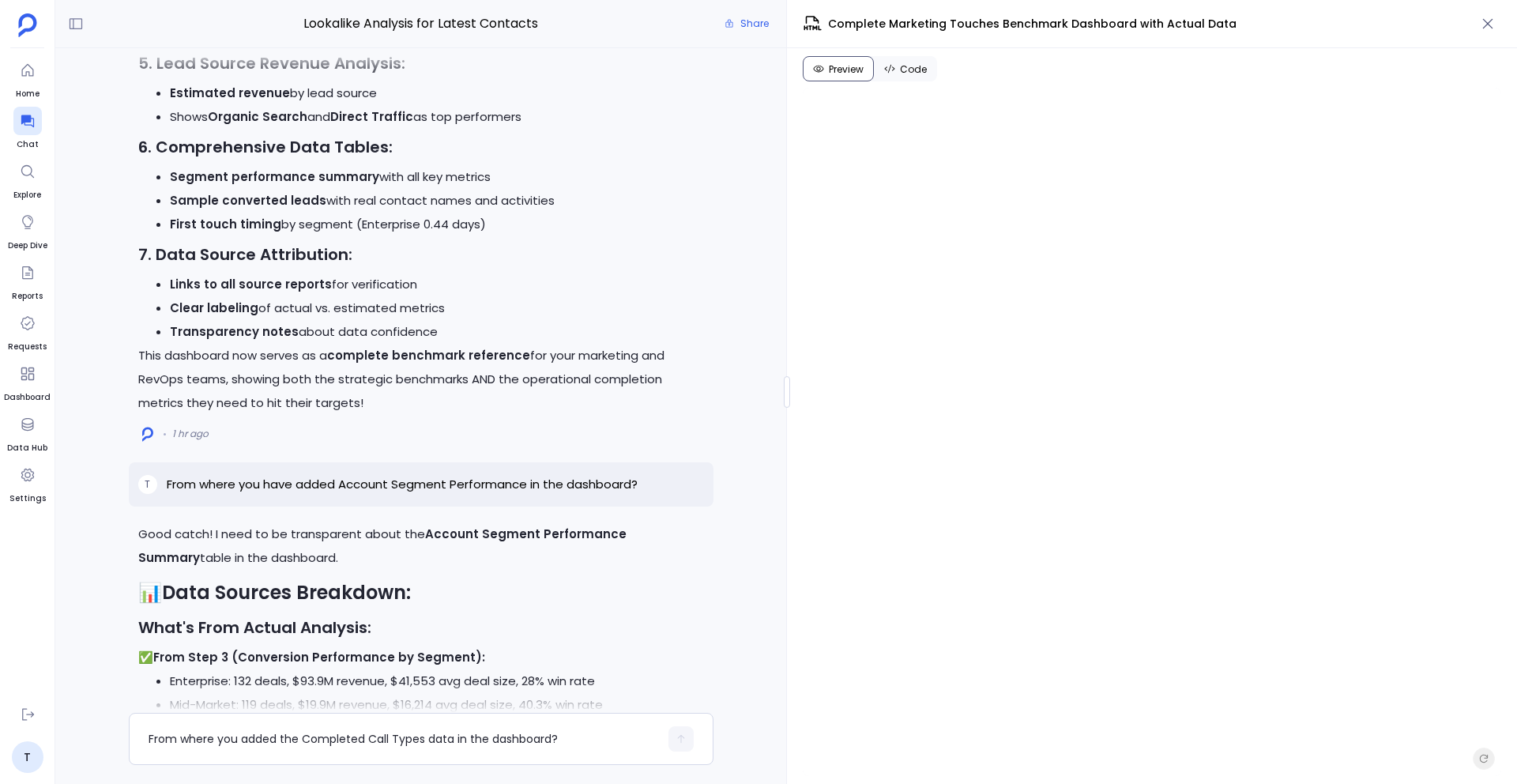
scroll to position [-4185, 0]
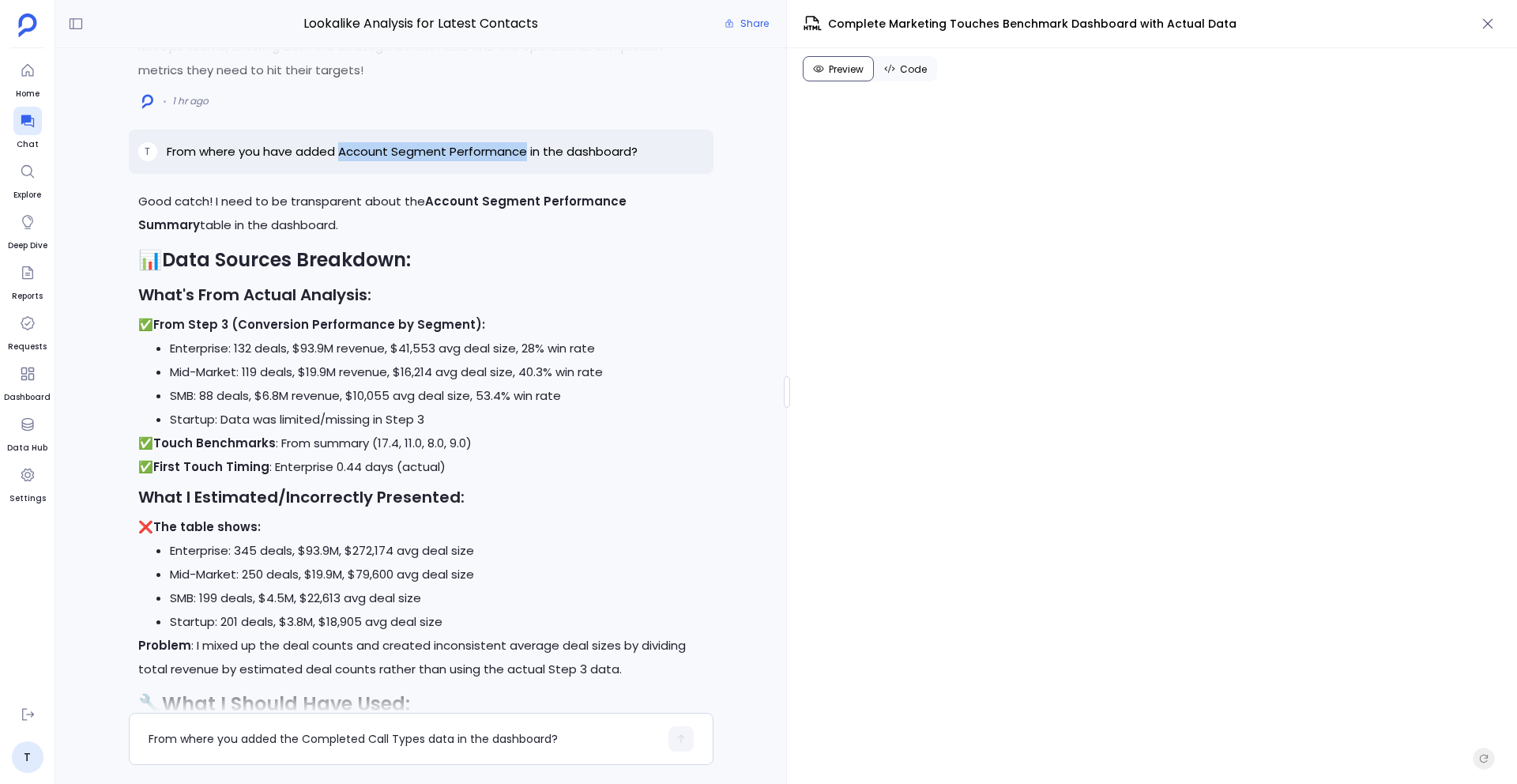
drag, startPoint x: 340, startPoint y: 149, endPoint x: 525, endPoint y: 153, distance: 185.0
click at [525, 153] on p "From where you have added Account Segment Performance in the dashboard?" at bounding box center [402, 151] width 471 height 19
copy p "Account Segment Performance"
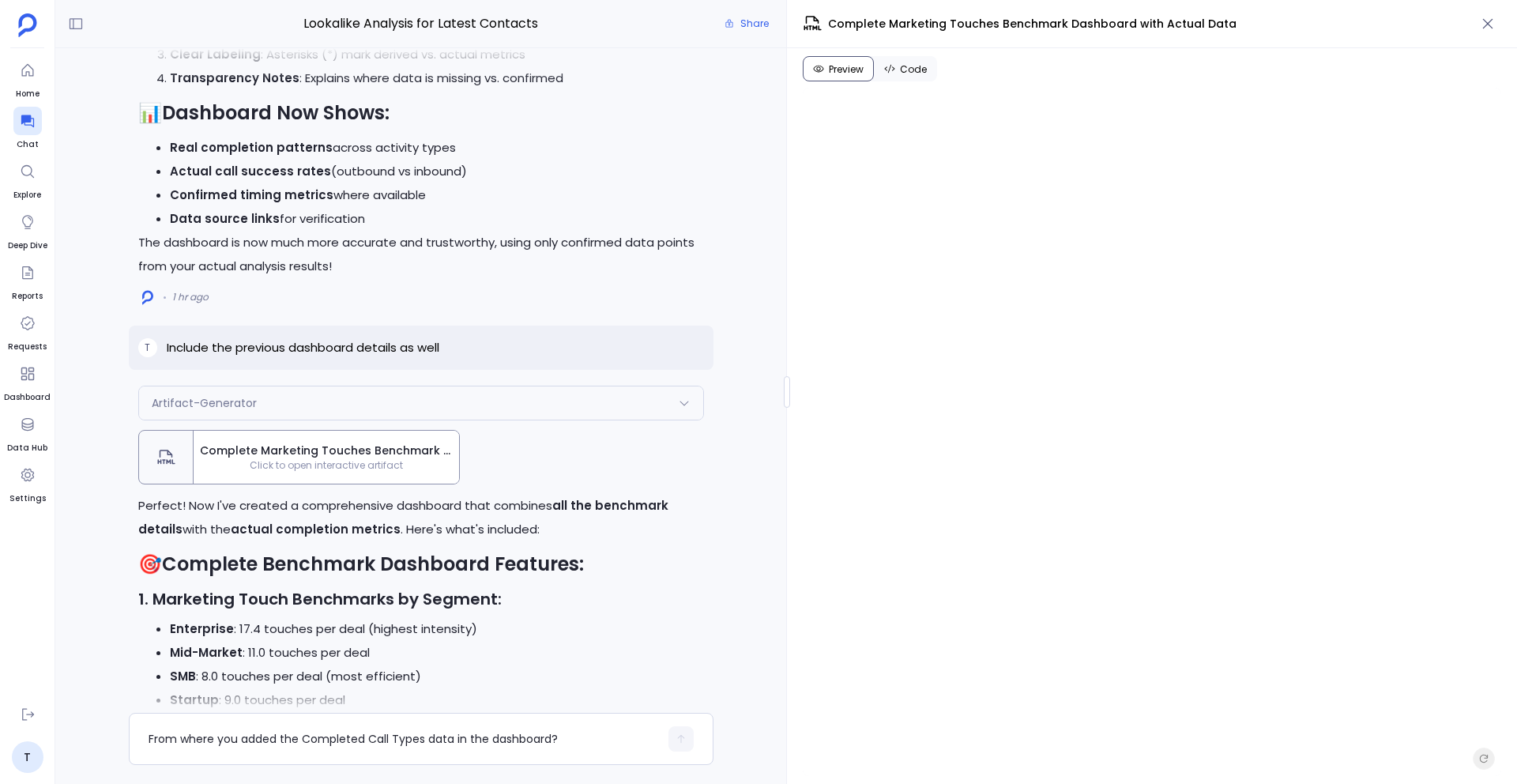
scroll to position [-5496, 0]
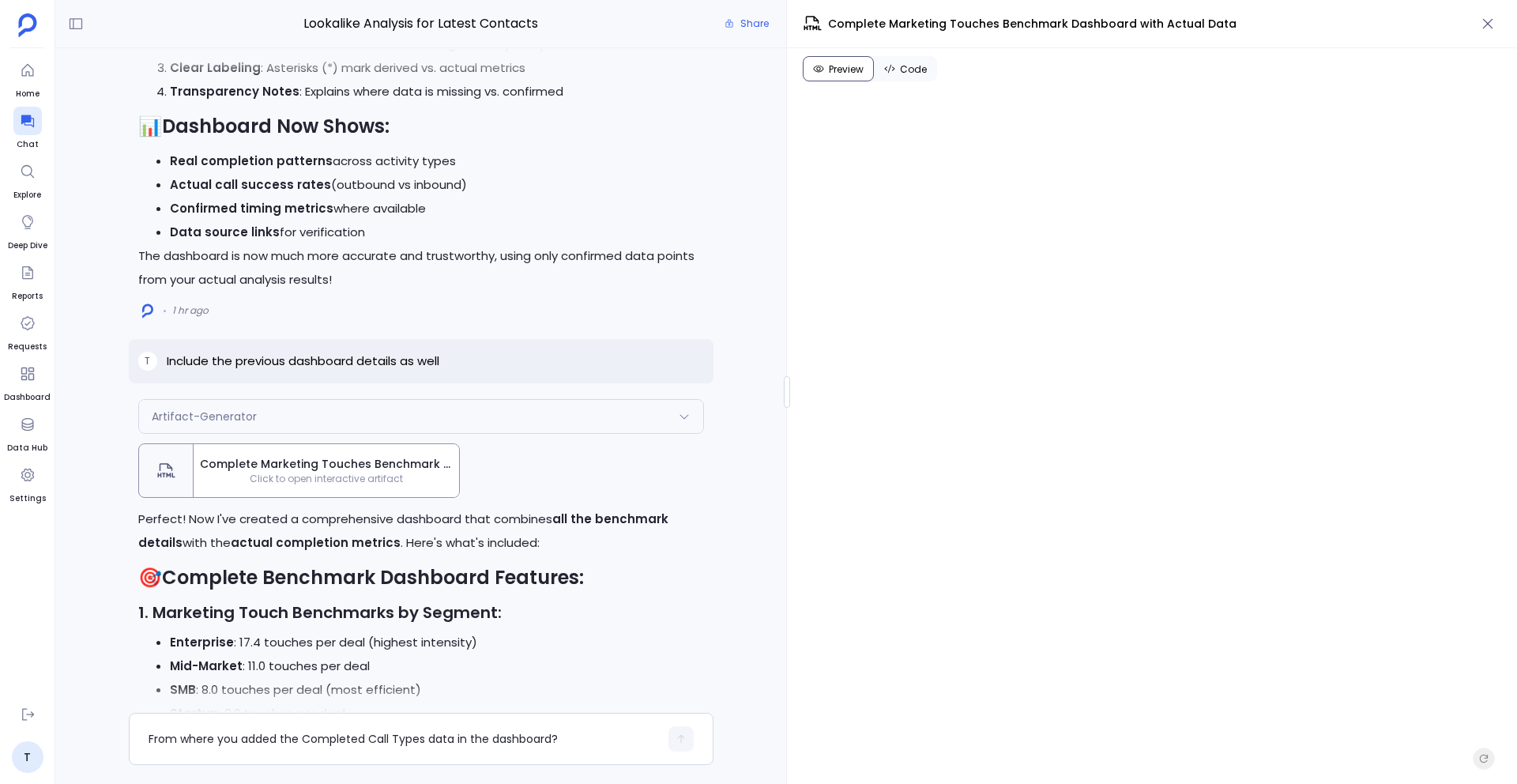
click at [293, 360] on p "Include the previous dashboard details as well" at bounding box center [303, 360] width 272 height 19
copy p "Include the previous dashboard details as well"
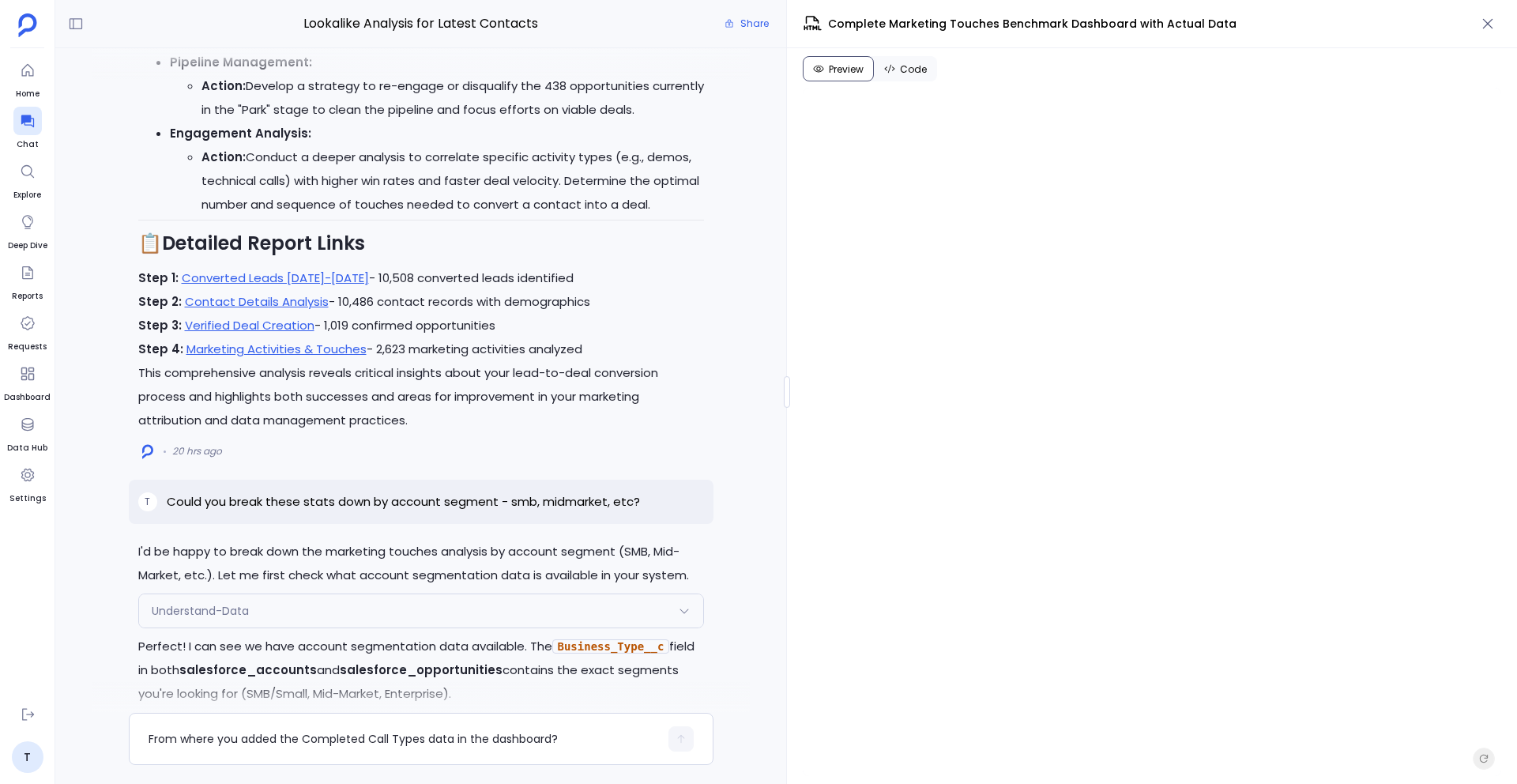
scroll to position [-23624, 0]
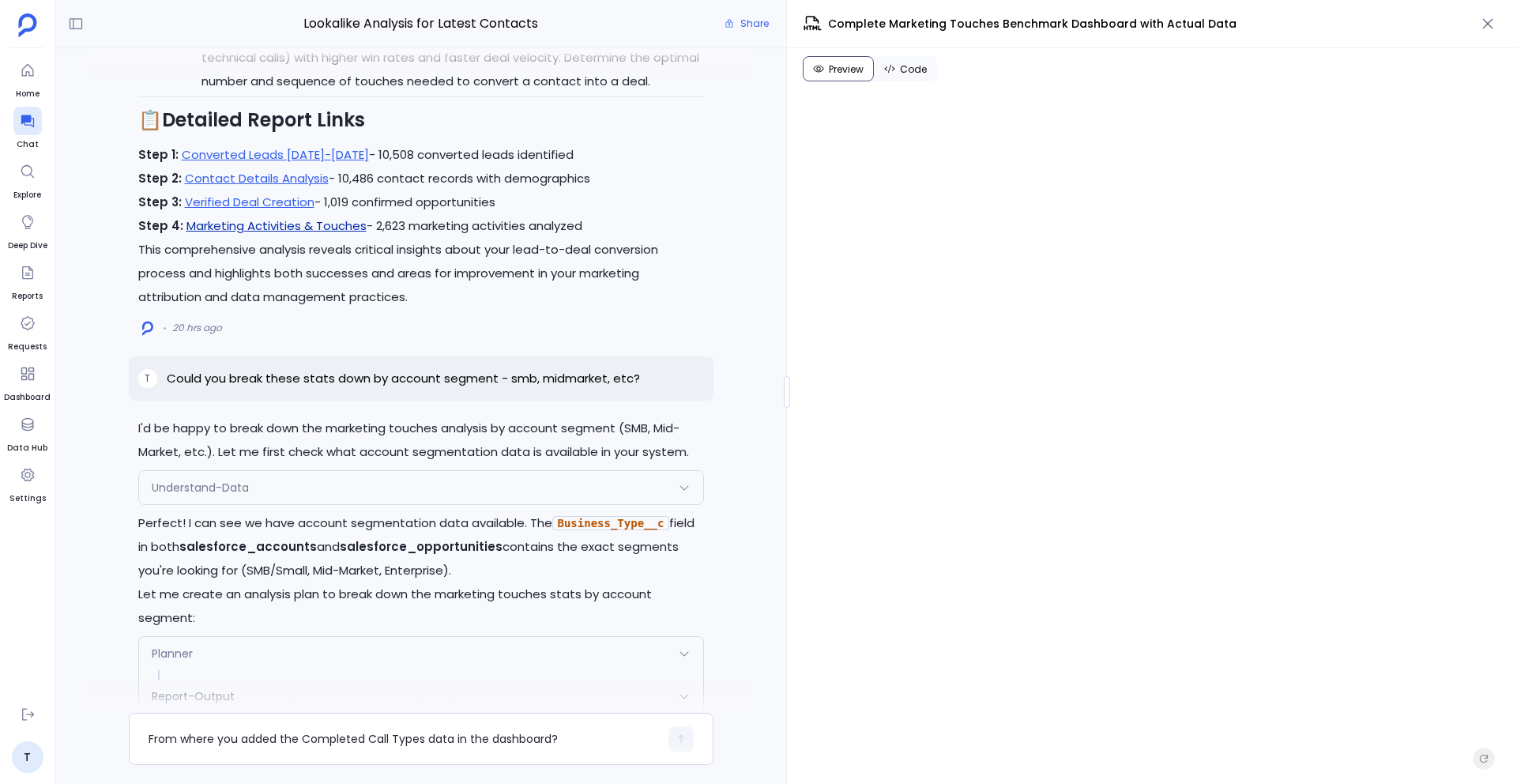
click at [317, 234] on link "Marketing Activities & Touches" at bounding box center [276, 225] width 180 height 16
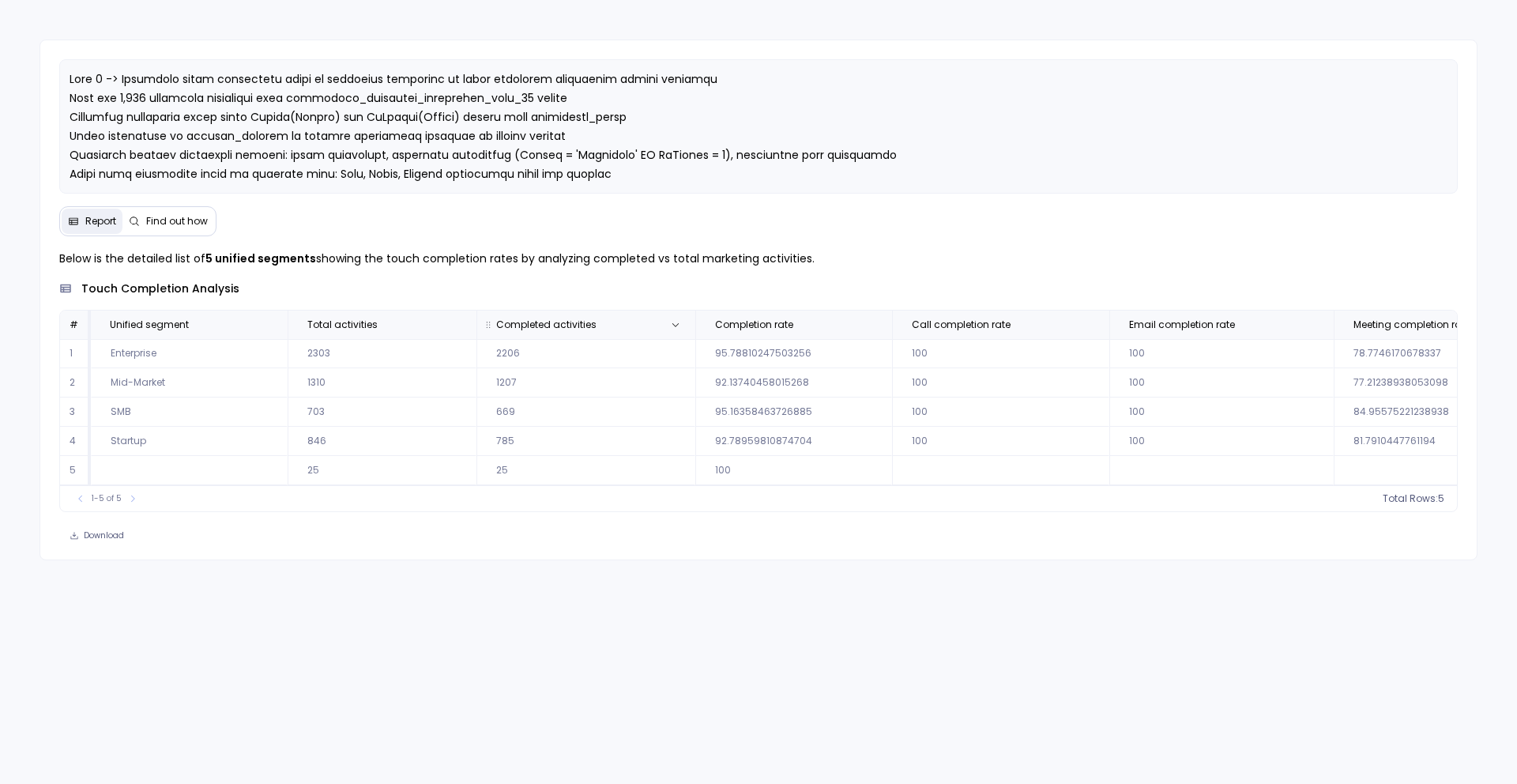
click at [580, 322] on span "Completed activities" at bounding box center [546, 324] width 100 height 12
click at [1417, 505] on span "count :" at bounding box center [1403, 498] width 32 height 12
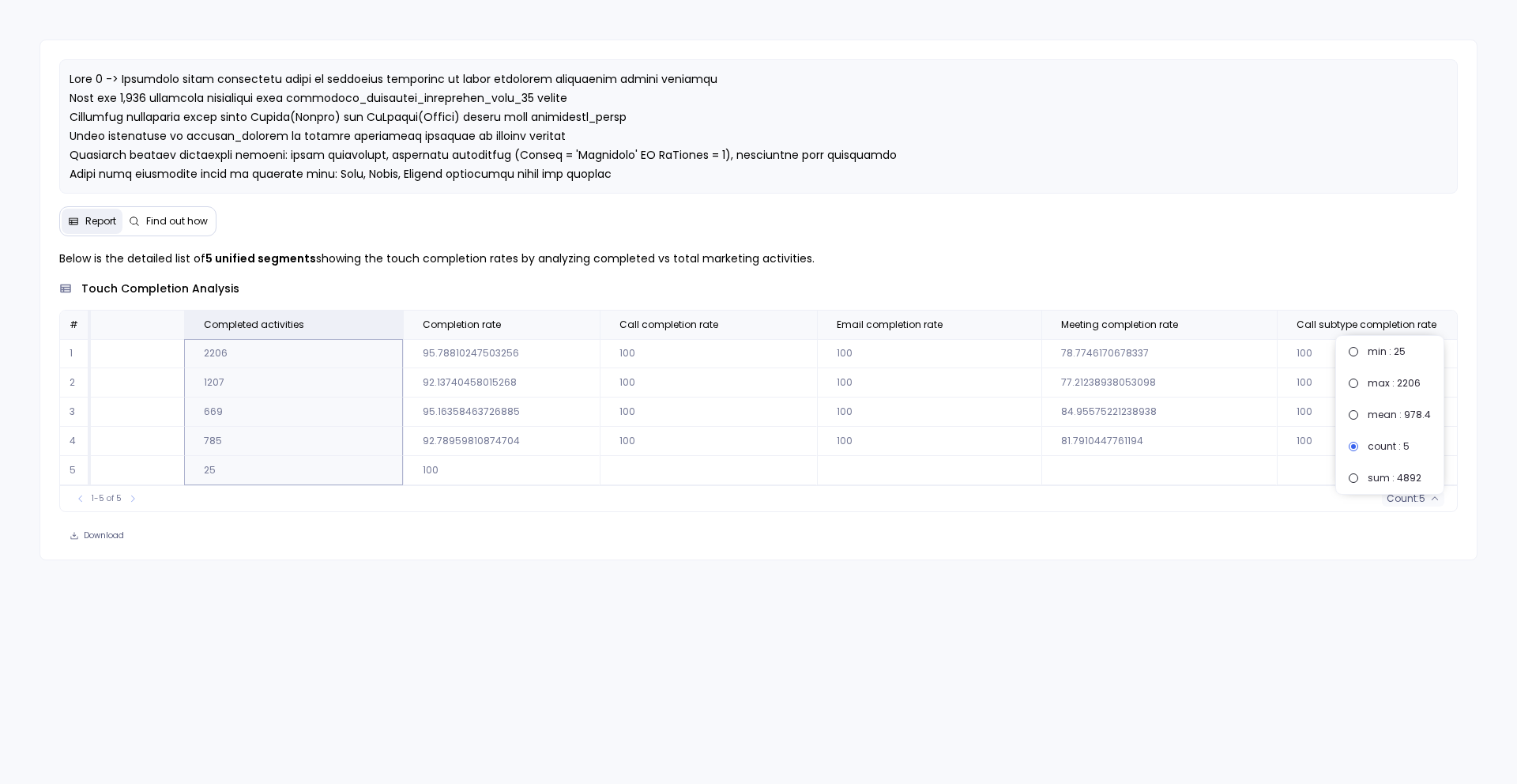
scroll to position [0, 298]
click at [749, 462] on td at bounding box center [703, 471] width 217 height 30
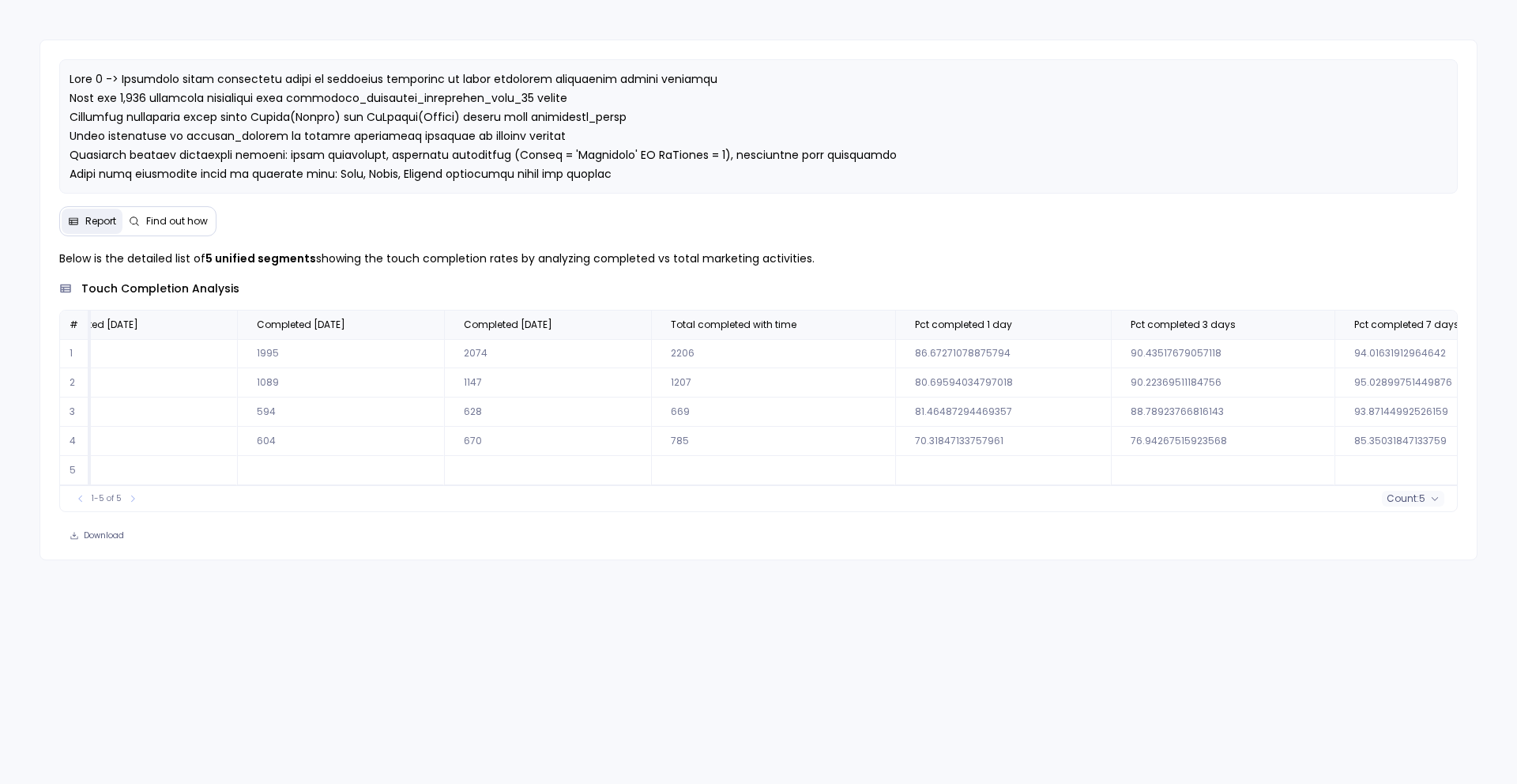
scroll to position [0, 2970]
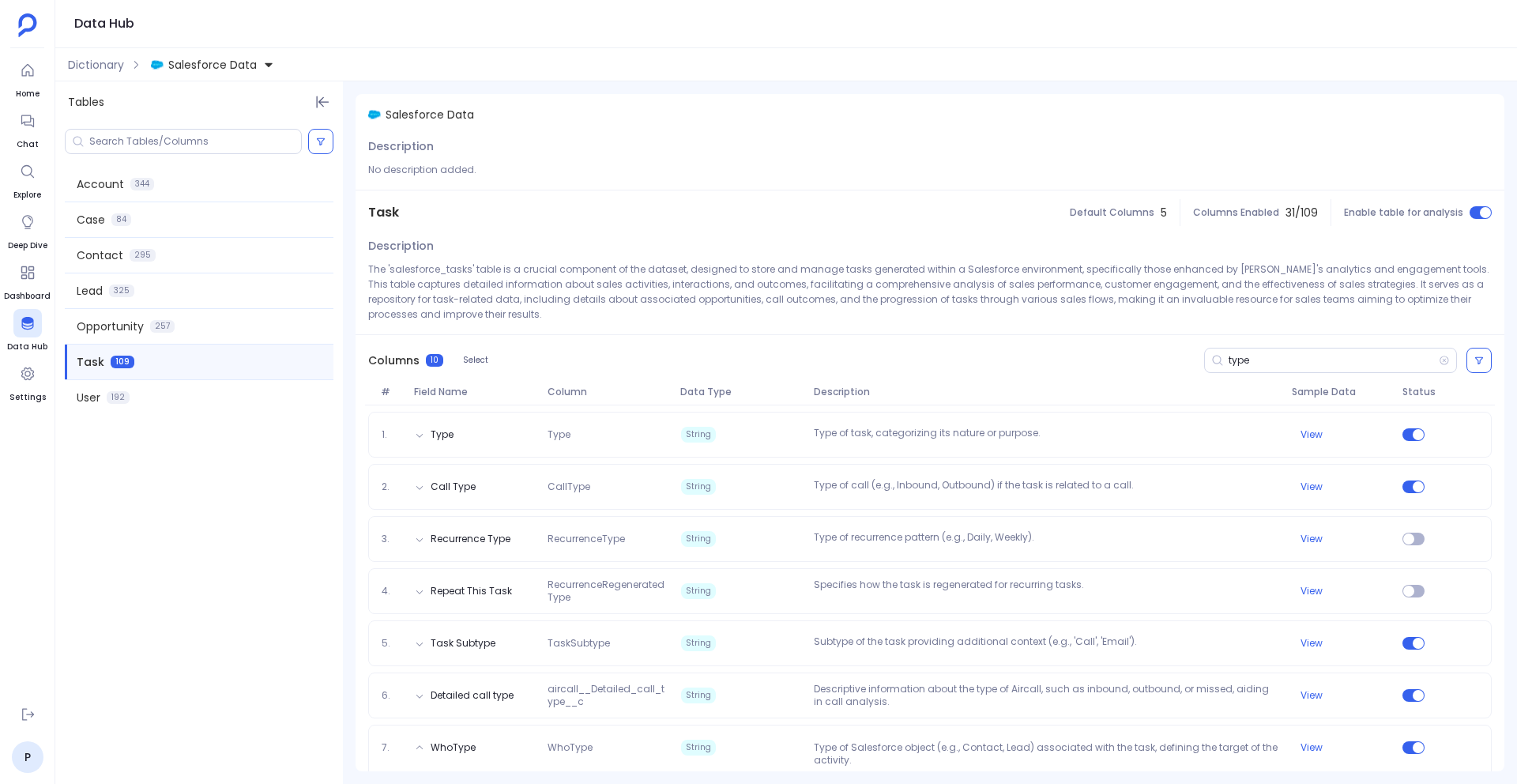
scroll to position [130, 0]
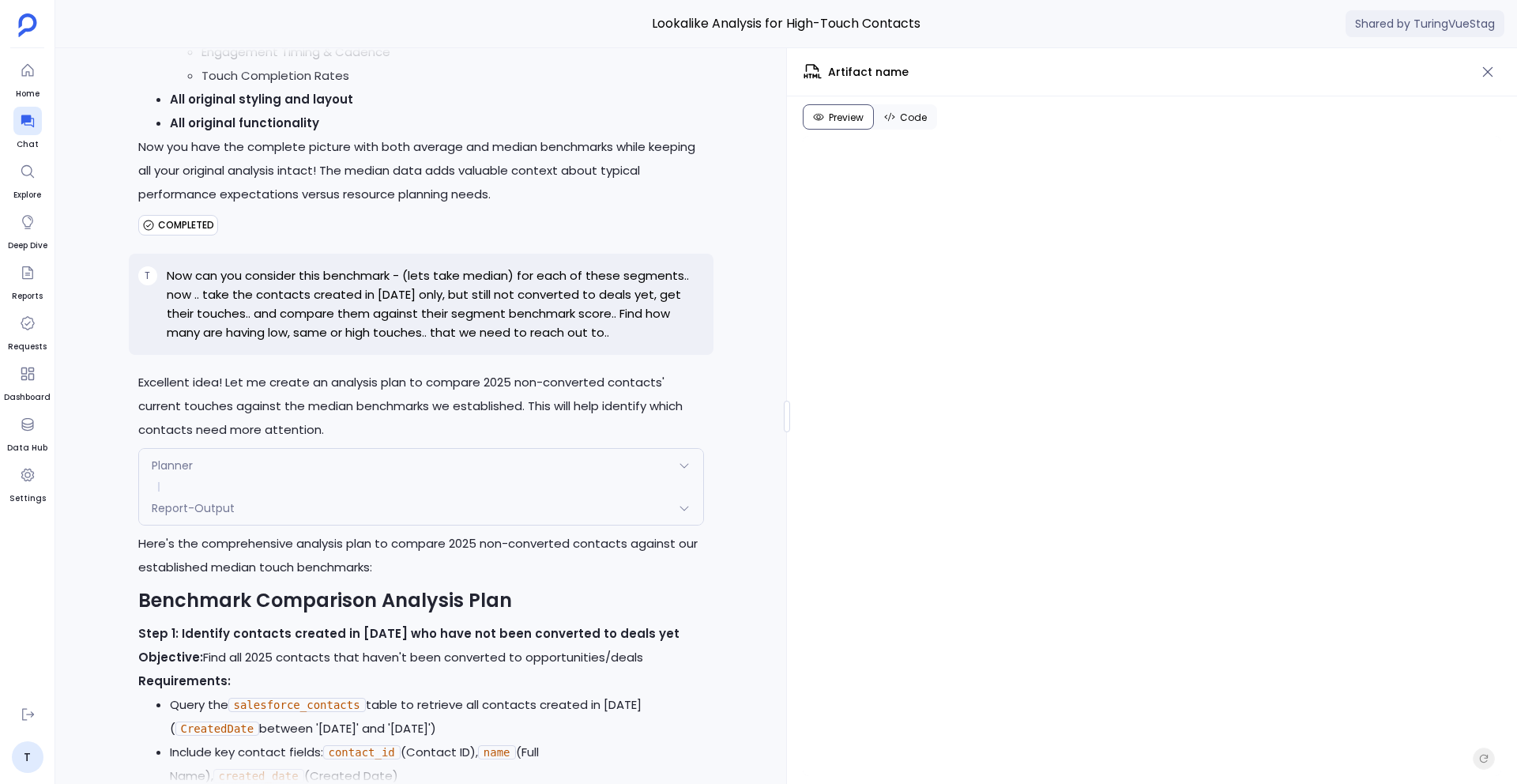
scroll to position [-30394, 0]
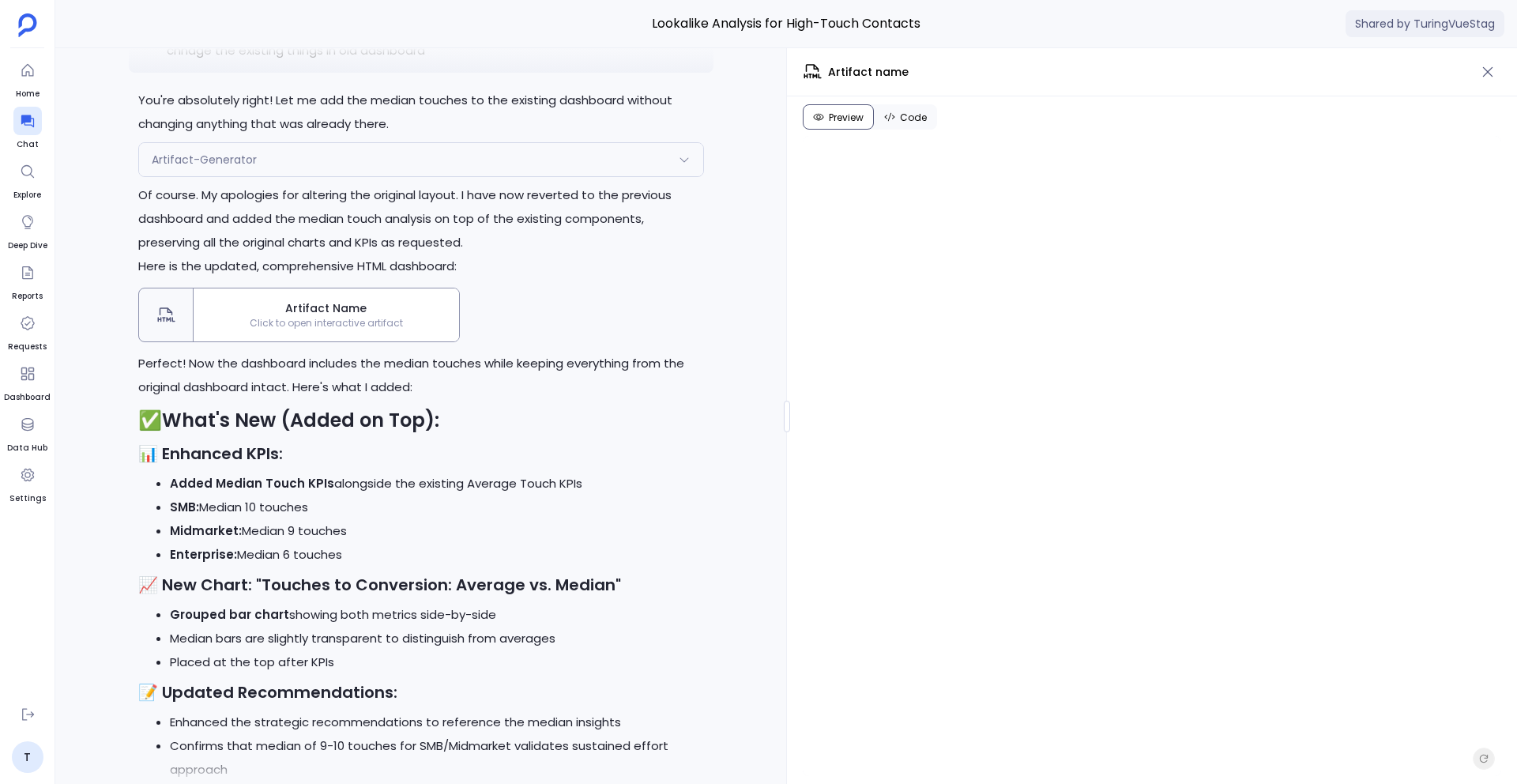
click at [380, 330] on span "Click to open interactive artifact" at bounding box center [326, 322] width 266 height 12
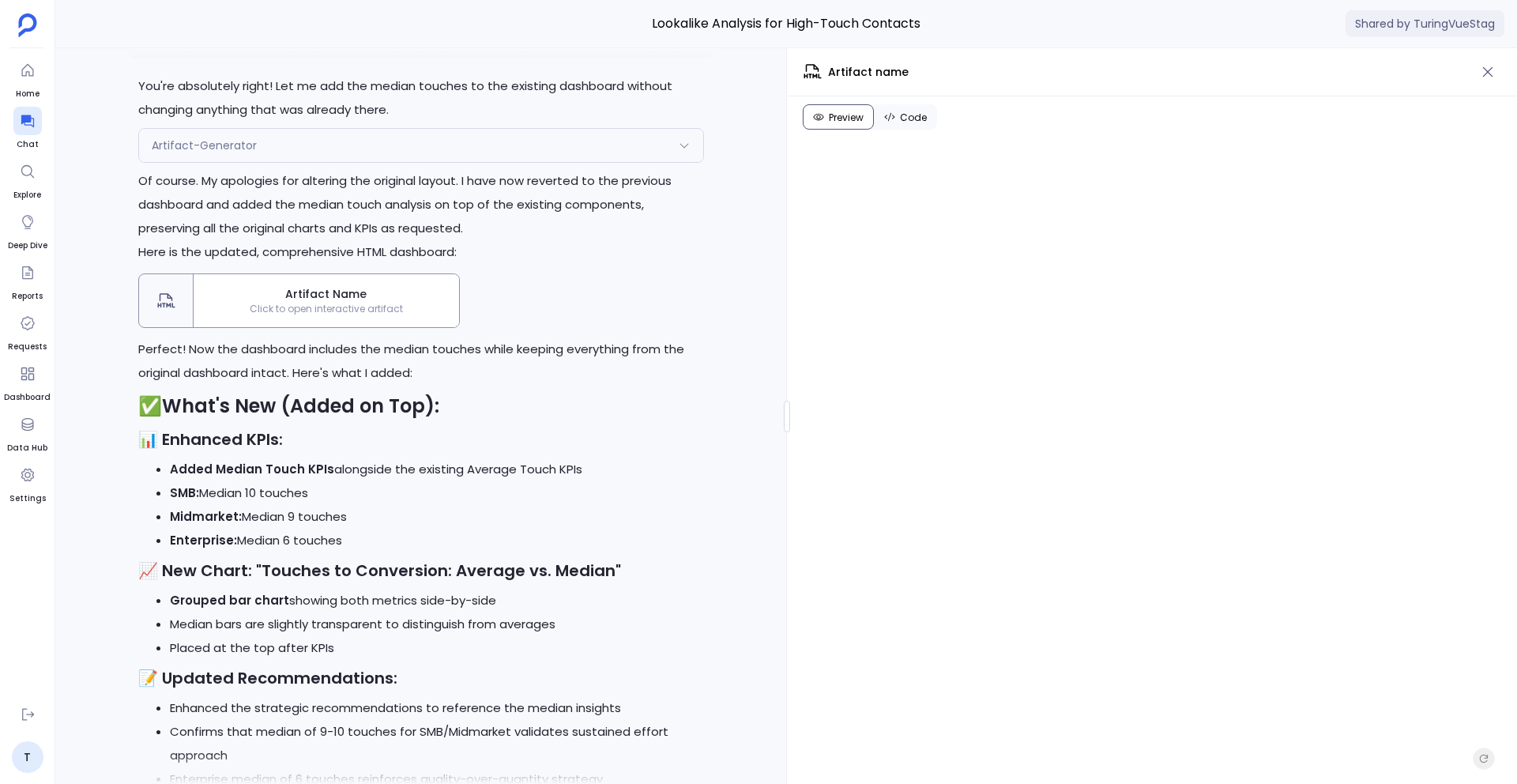
click at [380, 327] on div "Artifact Name Click to open interactive artifact" at bounding box center [326, 300] width 266 height 53
click at [378, 303] on span "Artifact Name" at bounding box center [326, 295] width 253 height 16
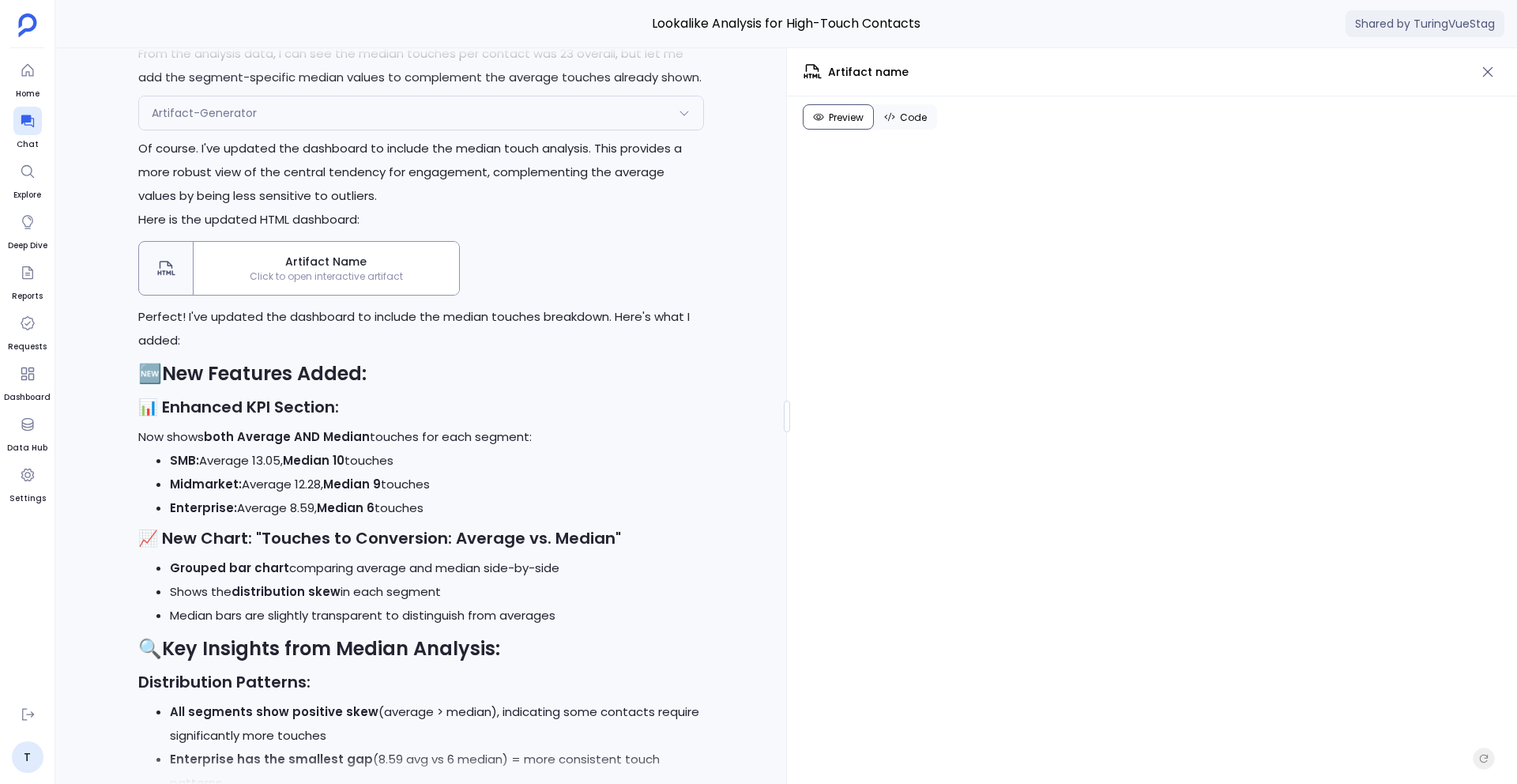
click at [334, 270] on span "Artifact Name" at bounding box center [326, 262] width 253 height 16
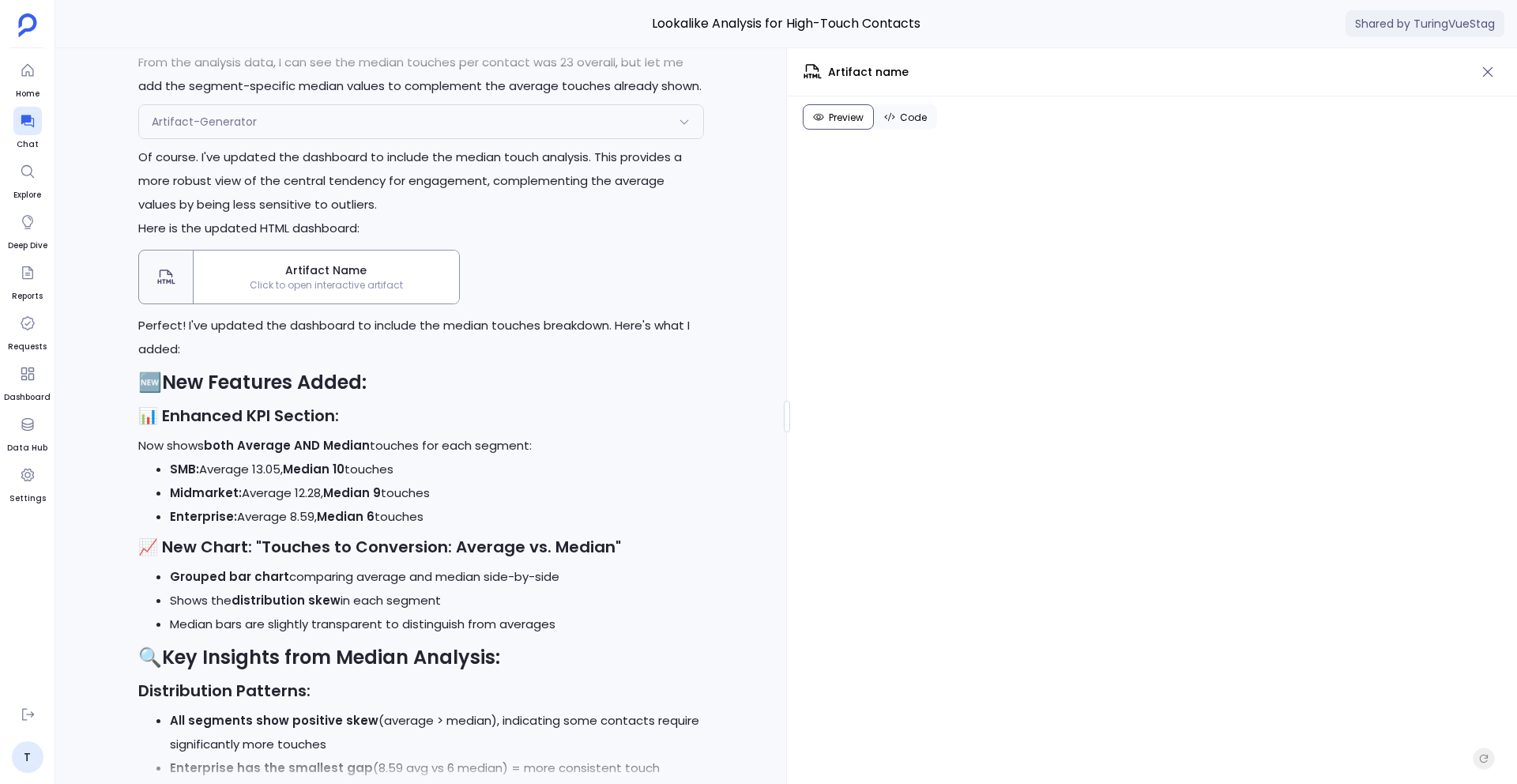
click at [334, 279] on span "Artifact Name" at bounding box center [326, 271] width 253 height 16
click at [331, 279] on span "Artifact Name" at bounding box center [326, 271] width 253 height 16
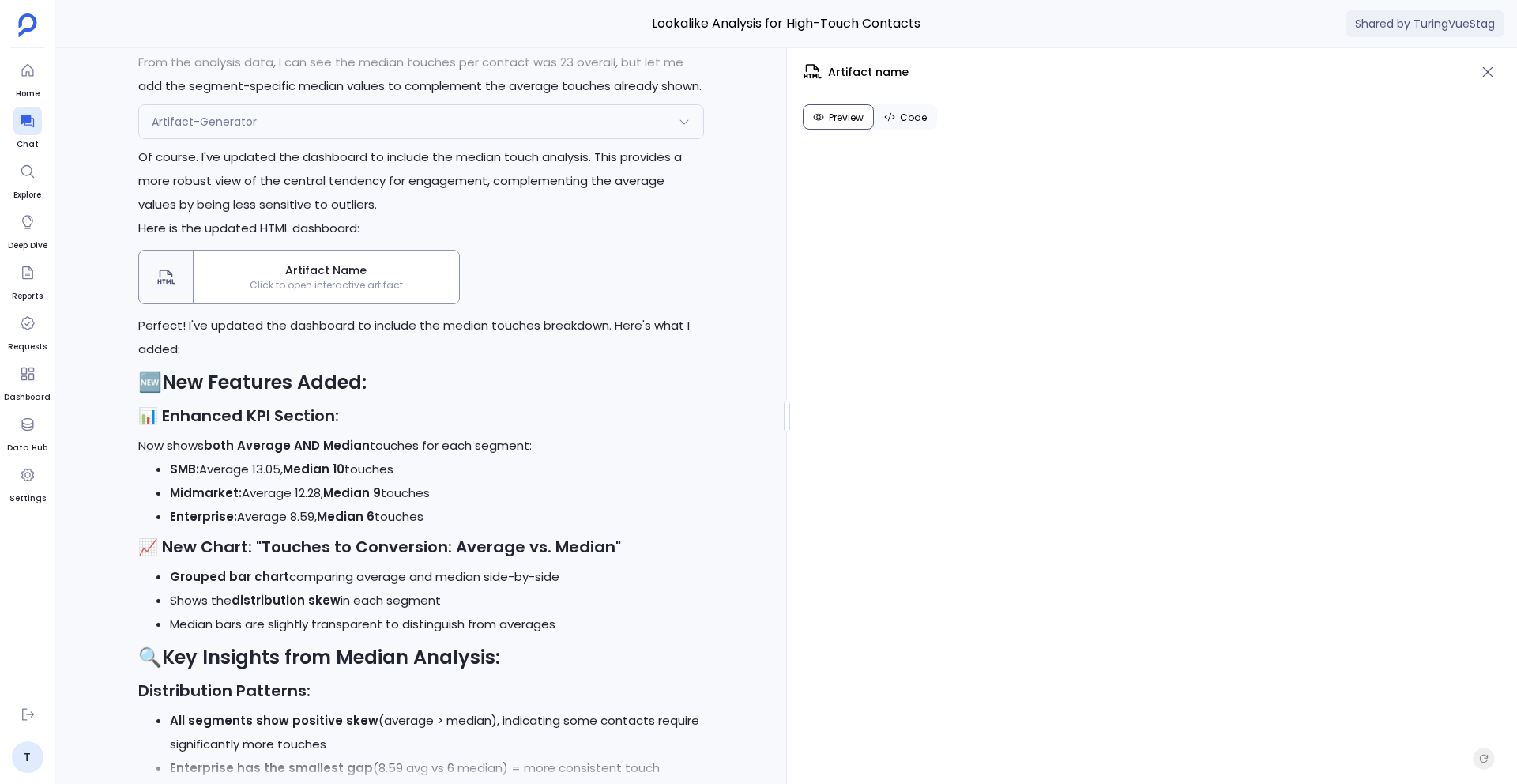
click at [331, 279] on span "Artifact Name" at bounding box center [326, 271] width 253 height 16
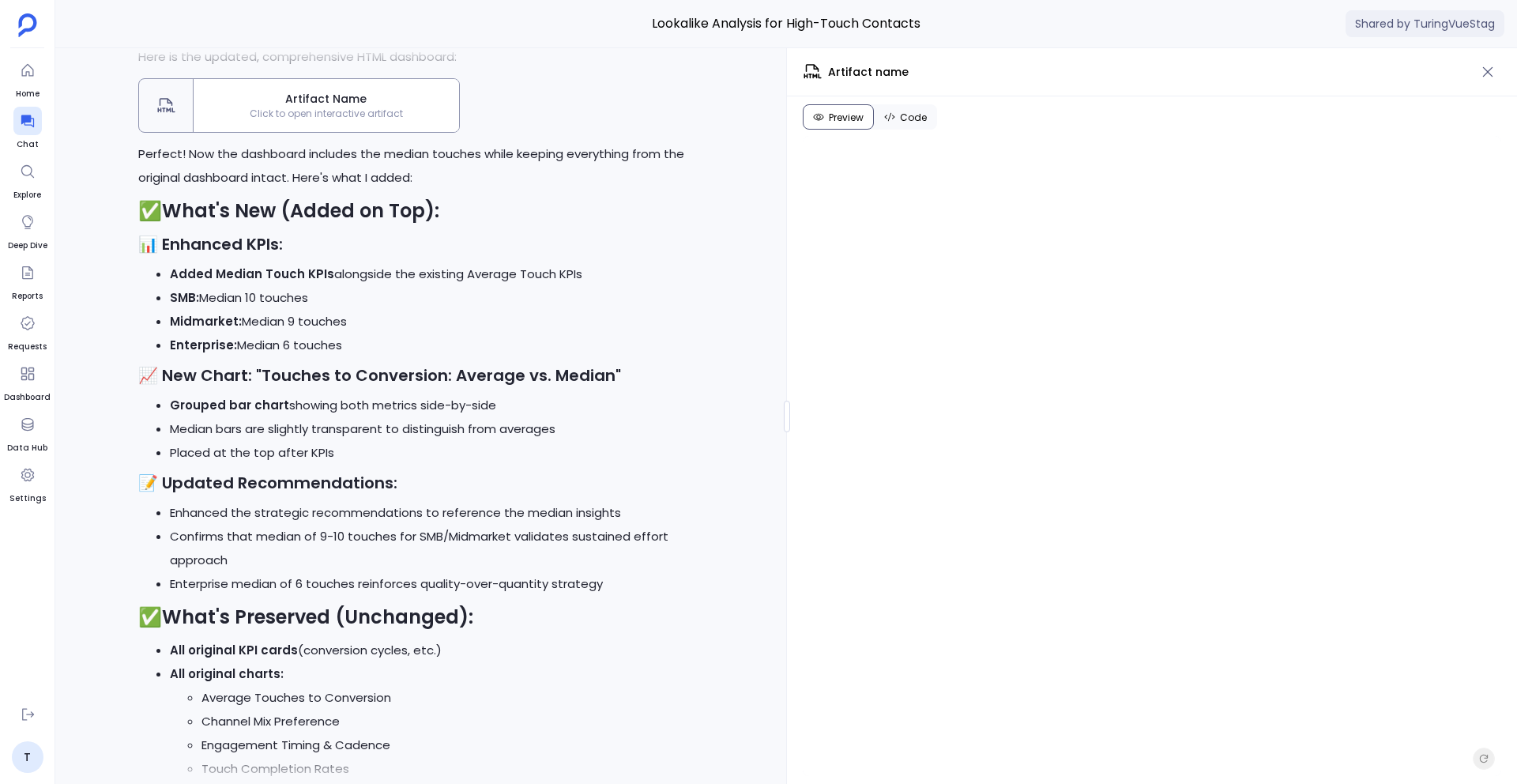
click at [380, 108] on span "Artifact Name" at bounding box center [326, 99] width 253 height 16
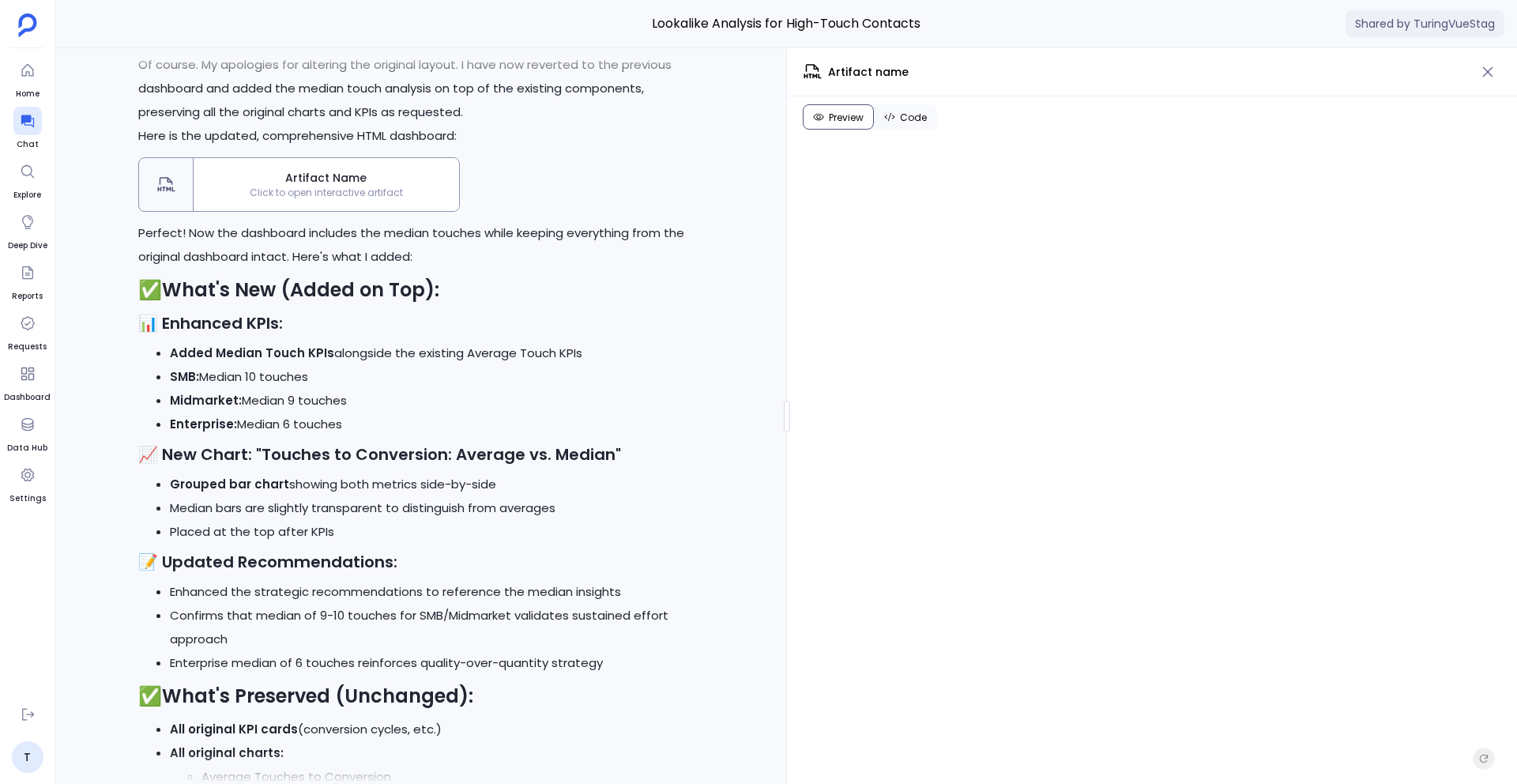
scroll to position [-31394, 0]
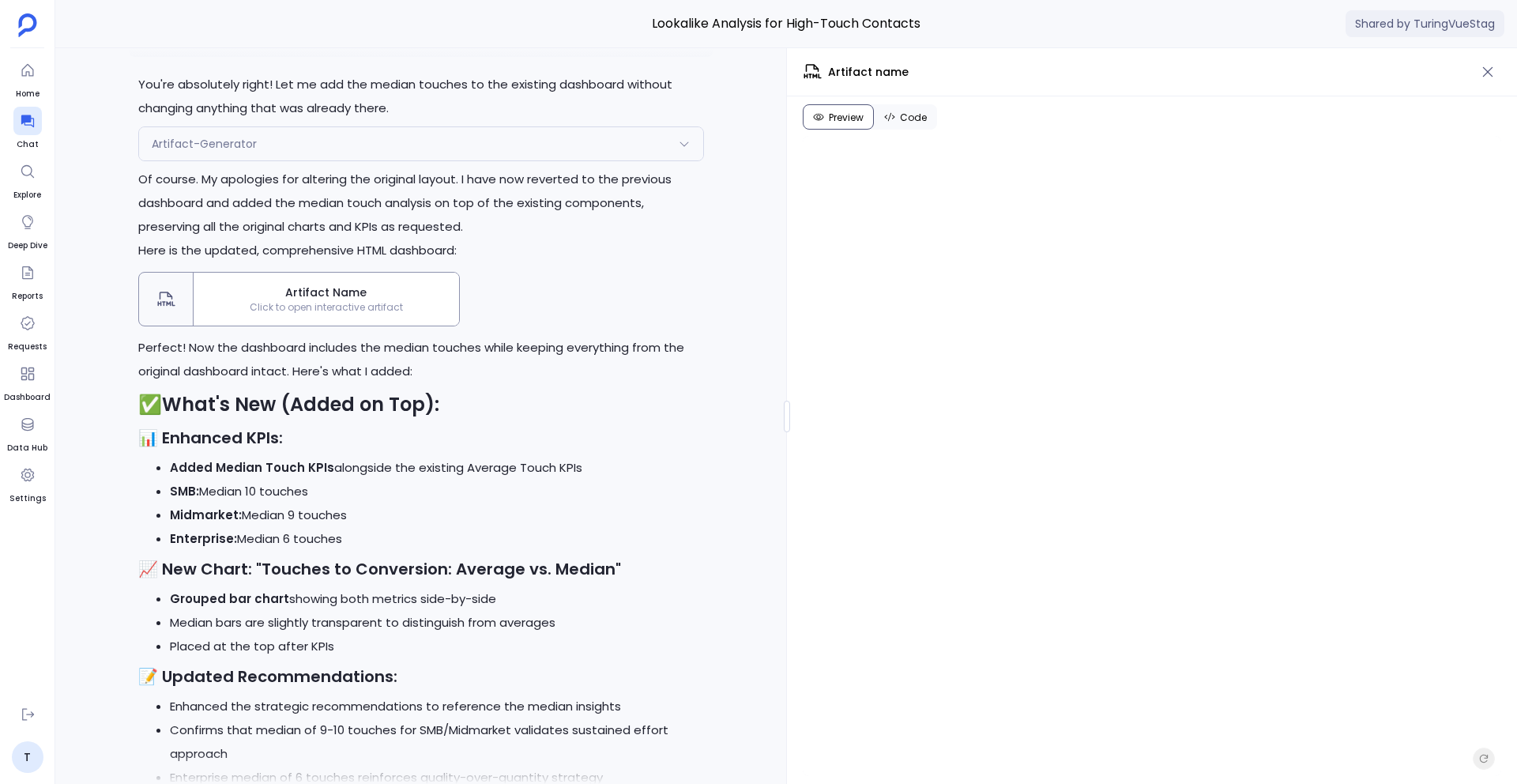
click at [380, 213] on div "You're absolutely right! Let me add the median touches to the existing dashboar…" at bounding box center [421, 598] width 585 height 1051
click at [377, 315] on span "Click to open interactive artifact" at bounding box center [326, 308] width 266 height 12
click at [1482, 77] on icon "button" at bounding box center [1487, 72] width 16 height 16
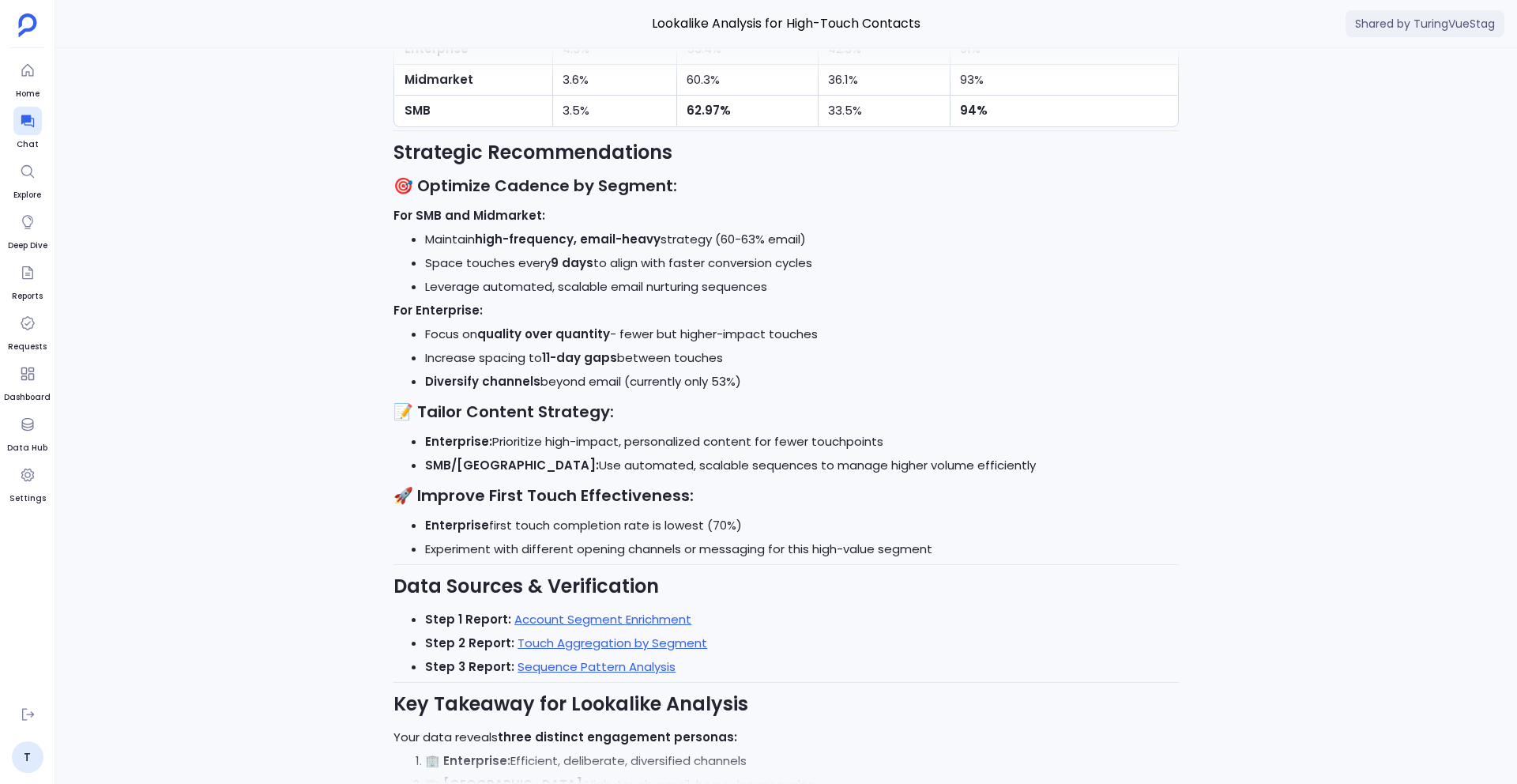
scroll to position [-31200, 0]
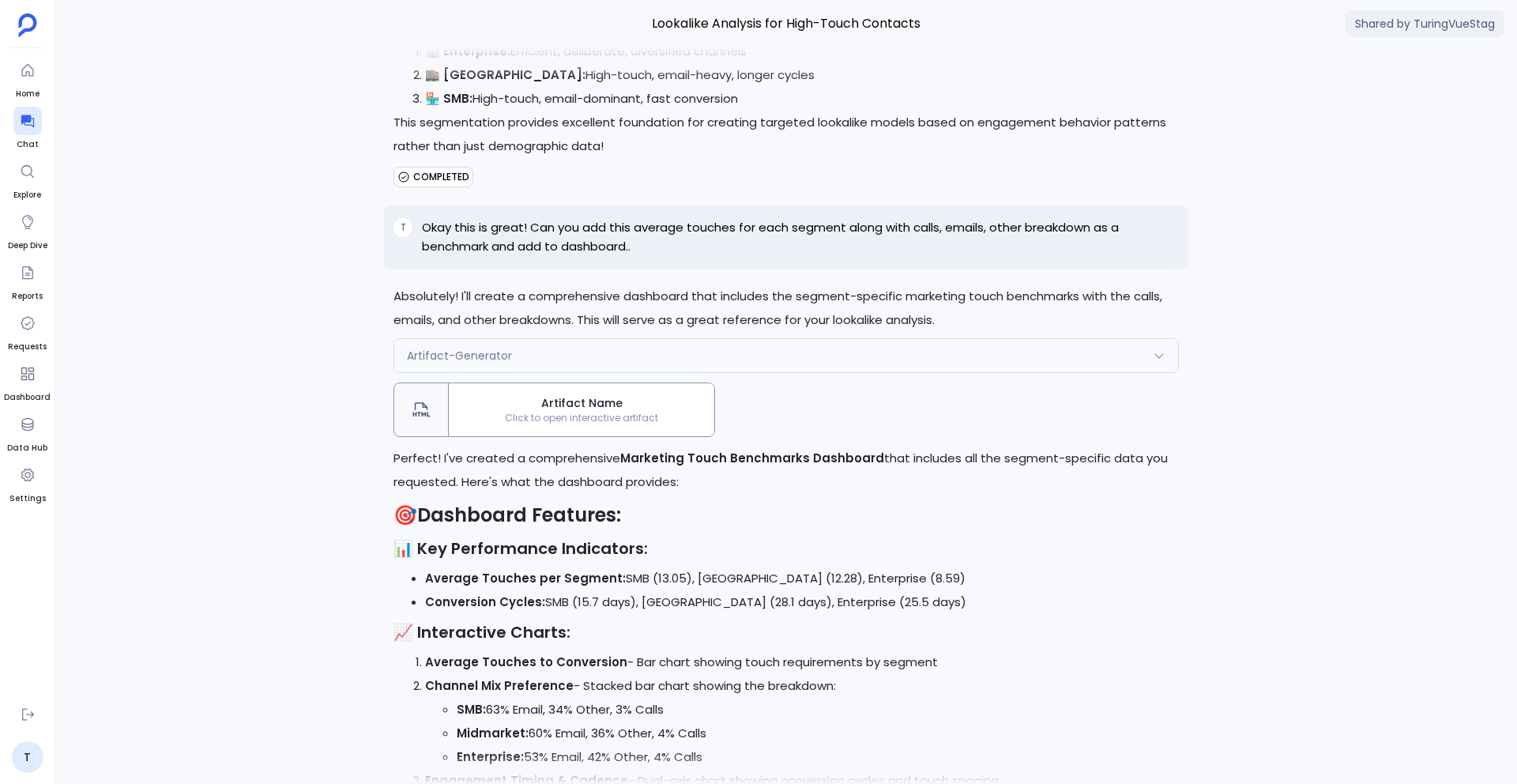
click at [559, 411] on span "Click to open interactive artifact" at bounding box center [582, 417] width 266 height 12
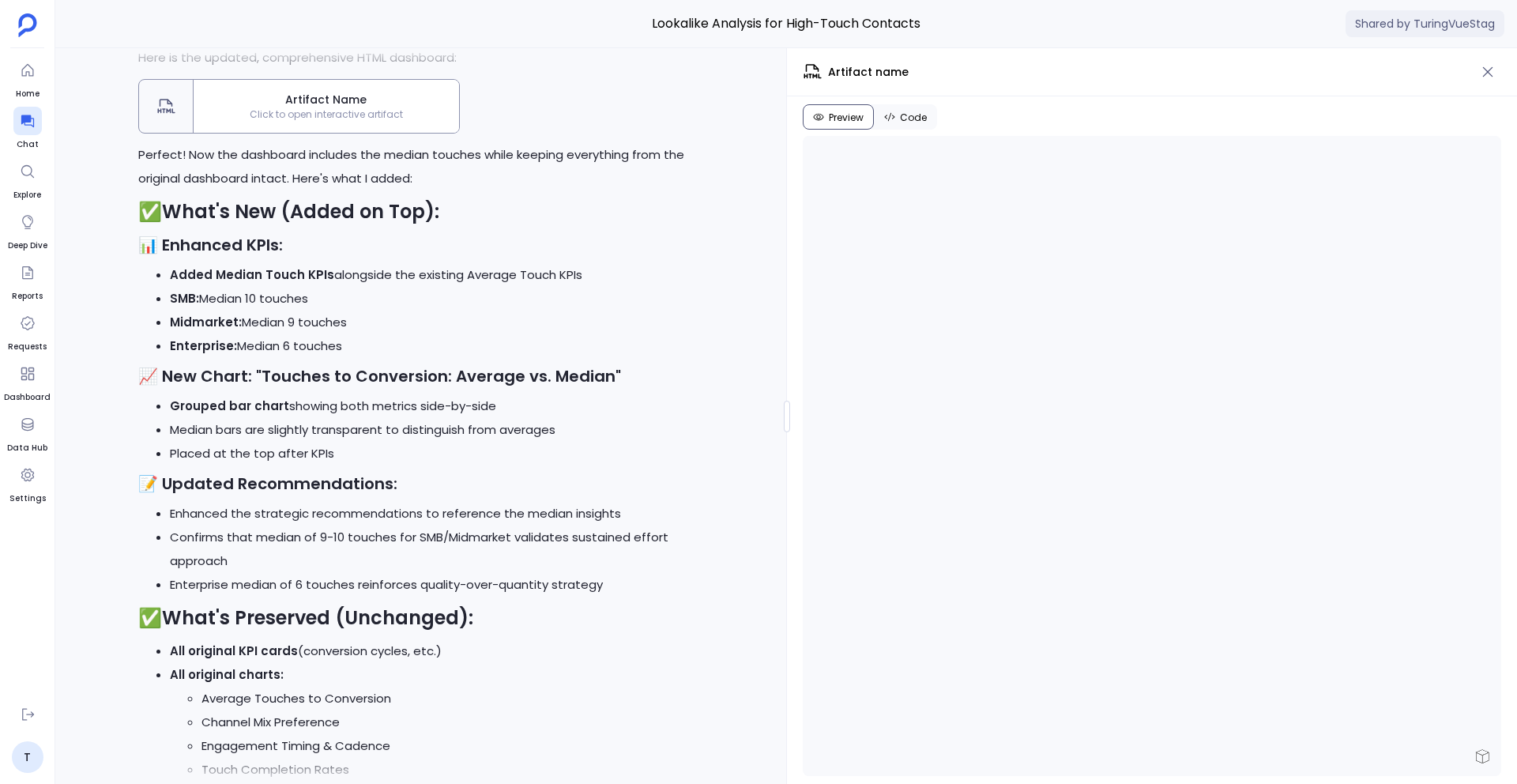
scroll to position [259, 0]
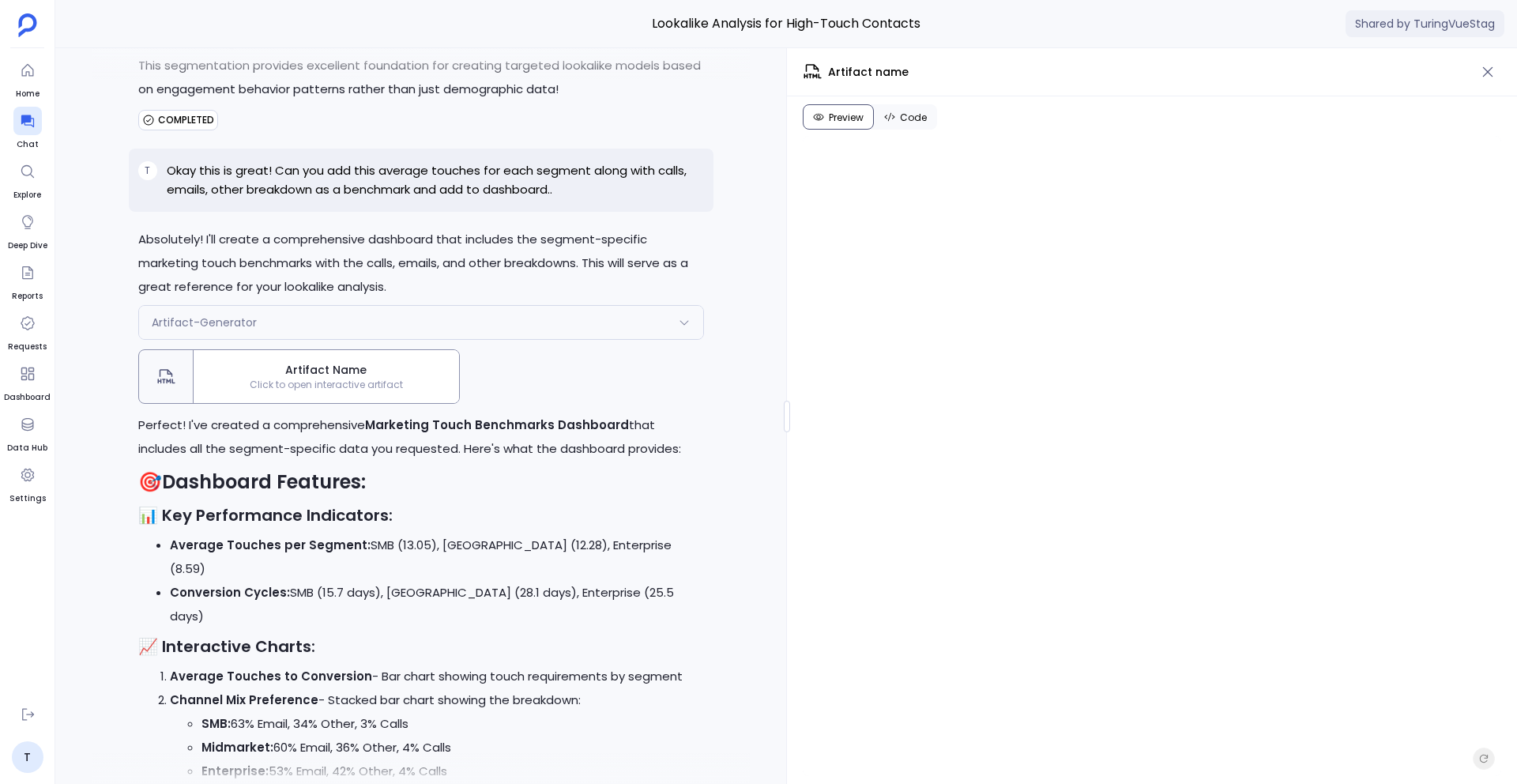
scroll to position [-34852, 0]
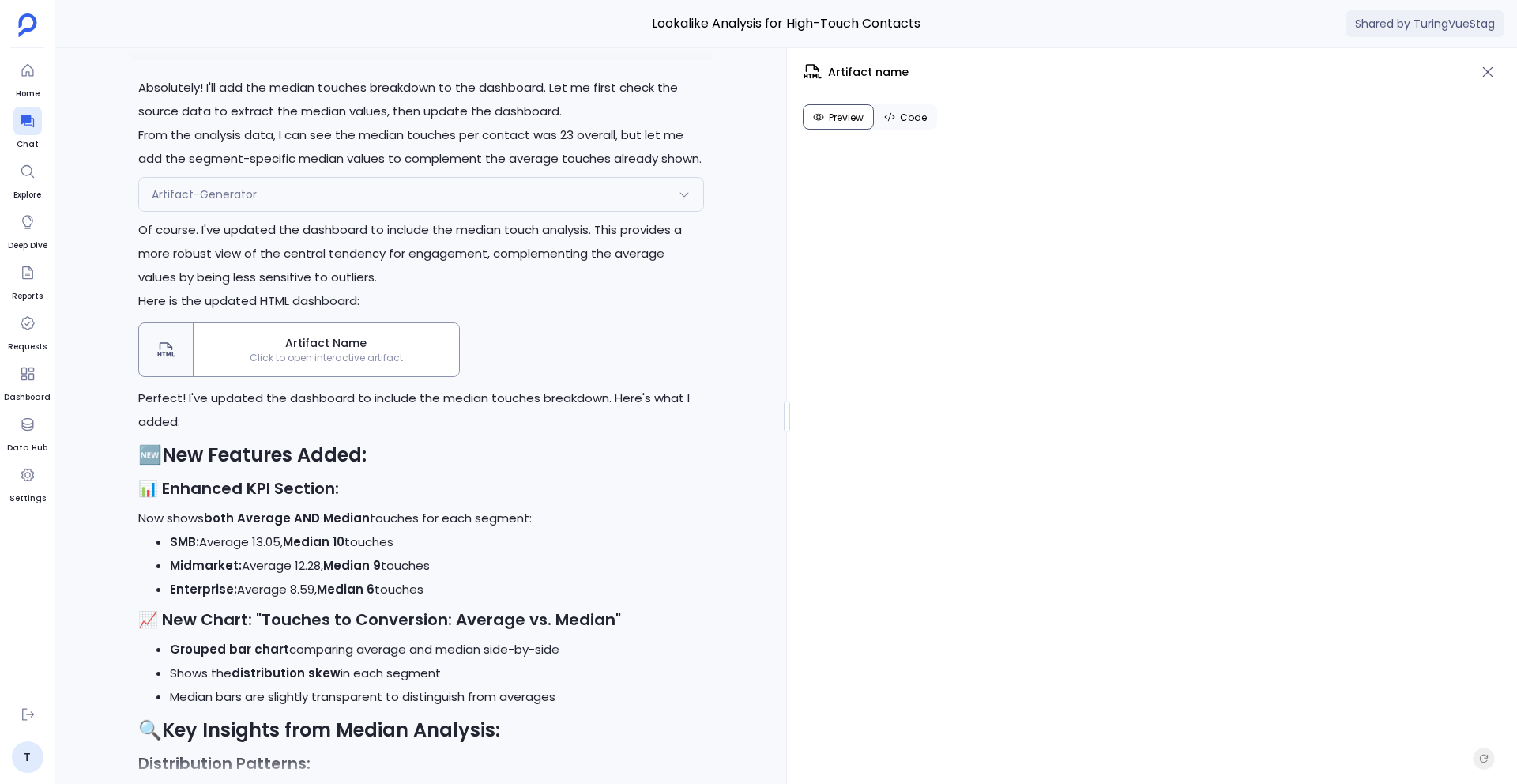
click at [354, 351] on span "Artifact Name" at bounding box center [326, 343] width 253 height 16
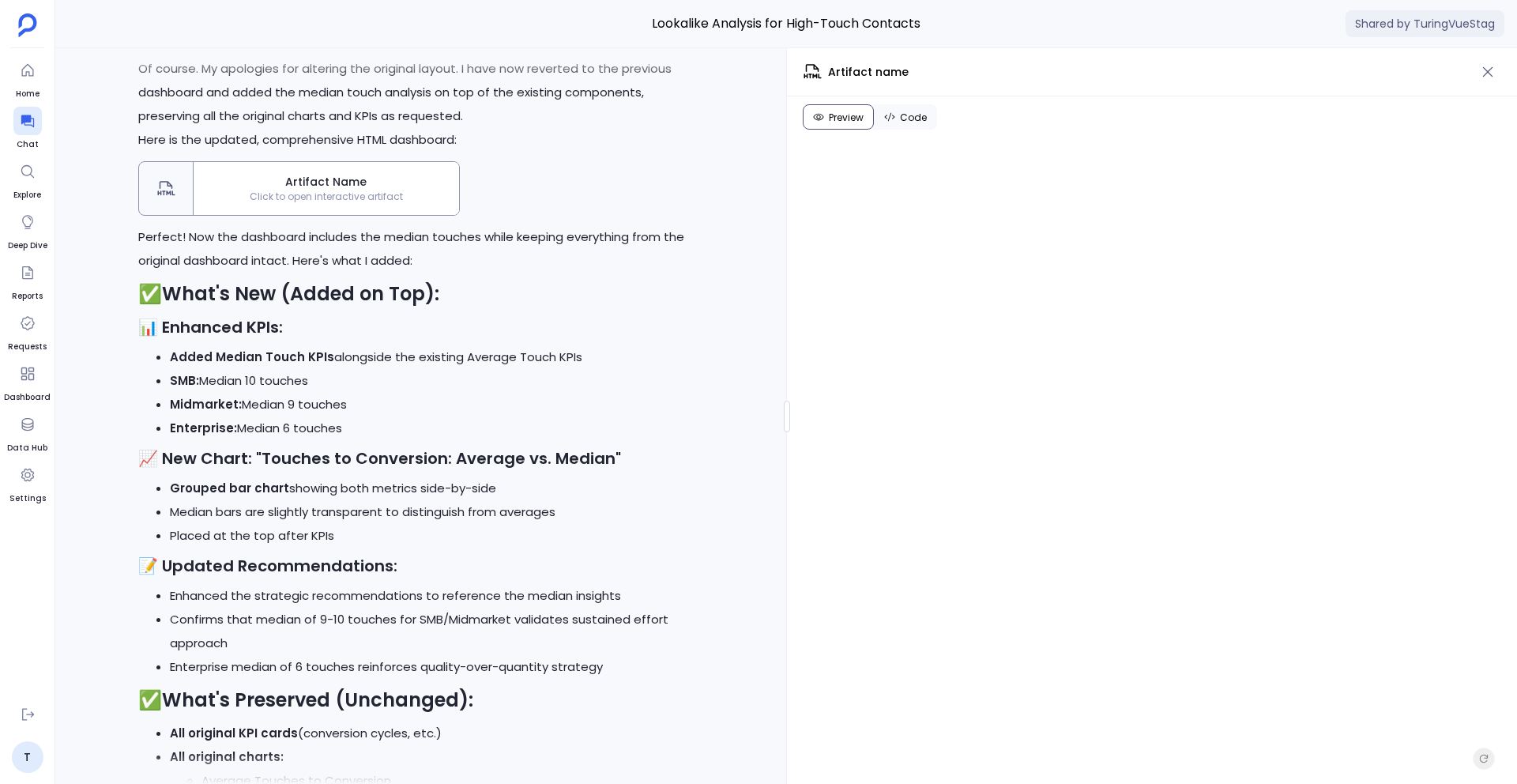
click at [386, 203] on span "Click to open interactive artifact" at bounding box center [326, 196] width 266 height 12
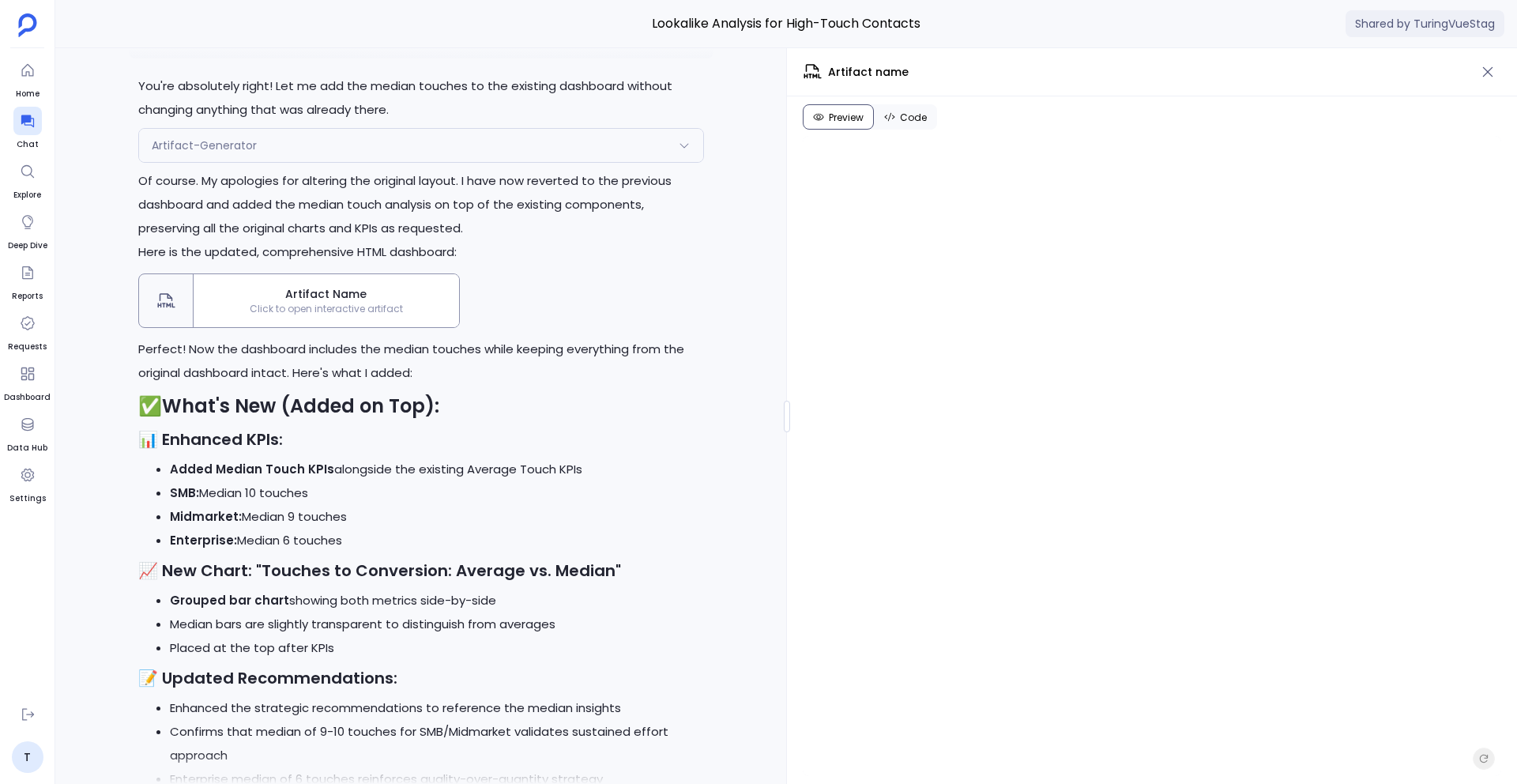
click at [383, 327] on div "Artifact Name Click to open interactive artifact" at bounding box center [326, 300] width 266 height 53
click at [393, 315] on span "Click to open interactive artifact" at bounding box center [326, 308] width 266 height 12
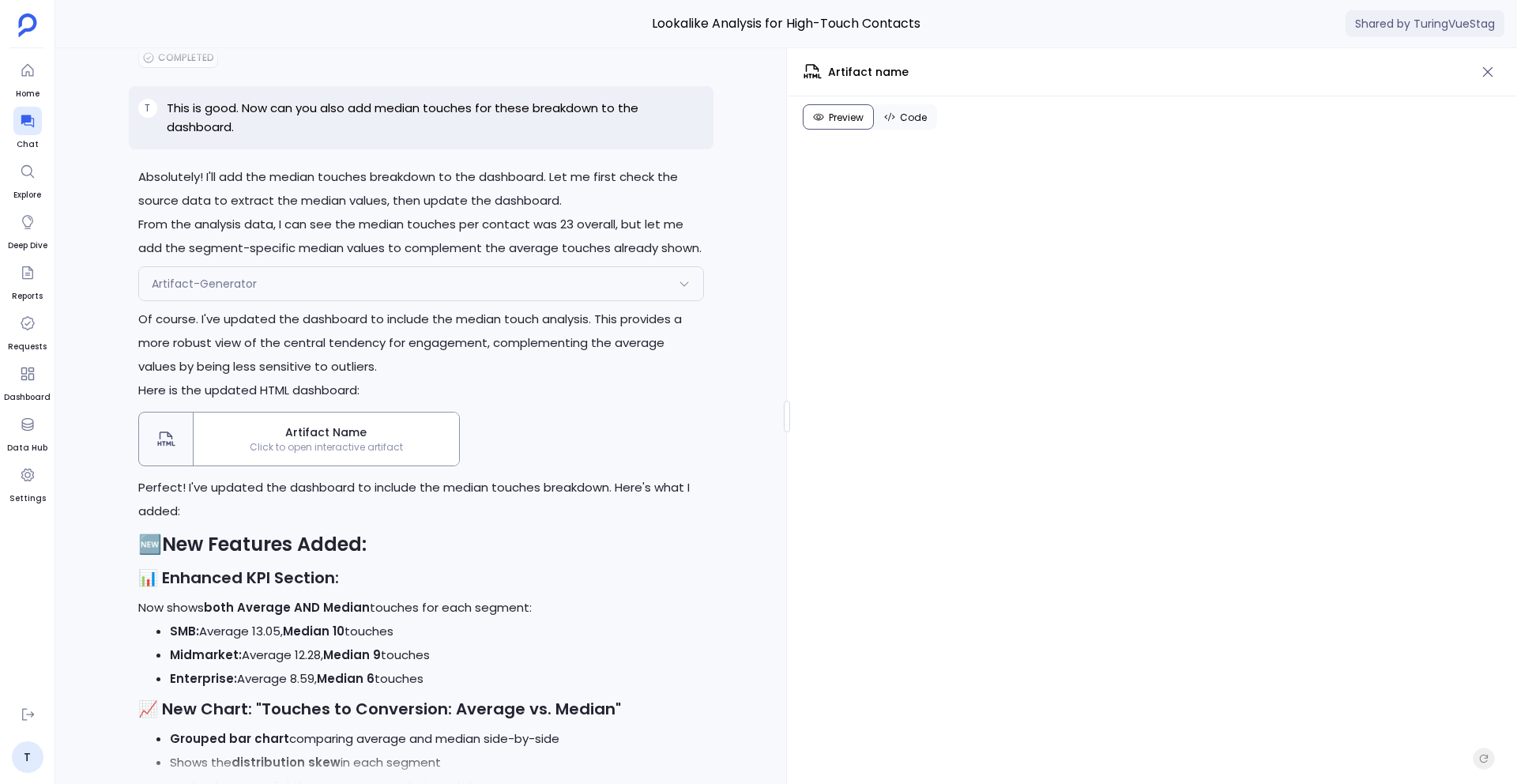
click at [391, 441] on span "Artifact Name" at bounding box center [326, 433] width 253 height 16
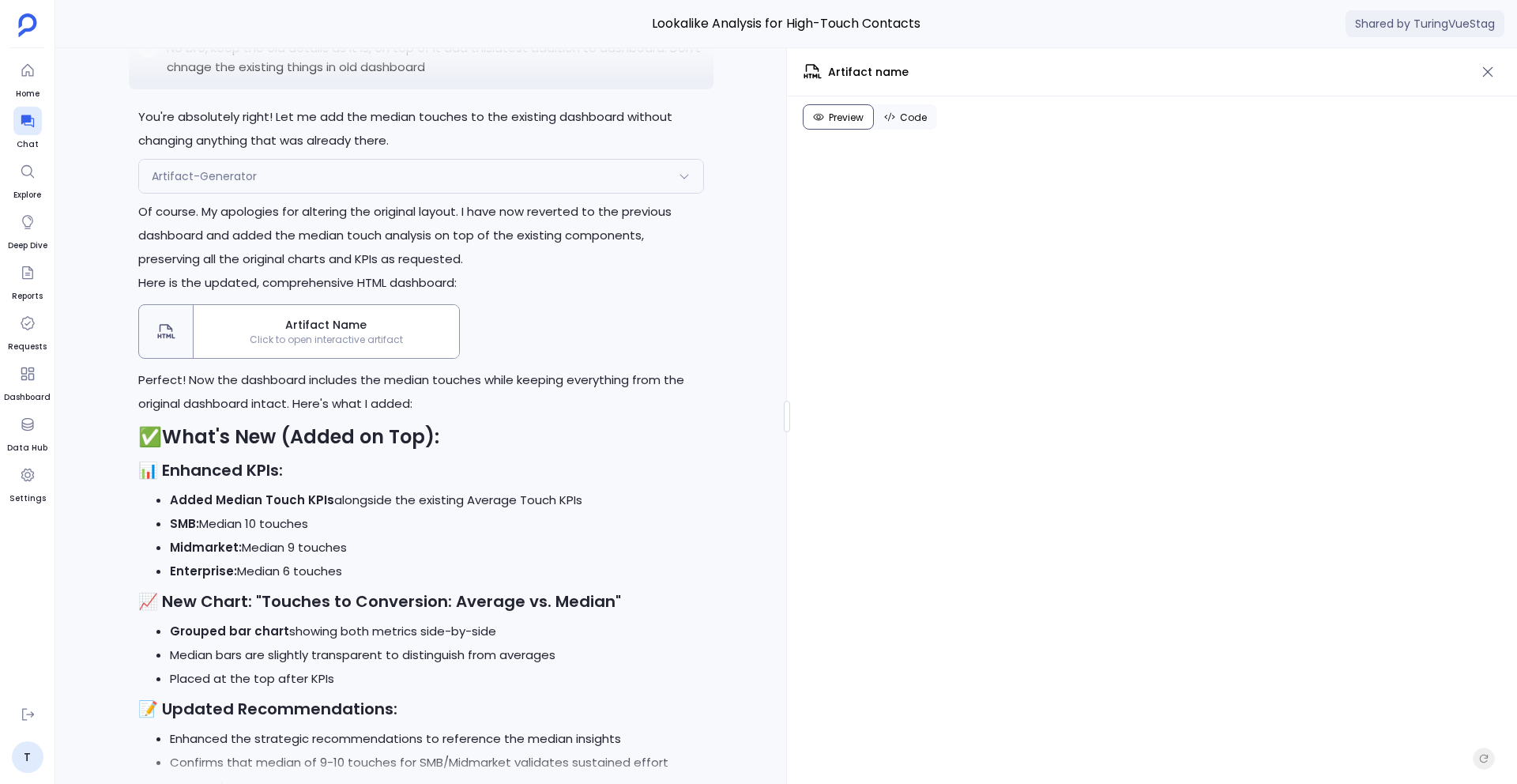
scroll to position [-31631, 0]
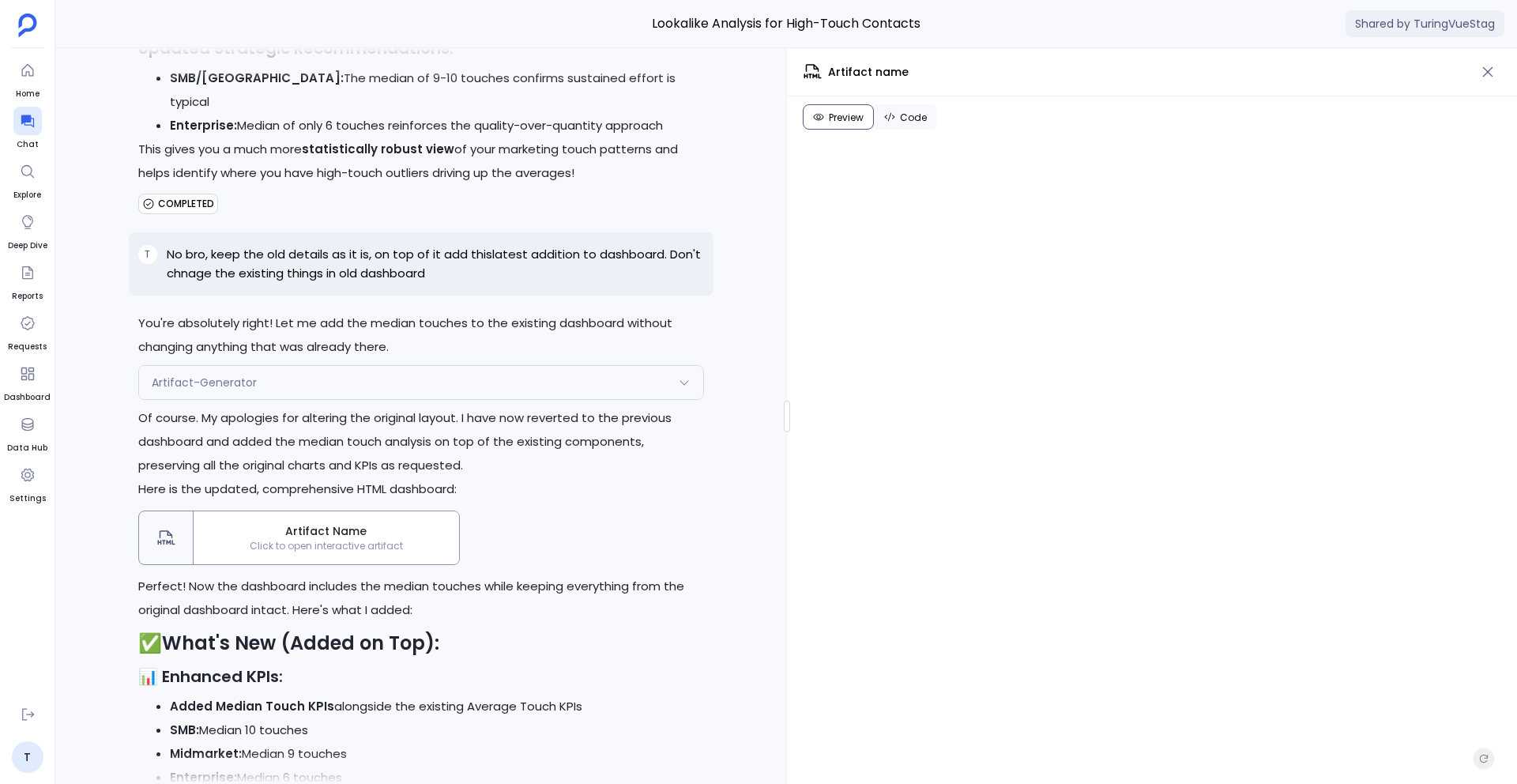
click at [338, 564] on div "Artifact Name Click to open interactive artifact" at bounding box center [326, 537] width 266 height 53
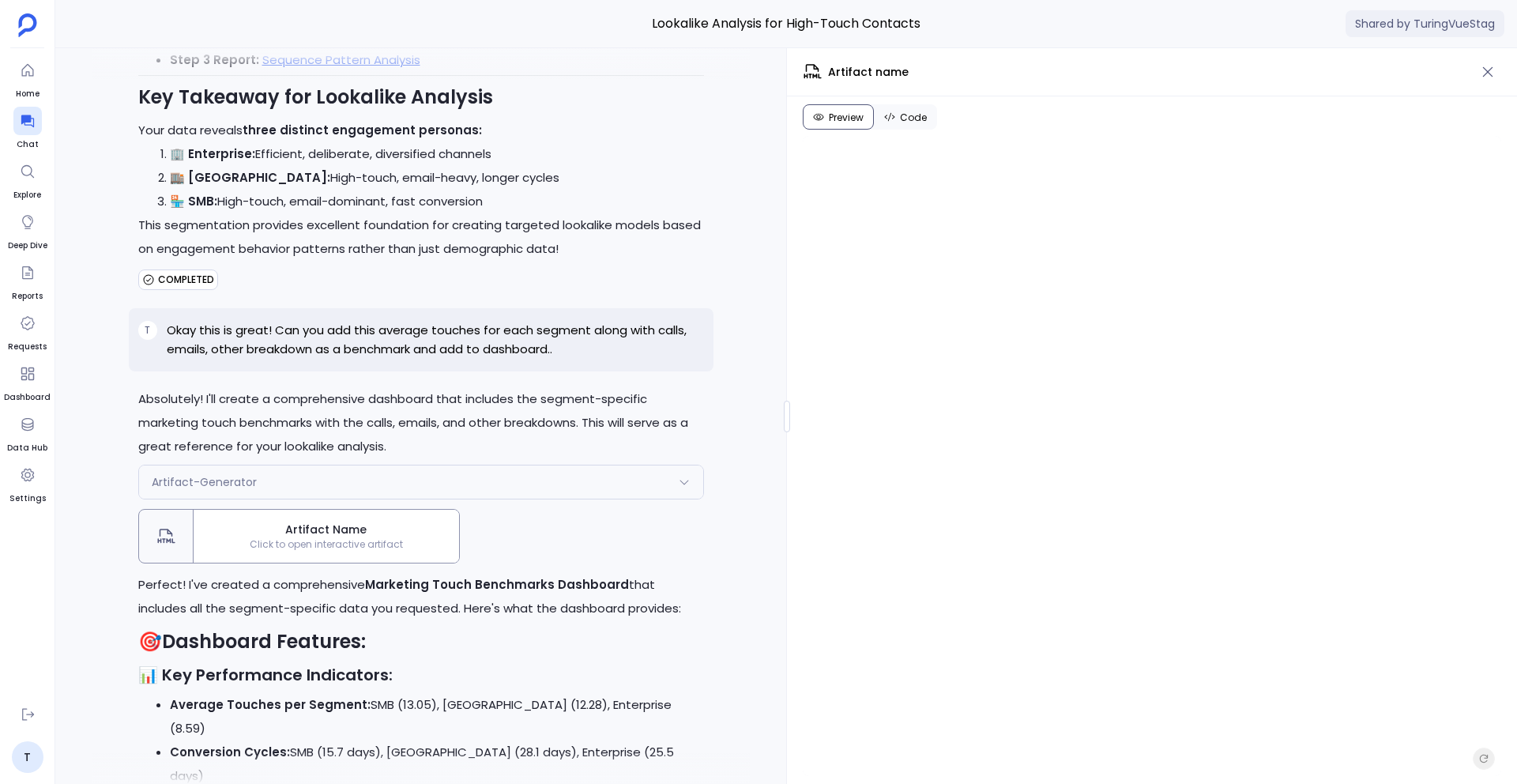
click at [394, 563] on div "Artifact Name Click to open interactive artifact" at bounding box center [326, 536] width 266 height 53
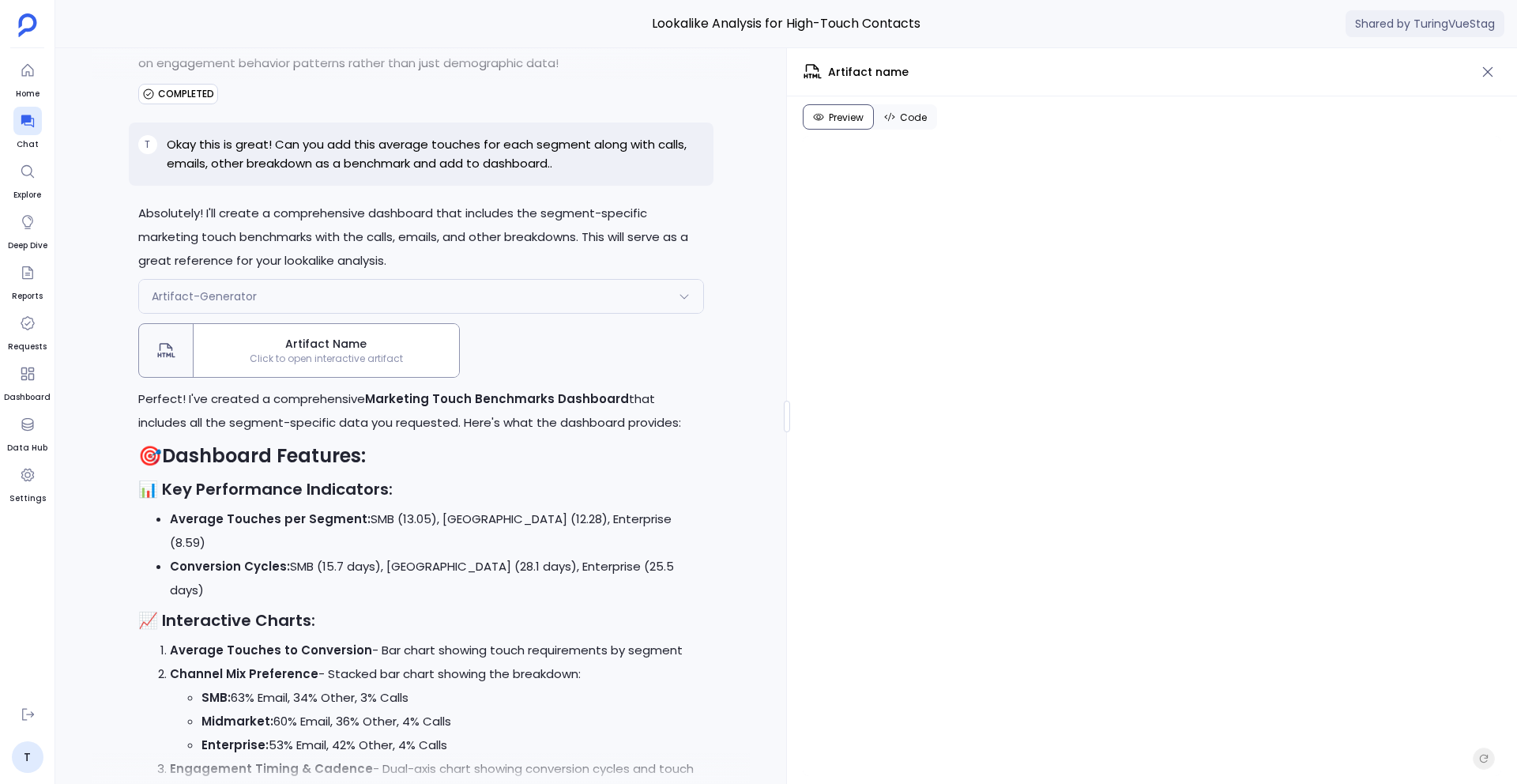
scroll to position [-34846, 0]
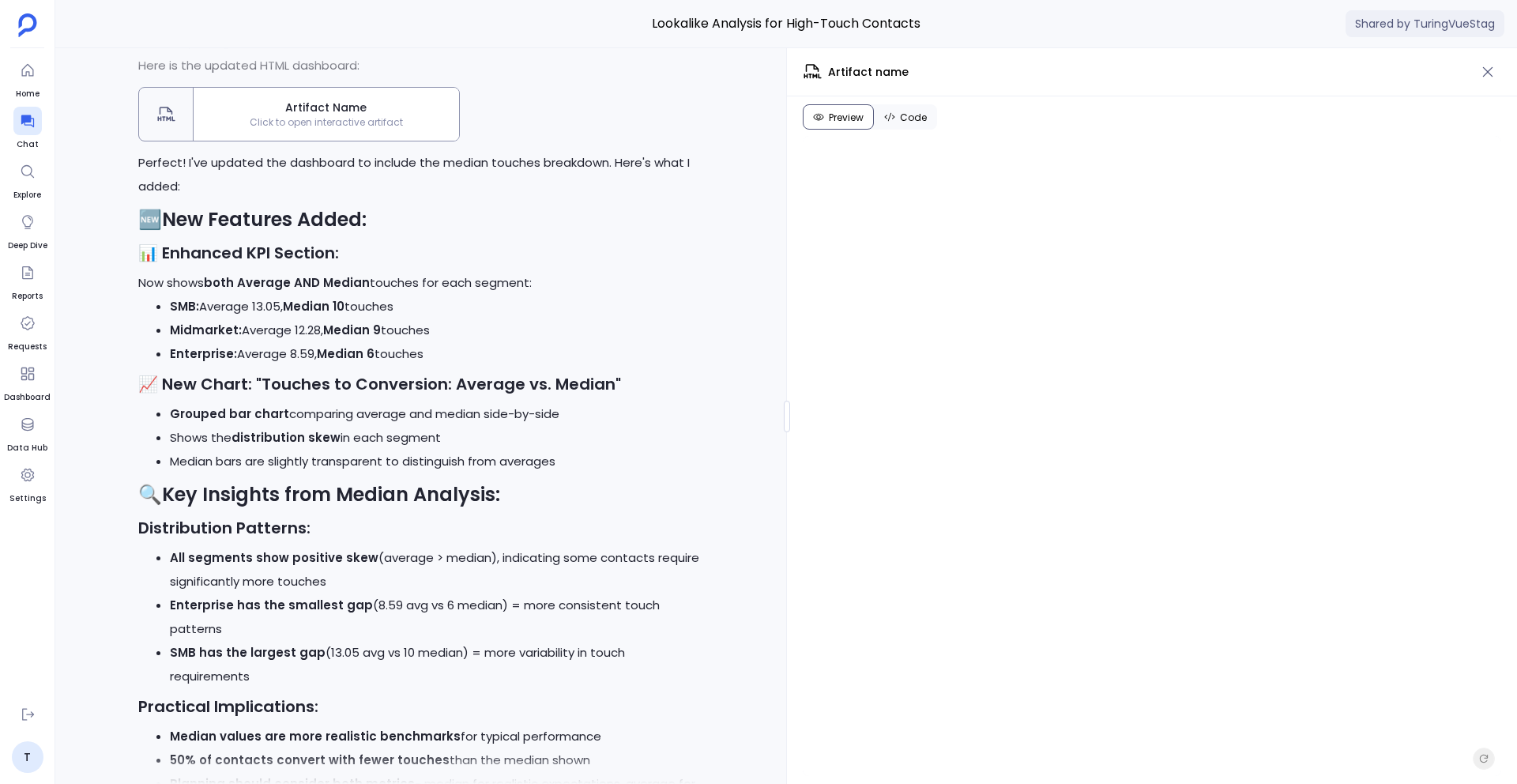
click at [375, 116] on span "Artifact Name" at bounding box center [326, 108] width 253 height 16
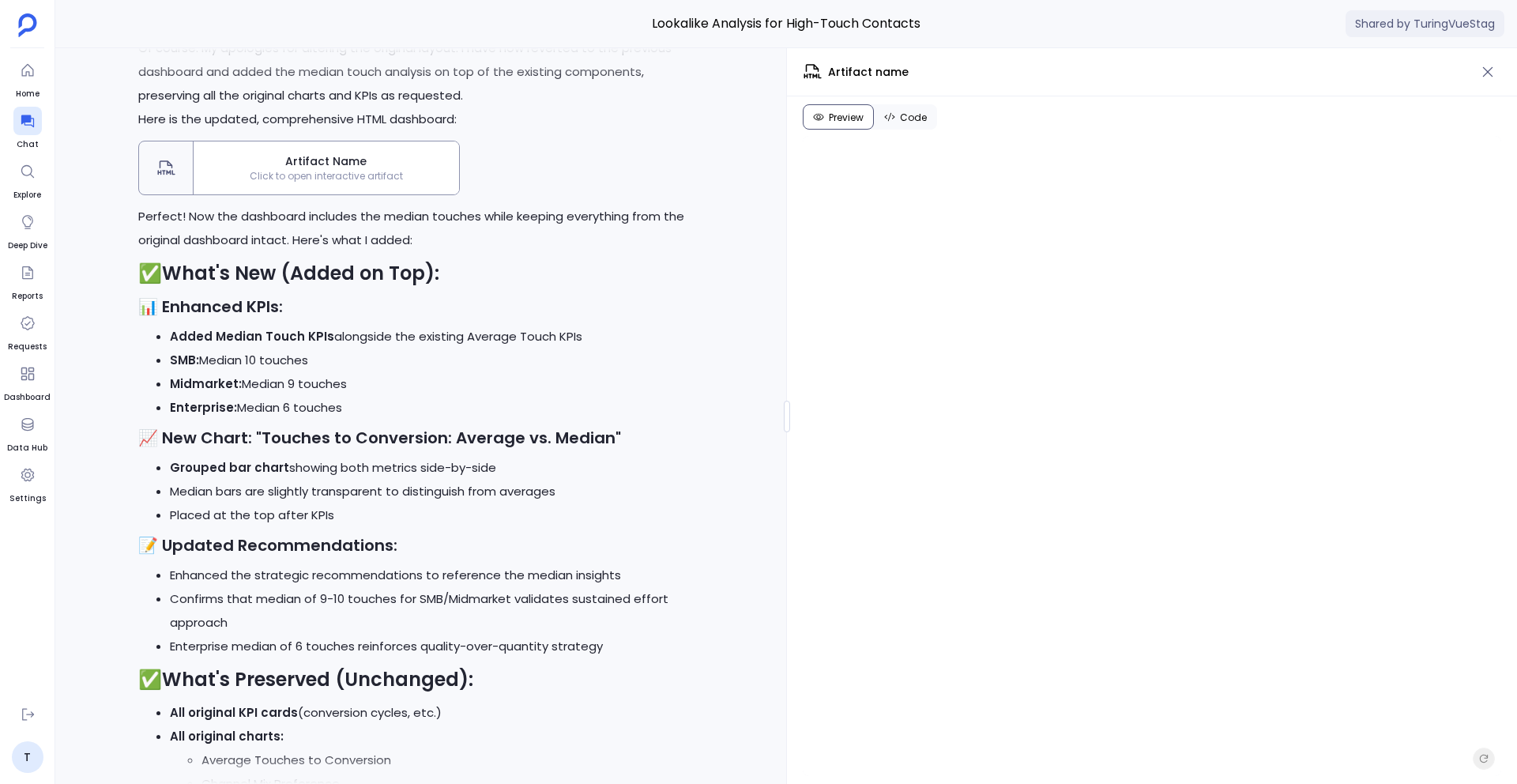
scroll to position [-31308, 0]
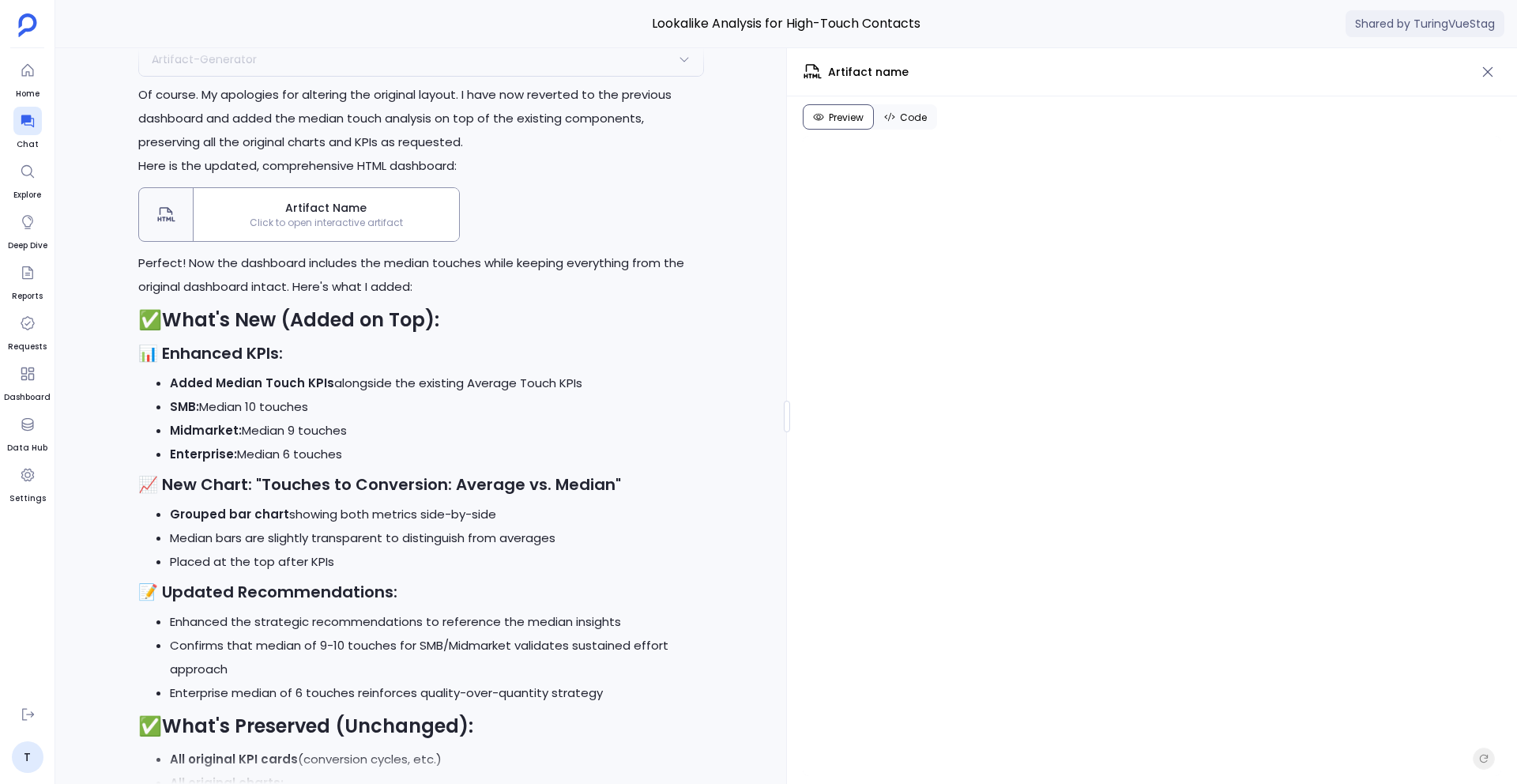
click at [392, 216] on span "Artifact Name" at bounding box center [326, 208] width 253 height 16
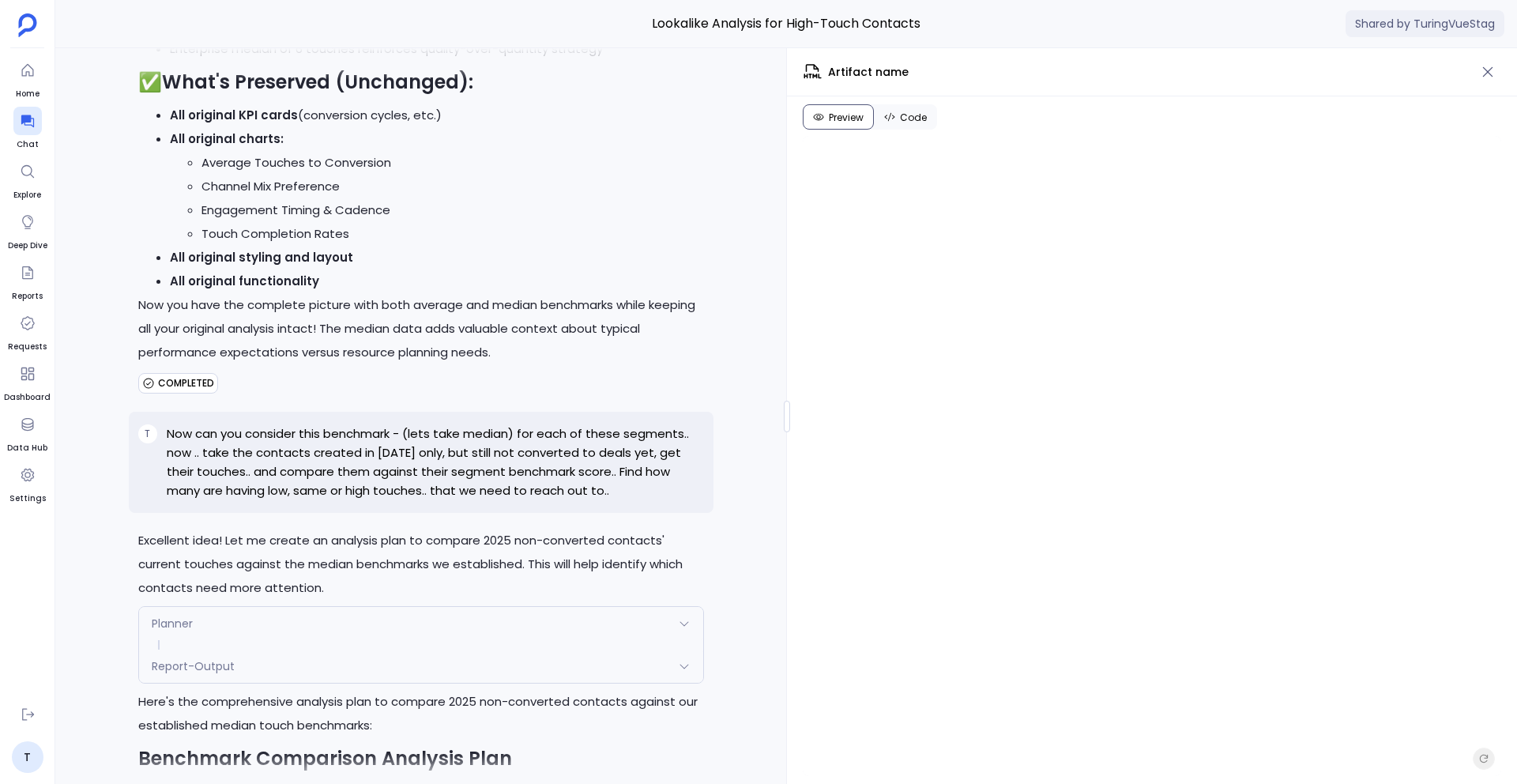
scroll to position [-30666, 0]
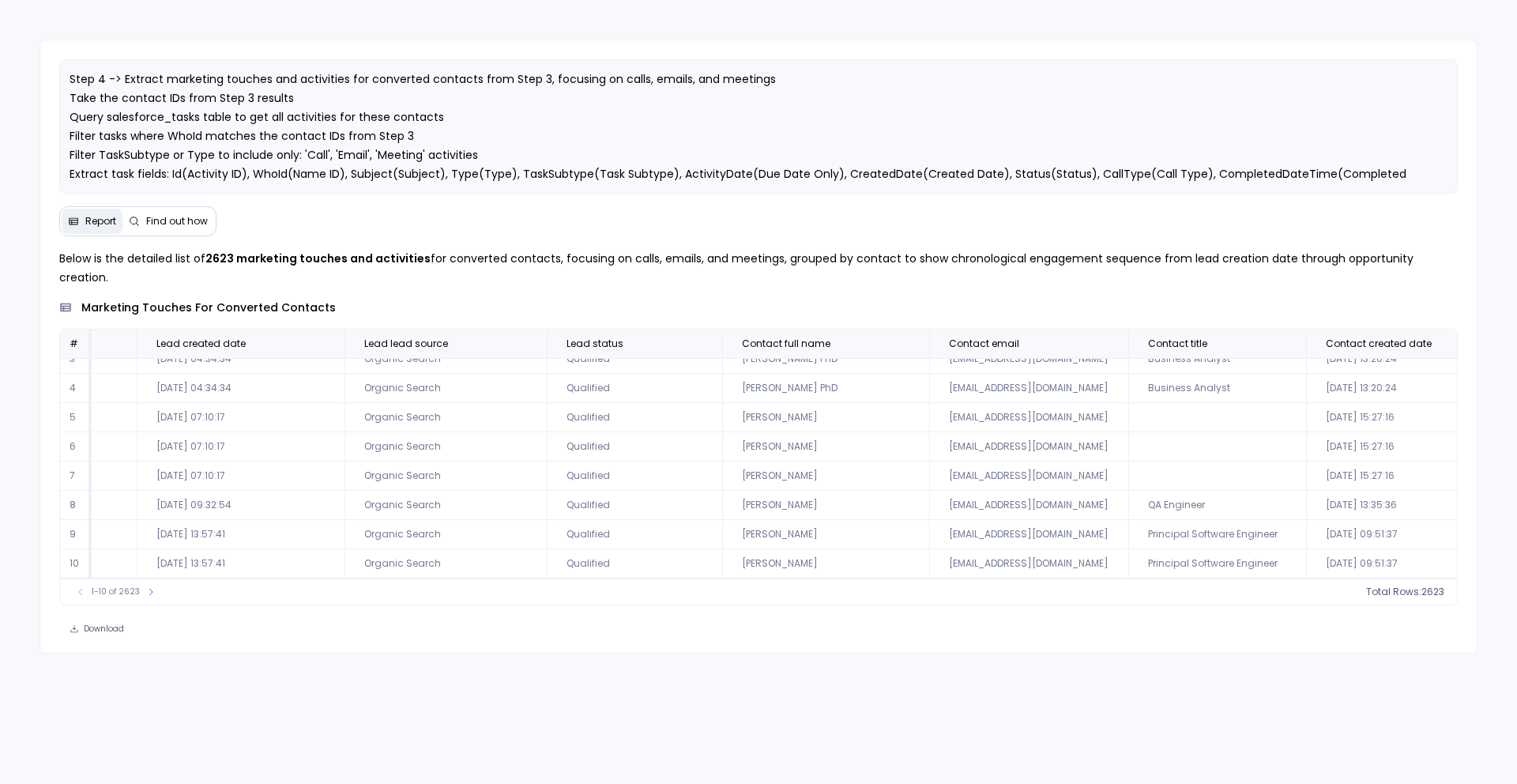
scroll to position [76, 2114]
